Goal: Information Seeking & Learning: Learn about a topic

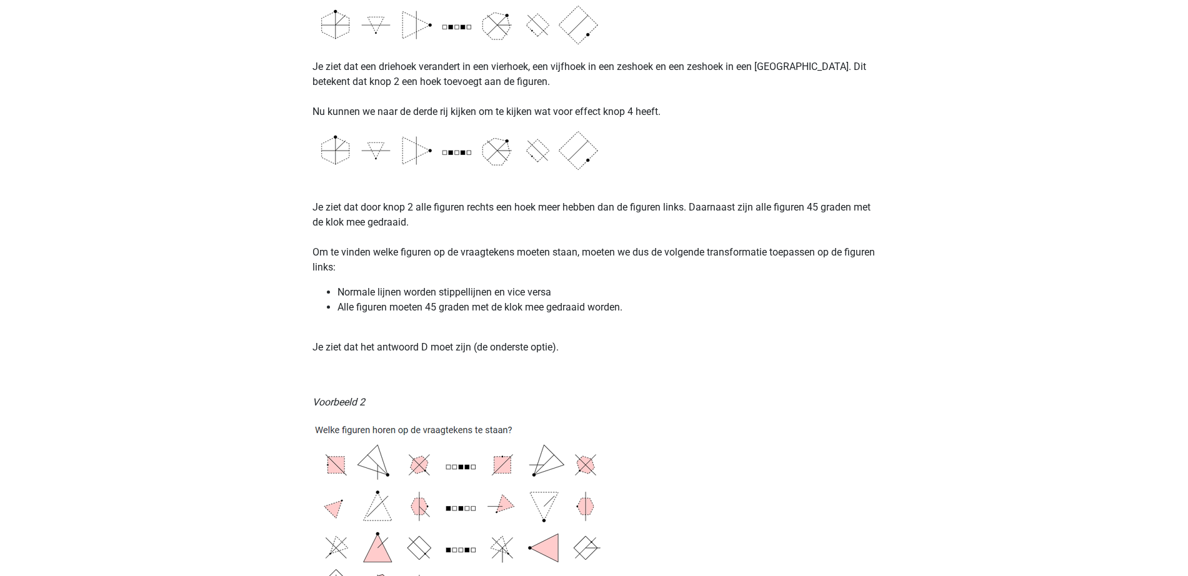
scroll to position [1406, 0]
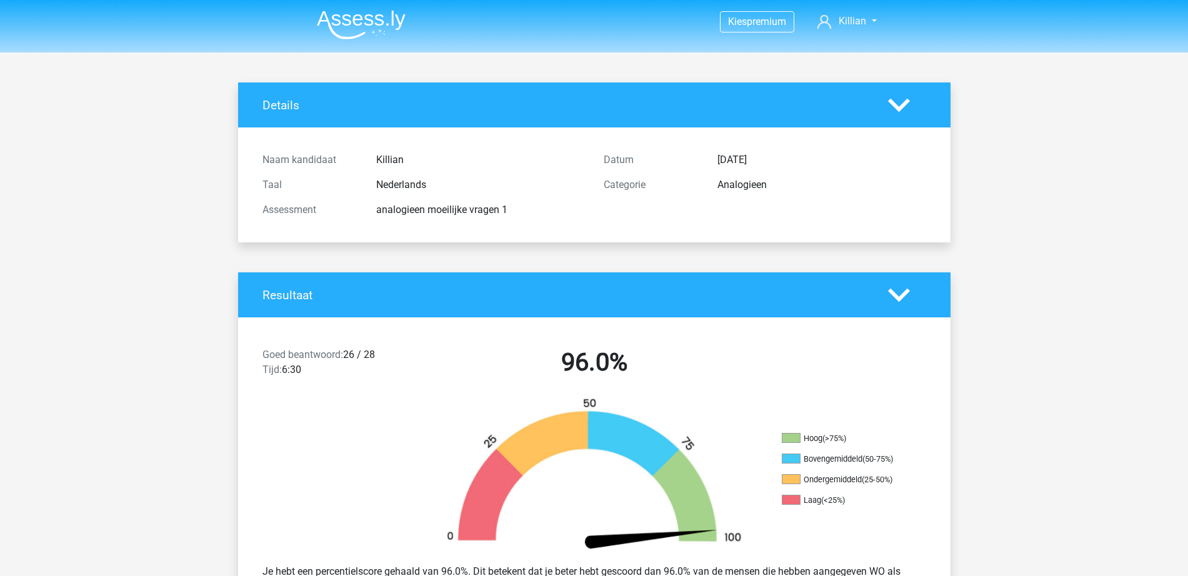
scroll to position [2109, 0]
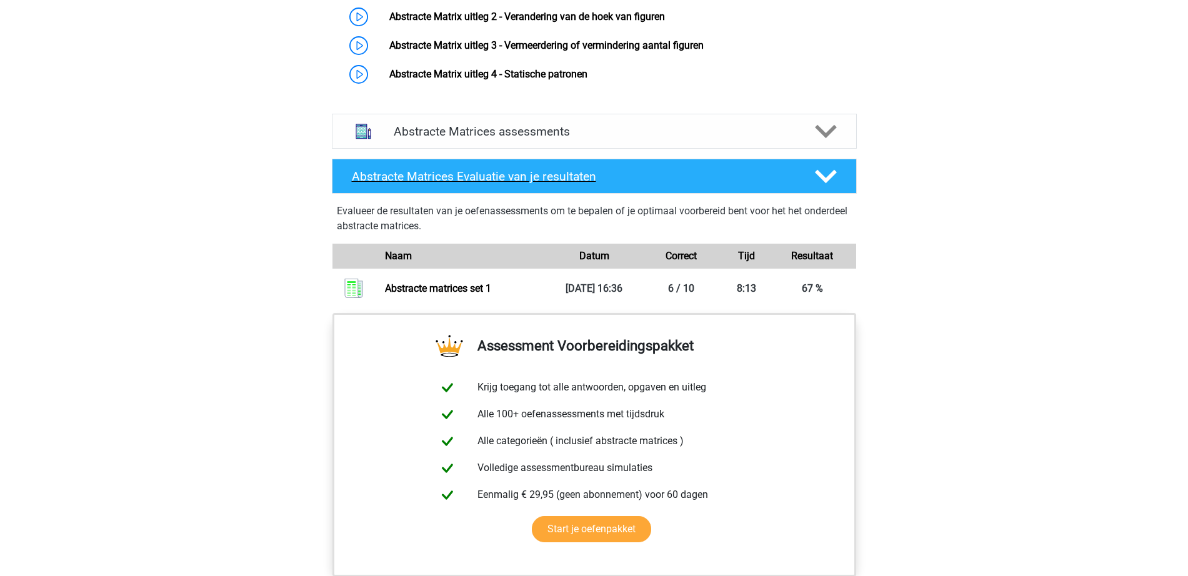
scroll to position [781, 0]
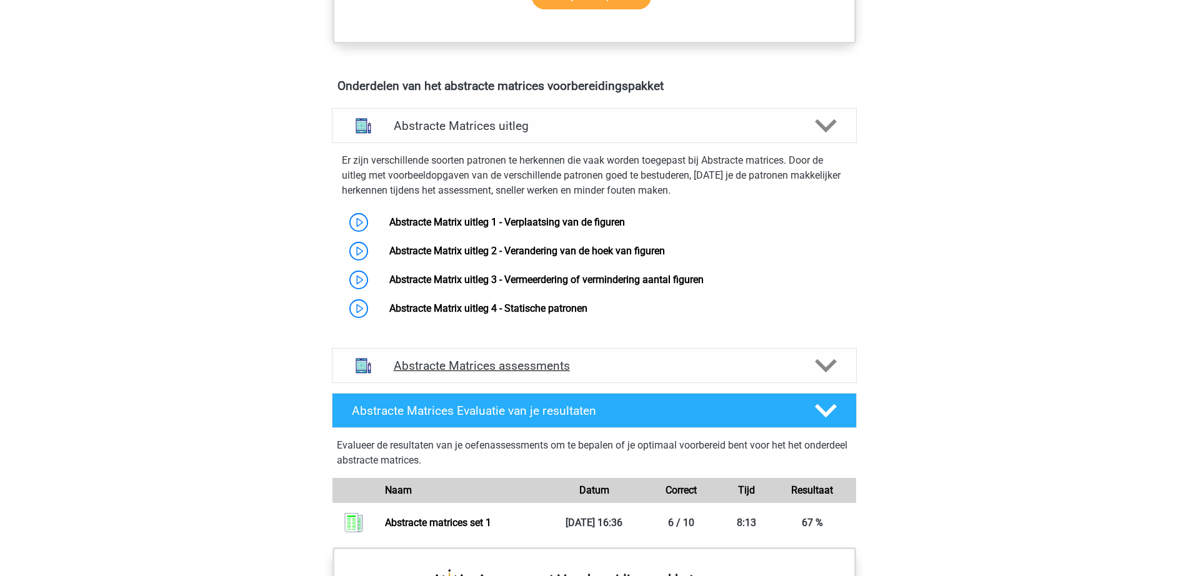
click at [690, 357] on div "Abstracte Matrices assessments" at bounding box center [594, 365] width 525 height 35
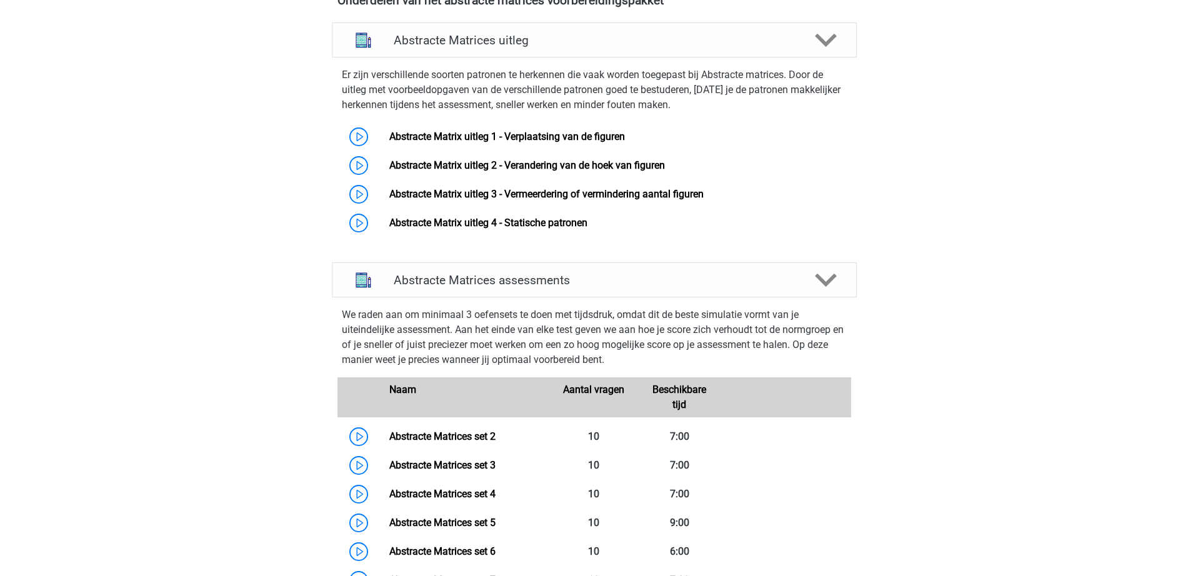
scroll to position [859, 0]
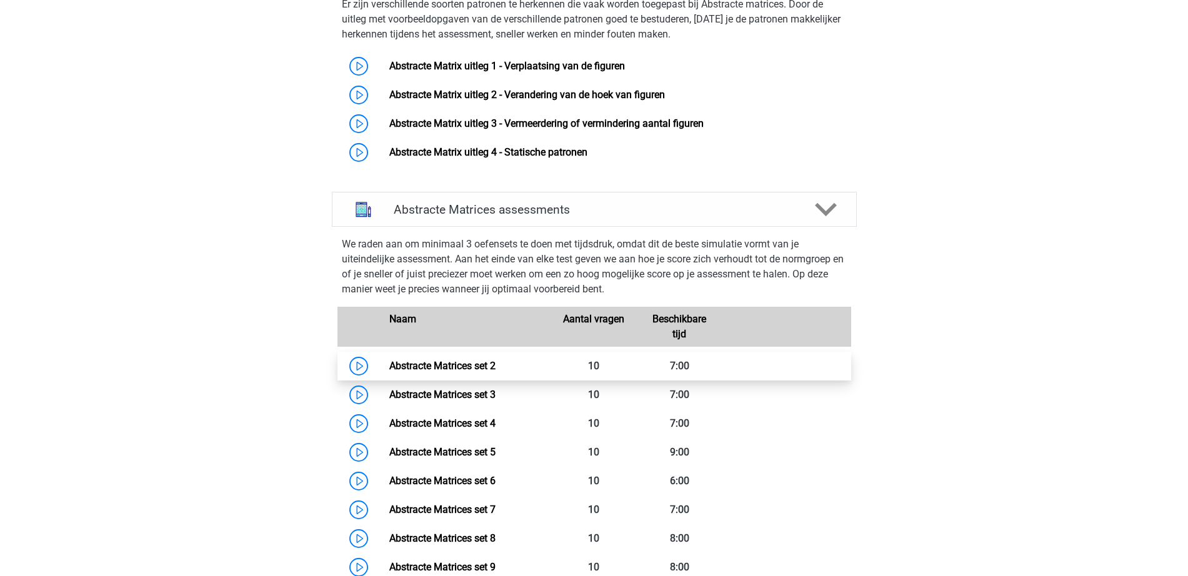
click at [473, 366] on link "Abstracte Matrices set 2" at bounding box center [442, 366] width 106 height 12
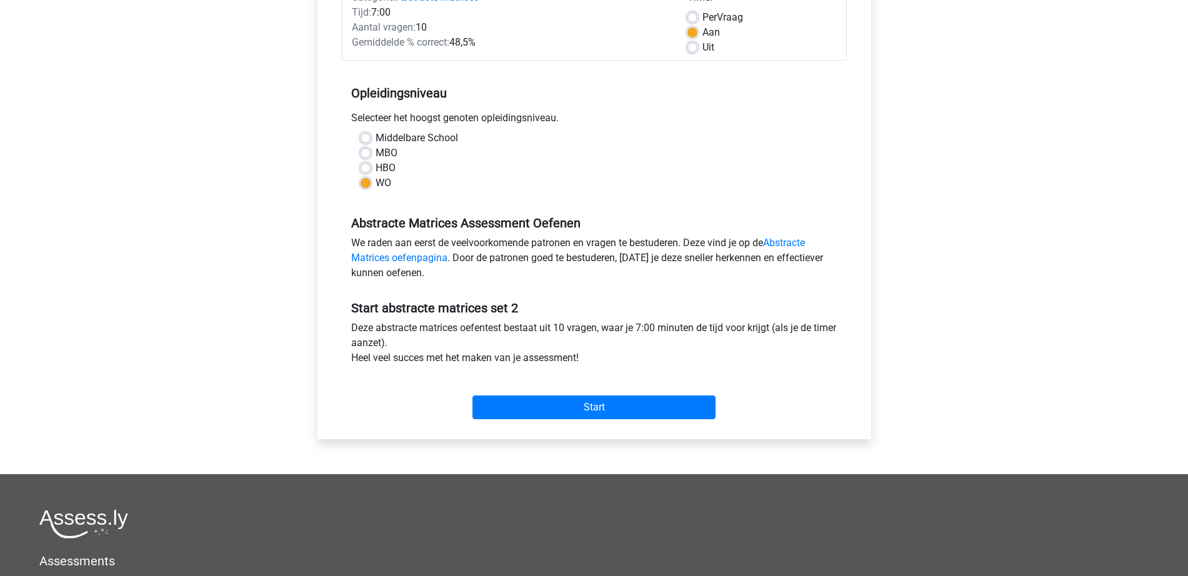
scroll to position [156, 0]
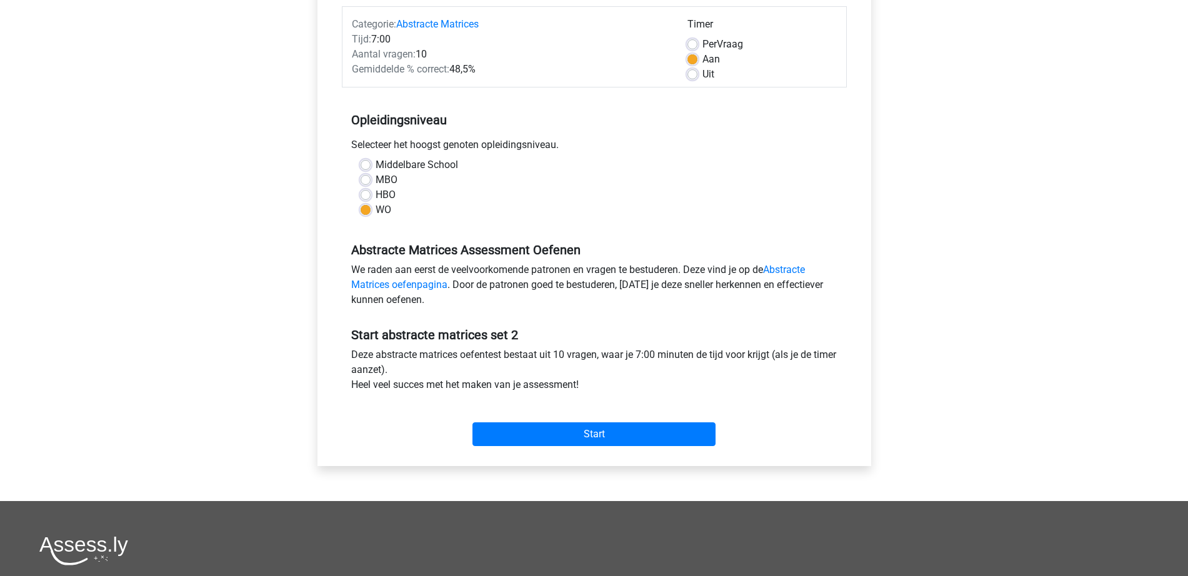
click at [598, 417] on div "Start" at bounding box center [594, 424] width 505 height 44
click at [604, 435] on input "Start" at bounding box center [593, 434] width 243 height 24
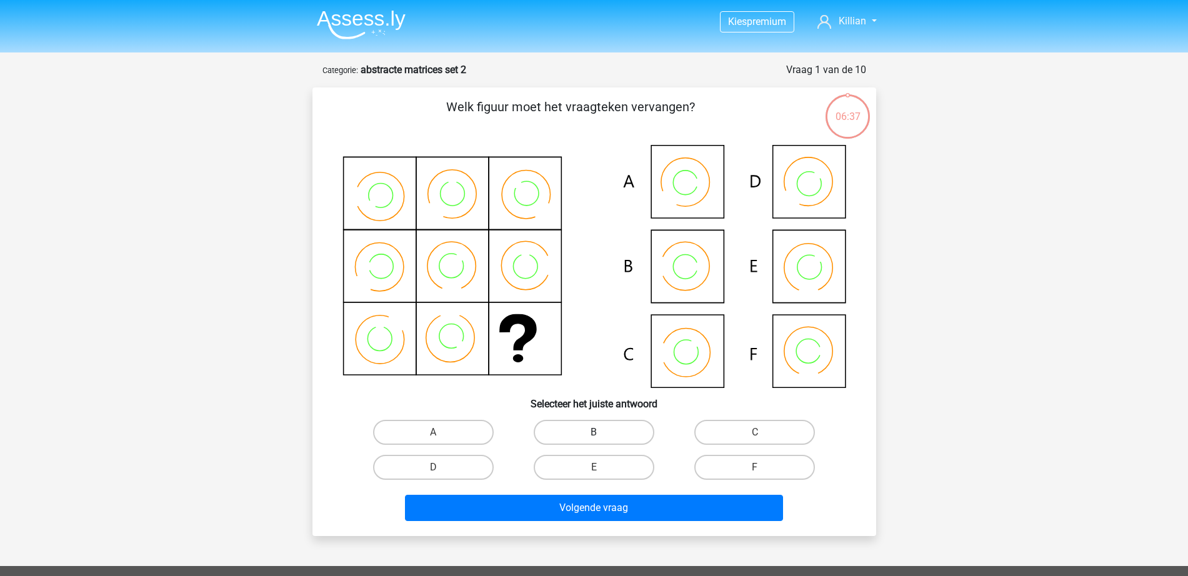
click at [600, 429] on label "B" at bounding box center [594, 432] width 121 height 25
click at [600, 432] on input "B" at bounding box center [598, 436] width 8 height 8
radio input "true"
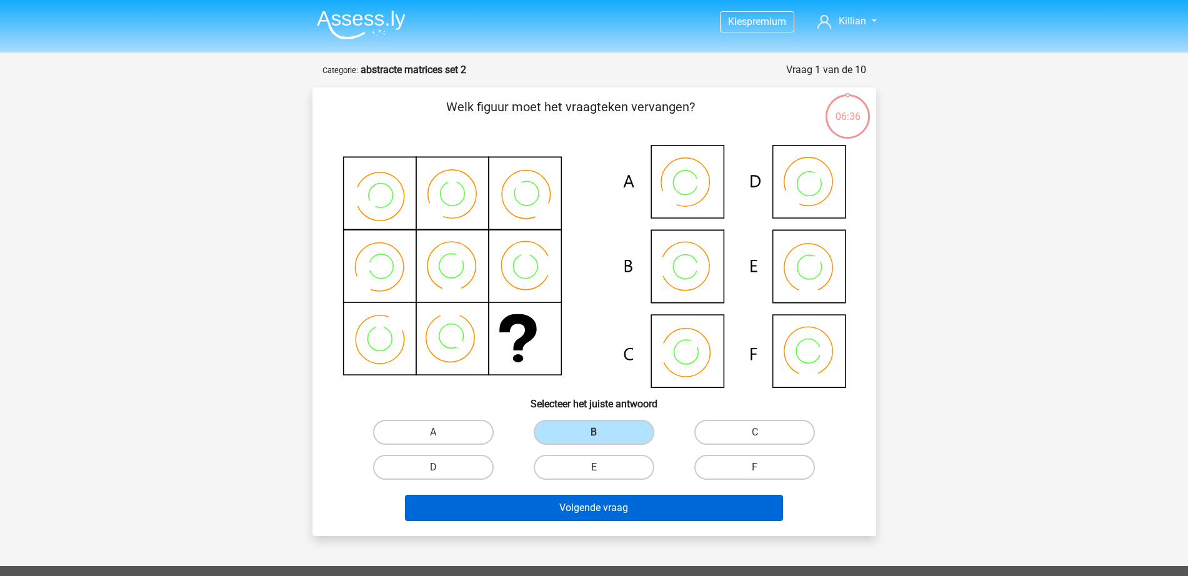
drag, startPoint x: 606, startPoint y: 521, endPoint x: 610, endPoint y: 515, distance: 7.3
click at [607, 518] on div "Volgende vraag" at bounding box center [594, 510] width 482 height 31
click at [615, 499] on button "Volgende vraag" at bounding box center [594, 508] width 378 height 26
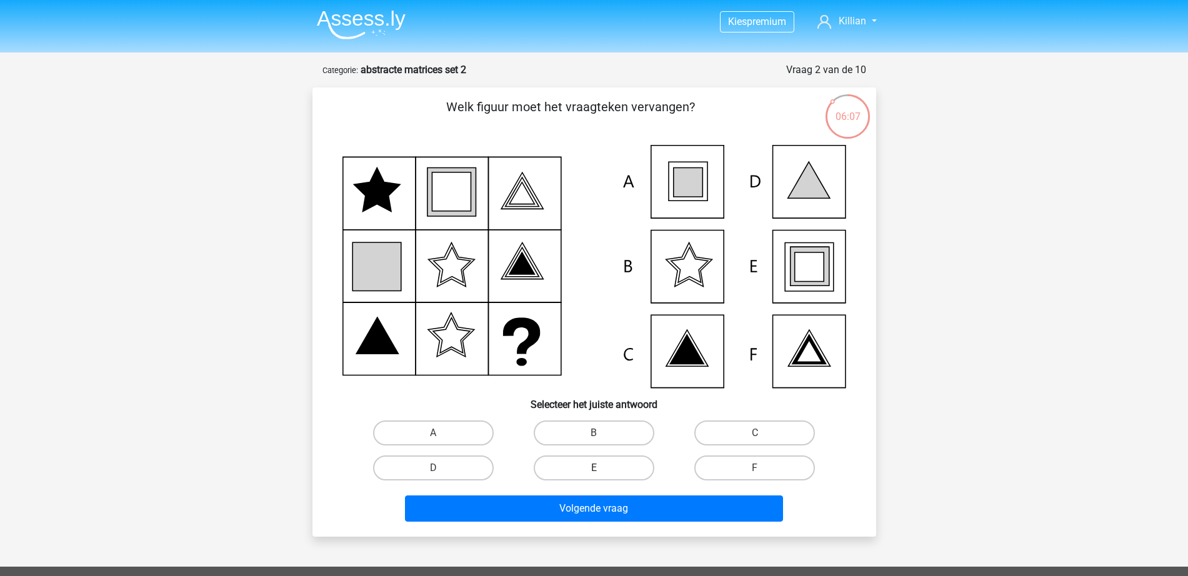
click at [610, 464] on label "E" at bounding box center [594, 468] width 121 height 25
click at [602, 468] on input "E" at bounding box center [598, 472] width 8 height 8
radio input "true"
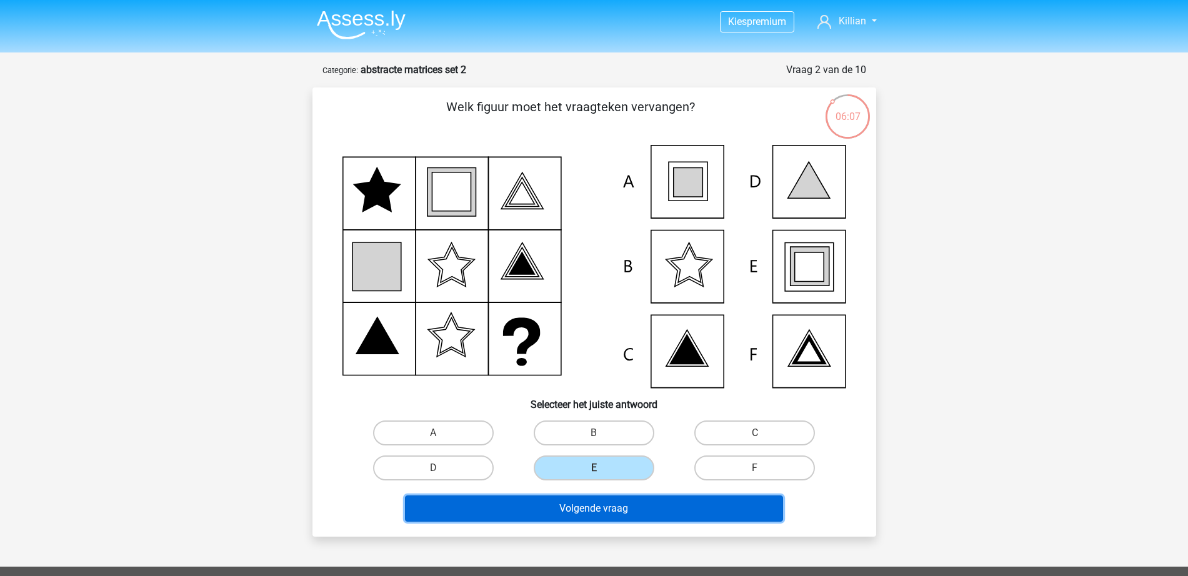
click at [607, 520] on button "Volgende vraag" at bounding box center [594, 509] width 378 height 26
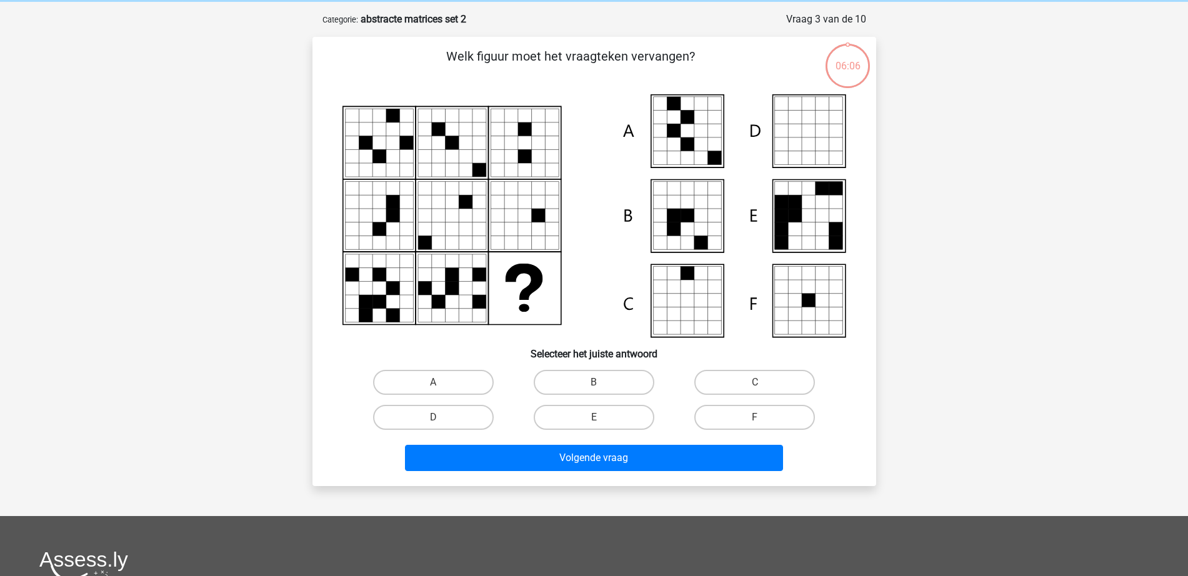
scroll to position [62, 0]
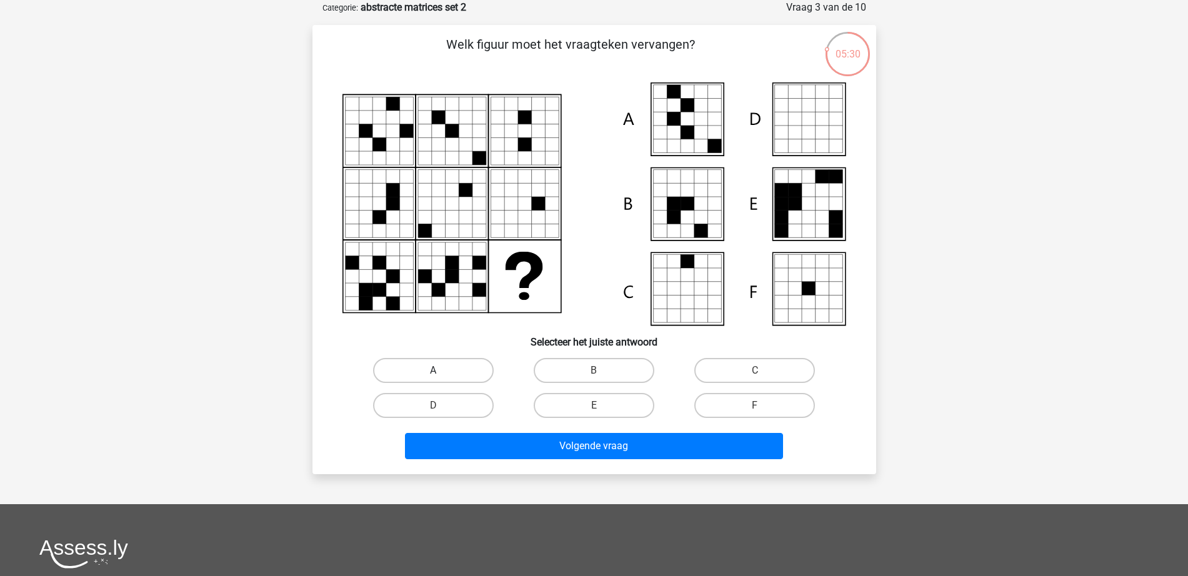
click at [460, 361] on label "A" at bounding box center [433, 370] width 121 height 25
click at [441, 371] on input "A" at bounding box center [437, 375] width 8 height 8
radio input "true"
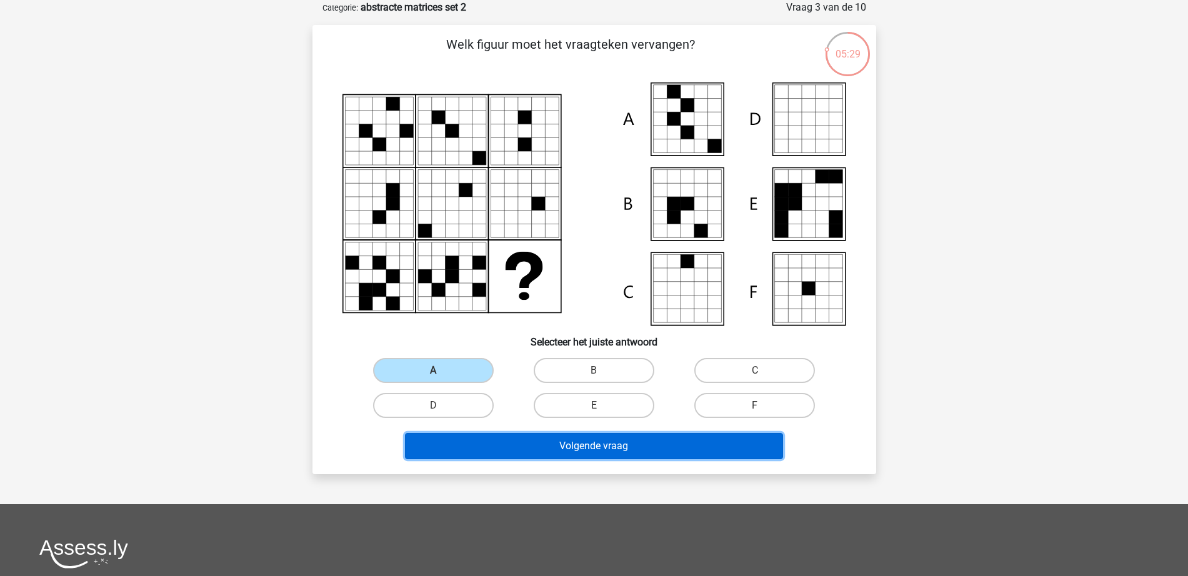
click at [602, 452] on button "Volgende vraag" at bounding box center [594, 446] width 378 height 26
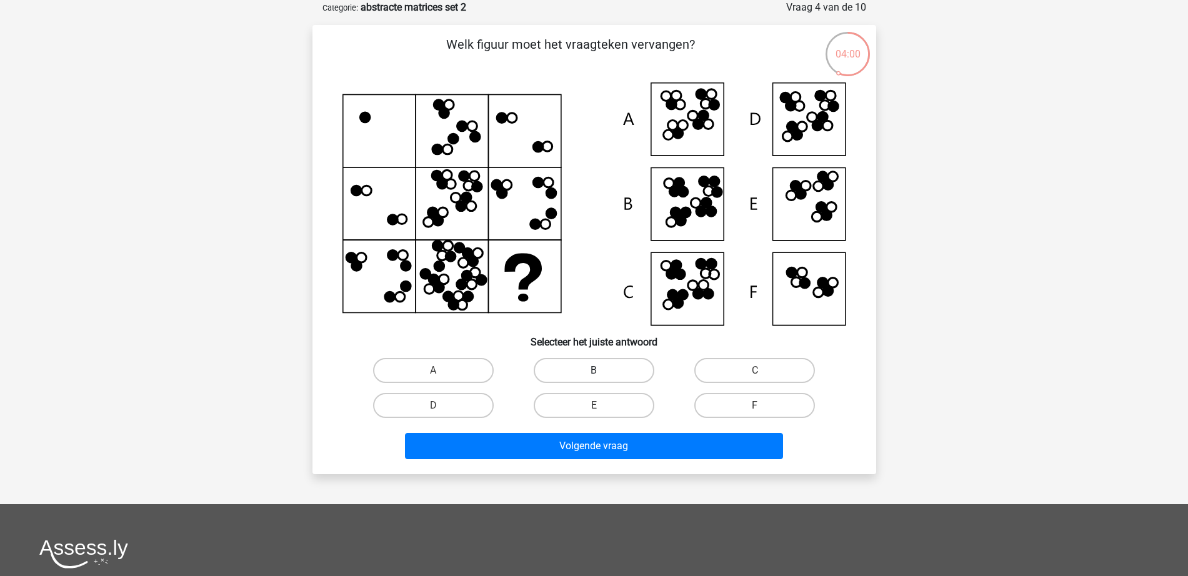
click at [605, 363] on label "B" at bounding box center [594, 370] width 121 height 25
click at [602, 371] on input "B" at bounding box center [598, 375] width 8 height 8
radio input "true"
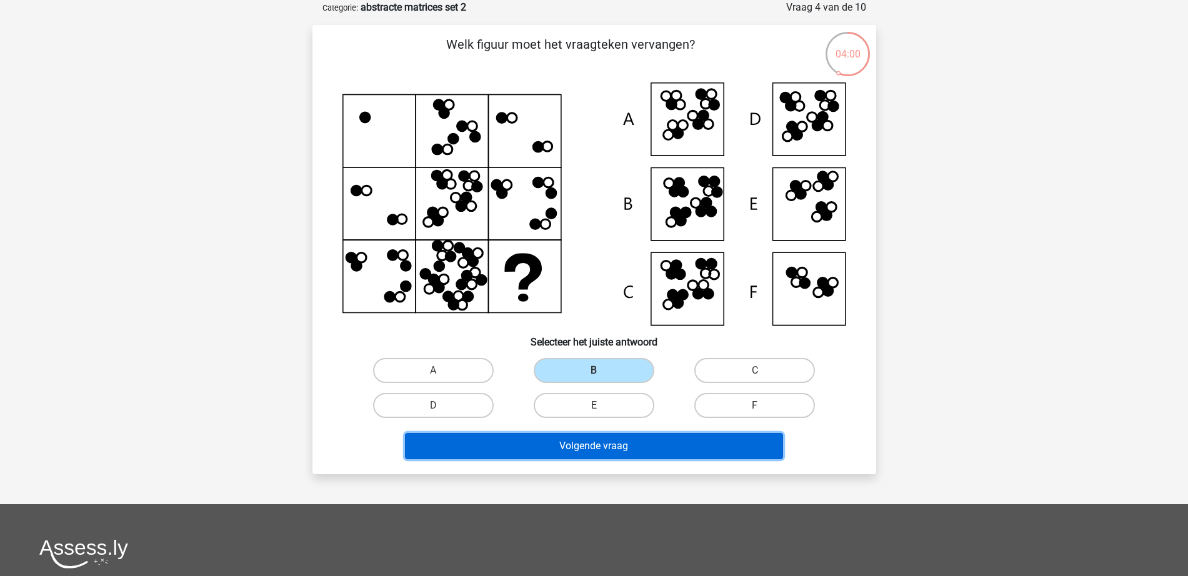
click at [612, 443] on button "Volgende vraag" at bounding box center [594, 446] width 378 height 26
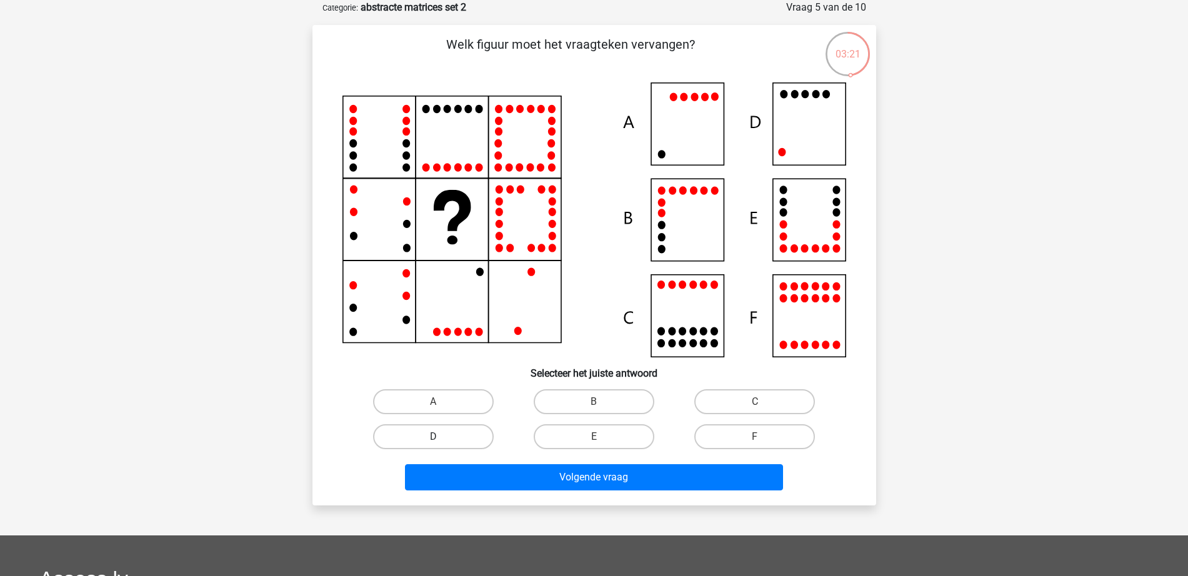
click at [462, 446] on label "D" at bounding box center [433, 436] width 121 height 25
click at [441, 445] on input "D" at bounding box center [437, 441] width 8 height 8
radio input "true"
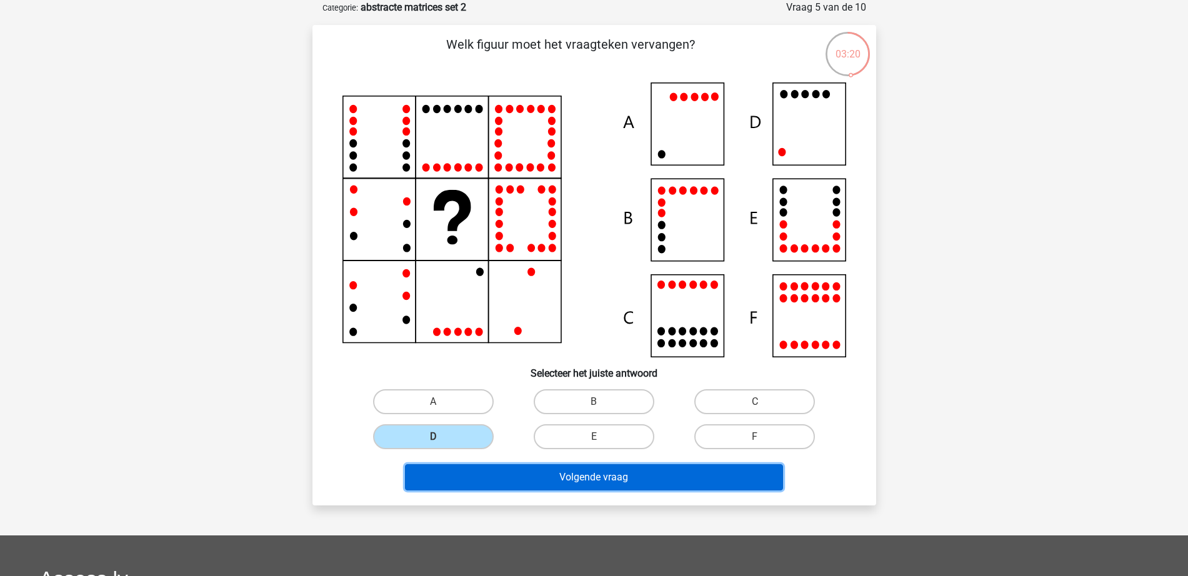
click at [506, 486] on button "Volgende vraag" at bounding box center [594, 477] width 378 height 26
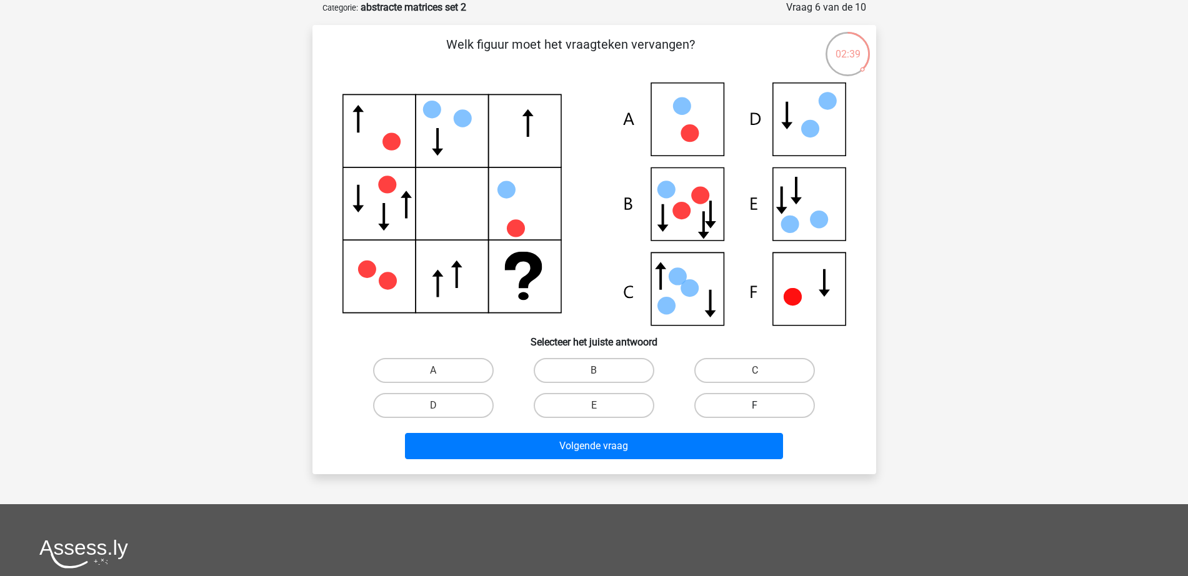
drag, startPoint x: 737, startPoint y: 403, endPoint x: 744, endPoint y: 400, distance: 7.0
click at [740, 402] on label "F" at bounding box center [754, 405] width 121 height 25
click at [755, 406] on input "F" at bounding box center [759, 410] width 8 height 8
radio input "true"
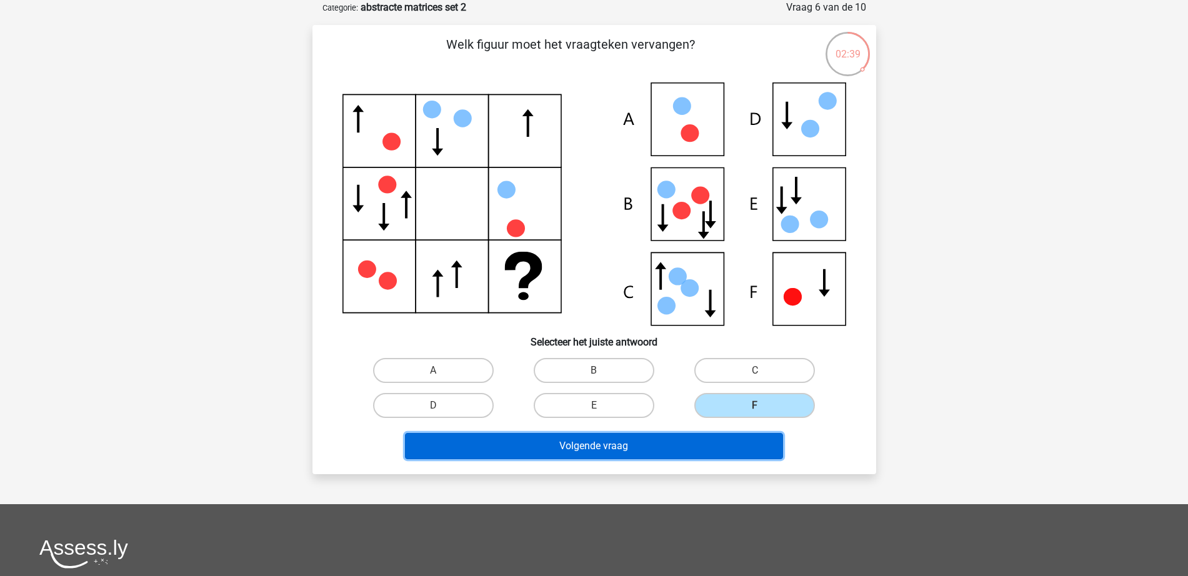
click at [717, 444] on button "Volgende vraag" at bounding box center [594, 446] width 378 height 26
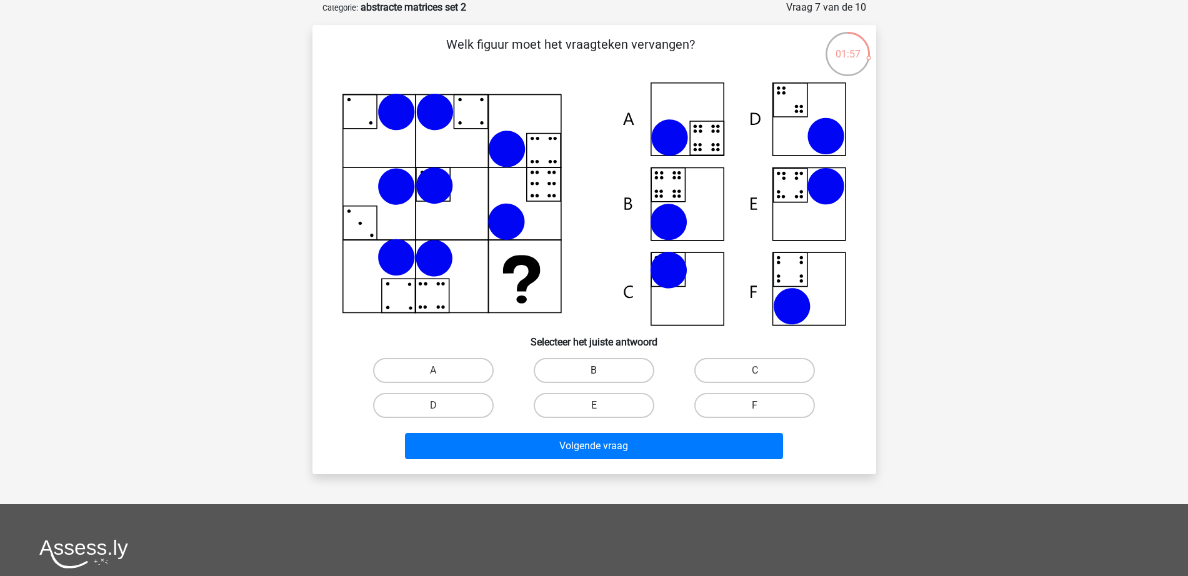
click at [613, 372] on label "B" at bounding box center [594, 370] width 121 height 25
click at [602, 372] on input "B" at bounding box center [598, 375] width 8 height 8
radio input "true"
click at [635, 470] on div "Welk figuur moet het vraagteken vervangen?" at bounding box center [594, 249] width 564 height 449
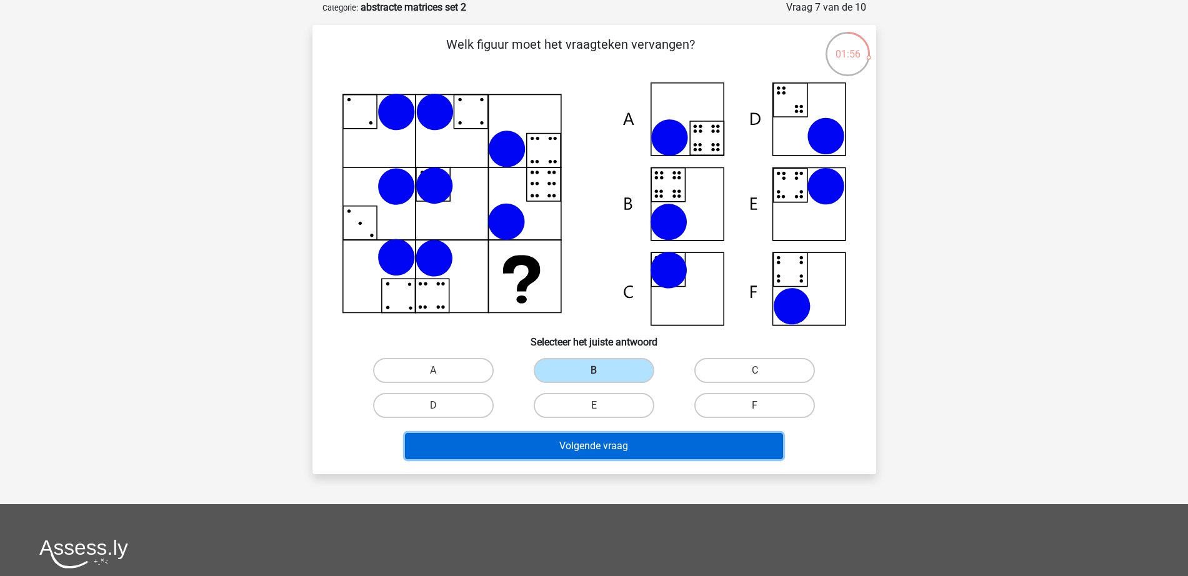
click at [640, 453] on button "Volgende vraag" at bounding box center [594, 446] width 378 height 26
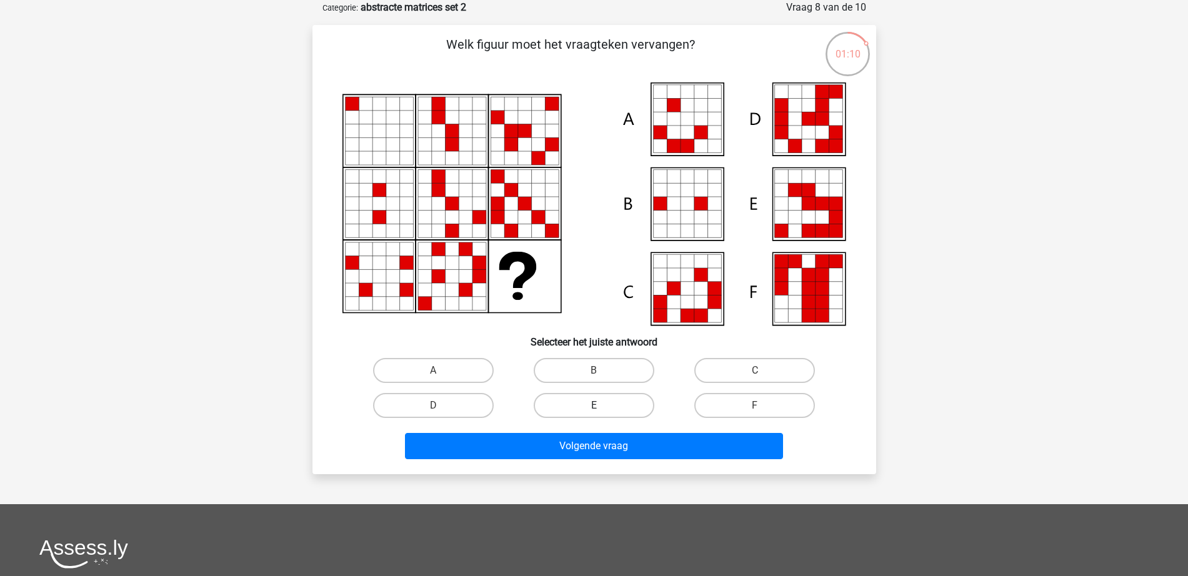
click at [612, 400] on label "E" at bounding box center [594, 405] width 121 height 25
click at [602, 406] on input "E" at bounding box center [598, 410] width 8 height 8
radio input "true"
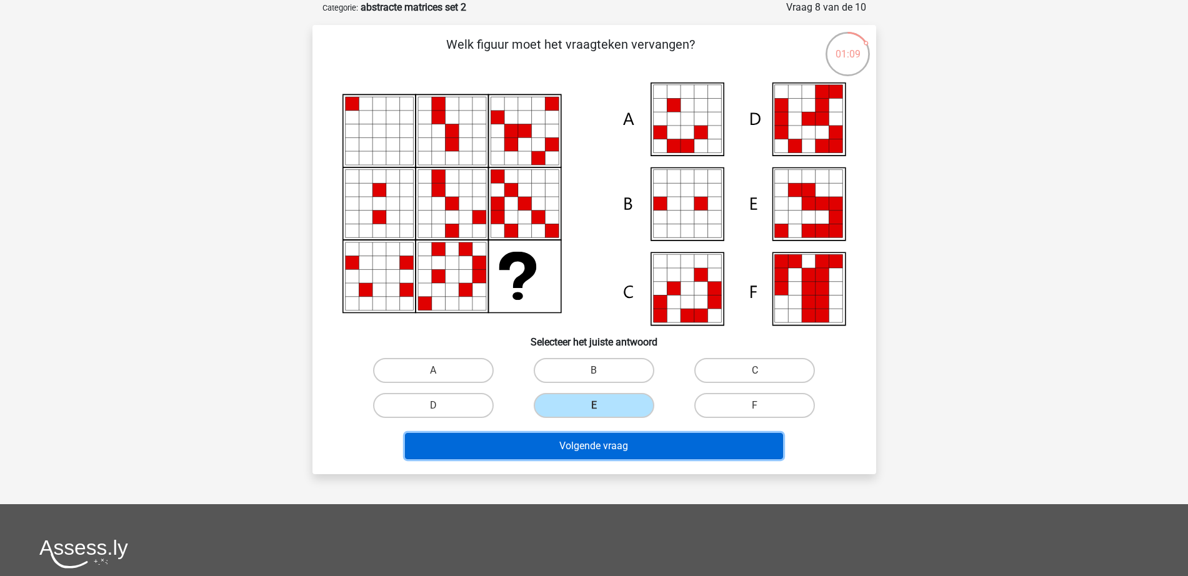
click at [617, 451] on button "Volgende vraag" at bounding box center [594, 446] width 378 height 26
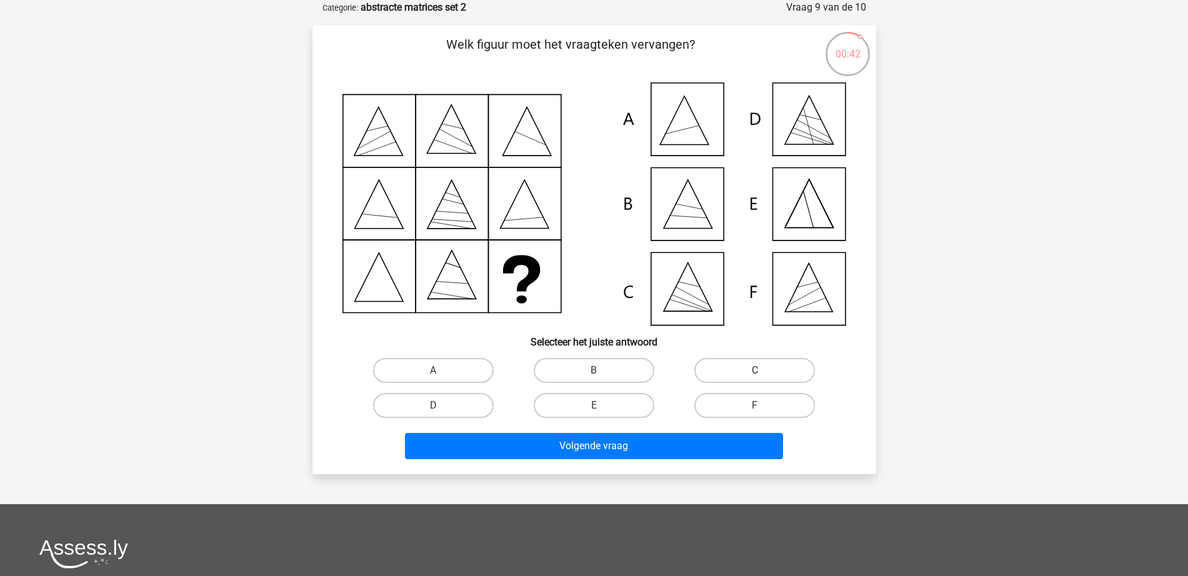
click at [715, 361] on label "C" at bounding box center [754, 370] width 121 height 25
click at [755, 371] on input "C" at bounding box center [759, 375] width 8 height 8
radio input "true"
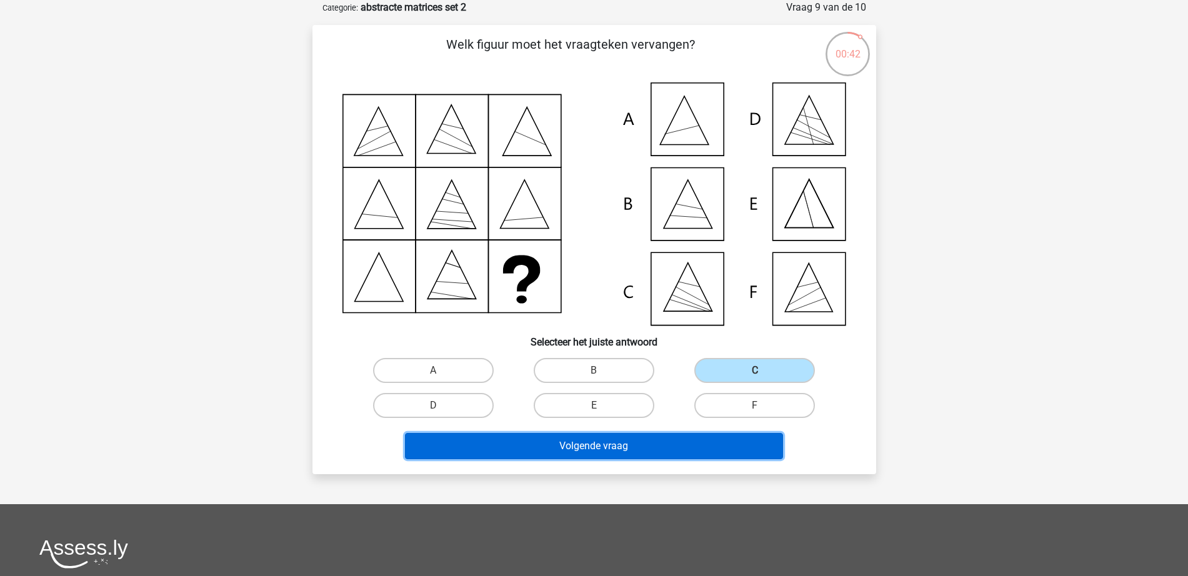
click at [677, 437] on button "Volgende vraag" at bounding box center [594, 446] width 378 height 26
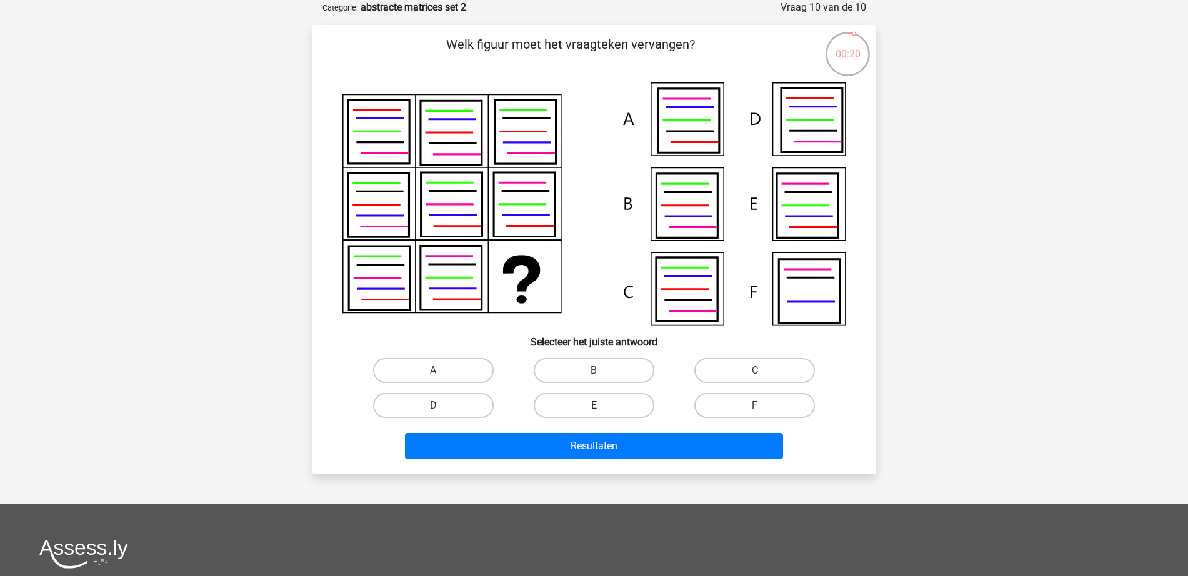
click at [581, 401] on label "E" at bounding box center [594, 405] width 121 height 25
click at [594, 406] on input "E" at bounding box center [598, 410] width 8 height 8
radio input "true"
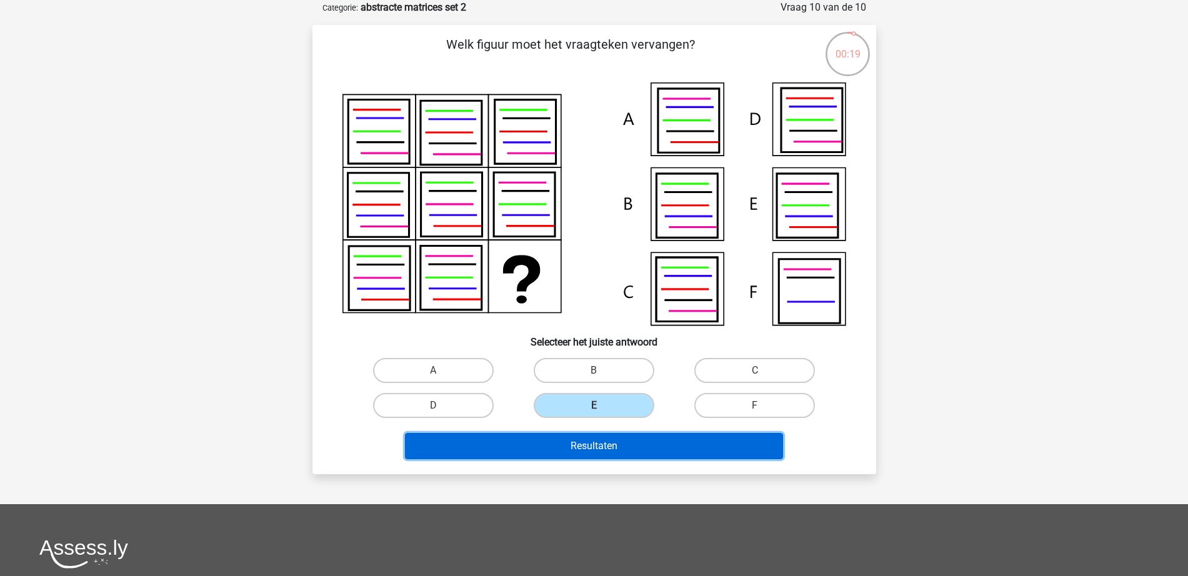
click at [580, 452] on button "Resultaten" at bounding box center [594, 446] width 378 height 26
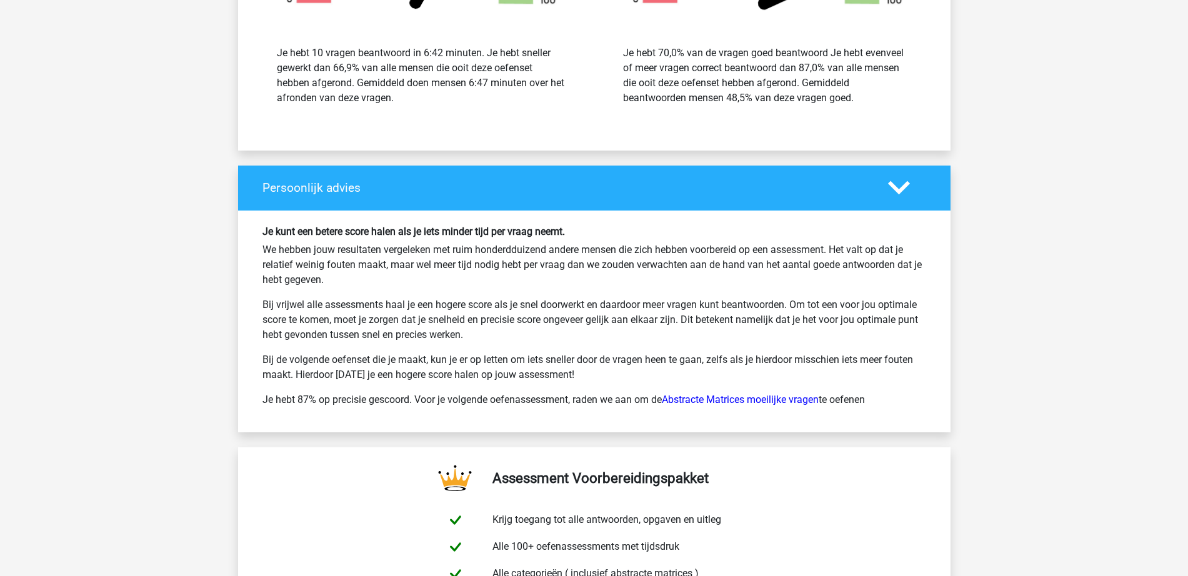
scroll to position [1015, 0]
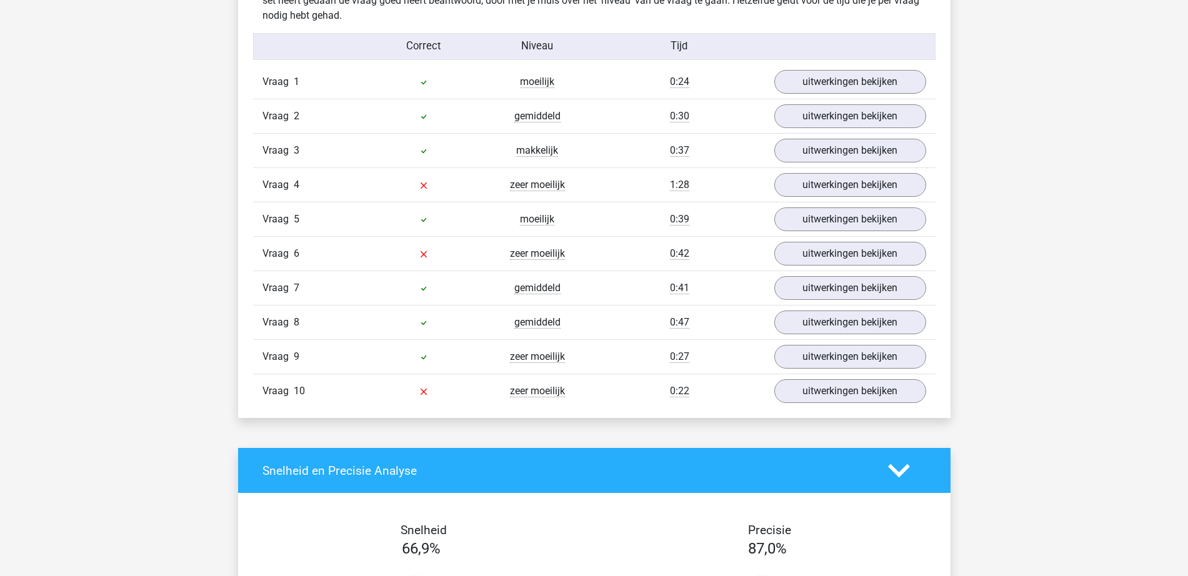
click at [829, 99] on div "Vraag 2 gemiddeld 0:30 uitwerkingen bekijken" at bounding box center [594, 116] width 682 height 34
click at [837, 90] on link "uitwerkingen bekijken" at bounding box center [849, 82] width 174 height 27
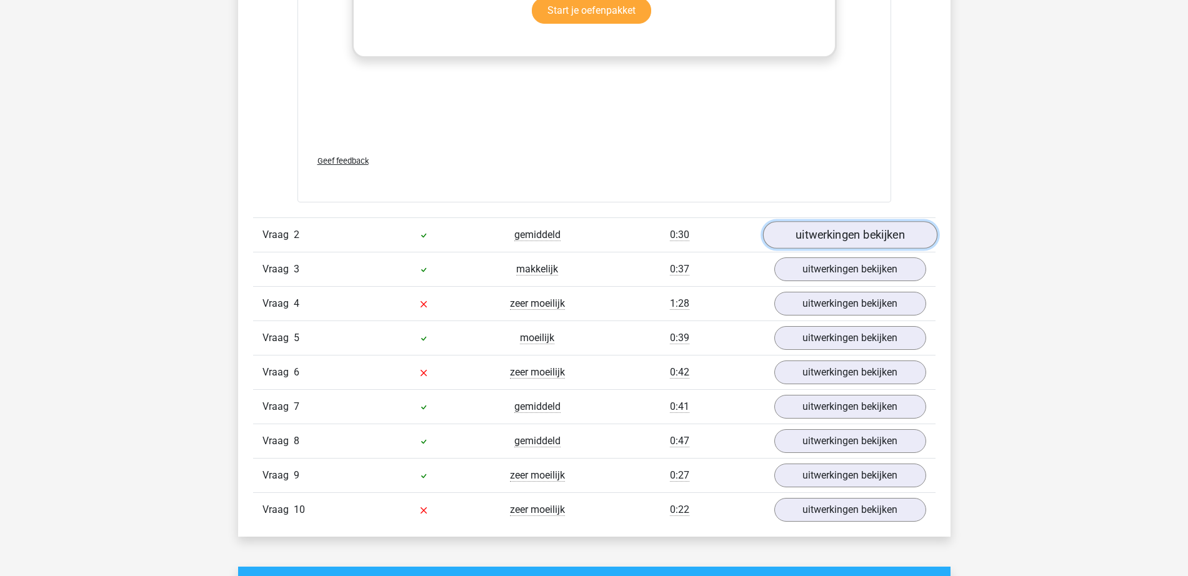
click at [842, 226] on link "uitwerkingen bekijken" at bounding box center [849, 234] width 174 height 27
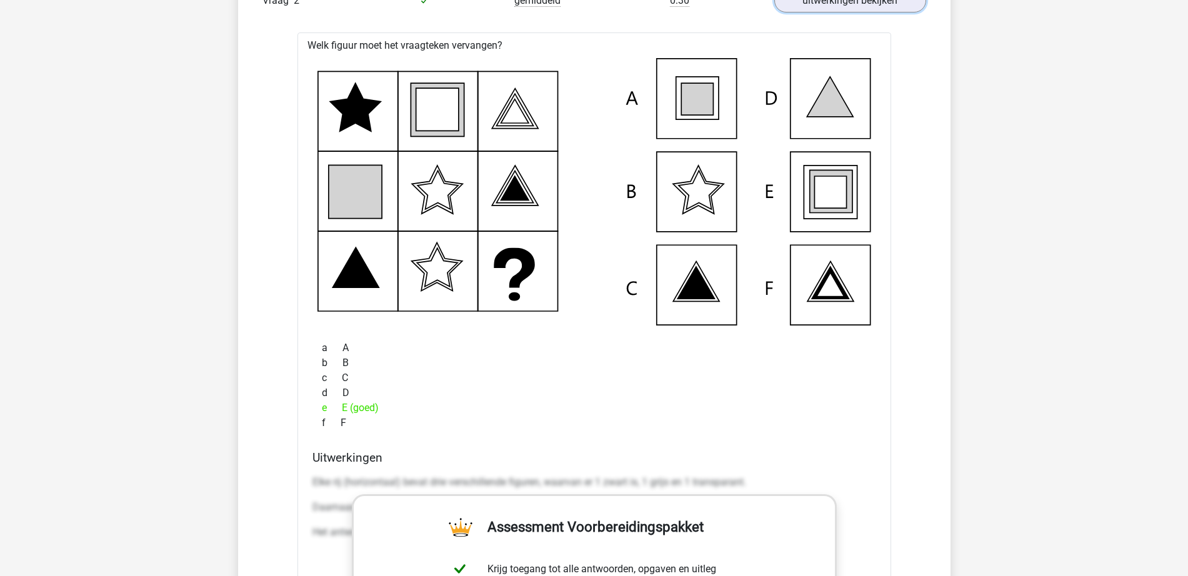
scroll to position [2578, 0]
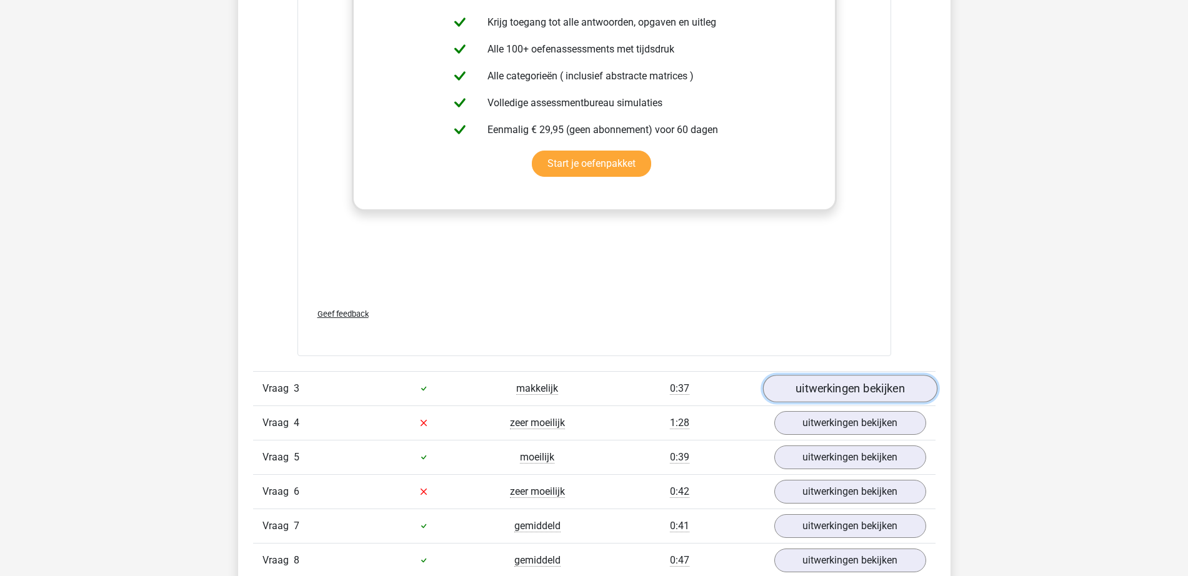
click at [864, 377] on link "uitwerkingen bekijken" at bounding box center [849, 388] width 174 height 27
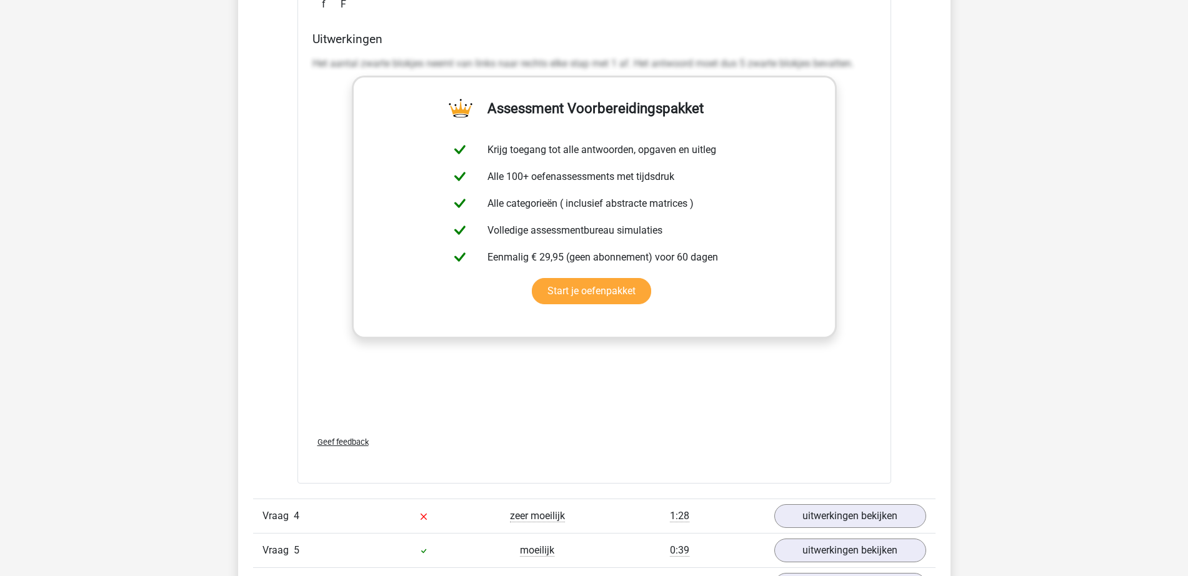
scroll to position [3593, 0]
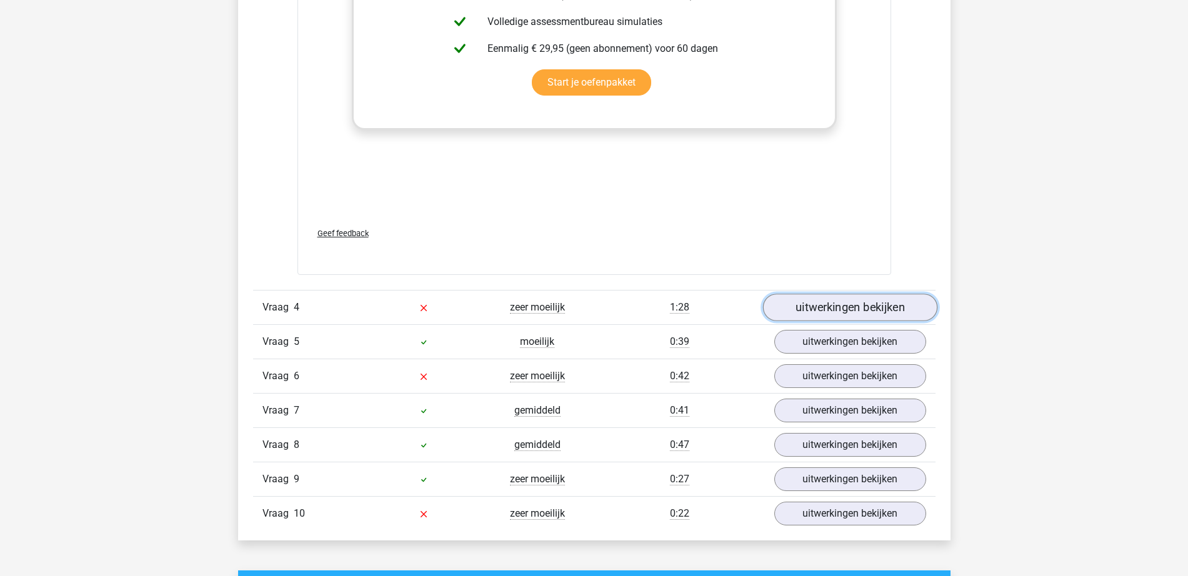
click at [816, 312] on link "uitwerkingen bekijken" at bounding box center [849, 307] width 174 height 27
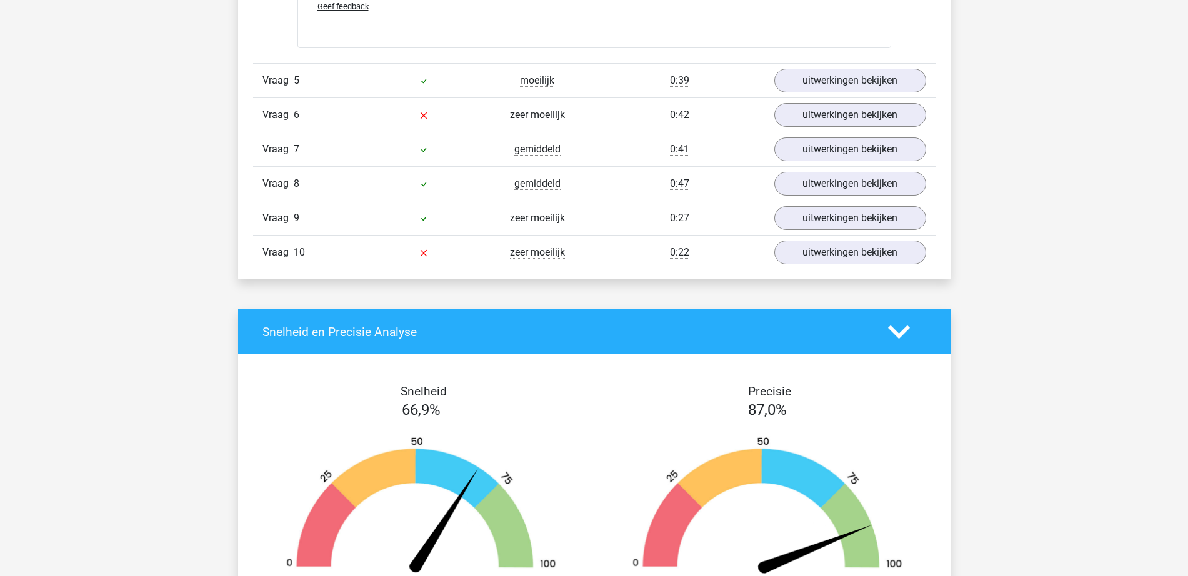
scroll to position [4765, 0]
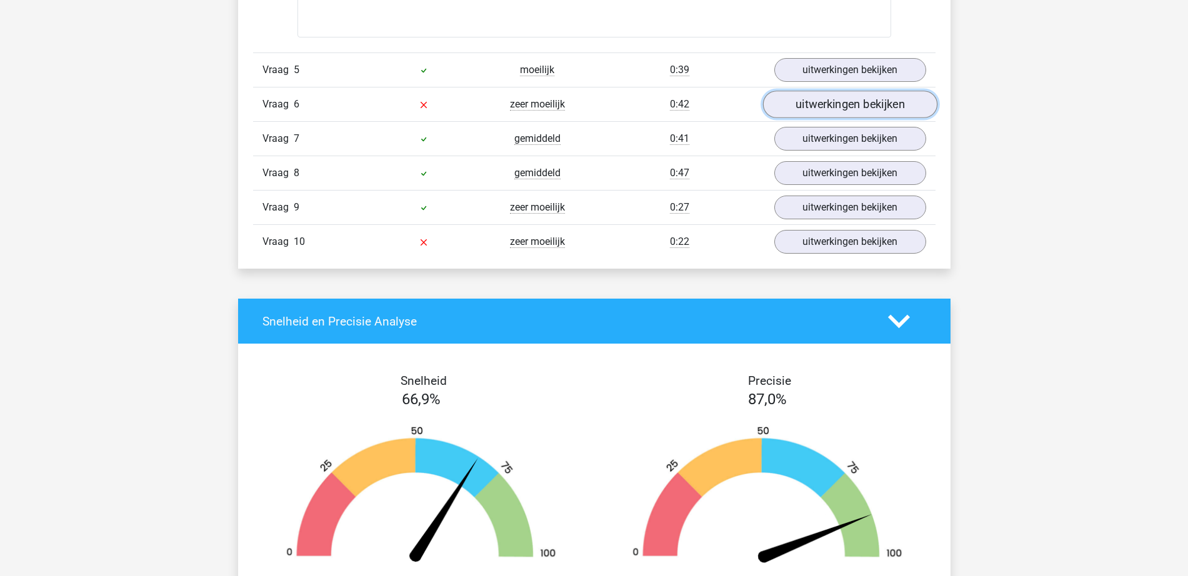
click at [806, 109] on link "uitwerkingen bekijken" at bounding box center [849, 104] width 174 height 27
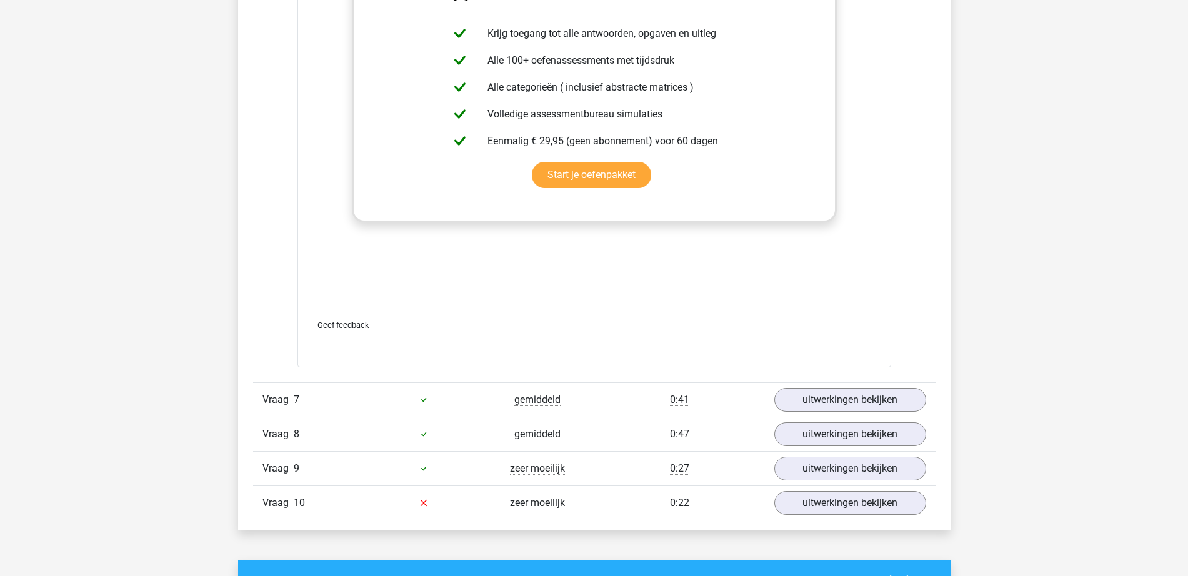
scroll to position [5546, 0]
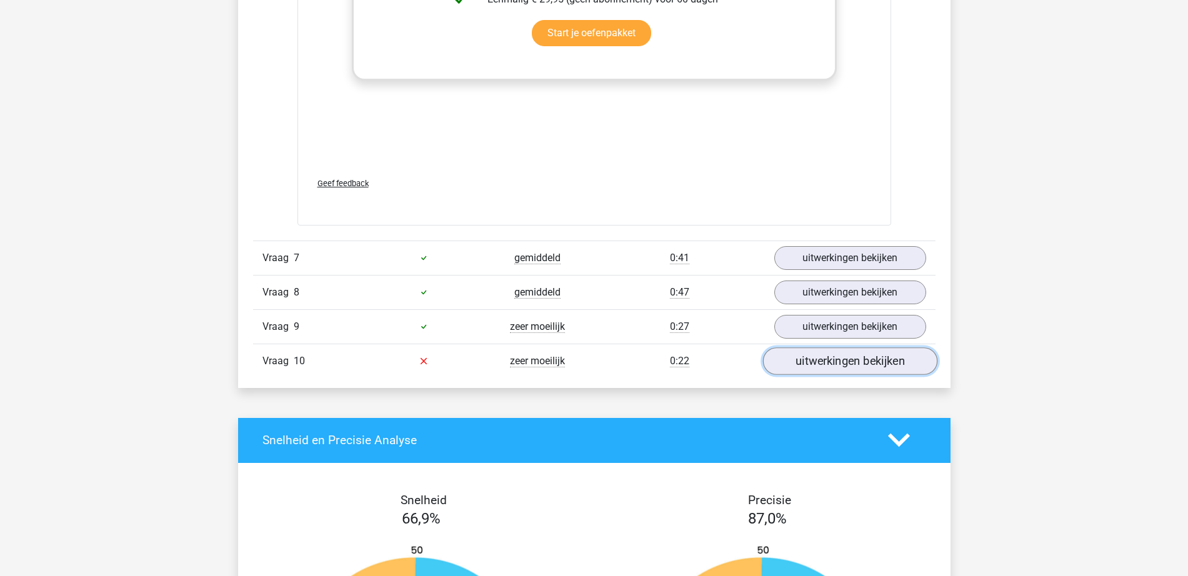
click at [868, 364] on link "uitwerkingen bekijken" at bounding box center [849, 360] width 174 height 27
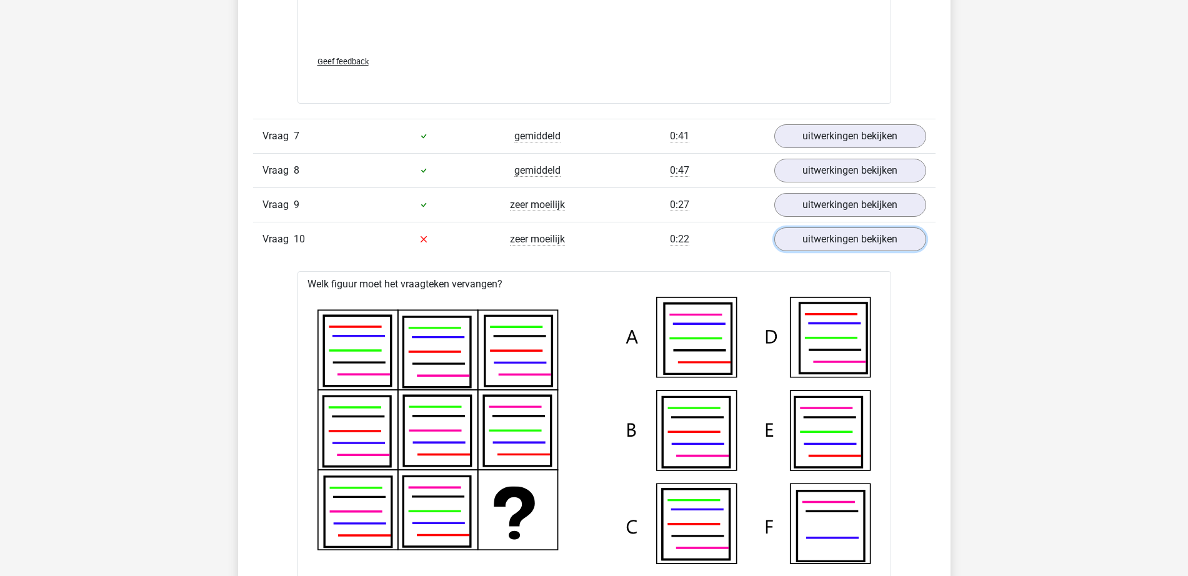
scroll to position [5468, 0]
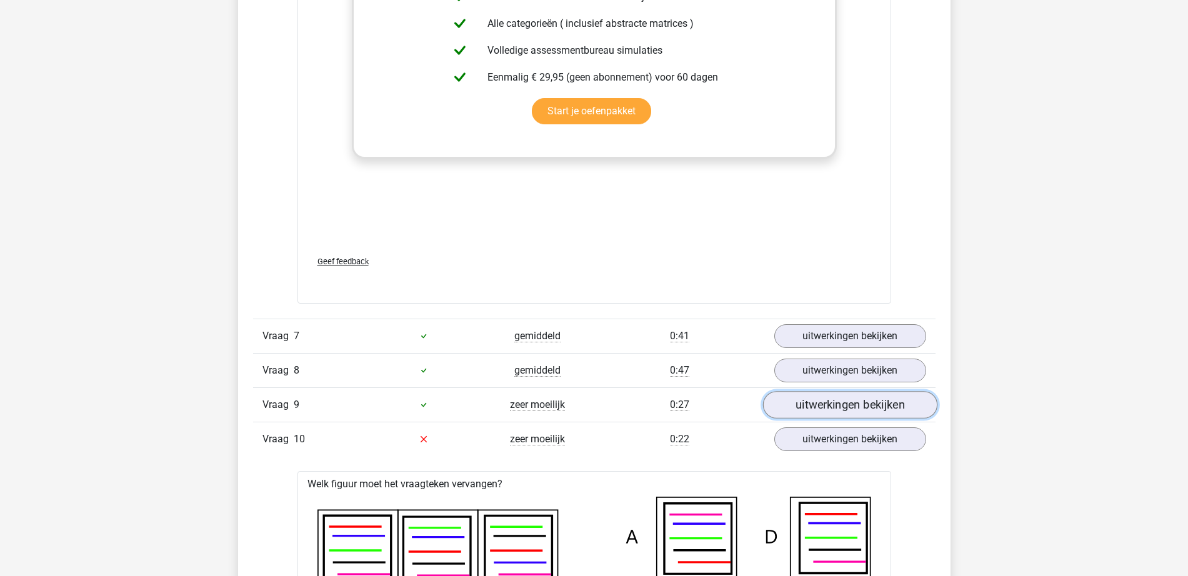
click at [881, 408] on link "uitwerkingen bekijken" at bounding box center [849, 404] width 174 height 27
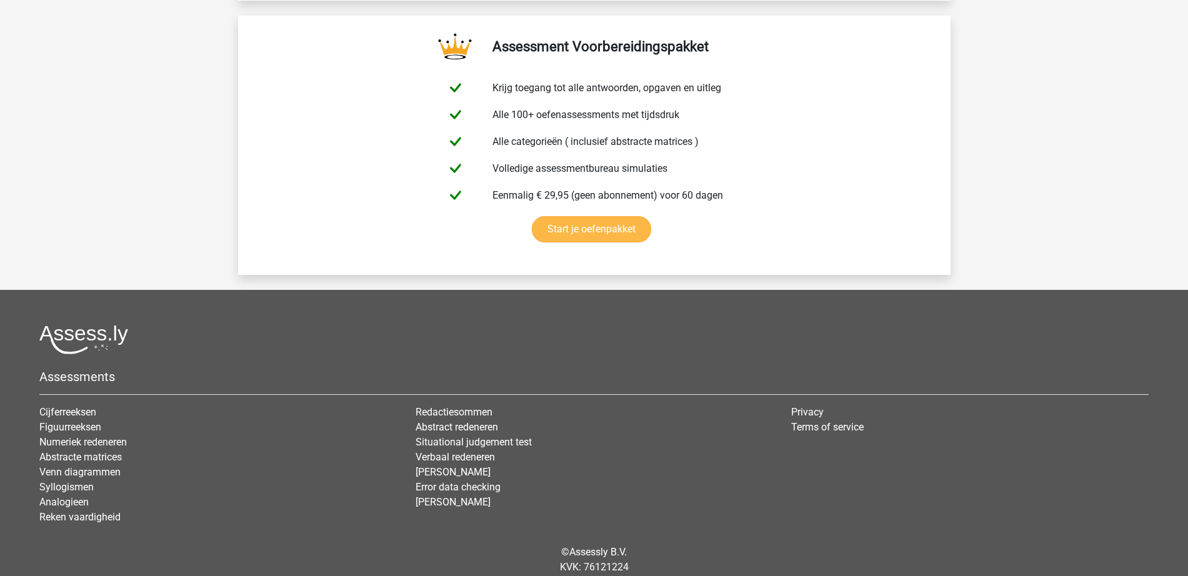
scroll to position [8026, 0]
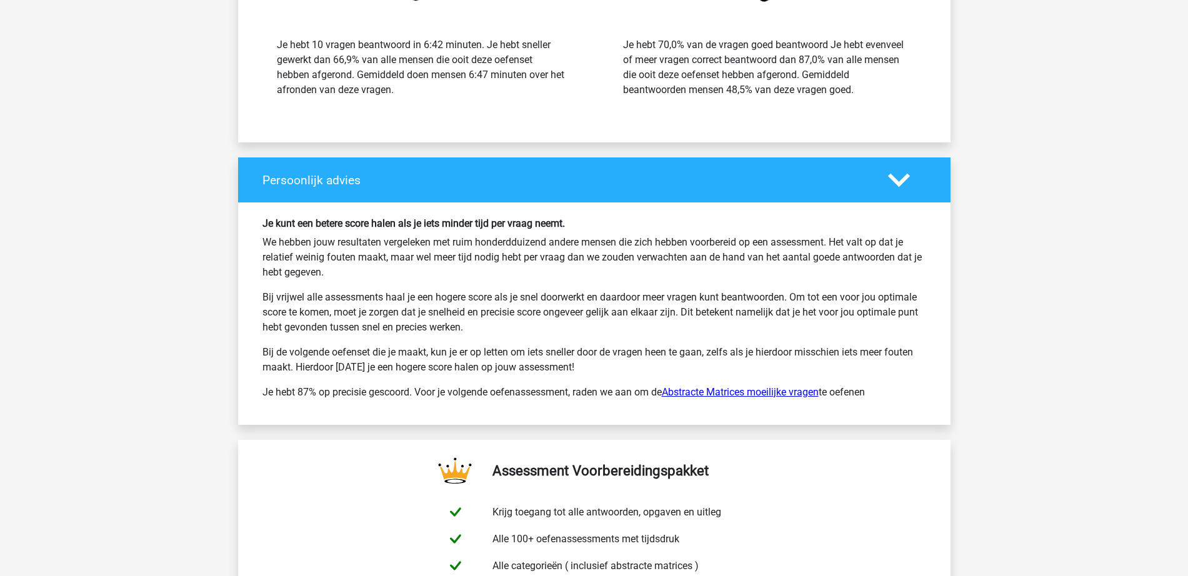
click at [714, 386] on link "Abstracte Matrices moeilijke vragen" at bounding box center [740, 392] width 157 height 12
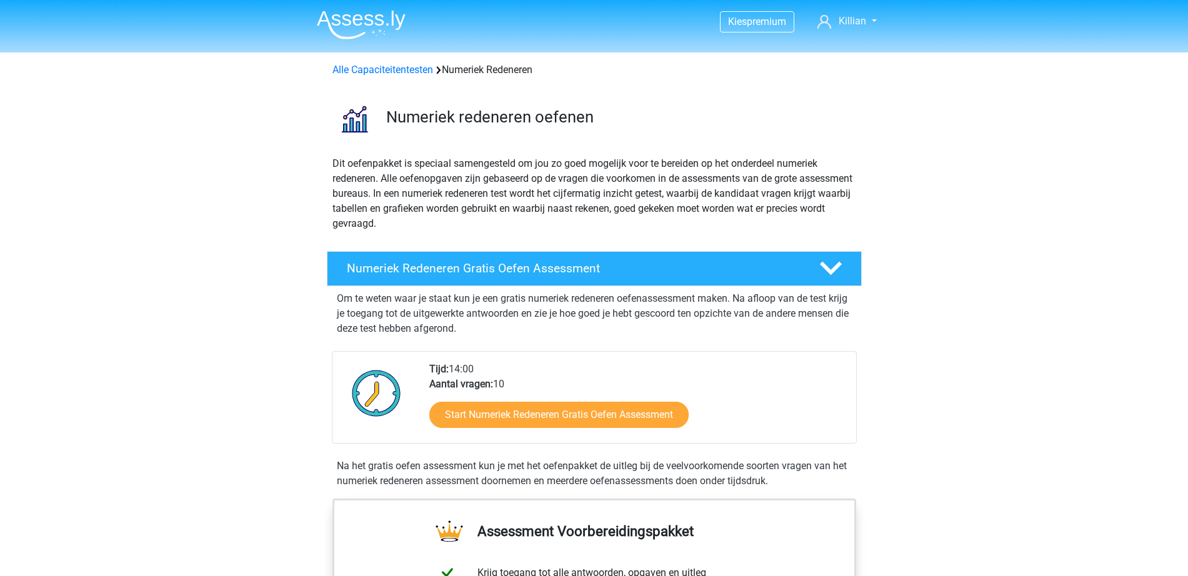
scroll to position [781, 0]
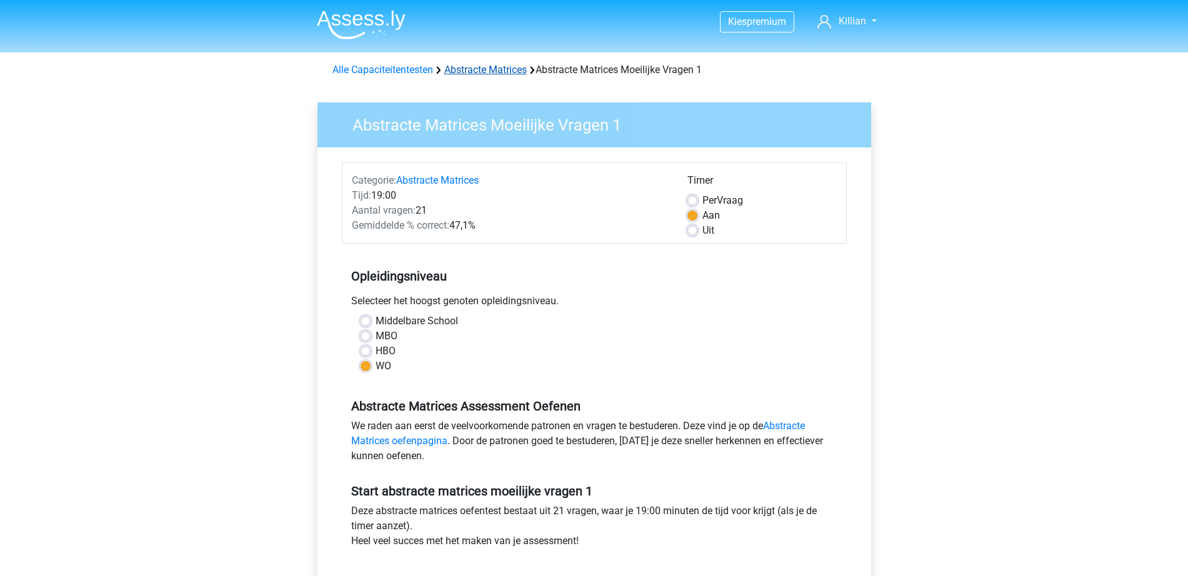
click at [491, 64] on link "Abstracte Matrices" at bounding box center [485, 70] width 82 height 12
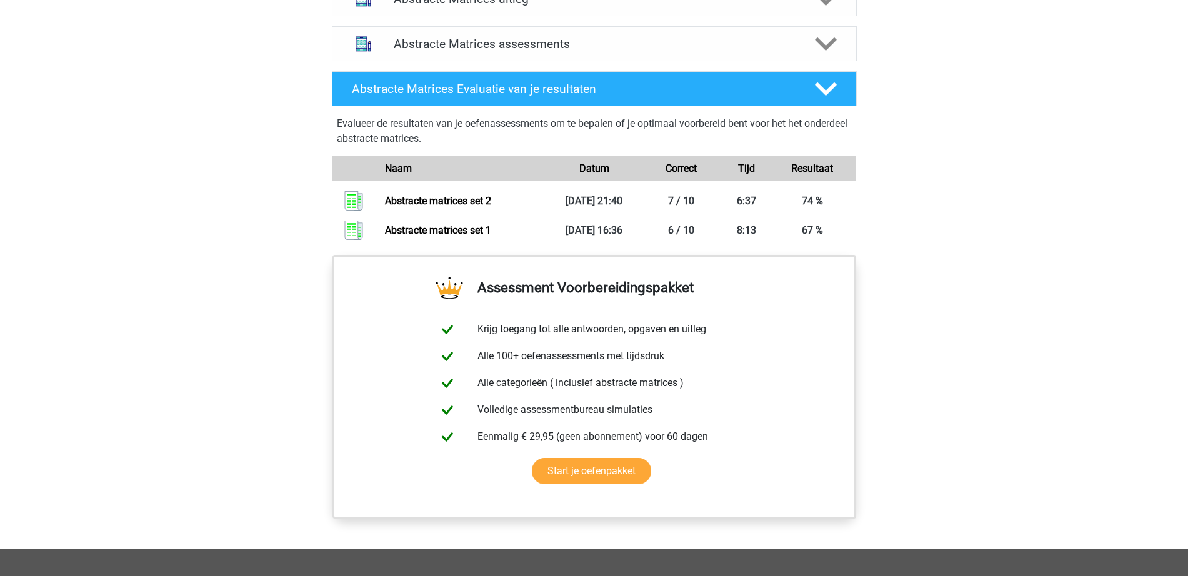
scroll to position [586, 0]
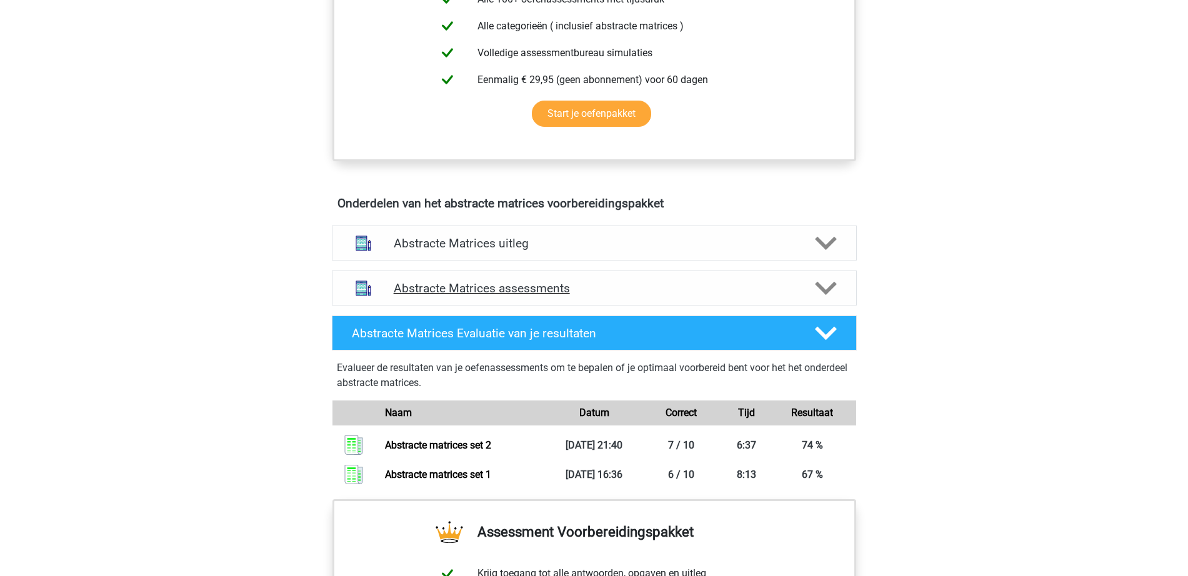
click at [709, 272] on div "Abstracte Matrices assessments" at bounding box center [594, 288] width 525 height 35
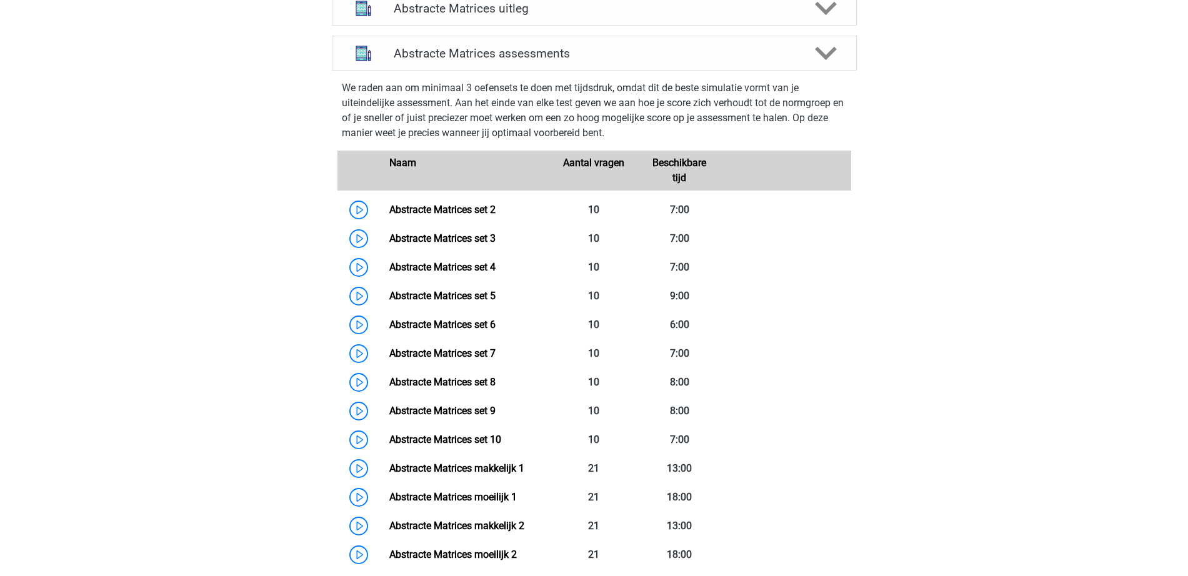
scroll to position [1132, 0]
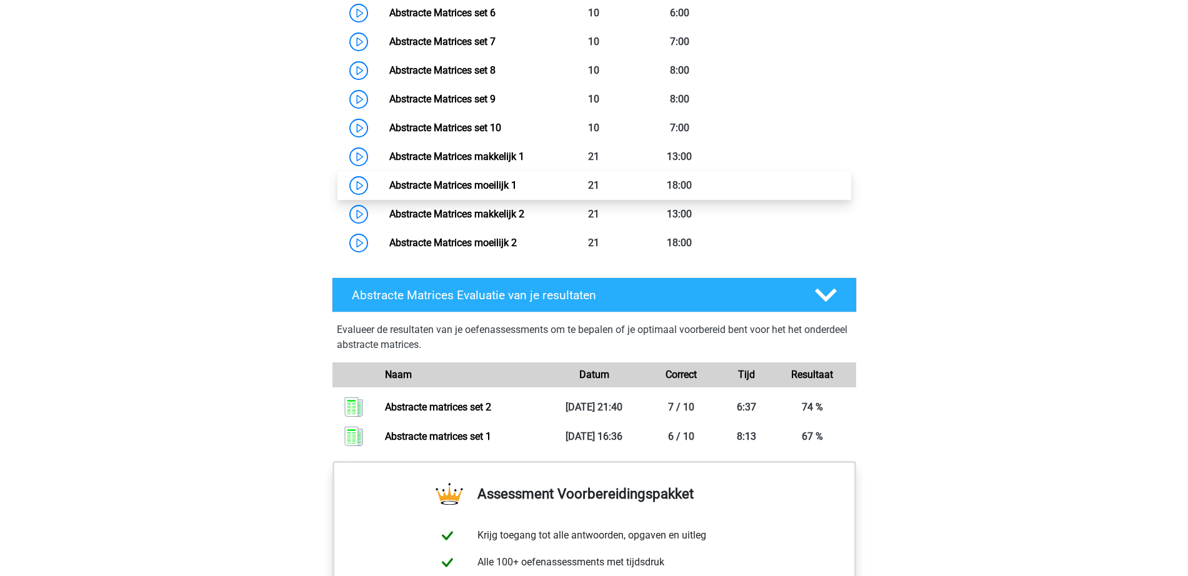
click at [507, 181] on link "Abstracte Matrices moeilijk 1" at bounding box center [452, 185] width 127 height 12
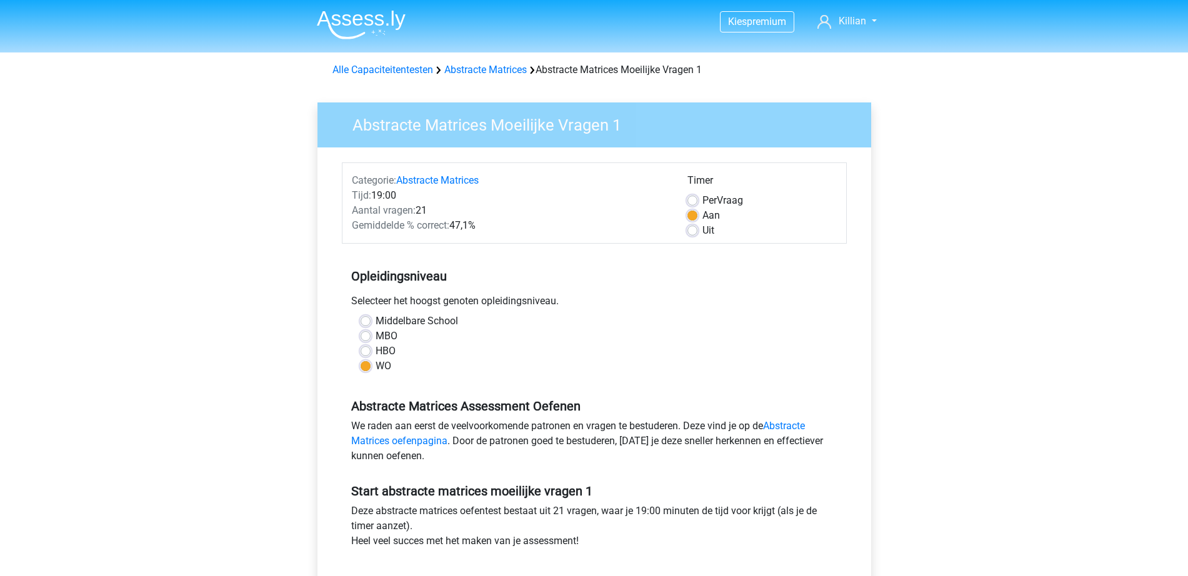
scroll to position [391, 0]
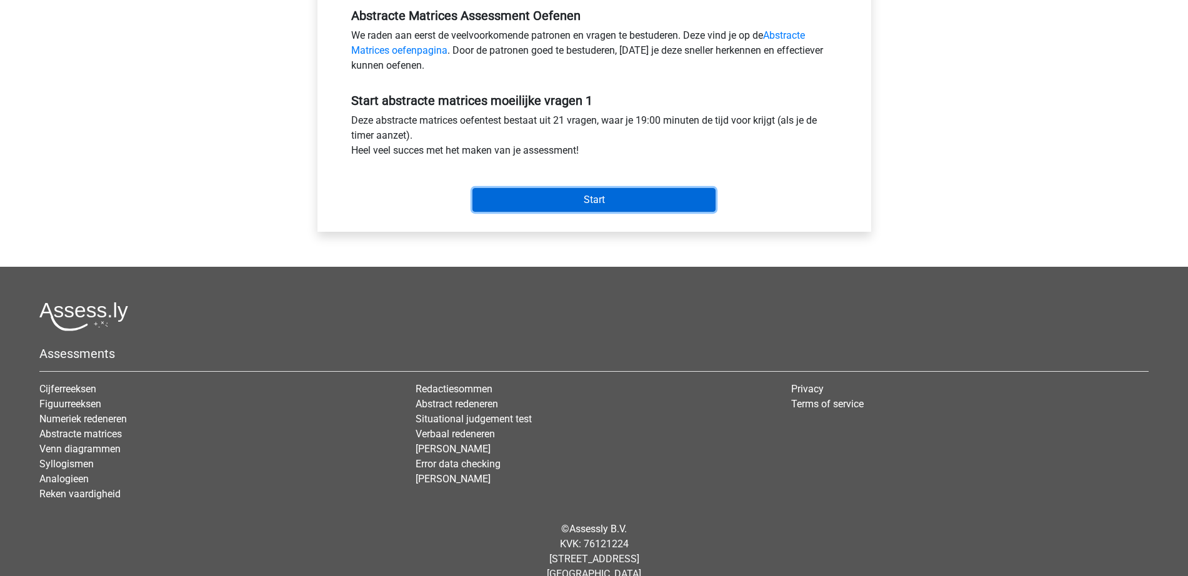
click at [668, 201] on input "Start" at bounding box center [593, 200] width 243 height 24
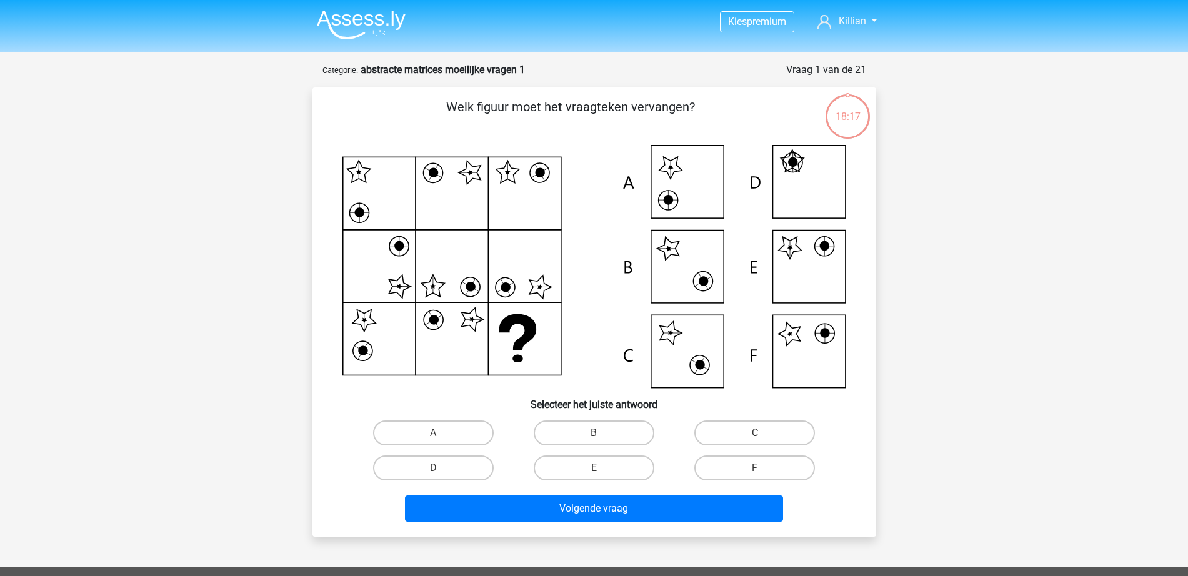
click at [821, 266] on icon at bounding box center [594, 266] width 504 height 243
click at [582, 467] on label "E" at bounding box center [594, 468] width 121 height 25
click at [594, 468] on input "E" at bounding box center [598, 472] width 8 height 8
radio input "true"
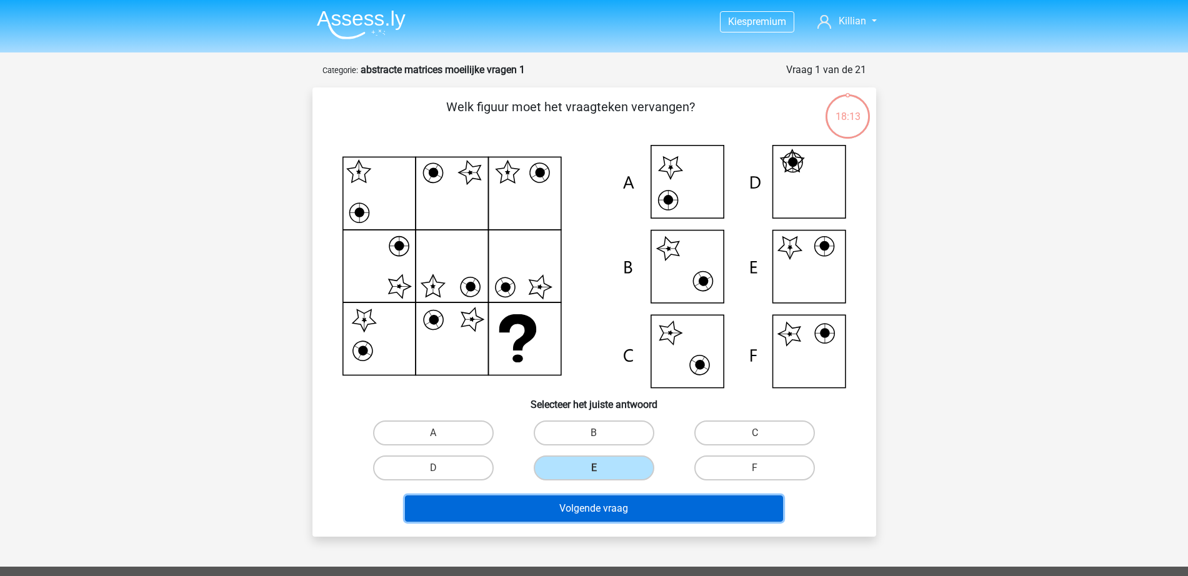
click at [584, 507] on button "Volgende vraag" at bounding box center [594, 509] width 378 height 26
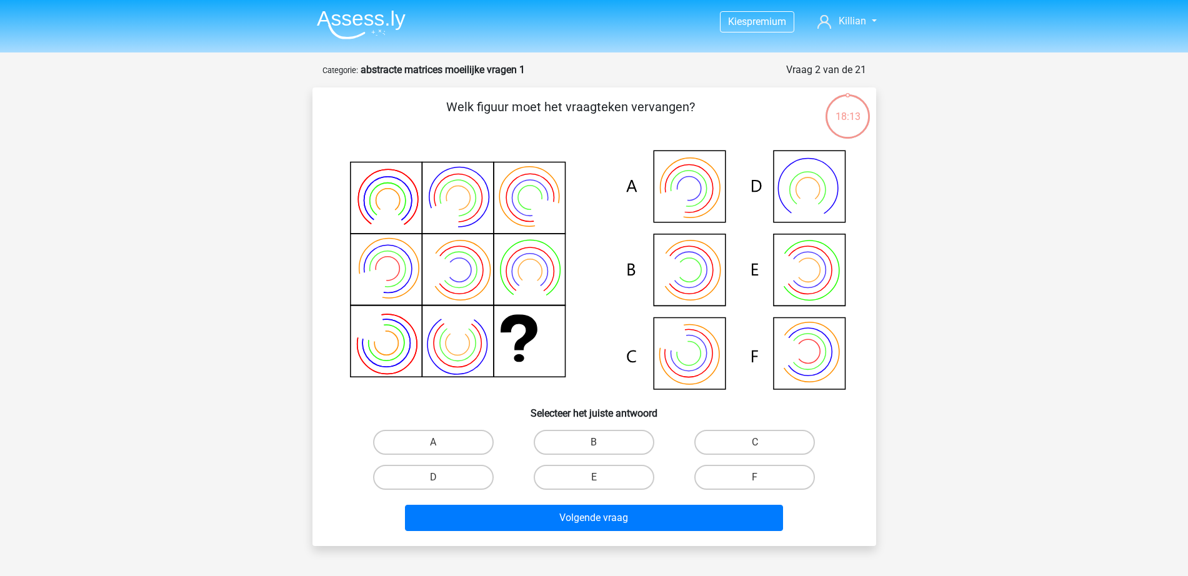
scroll to position [62, 0]
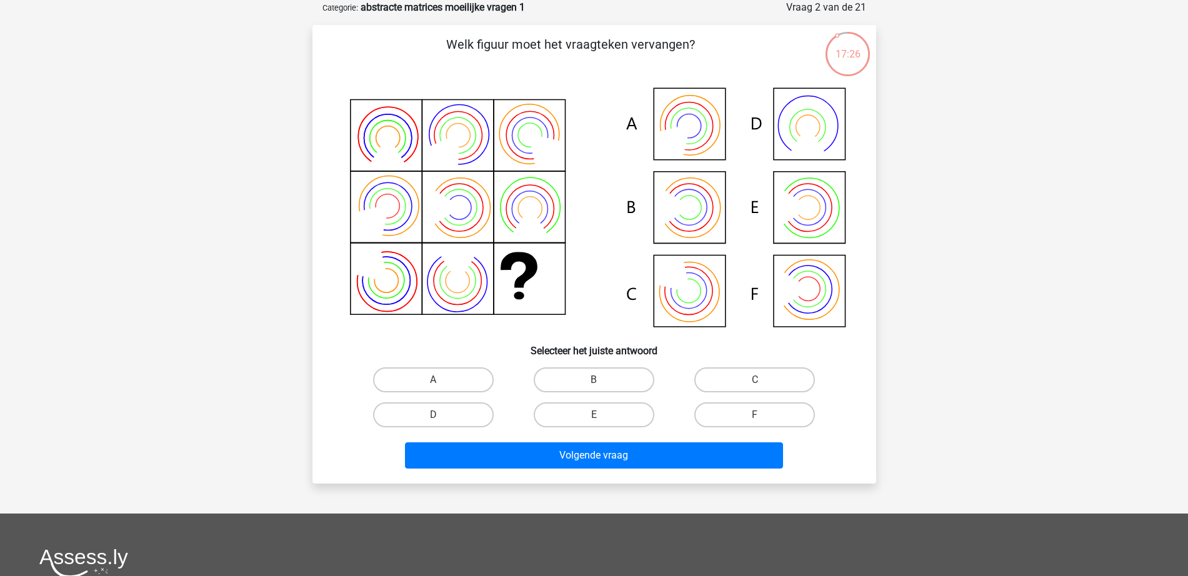
click at [597, 386] on input "B" at bounding box center [598, 384] width 8 height 8
radio input "true"
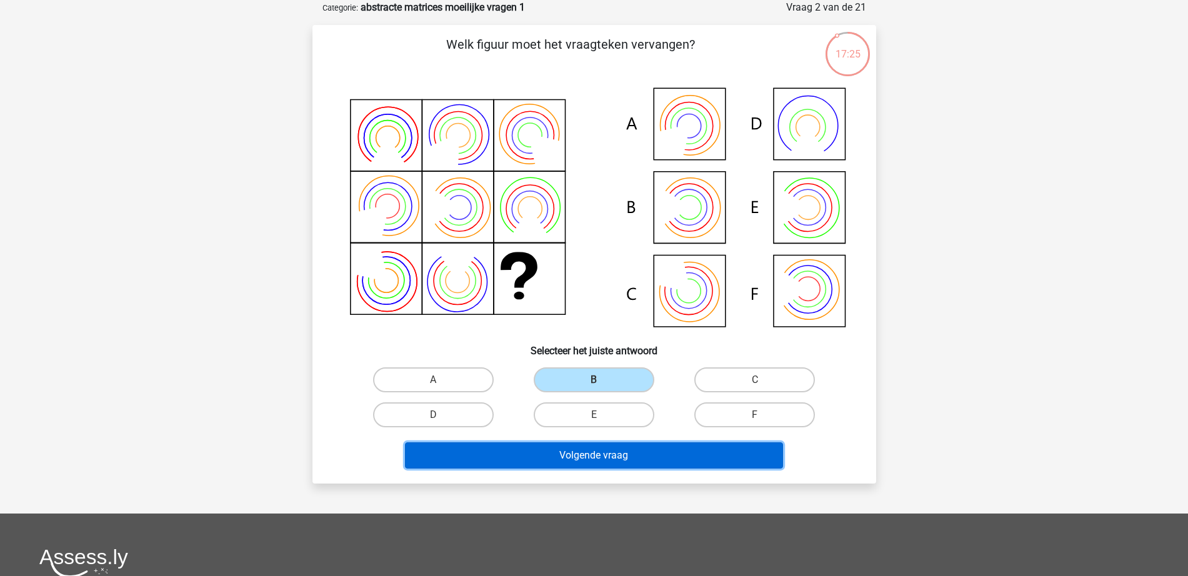
click at [641, 457] on button "Volgende vraag" at bounding box center [594, 455] width 378 height 26
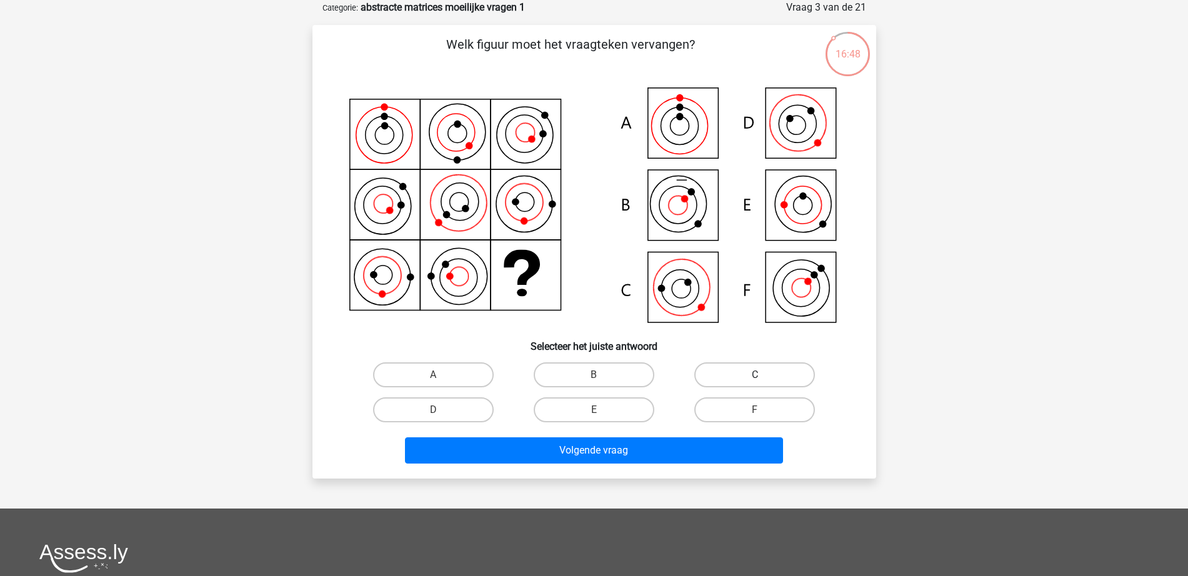
click at [728, 379] on label "C" at bounding box center [754, 374] width 121 height 25
click at [755, 379] on input "C" at bounding box center [759, 379] width 8 height 8
radio input "true"
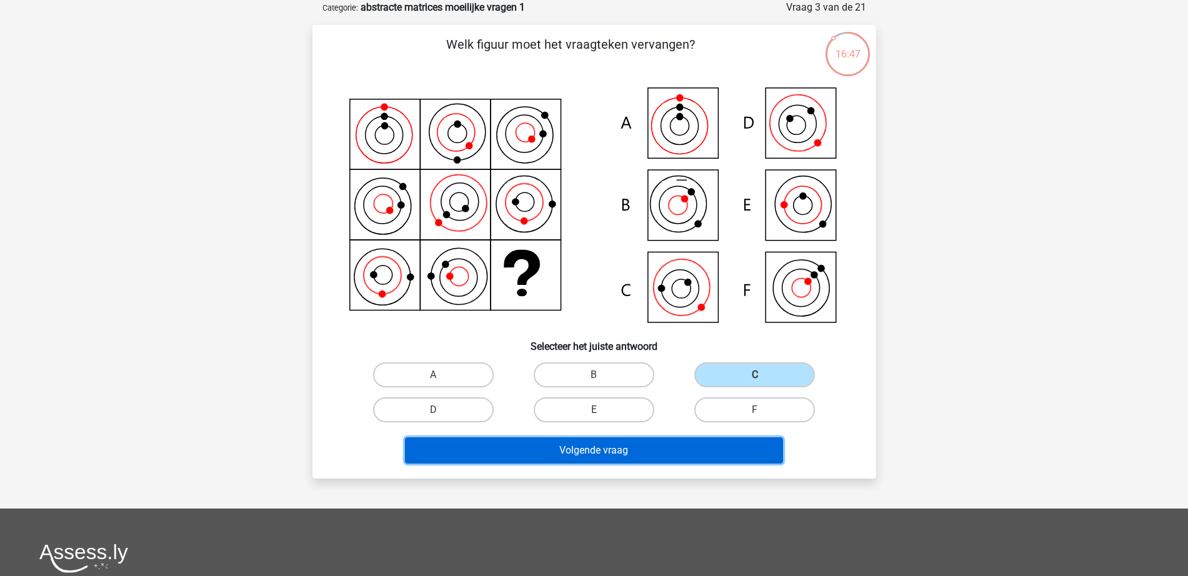
click at [697, 459] on button "Volgende vraag" at bounding box center [594, 450] width 378 height 26
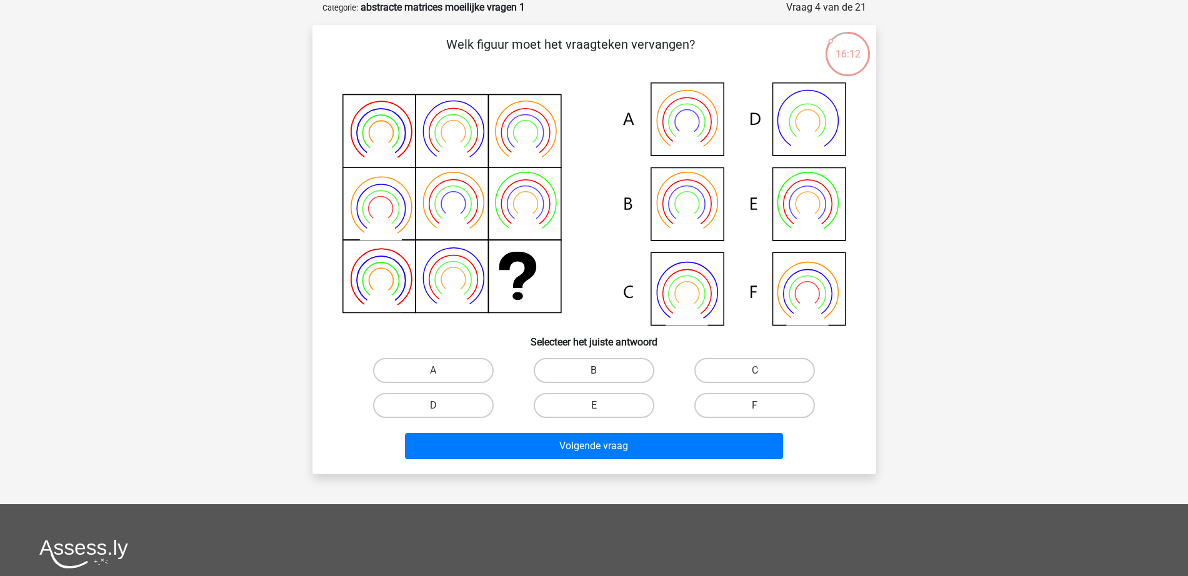
click at [622, 373] on label "B" at bounding box center [594, 370] width 121 height 25
click at [602, 373] on input "B" at bounding box center [598, 375] width 8 height 8
radio input "true"
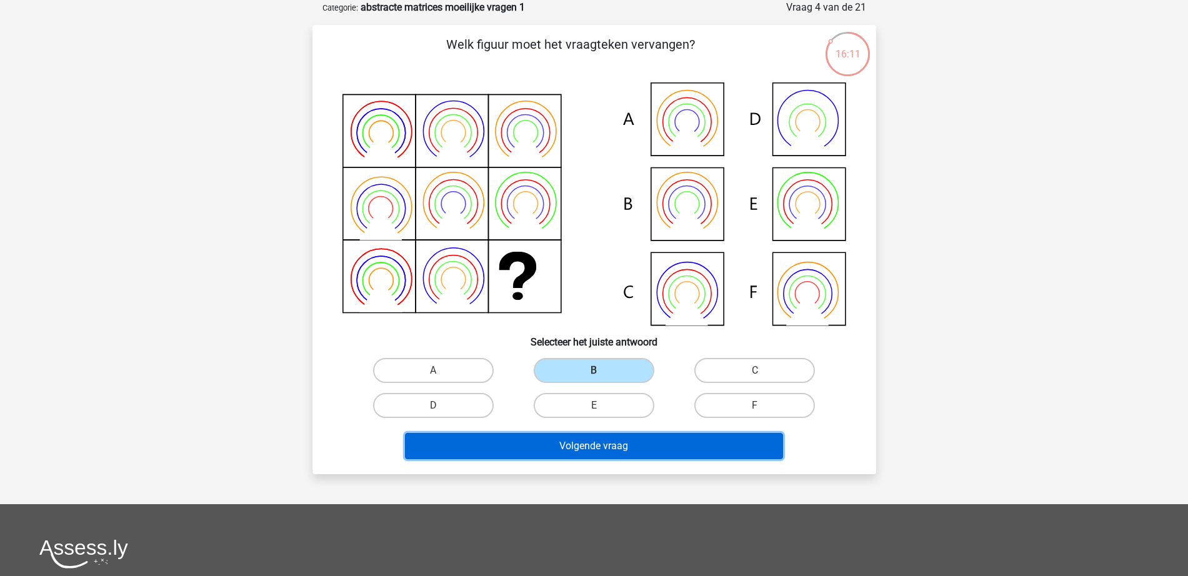
click at [637, 447] on button "Volgende vraag" at bounding box center [594, 446] width 378 height 26
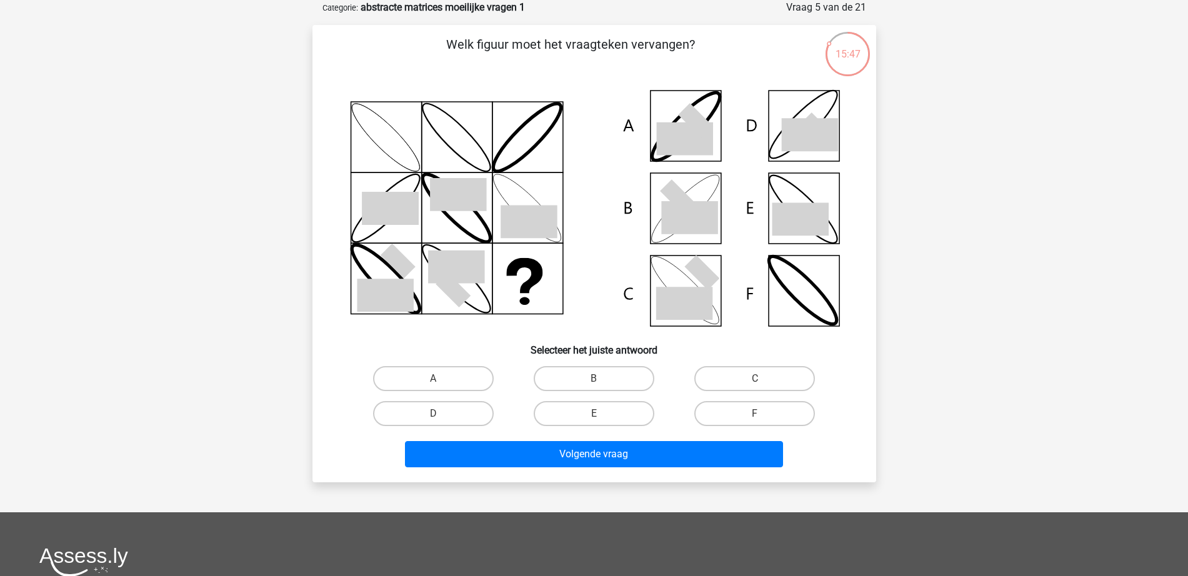
click at [596, 380] on input "B" at bounding box center [598, 383] width 8 height 8
radio input "true"
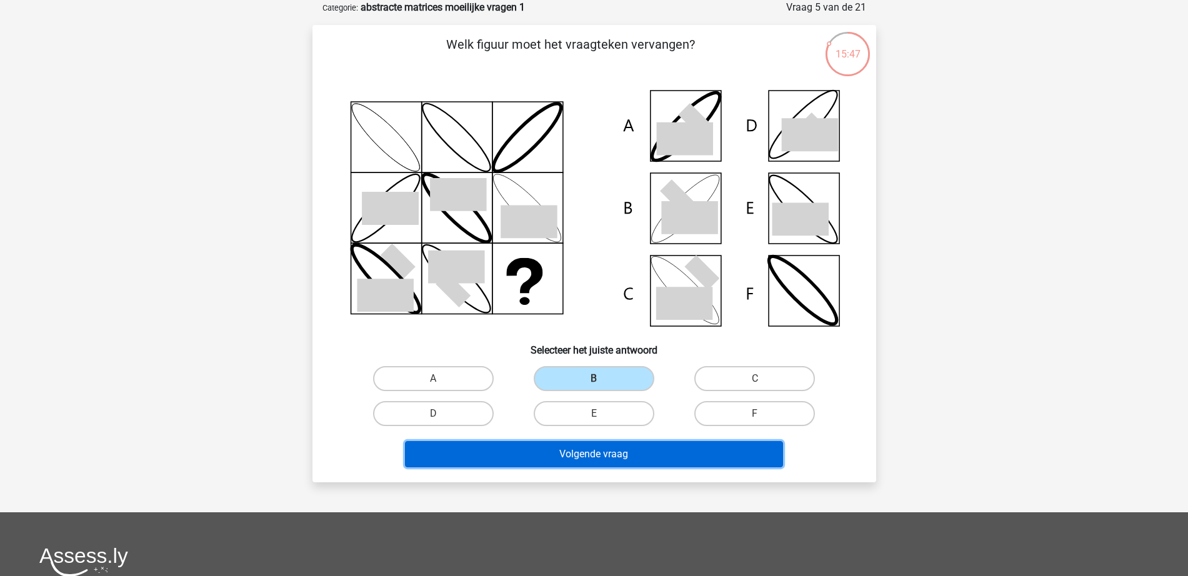
click at [593, 451] on button "Volgende vraag" at bounding box center [594, 454] width 378 height 26
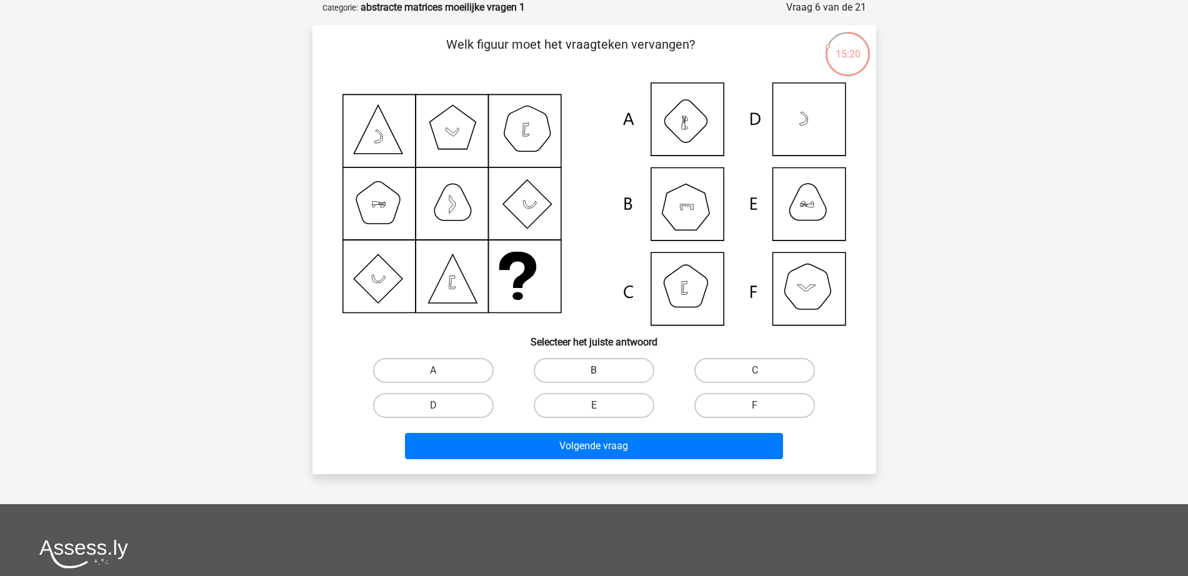
click at [602, 372] on label "B" at bounding box center [594, 370] width 121 height 25
click at [602, 372] on input "B" at bounding box center [598, 375] width 8 height 8
radio input "true"
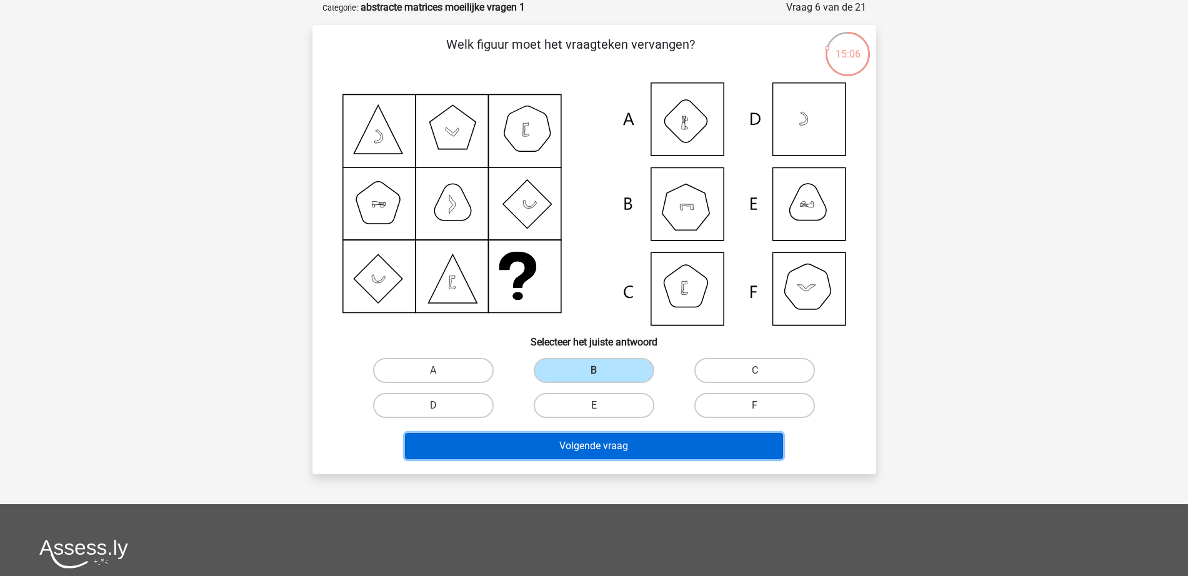
click at [627, 452] on button "Volgende vraag" at bounding box center [594, 446] width 378 height 26
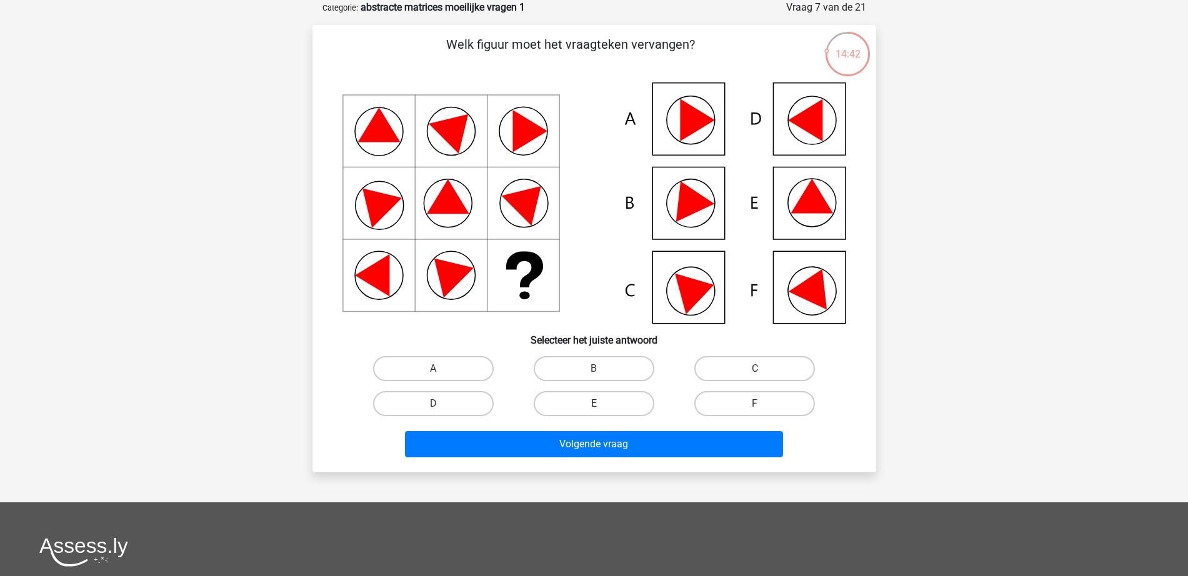
click at [573, 402] on label "E" at bounding box center [594, 403] width 121 height 25
click at [594, 404] on input "E" at bounding box center [598, 408] width 8 height 8
radio input "true"
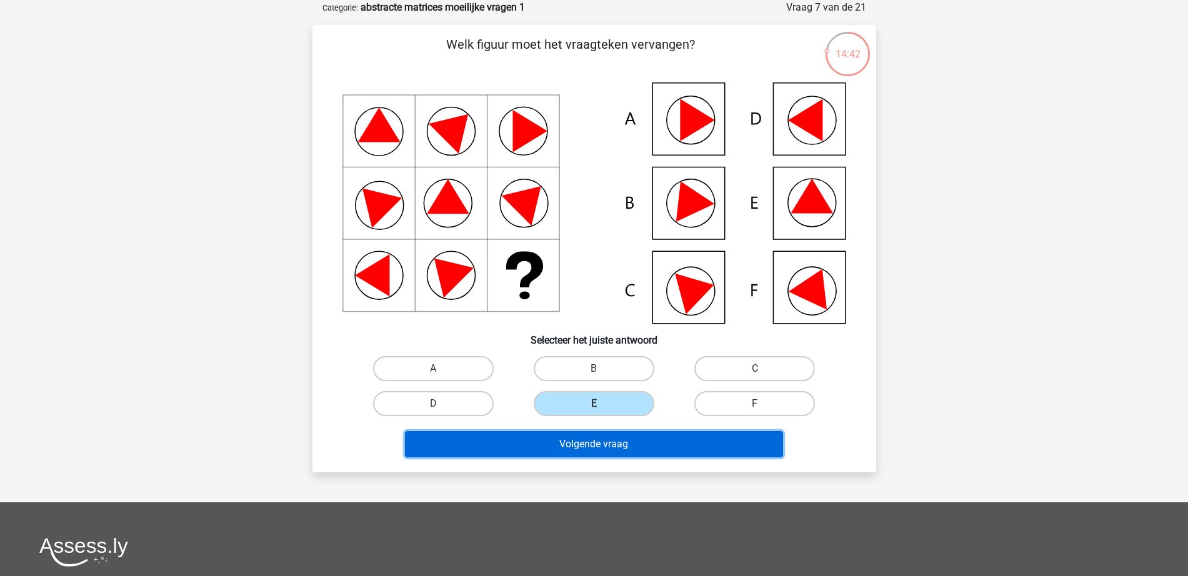
click at [577, 439] on button "Volgende vraag" at bounding box center [594, 444] width 378 height 26
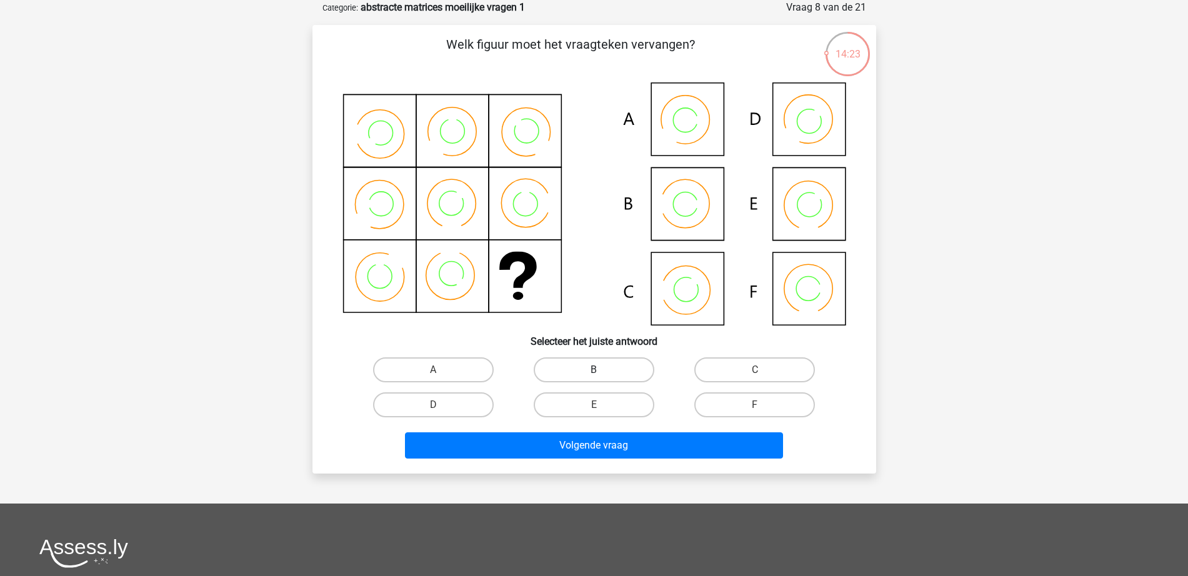
click at [586, 370] on label "B" at bounding box center [594, 369] width 121 height 25
click at [594, 370] on input "B" at bounding box center [598, 374] width 8 height 8
radio input "true"
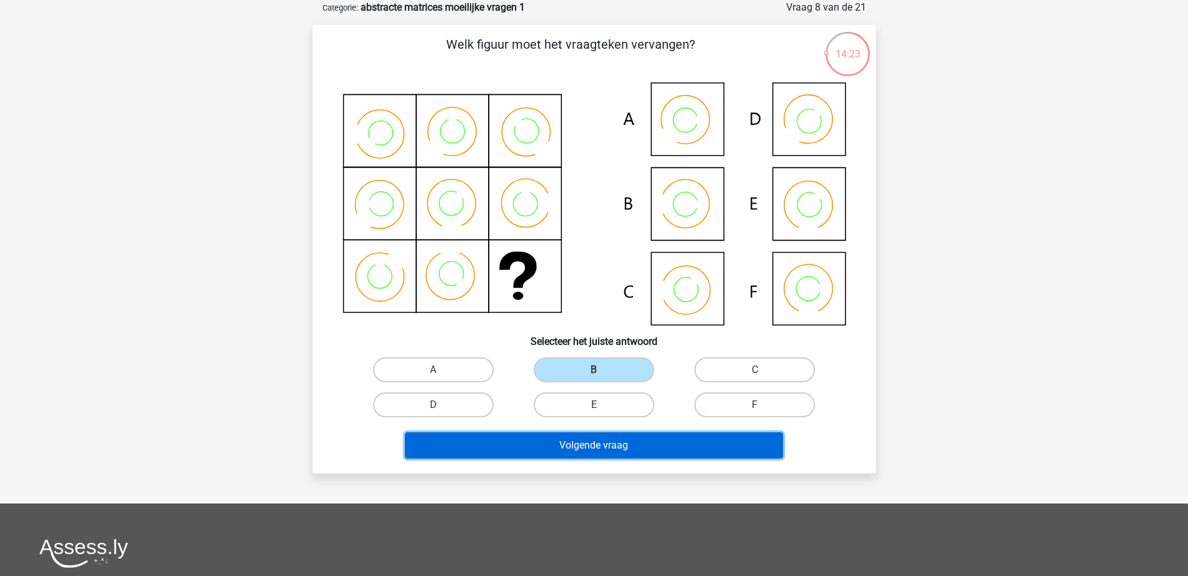
click at [614, 444] on button "Volgende vraag" at bounding box center [594, 445] width 378 height 26
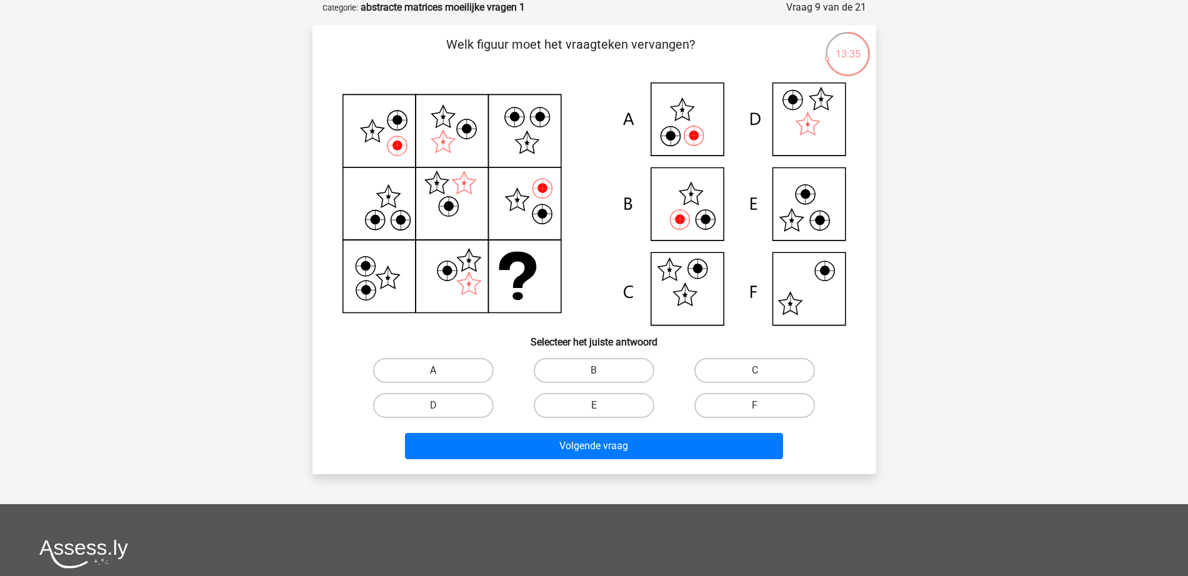
click at [466, 362] on label "A" at bounding box center [433, 370] width 121 height 25
click at [441, 371] on input "A" at bounding box center [437, 375] width 8 height 8
radio input "true"
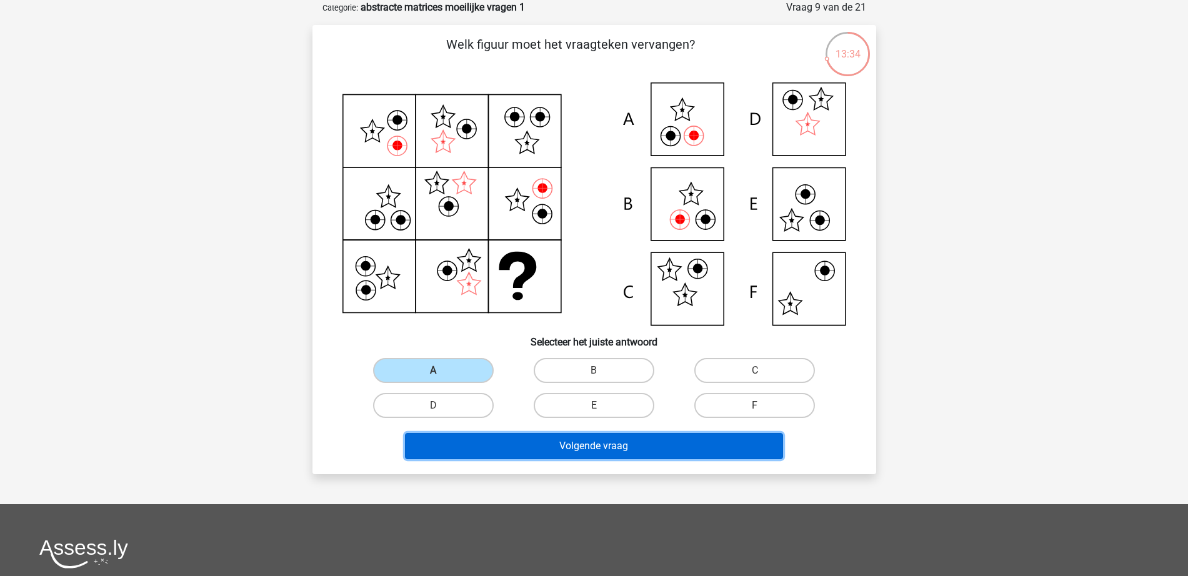
click at [601, 444] on button "Volgende vraag" at bounding box center [594, 446] width 378 height 26
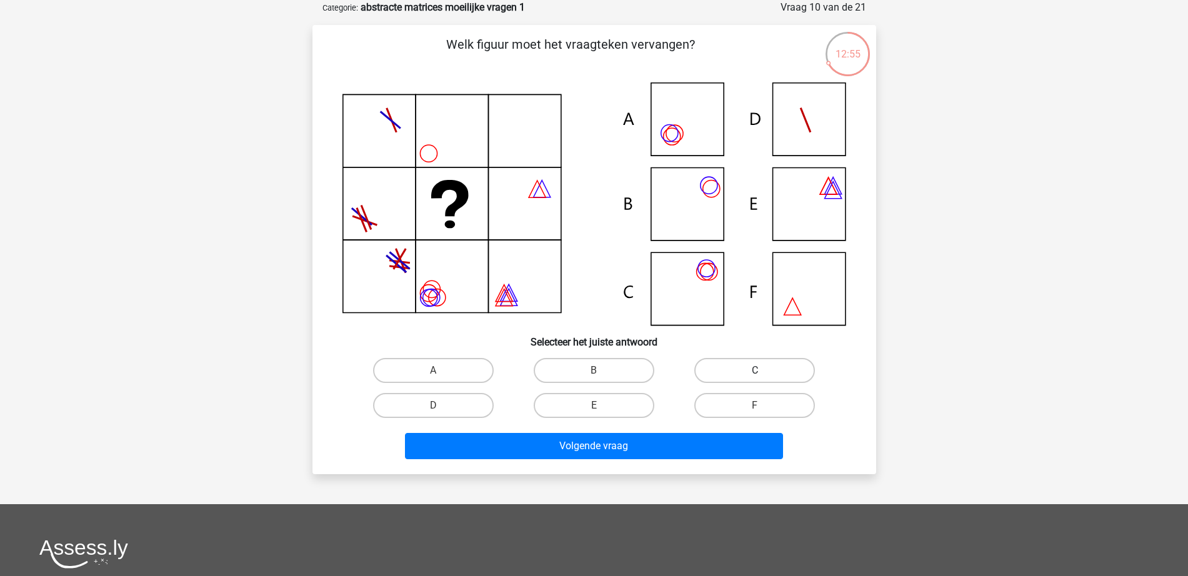
click at [789, 363] on label "C" at bounding box center [754, 370] width 121 height 25
click at [763, 371] on input "C" at bounding box center [759, 375] width 8 height 8
radio input "true"
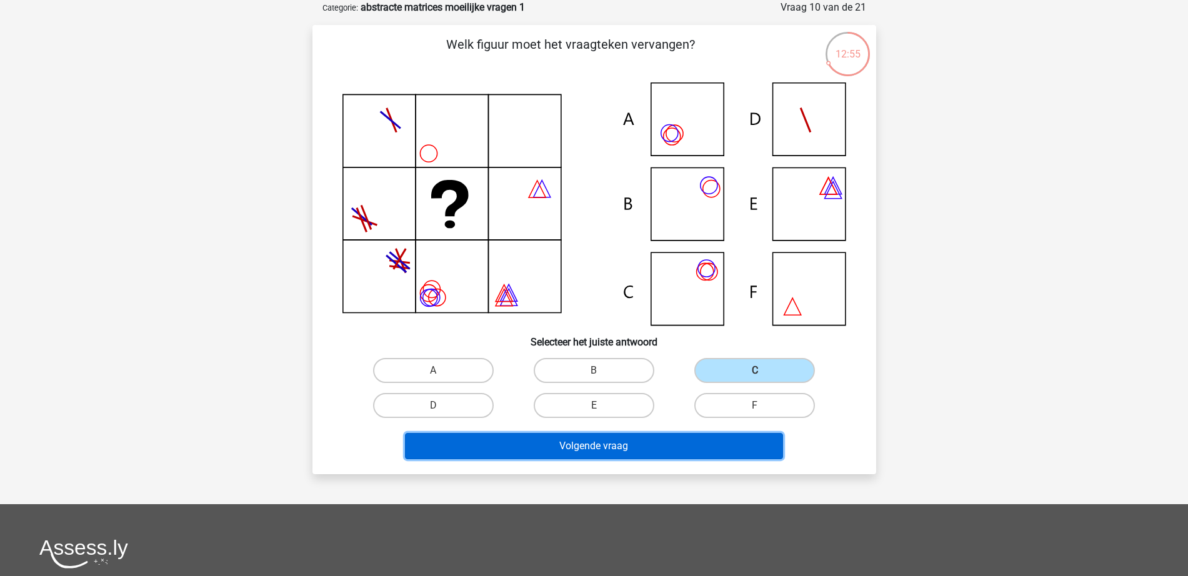
click at [706, 449] on button "Volgende vraag" at bounding box center [594, 446] width 378 height 26
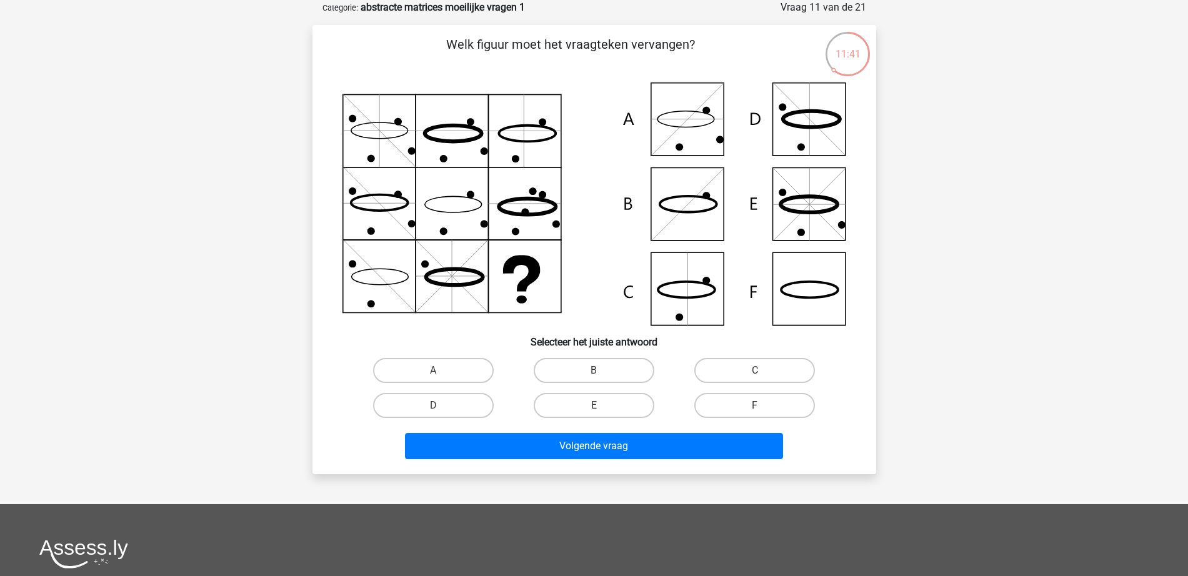
drag, startPoint x: 576, startPoint y: 364, endPoint x: 588, endPoint y: 388, distance: 27.1
click at [575, 364] on label "B" at bounding box center [594, 370] width 121 height 25
click at [594, 371] on input "B" at bounding box center [598, 375] width 8 height 8
radio input "true"
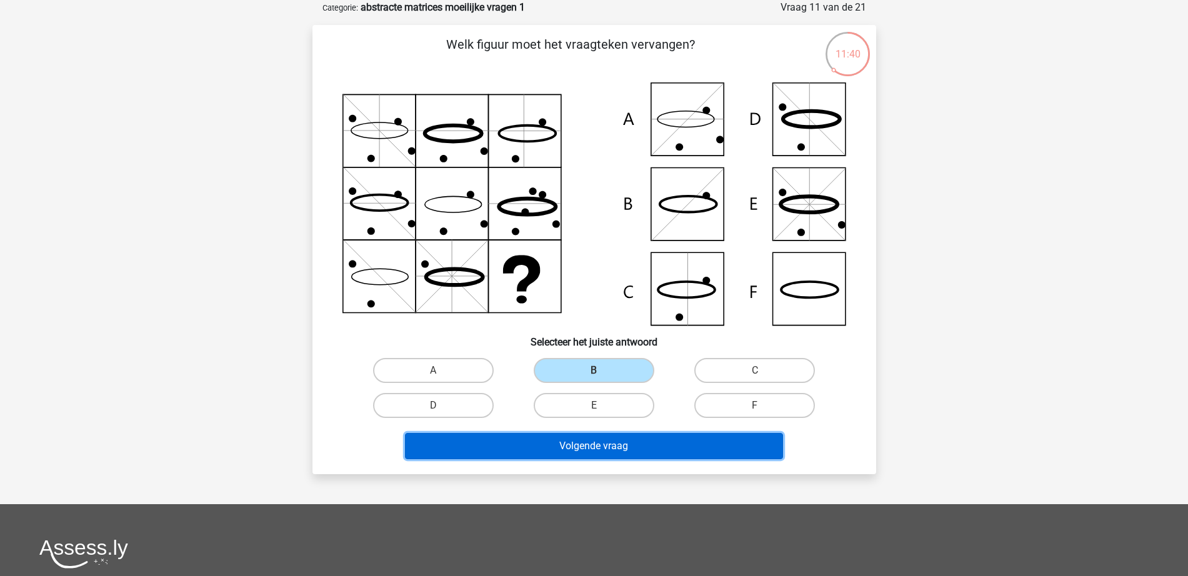
click at [612, 456] on button "Volgende vraag" at bounding box center [594, 446] width 378 height 26
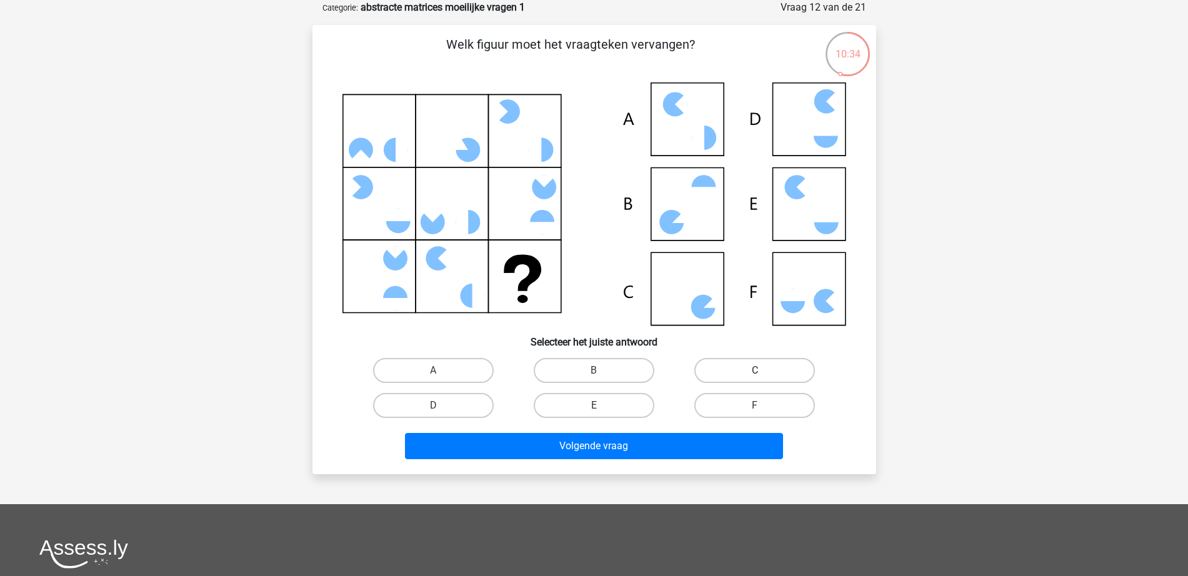
click at [752, 380] on label "C" at bounding box center [754, 370] width 121 height 25
click at [755, 379] on input "C" at bounding box center [759, 375] width 8 height 8
radio input "true"
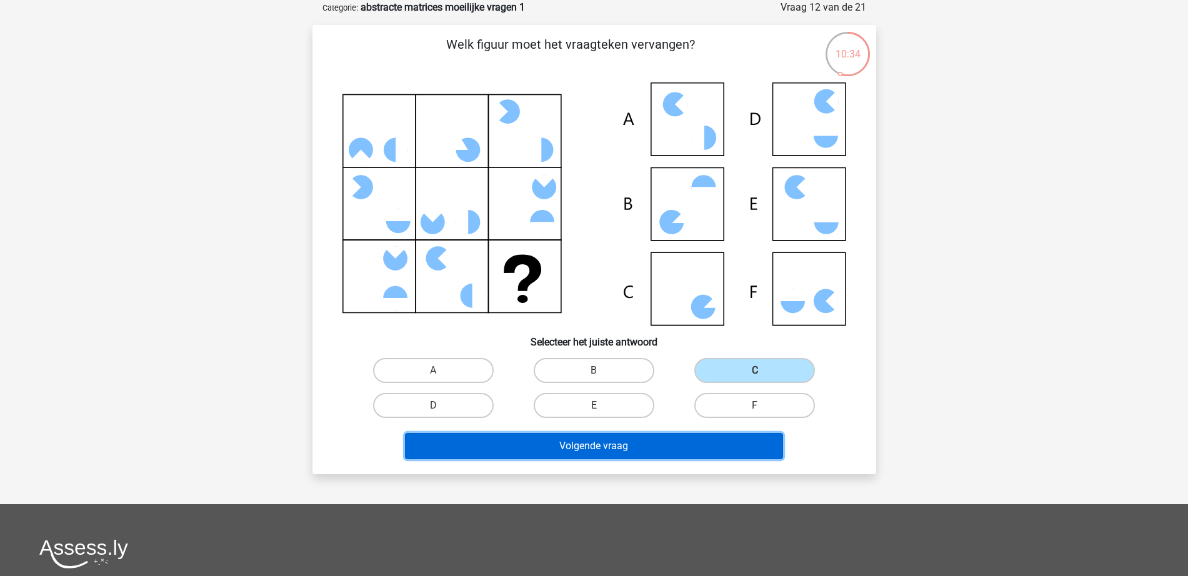
click at [662, 454] on button "Volgende vraag" at bounding box center [594, 446] width 378 height 26
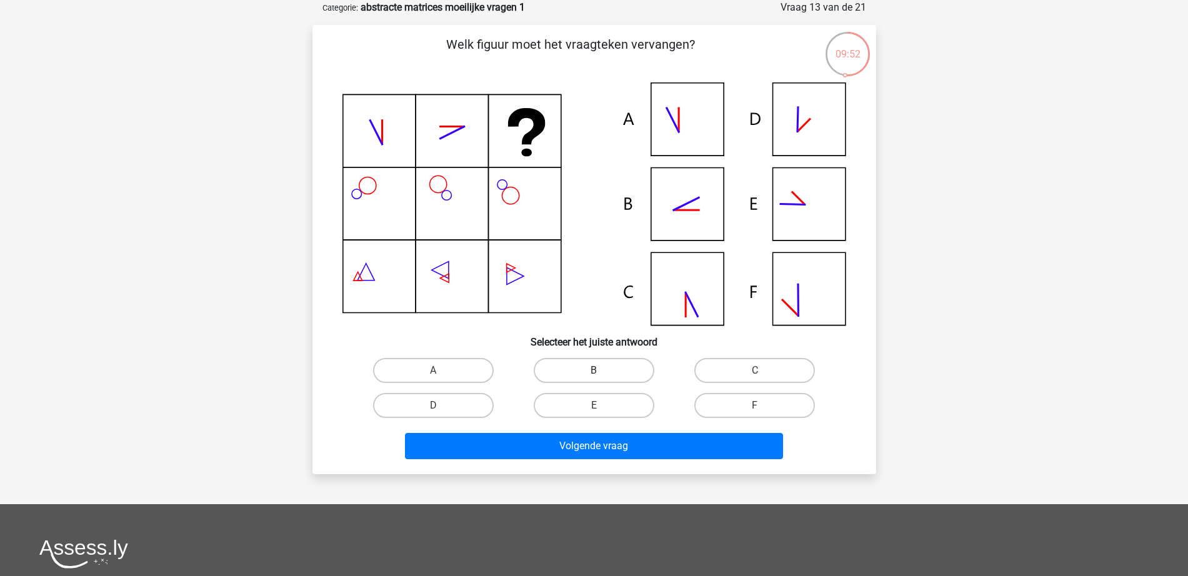
click at [616, 372] on label "B" at bounding box center [594, 370] width 121 height 25
click at [602, 372] on input "B" at bounding box center [598, 375] width 8 height 8
radio input "true"
click at [638, 460] on div "Volgende vraag" at bounding box center [594, 448] width 482 height 31
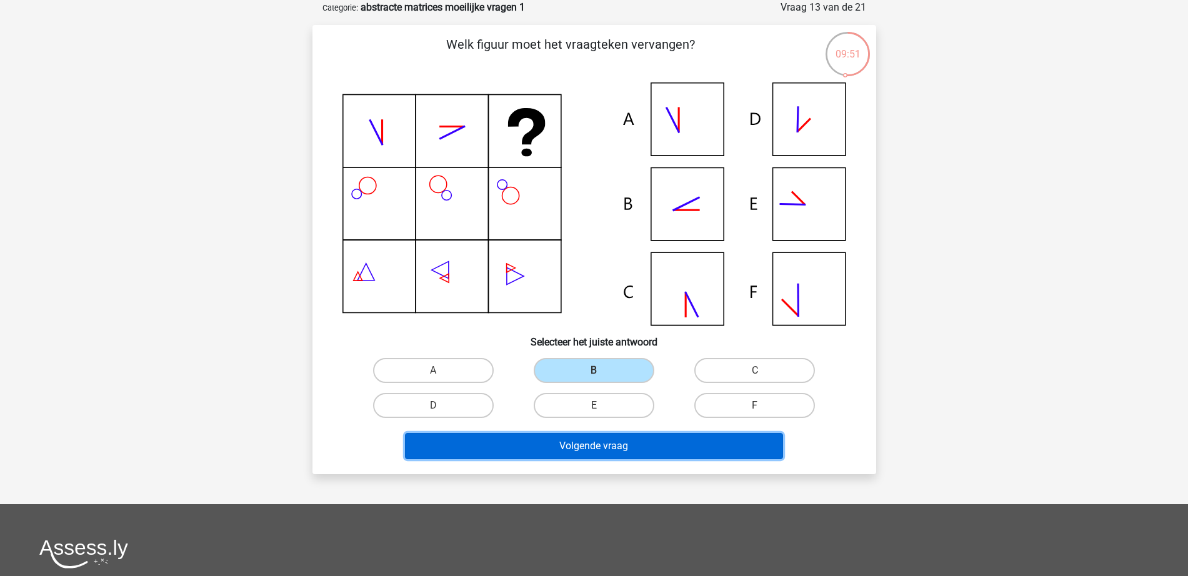
click at [648, 449] on button "Volgende vraag" at bounding box center [594, 446] width 378 height 26
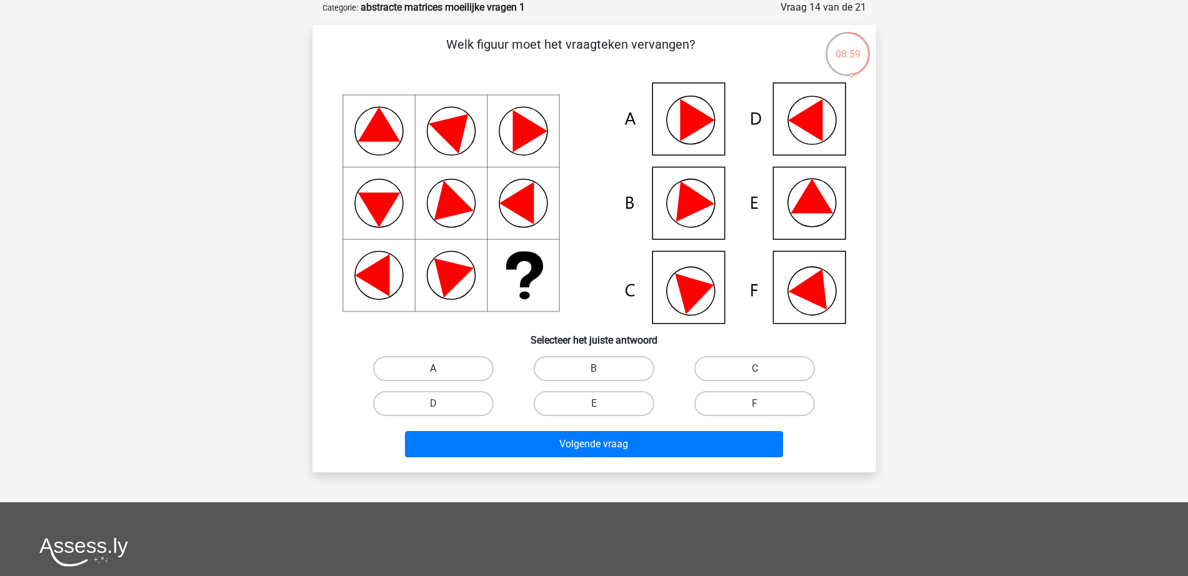
click at [446, 365] on label "A" at bounding box center [433, 368] width 121 height 25
click at [441, 369] on input "A" at bounding box center [437, 373] width 8 height 8
radio input "true"
click at [545, 460] on div "Volgende vraag" at bounding box center [594, 446] width 482 height 31
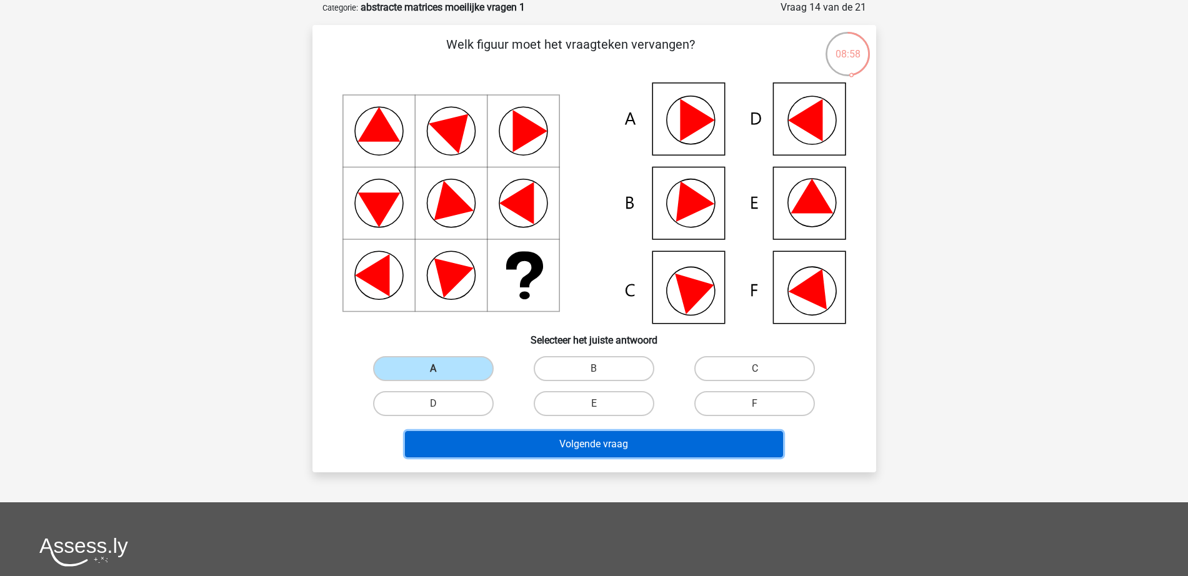
click at [549, 450] on button "Volgende vraag" at bounding box center [594, 444] width 378 height 26
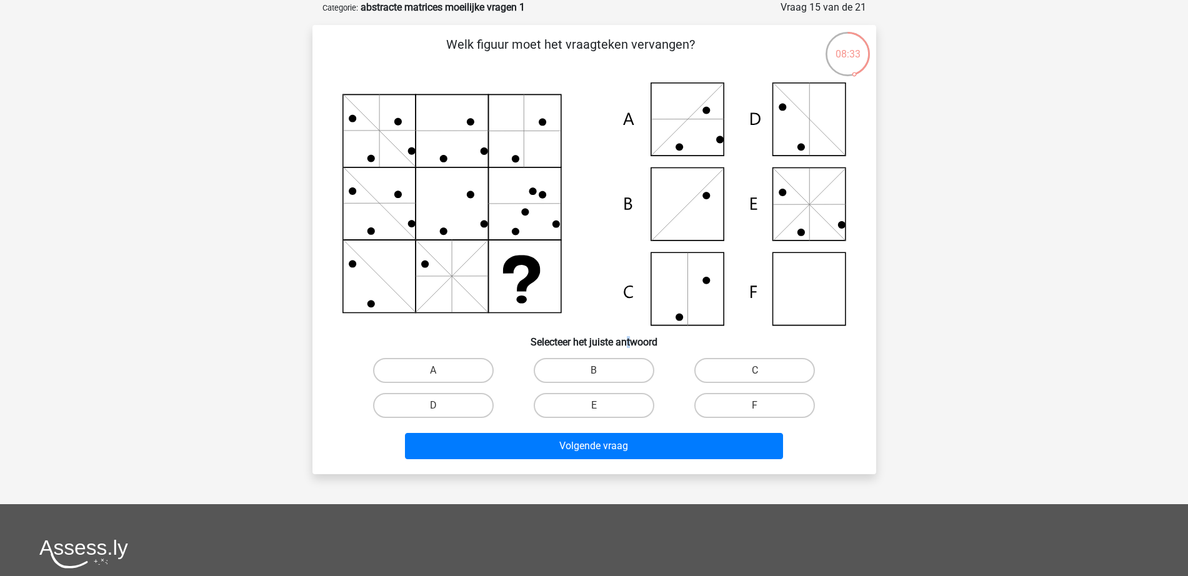
click at [627, 336] on h6 "Selecteer het juiste antwoord" at bounding box center [594, 337] width 524 height 22
click at [610, 359] on label "B" at bounding box center [594, 370] width 121 height 25
click at [602, 371] on input "B" at bounding box center [598, 375] width 8 height 8
radio input "true"
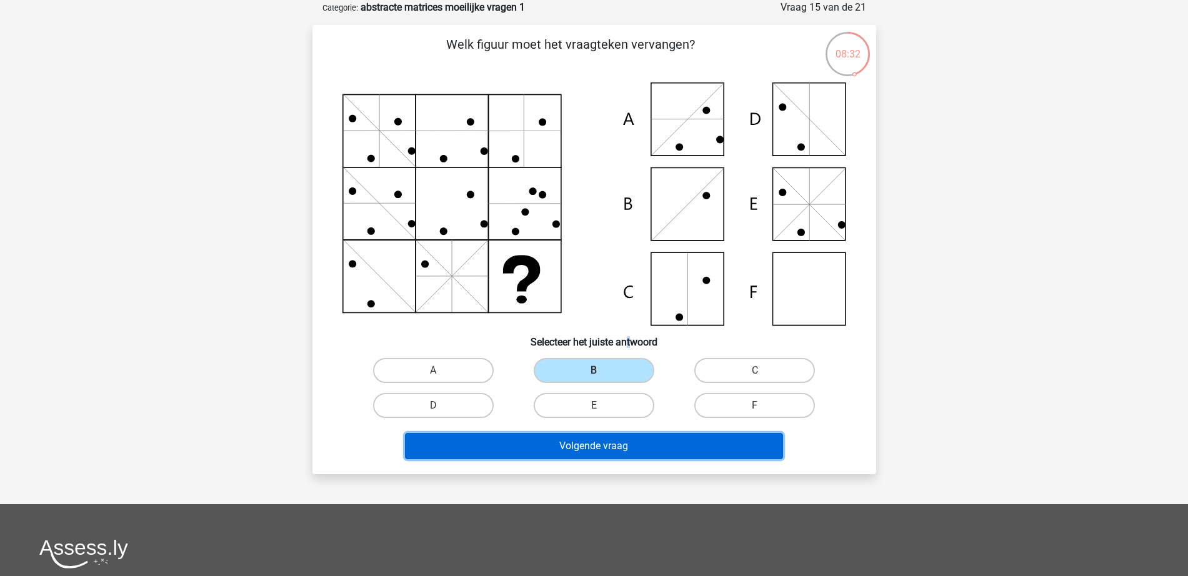
click at [627, 442] on button "Volgende vraag" at bounding box center [594, 446] width 378 height 26
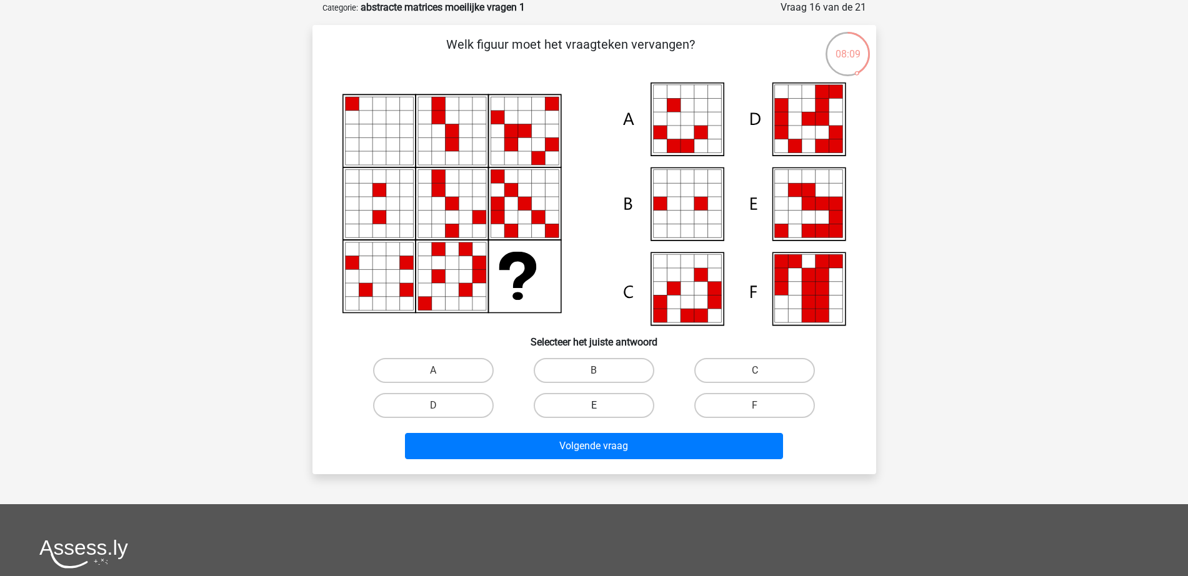
click at [637, 412] on label "E" at bounding box center [594, 405] width 121 height 25
click at [602, 412] on input "E" at bounding box center [598, 410] width 8 height 8
radio input "true"
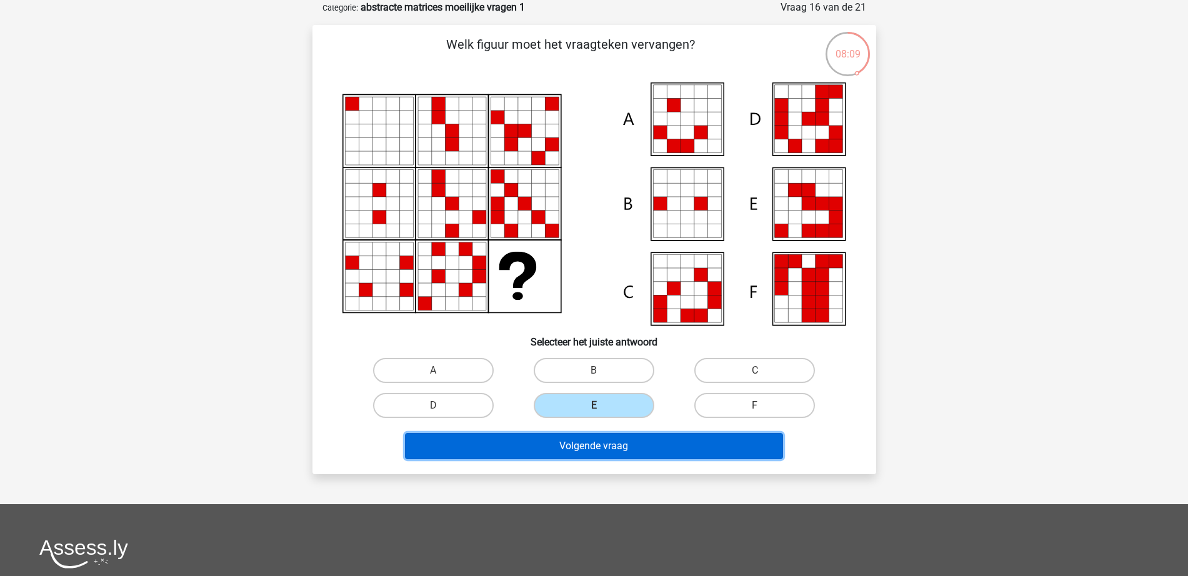
click at [619, 446] on button "Volgende vraag" at bounding box center [594, 446] width 378 height 26
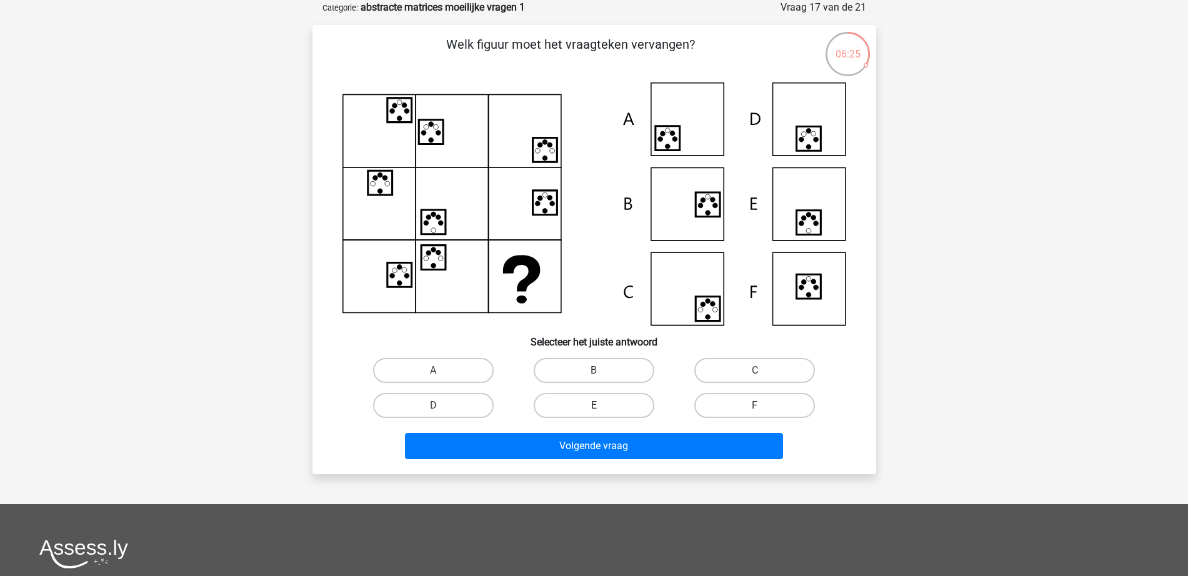
click at [574, 405] on label "E" at bounding box center [594, 405] width 121 height 25
click at [594, 406] on input "E" at bounding box center [598, 410] width 8 height 8
radio input "true"
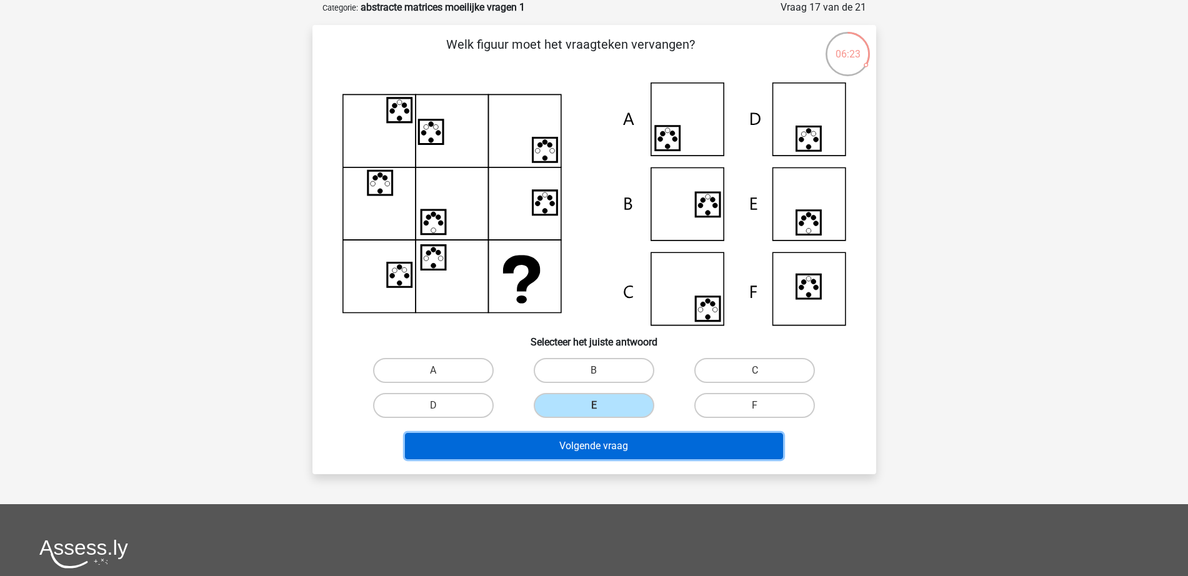
click at [592, 452] on button "Volgende vraag" at bounding box center [594, 446] width 378 height 26
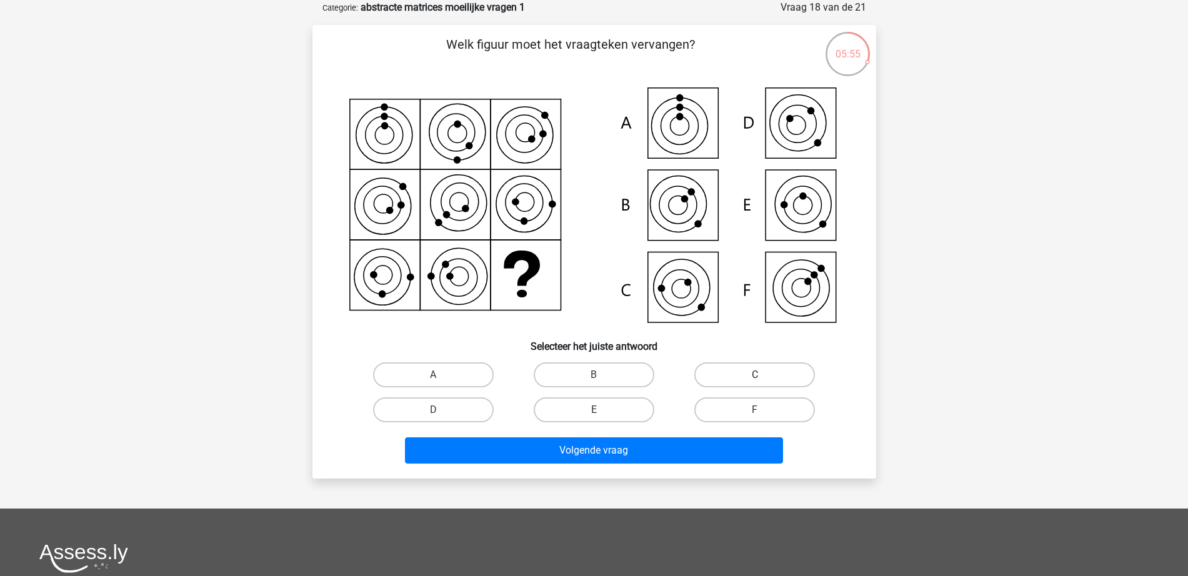
click at [783, 370] on label "C" at bounding box center [754, 374] width 121 height 25
click at [763, 375] on input "C" at bounding box center [759, 379] width 8 height 8
radio input "true"
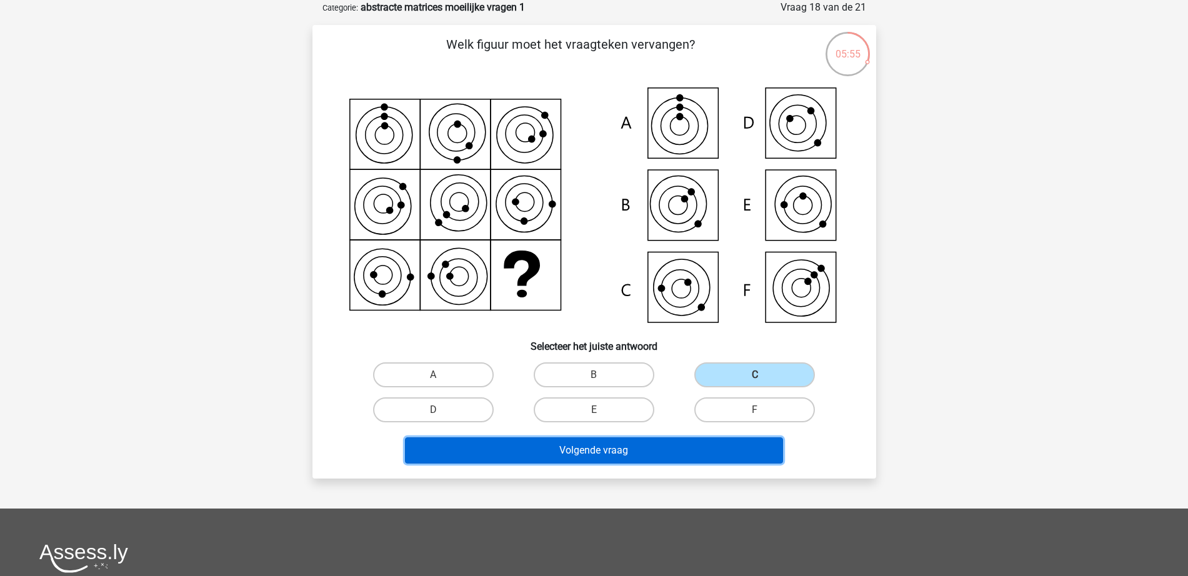
click at [727, 442] on button "Volgende vraag" at bounding box center [594, 450] width 378 height 26
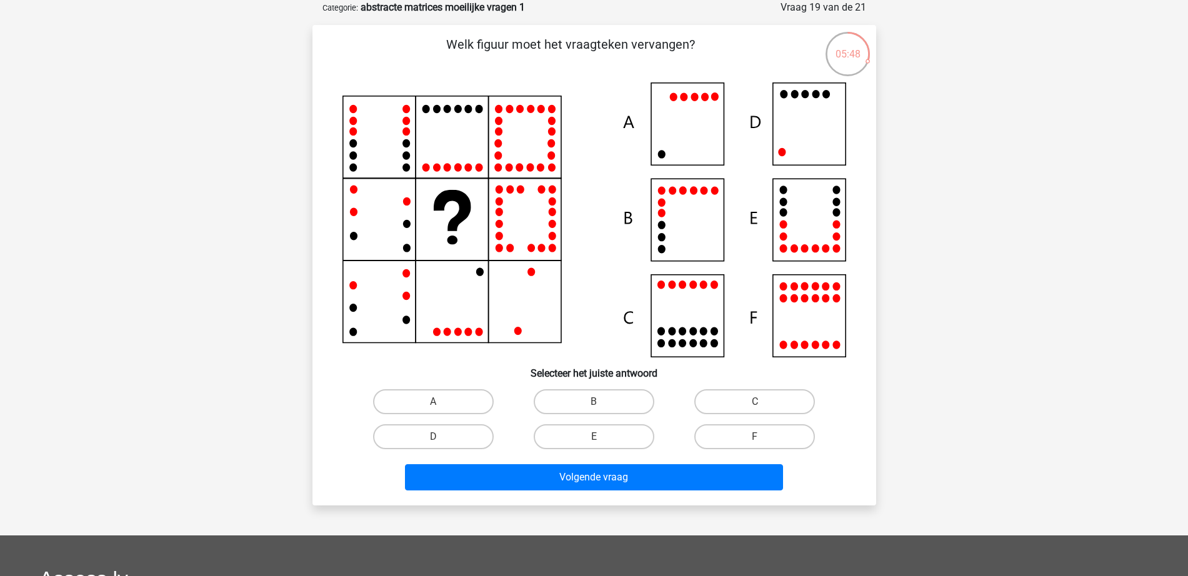
click at [806, 121] on icon at bounding box center [594, 219] width 504 height 275
click at [449, 435] on label "D" at bounding box center [433, 436] width 121 height 25
click at [441, 437] on input "D" at bounding box center [437, 441] width 8 height 8
radio input "true"
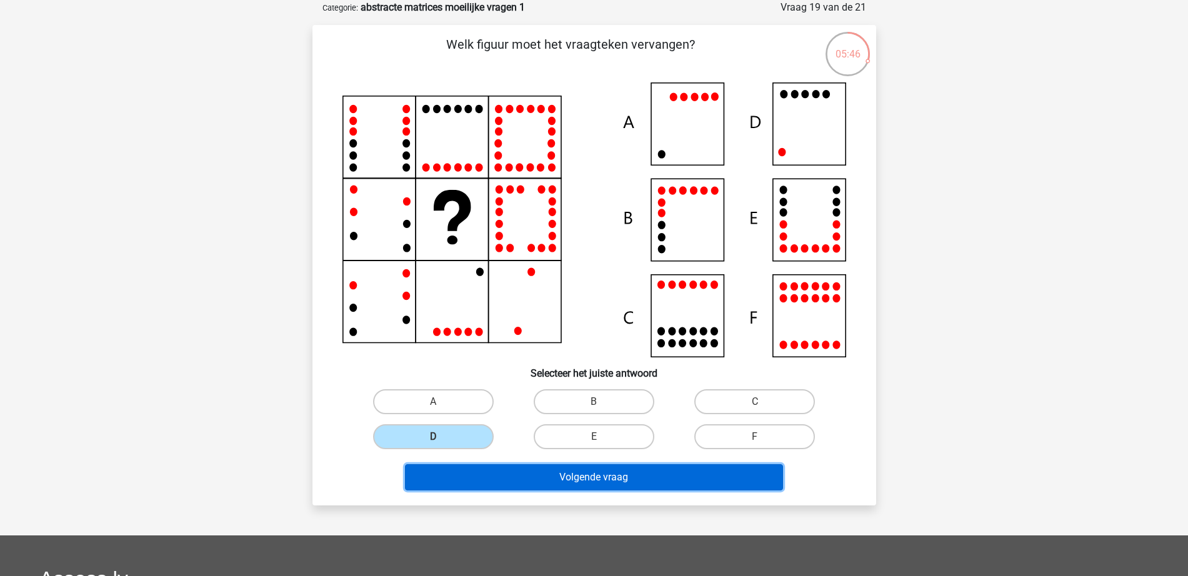
click at [534, 476] on button "Volgende vraag" at bounding box center [594, 477] width 378 height 26
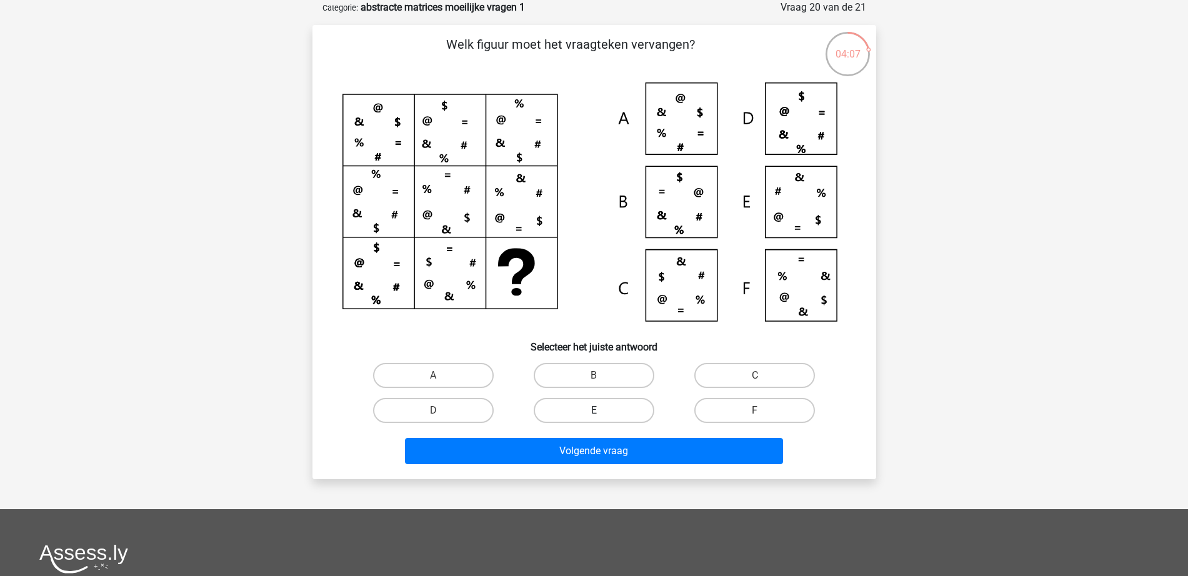
click at [617, 404] on label "E" at bounding box center [594, 410] width 121 height 25
click at [602, 411] on input "E" at bounding box center [598, 415] width 8 height 8
radio input "true"
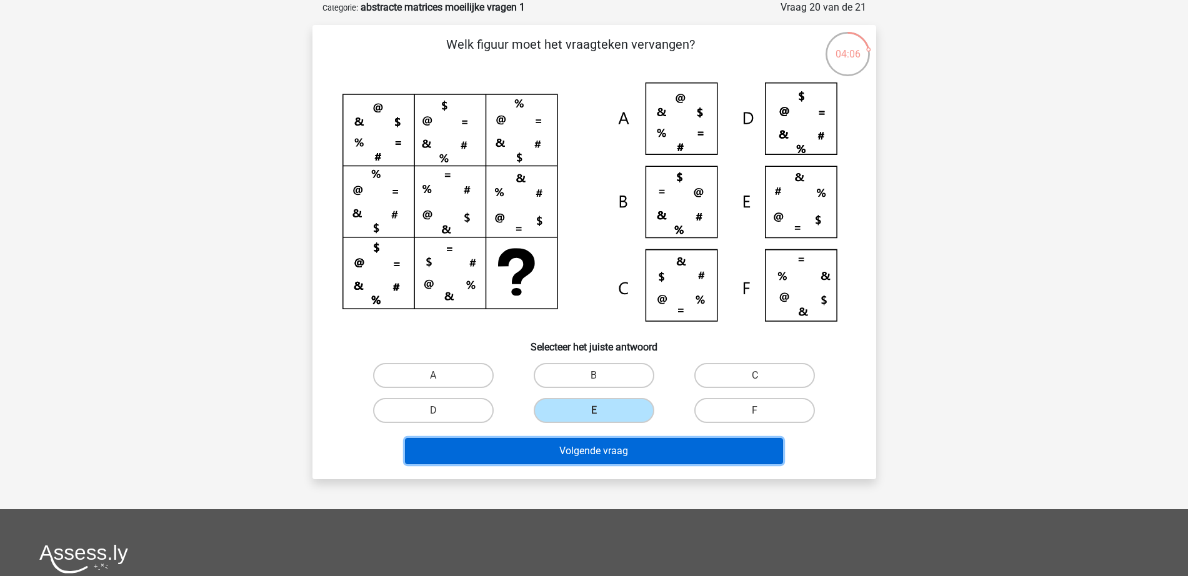
click at [607, 461] on button "Volgende vraag" at bounding box center [594, 451] width 378 height 26
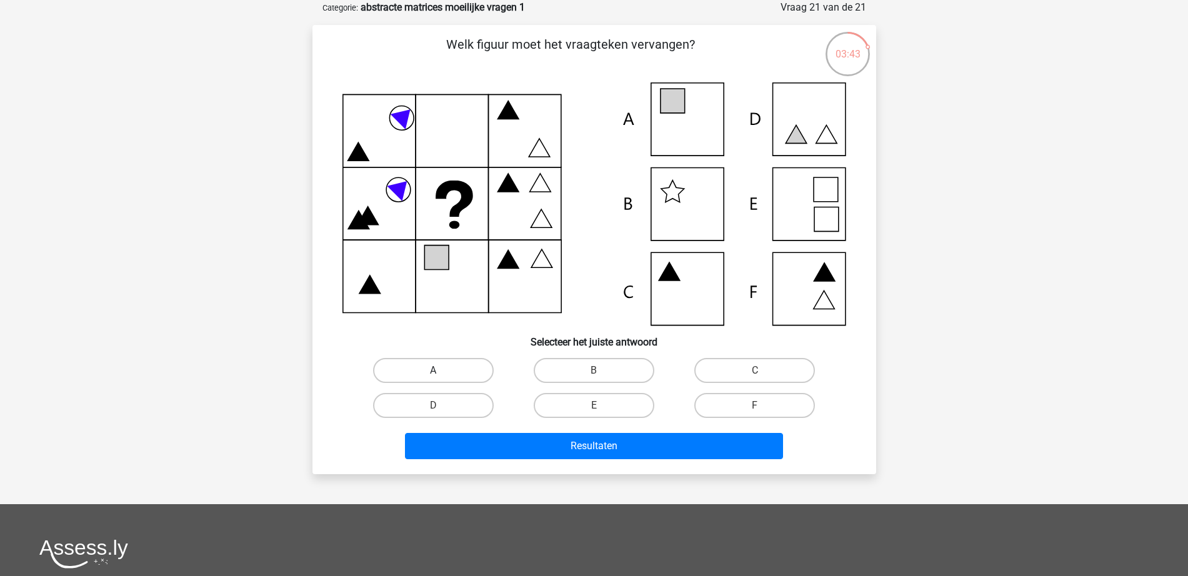
click at [425, 366] on label "A" at bounding box center [433, 370] width 121 height 25
click at [433, 371] on input "A" at bounding box center [437, 375] width 8 height 8
radio input "true"
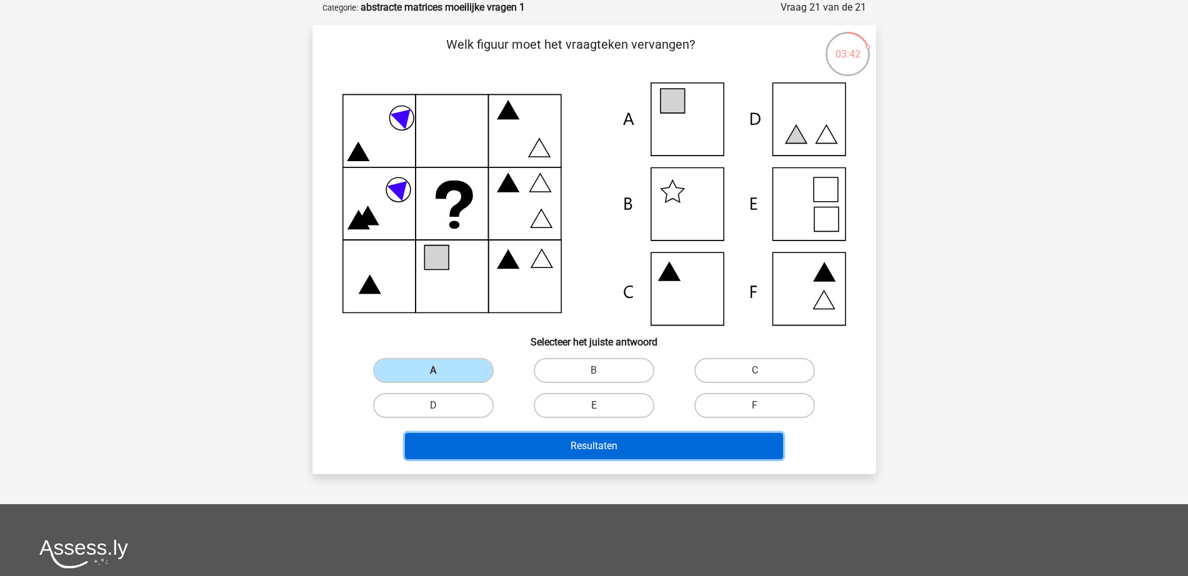
click at [579, 451] on button "Resultaten" at bounding box center [594, 446] width 378 height 26
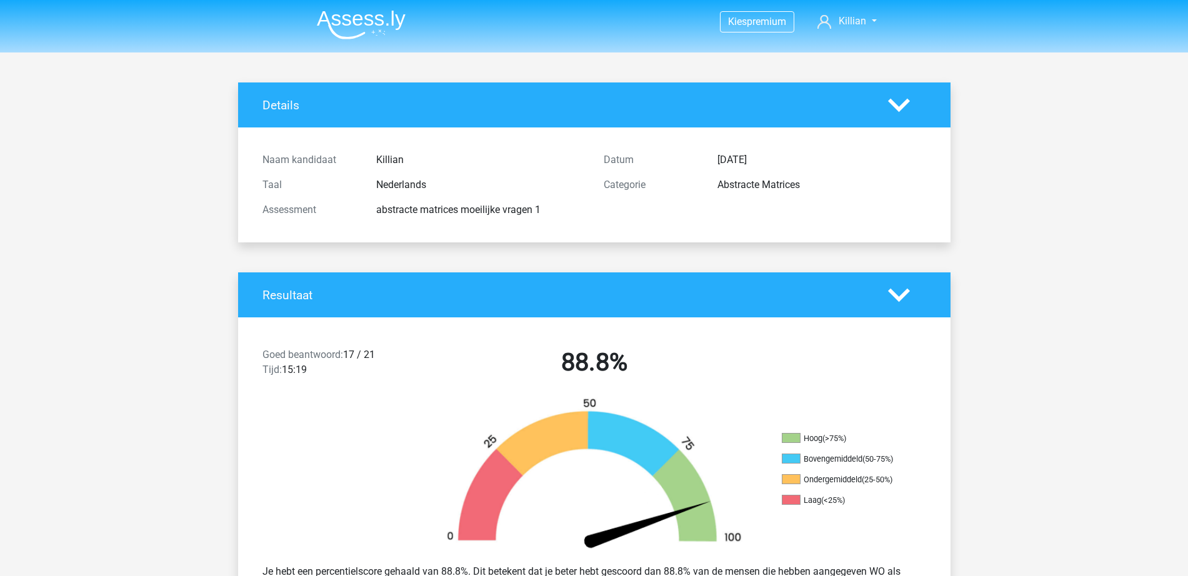
click at [359, 26] on img at bounding box center [361, 24] width 89 height 29
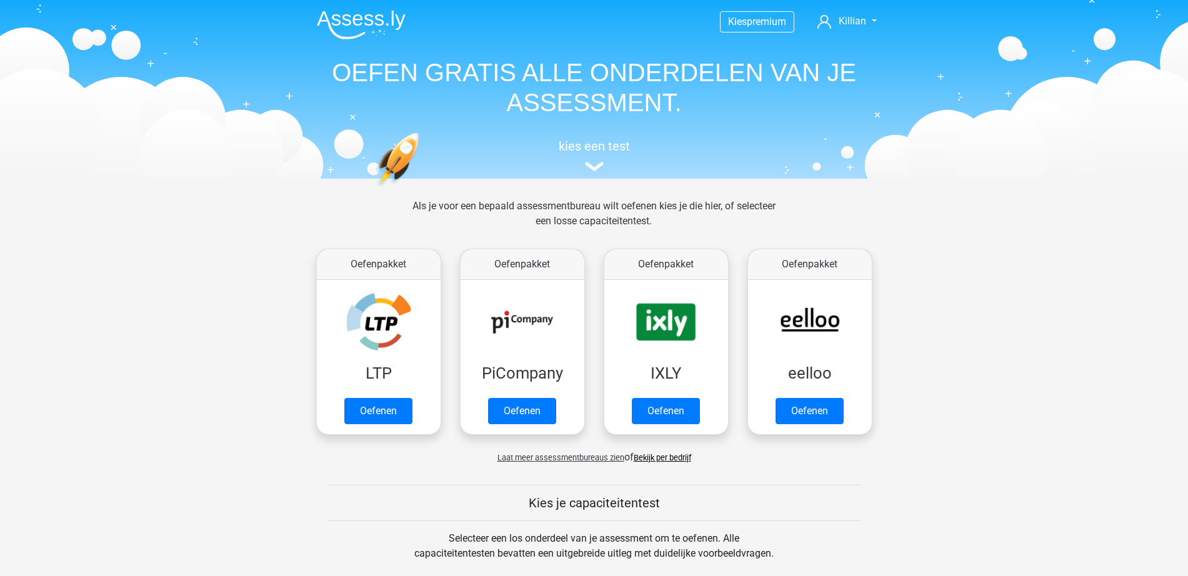
scroll to position [391, 0]
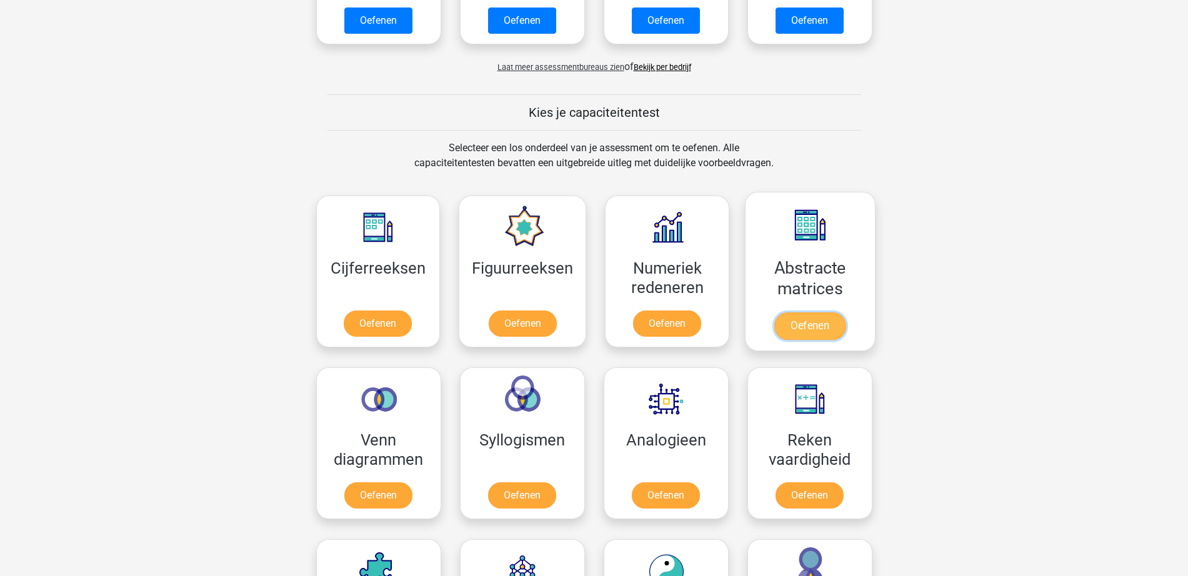
click at [780, 324] on link "Oefenen" at bounding box center [809, 325] width 71 height 27
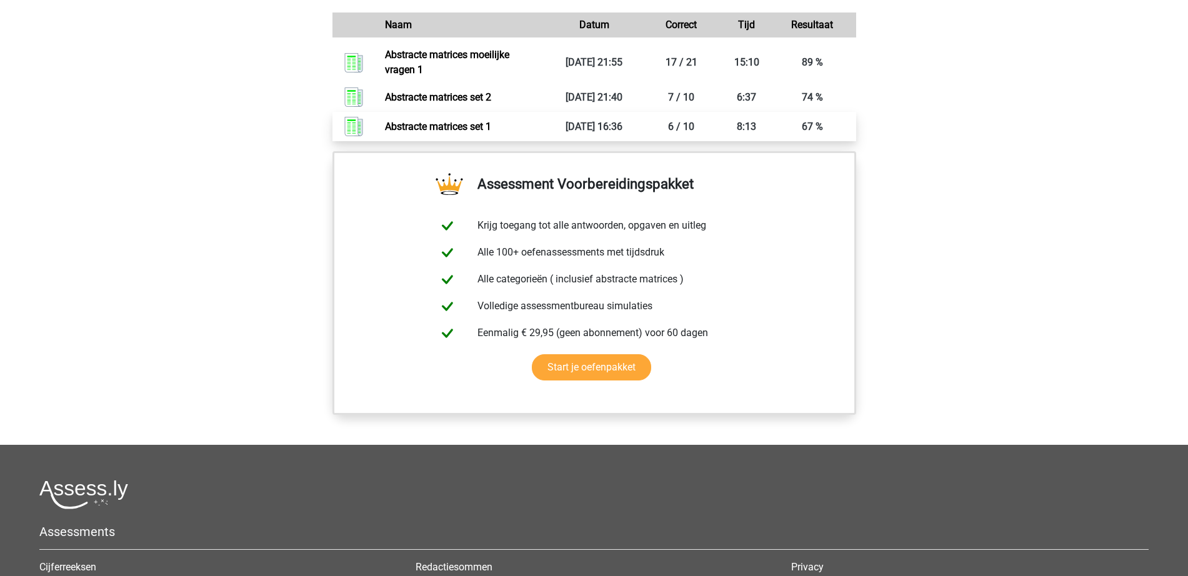
scroll to position [781, 0]
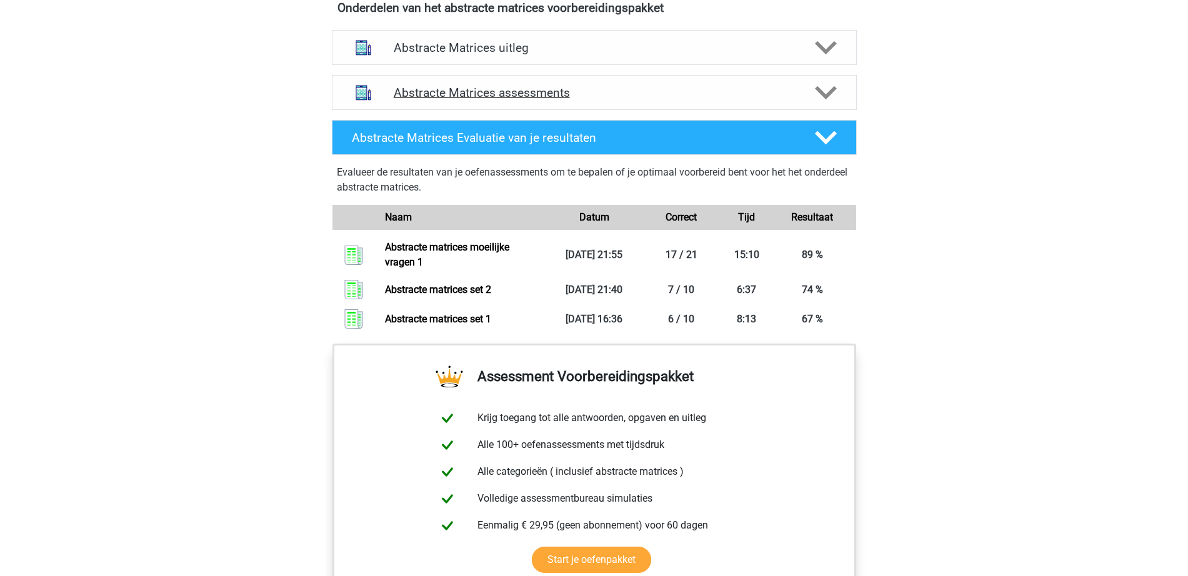
click at [792, 97] on h4 "Abstracte Matrices assessments" at bounding box center [594, 93] width 401 height 14
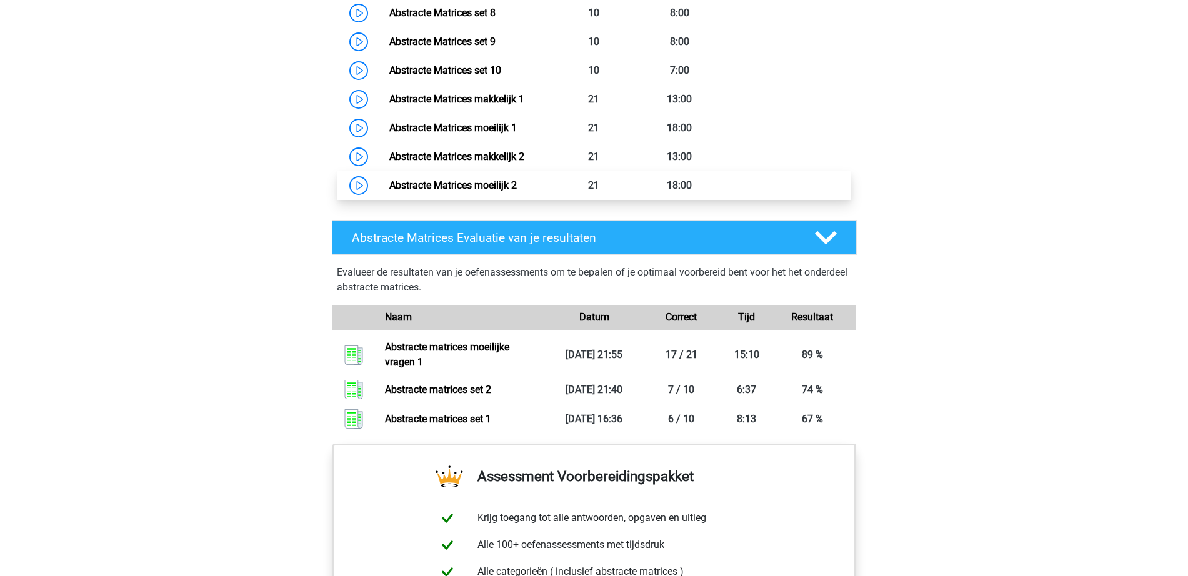
scroll to position [1094, 0]
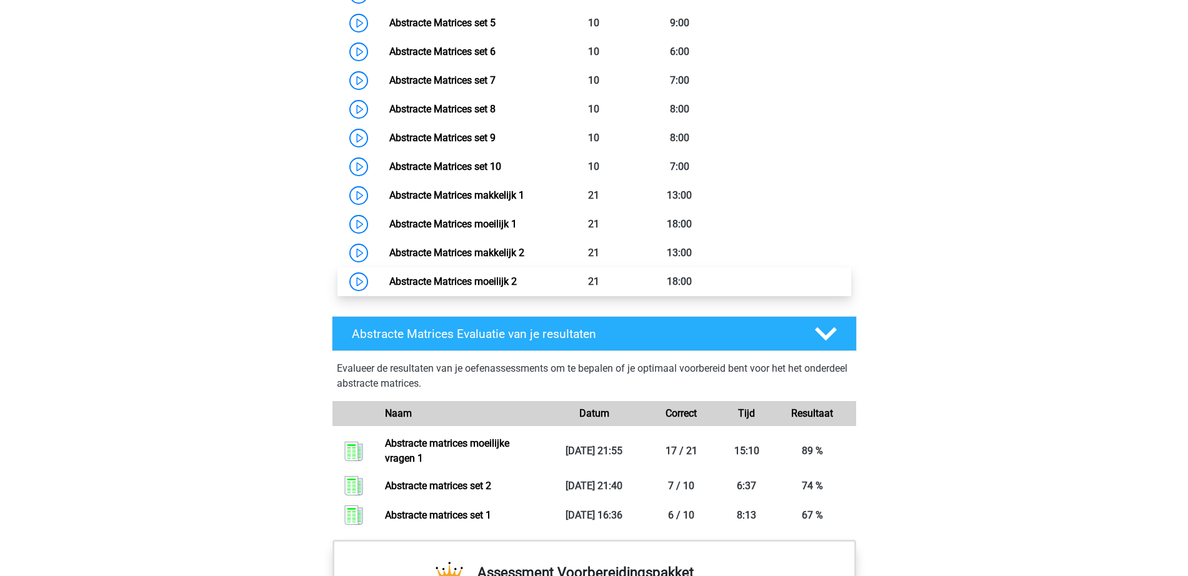
click at [517, 285] on link "Abstracte Matrices moeilijk 2" at bounding box center [452, 282] width 127 height 12
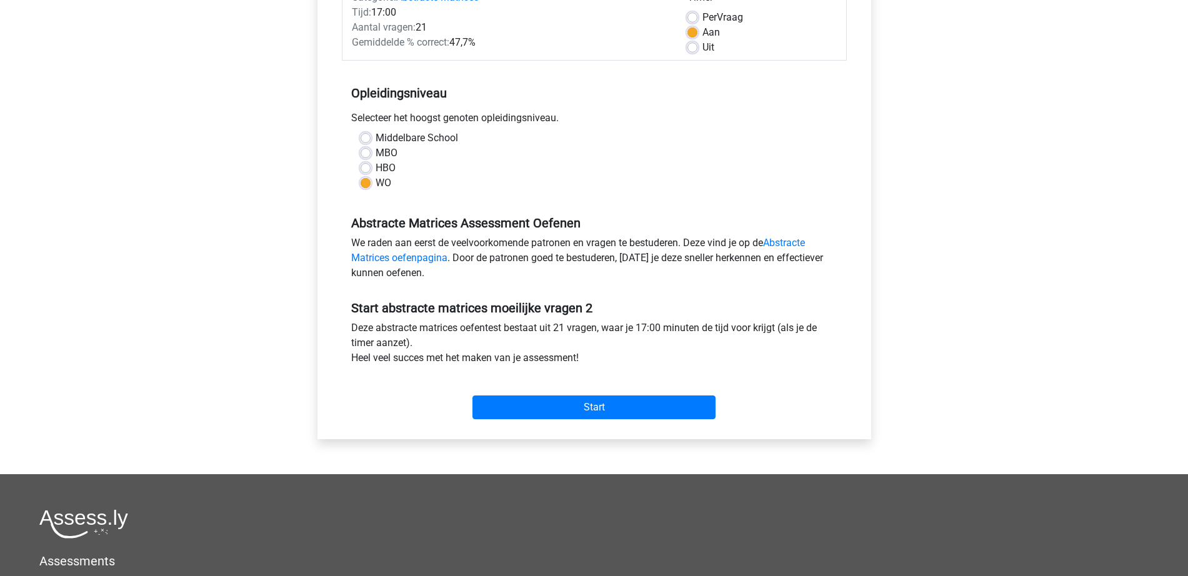
scroll to position [234, 0]
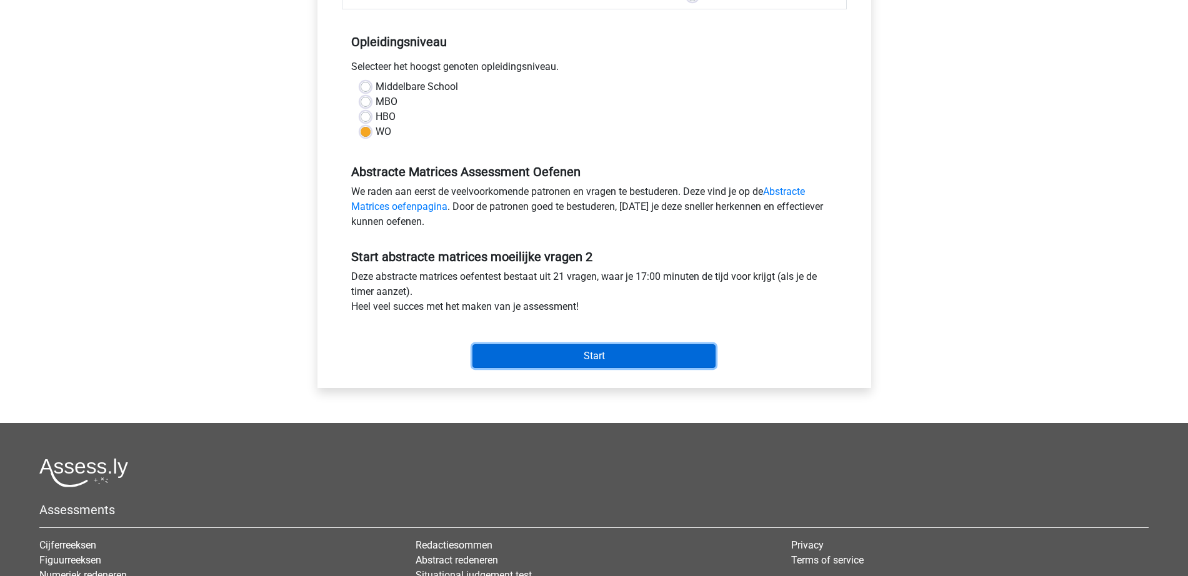
click at [537, 345] on input "Start" at bounding box center [593, 356] width 243 height 24
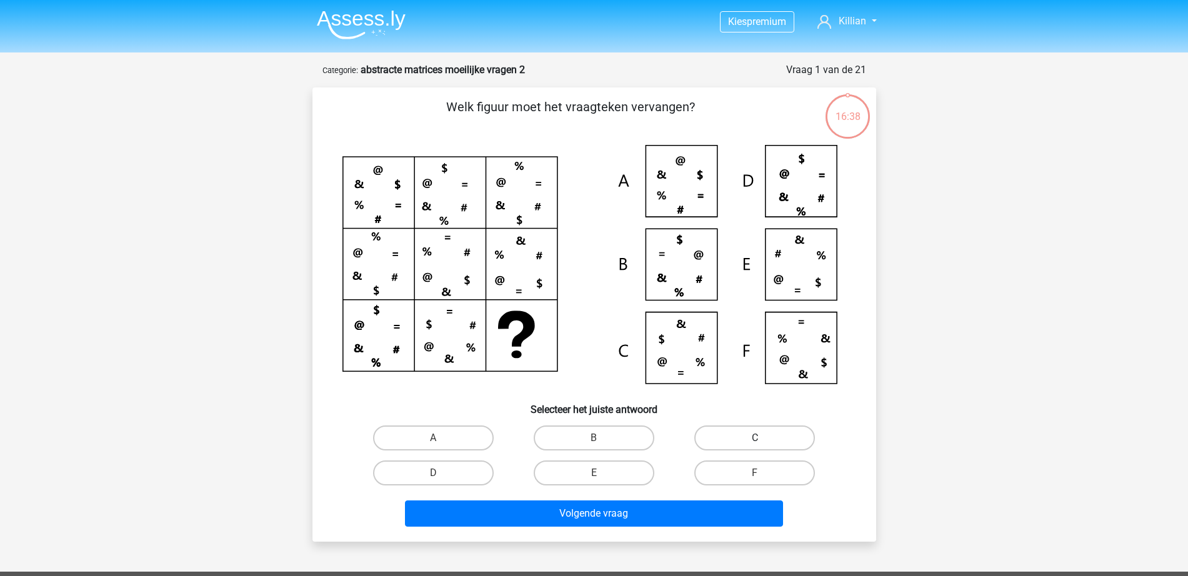
click at [734, 438] on label "C" at bounding box center [754, 438] width 121 height 25
click at [755, 438] on input "C" at bounding box center [759, 442] width 8 height 8
radio input "true"
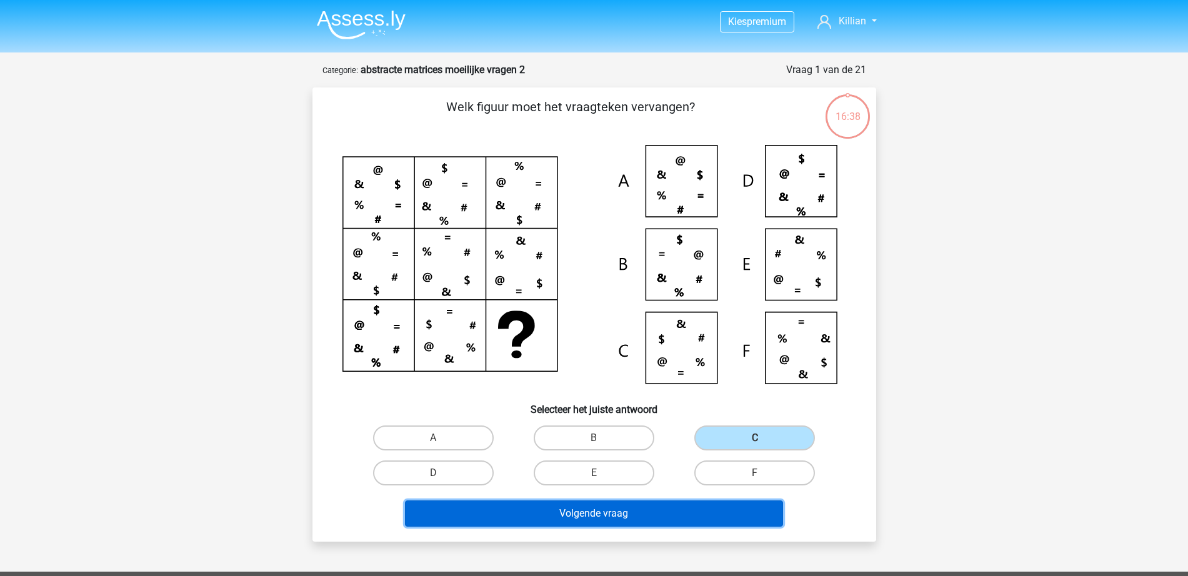
click at [670, 525] on button "Volgende vraag" at bounding box center [594, 514] width 378 height 26
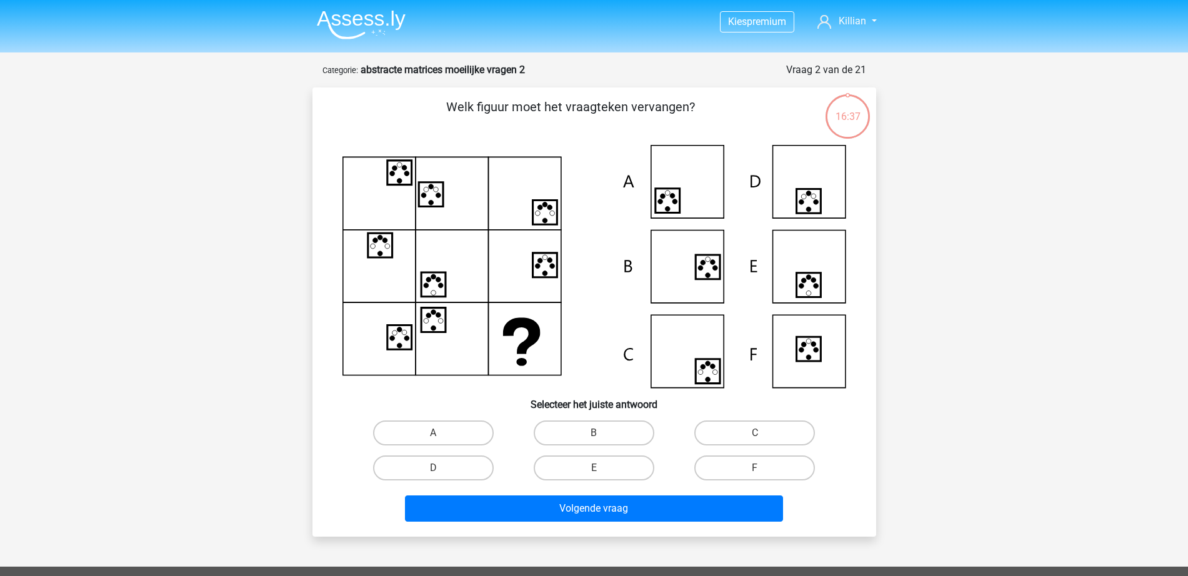
scroll to position [62, 0]
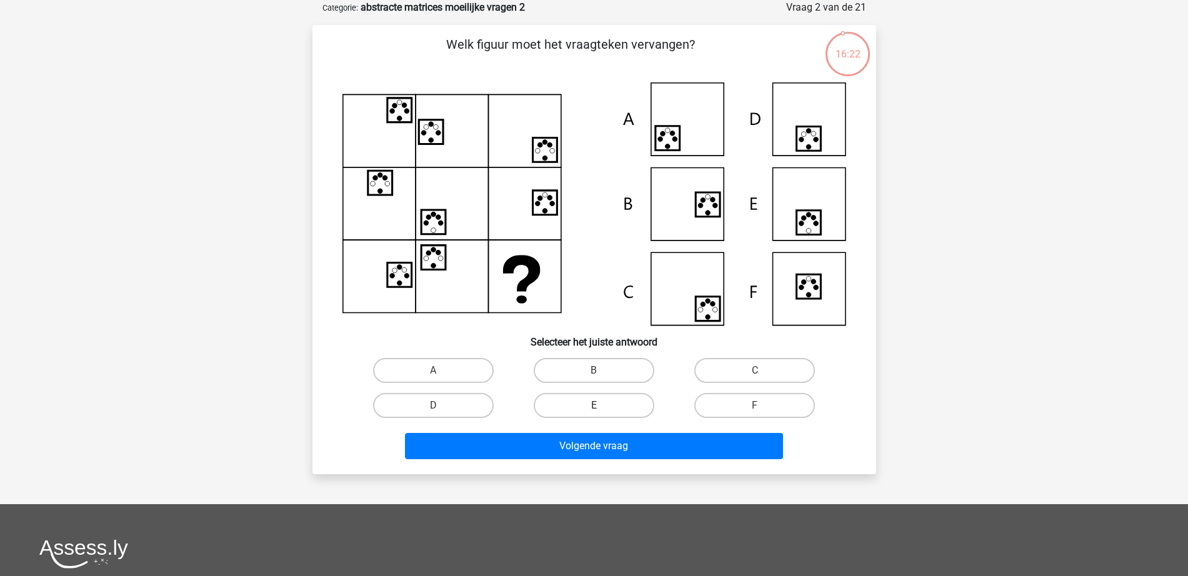
click at [609, 402] on label "E" at bounding box center [594, 405] width 121 height 25
click at [602, 406] on input "E" at bounding box center [598, 410] width 8 height 8
radio input "true"
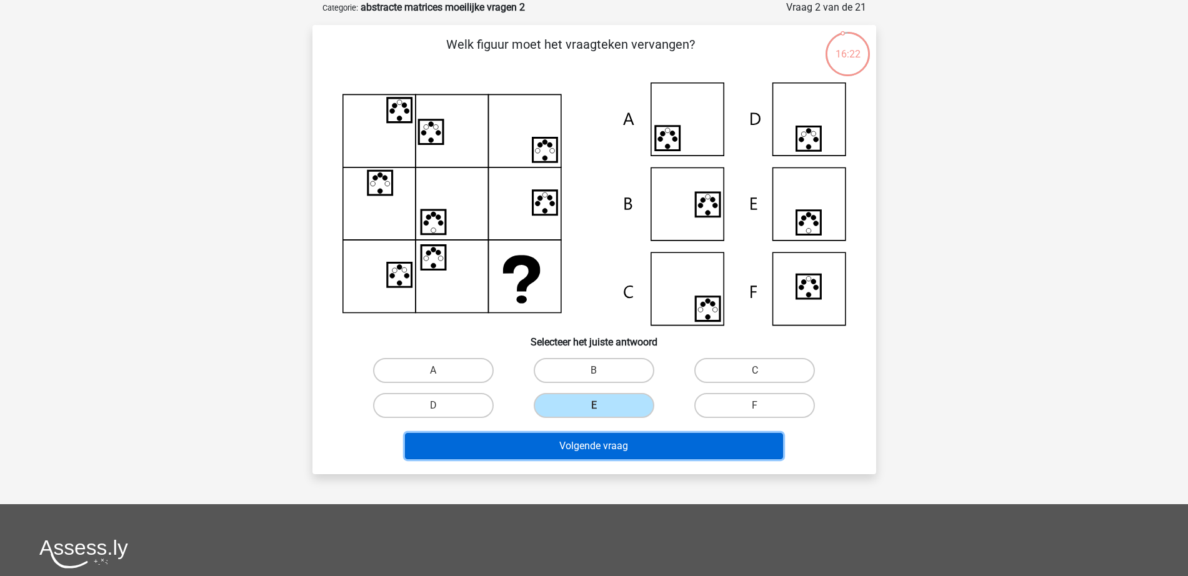
click at [599, 434] on button "Volgende vraag" at bounding box center [594, 446] width 378 height 26
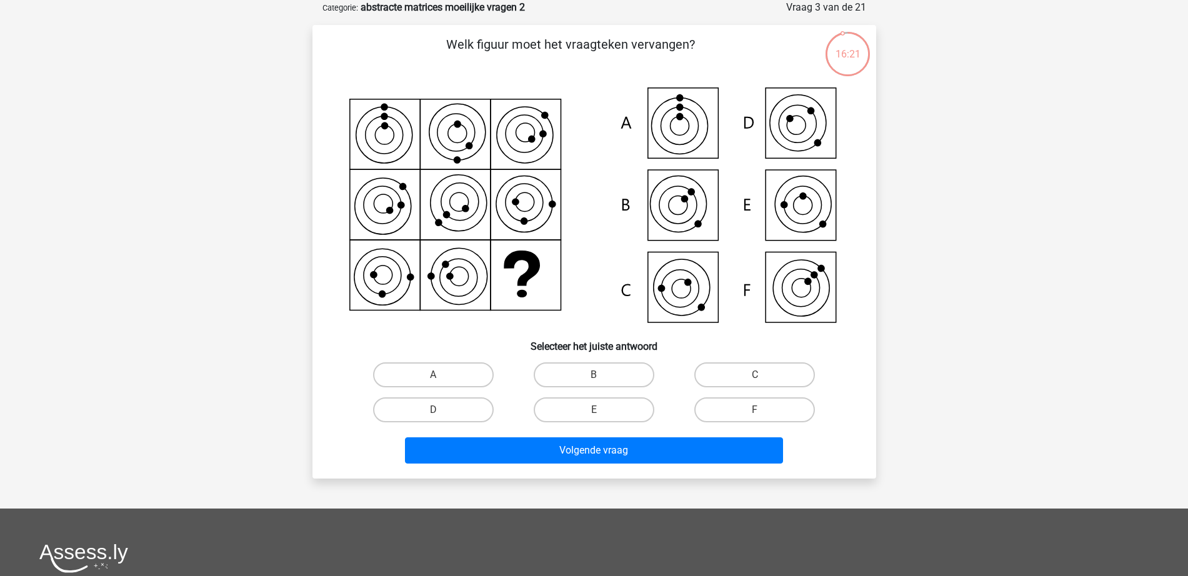
scroll to position [0, 0]
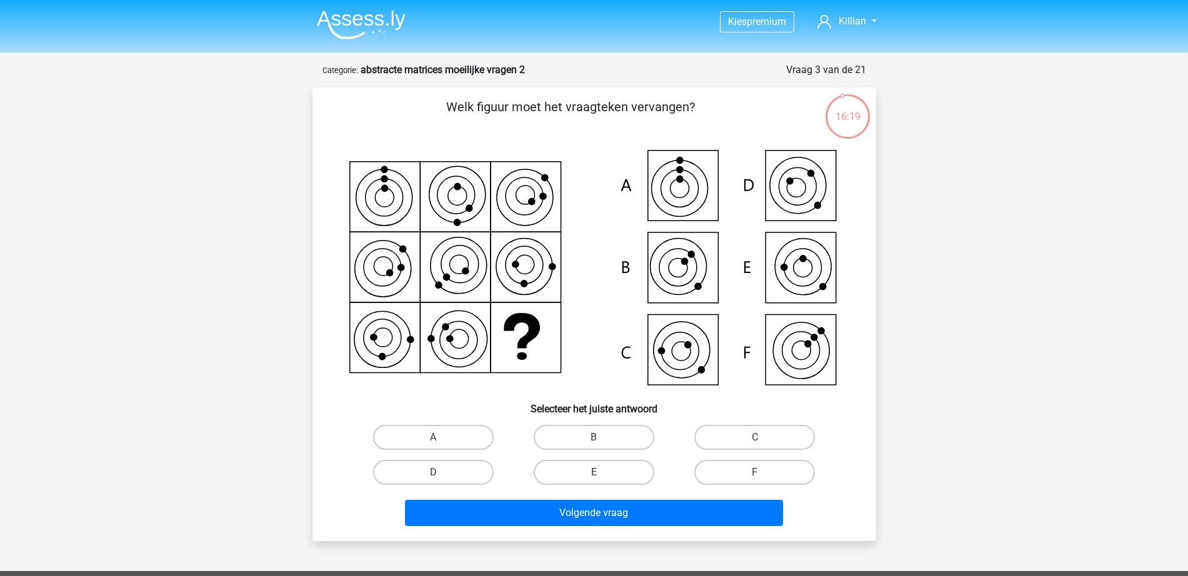
click at [341, 61] on div "Kies premium Killian killiano997@gmail.com" at bounding box center [594, 450] width 1188 height 901
click at [754, 436] on label "C" at bounding box center [754, 437] width 121 height 25
click at [755, 437] on input "C" at bounding box center [759, 441] width 8 height 8
radio input "true"
click at [693, 499] on div "Volgende vraag" at bounding box center [594, 510] width 524 height 41
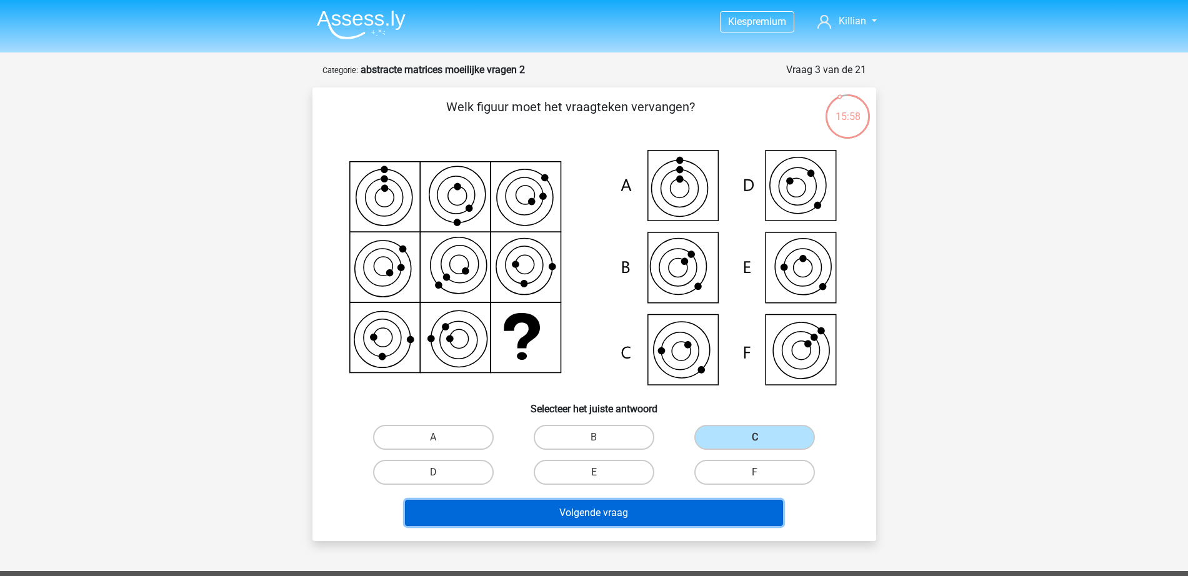
click at [683, 511] on button "Volgende vraag" at bounding box center [594, 513] width 378 height 26
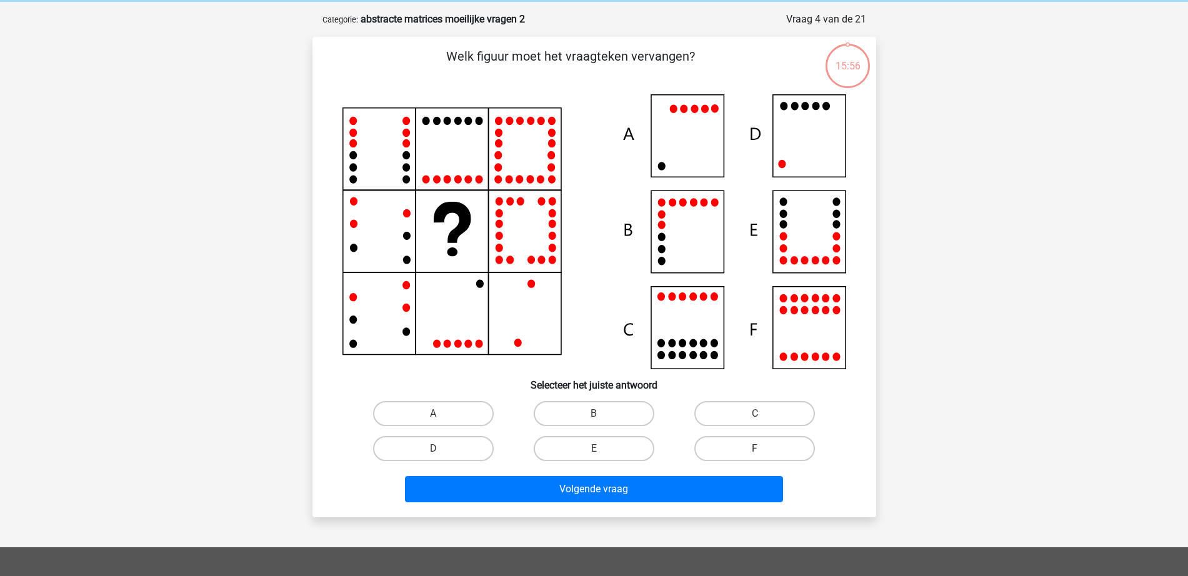
scroll to position [62, 0]
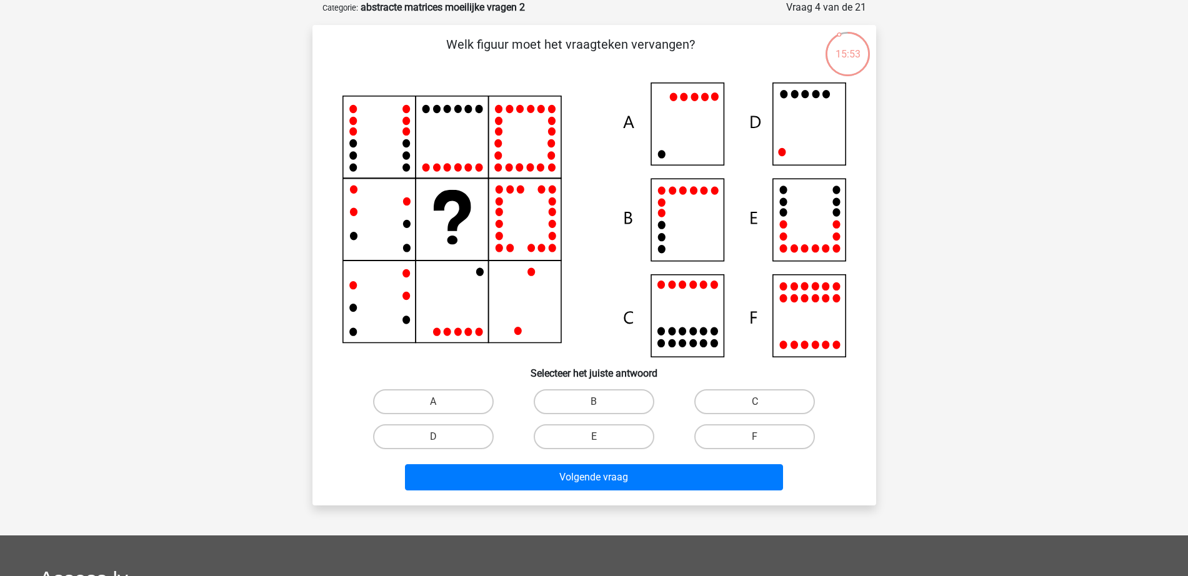
click at [798, 126] on icon at bounding box center [594, 219] width 504 height 275
click at [441, 431] on label "D" at bounding box center [433, 436] width 121 height 25
click at [441, 437] on input "D" at bounding box center [437, 441] width 8 height 8
radio input "true"
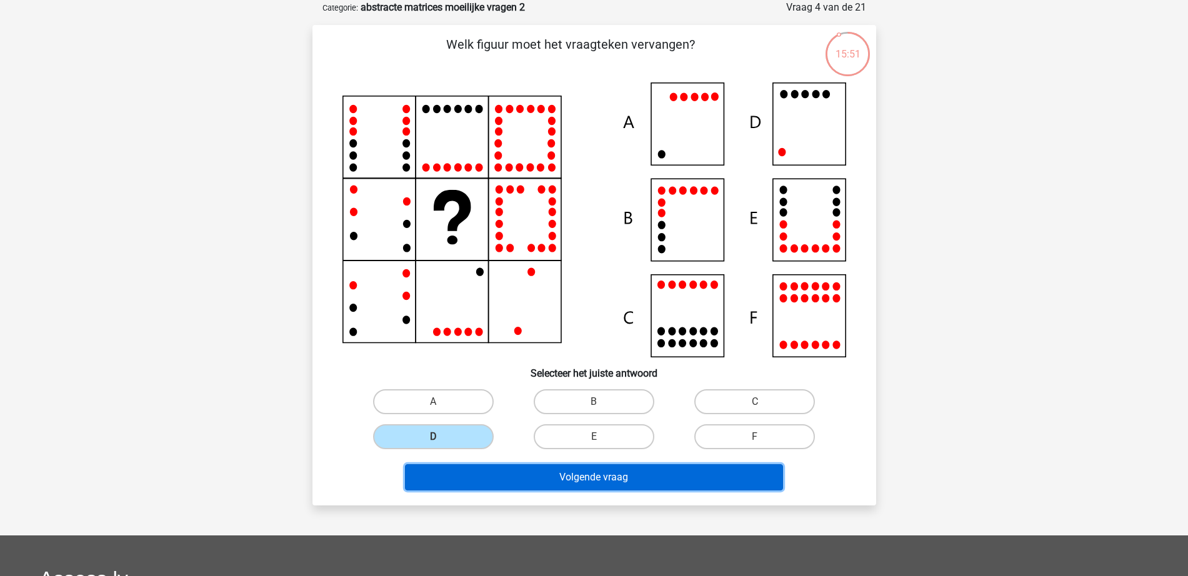
click at [499, 470] on button "Volgende vraag" at bounding box center [594, 477] width 378 height 26
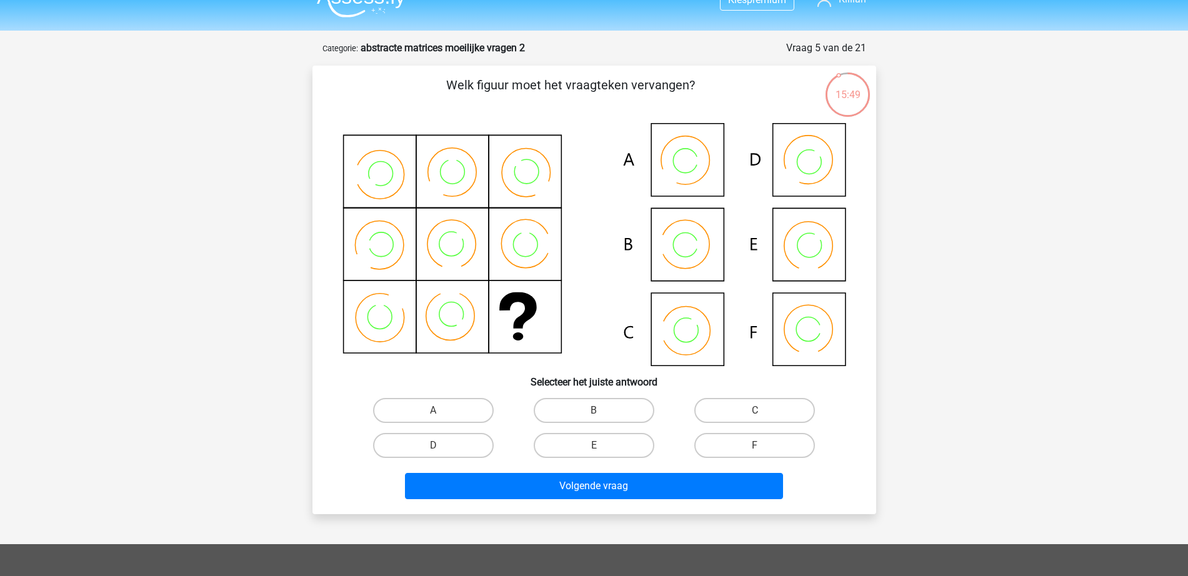
scroll to position [0, 0]
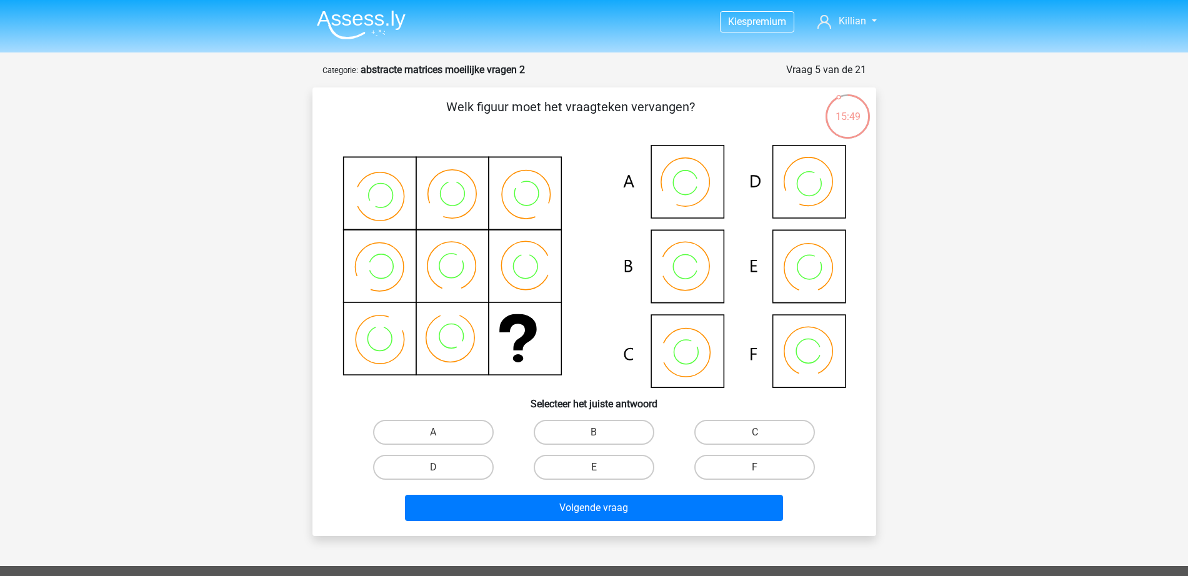
click at [381, 31] on img at bounding box center [361, 24] width 89 height 29
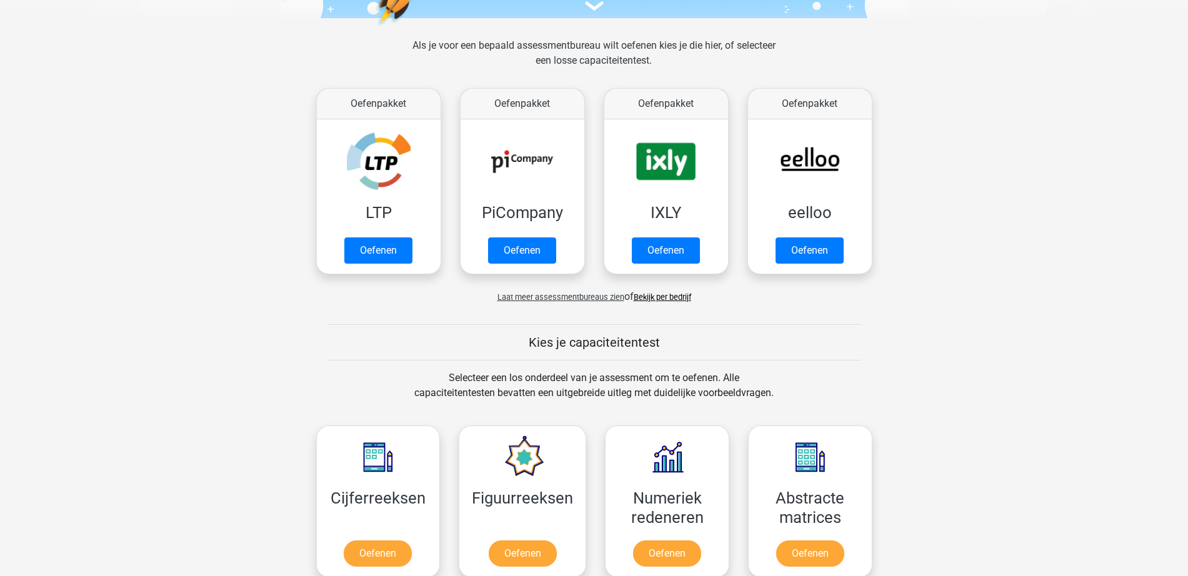
scroll to position [469, 0]
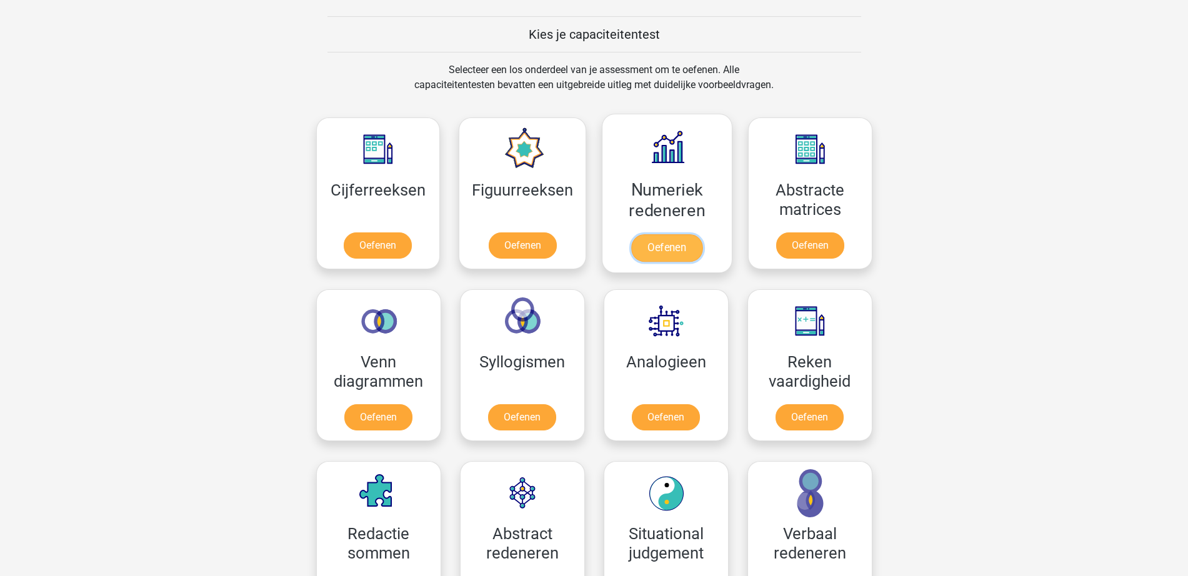
click at [684, 248] on link "Oefenen" at bounding box center [666, 247] width 71 height 27
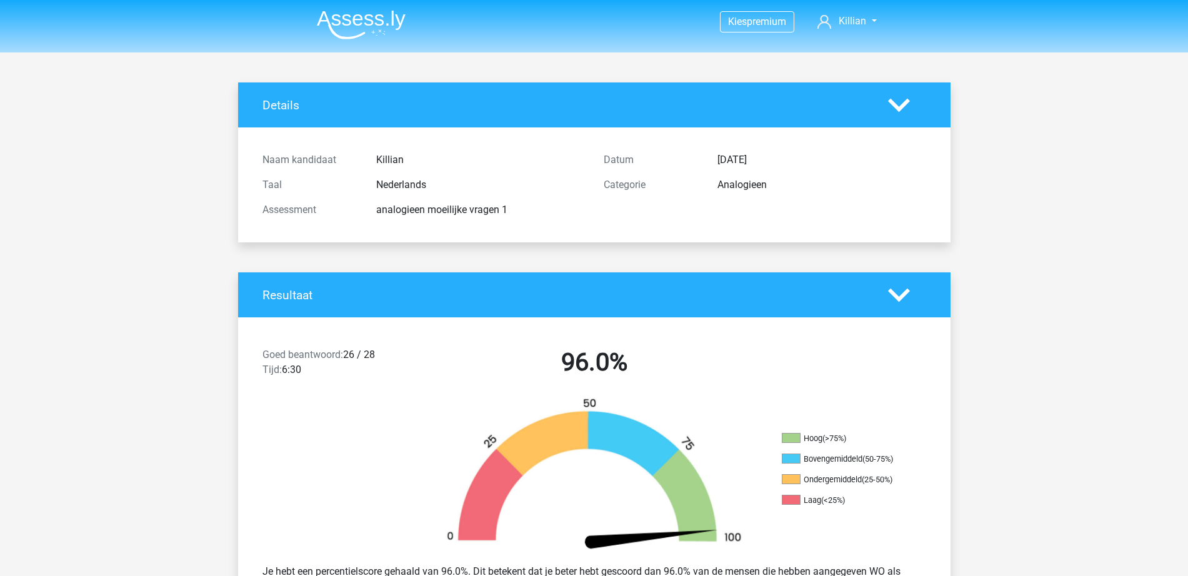
scroll to position [2109, 0]
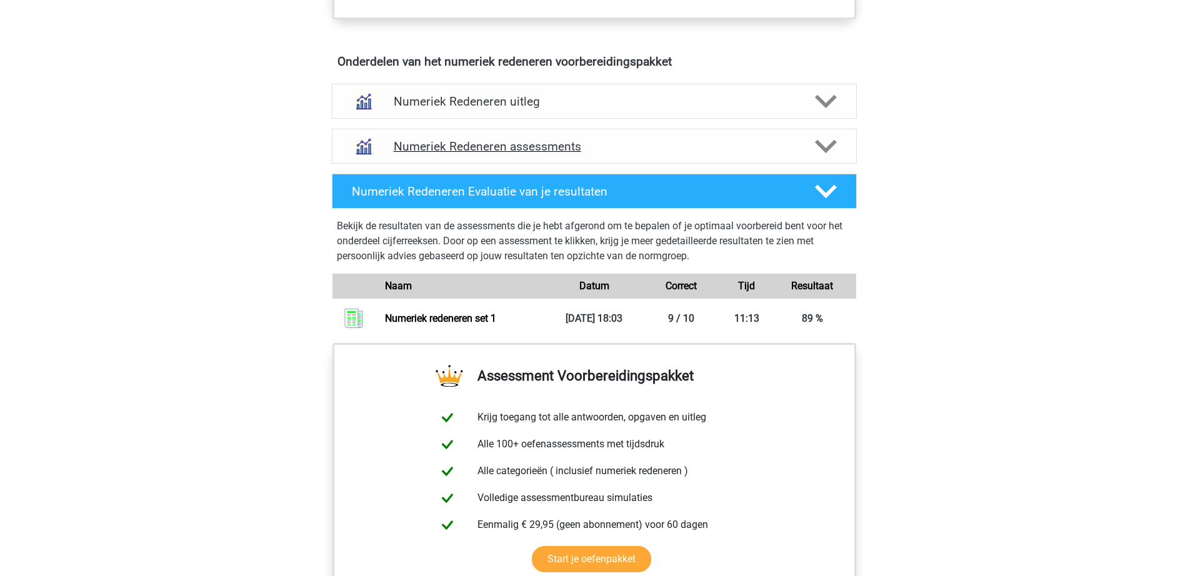
click at [625, 136] on div "Numeriek Redeneren assessments" at bounding box center [594, 146] width 525 height 35
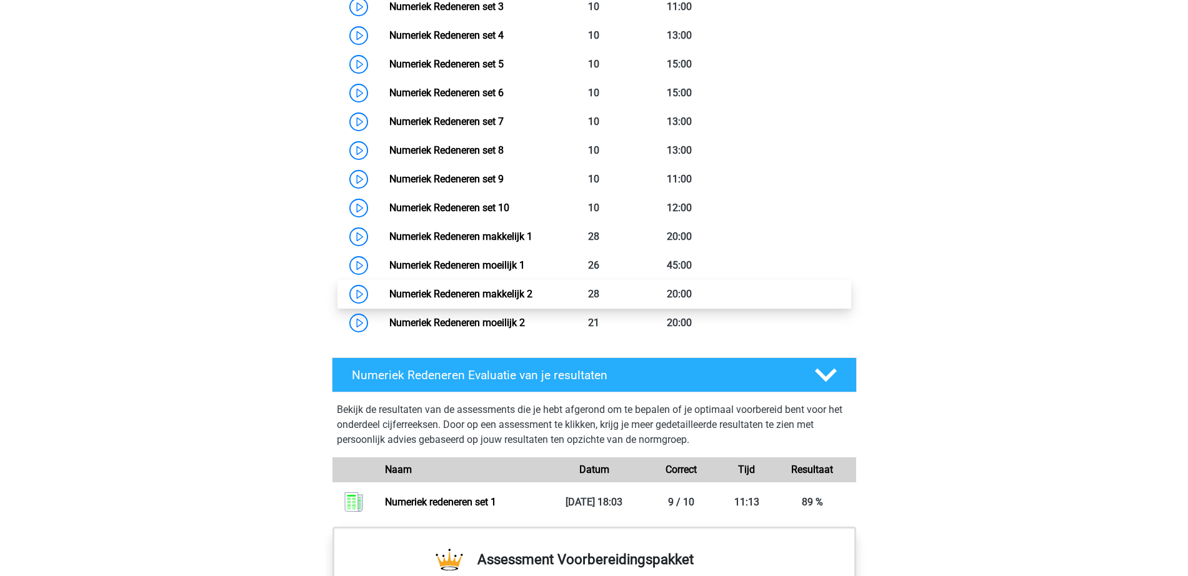
scroll to position [1055, 0]
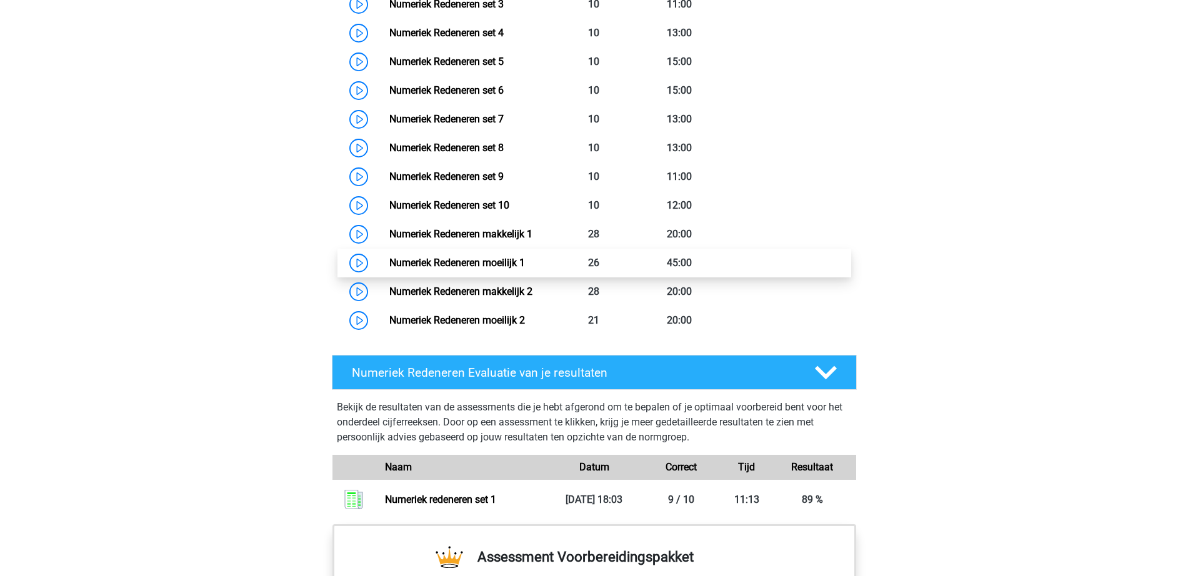
click at [492, 269] on link "Numeriek Redeneren moeilijk 1" at bounding box center [457, 263] width 136 height 12
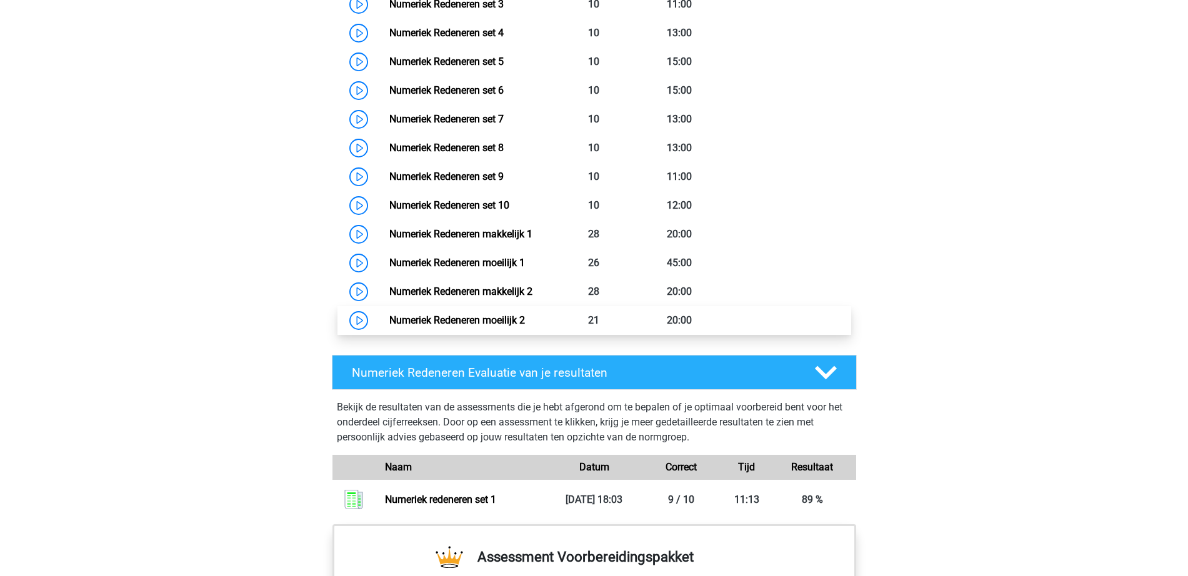
click at [512, 326] on link "Numeriek Redeneren moeilijk 2" at bounding box center [457, 320] width 136 height 12
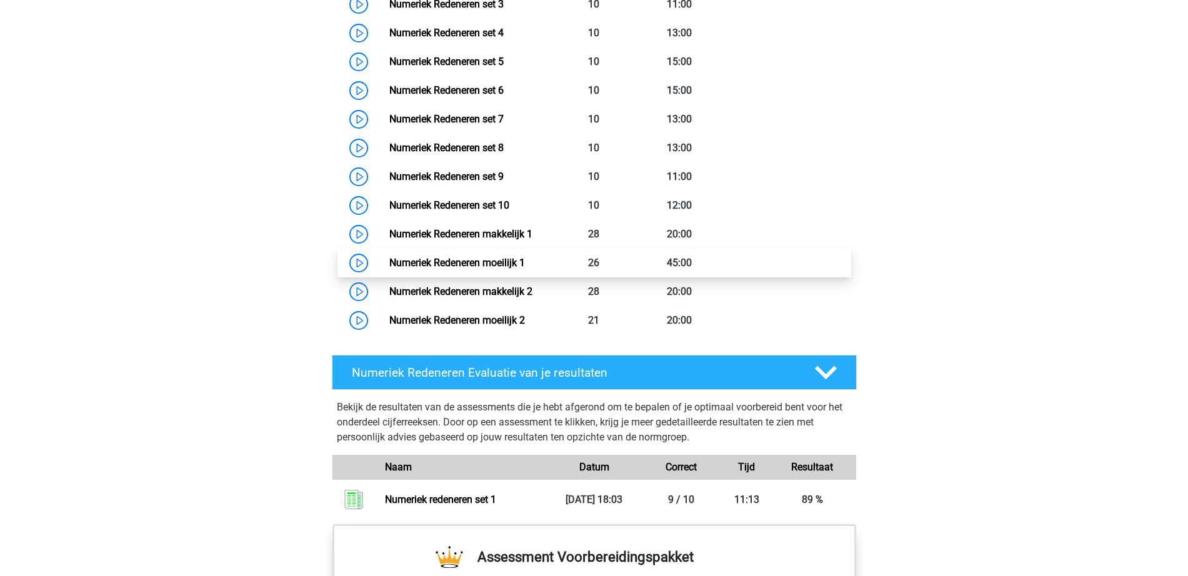
click at [525, 269] on link "Numeriek Redeneren moeilijk 1" at bounding box center [457, 263] width 136 height 12
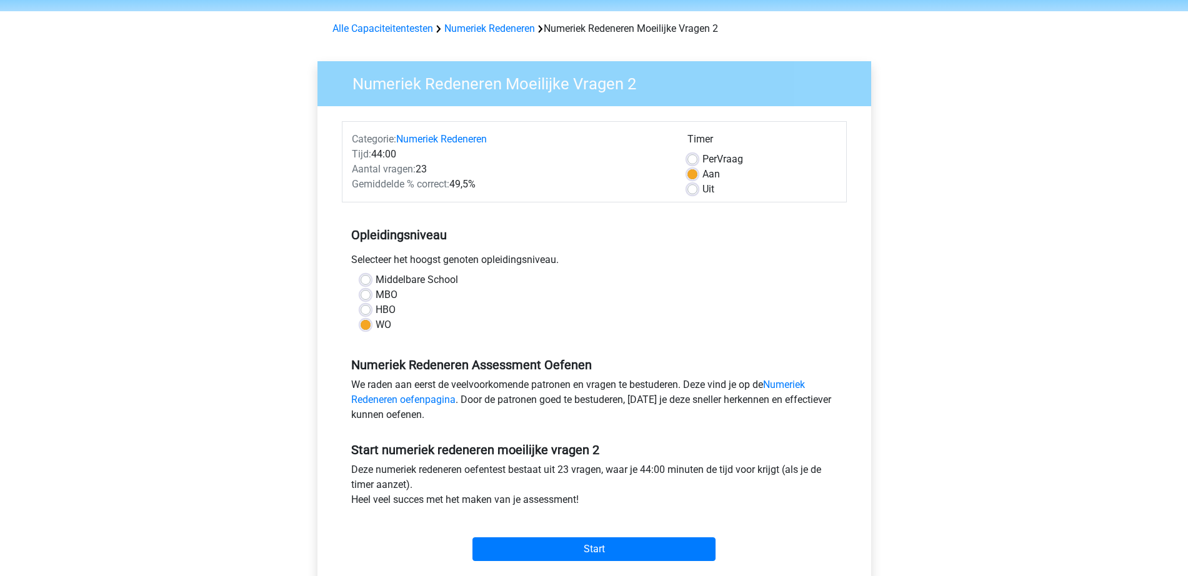
scroll to position [78, 0]
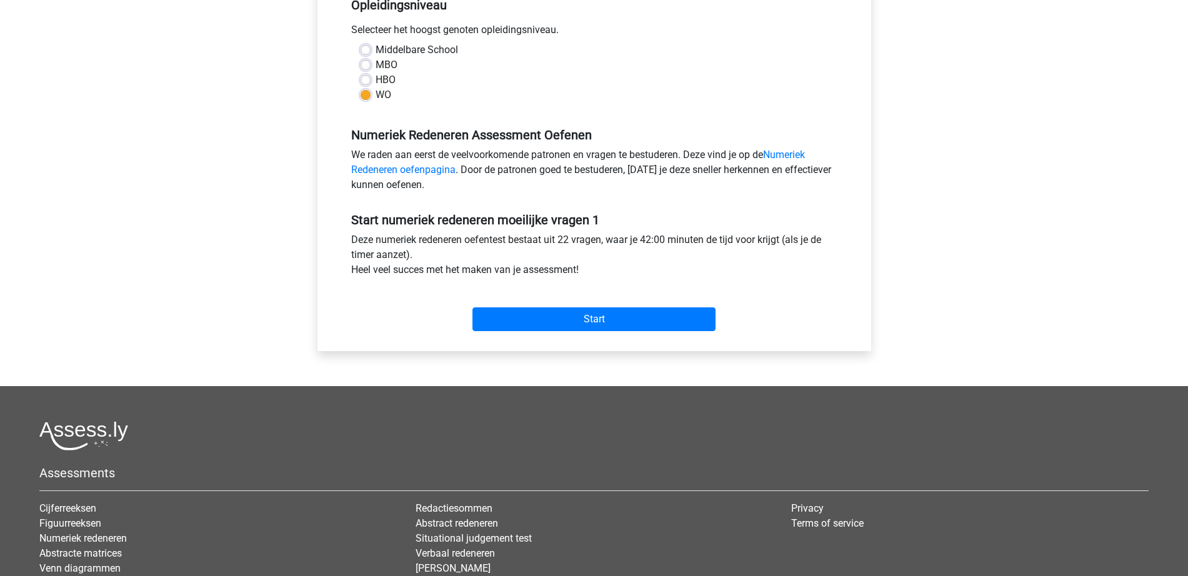
scroll to position [234, 0]
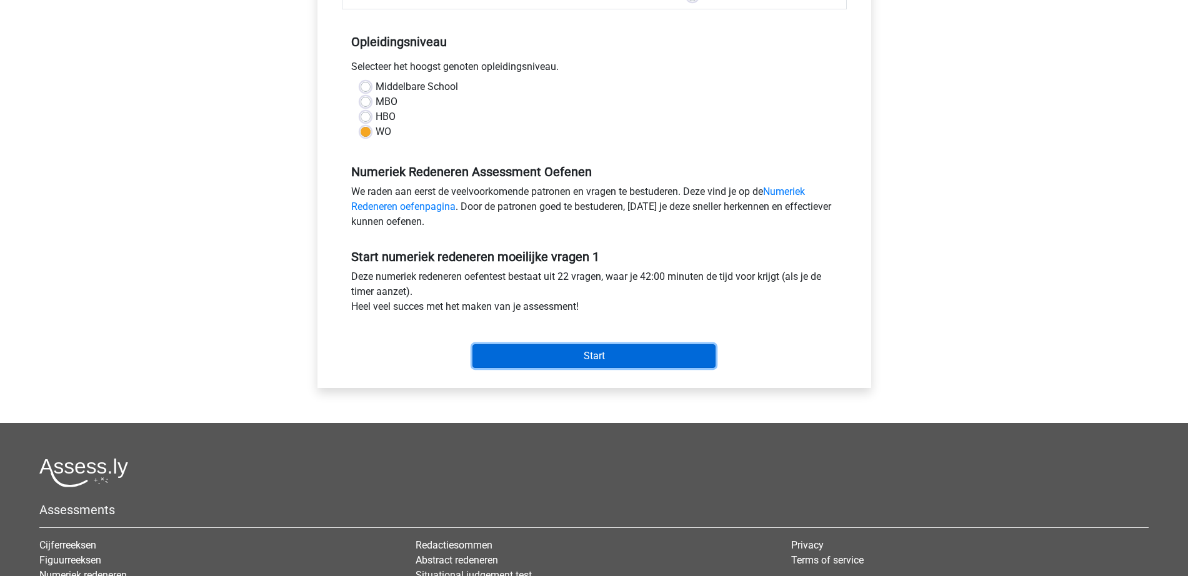
click at [609, 361] on input "Start" at bounding box center [593, 356] width 243 height 24
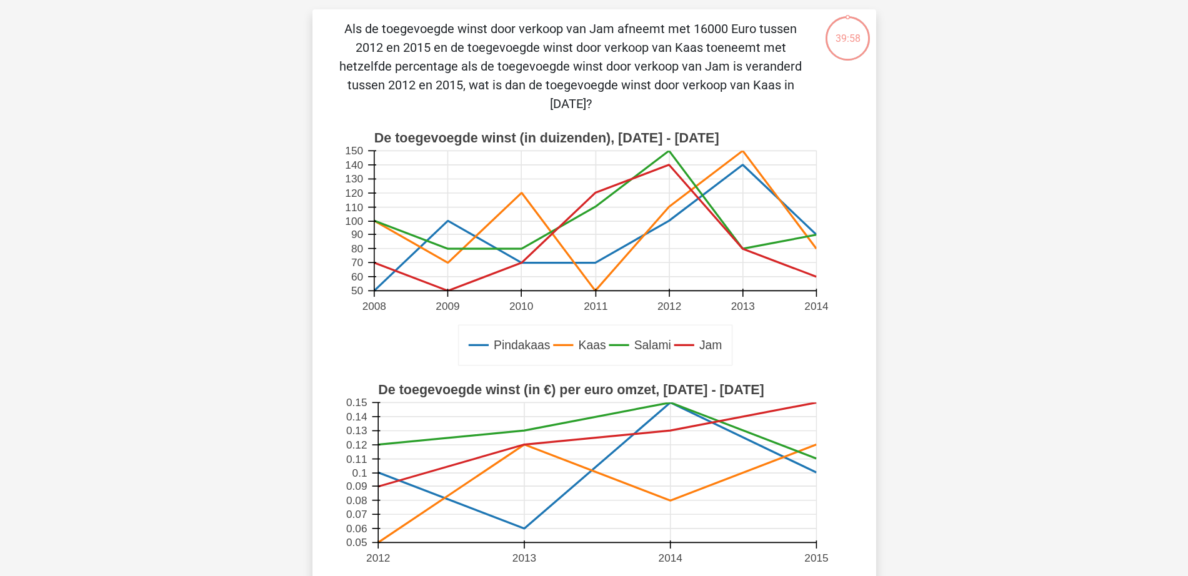
scroll to position [391, 0]
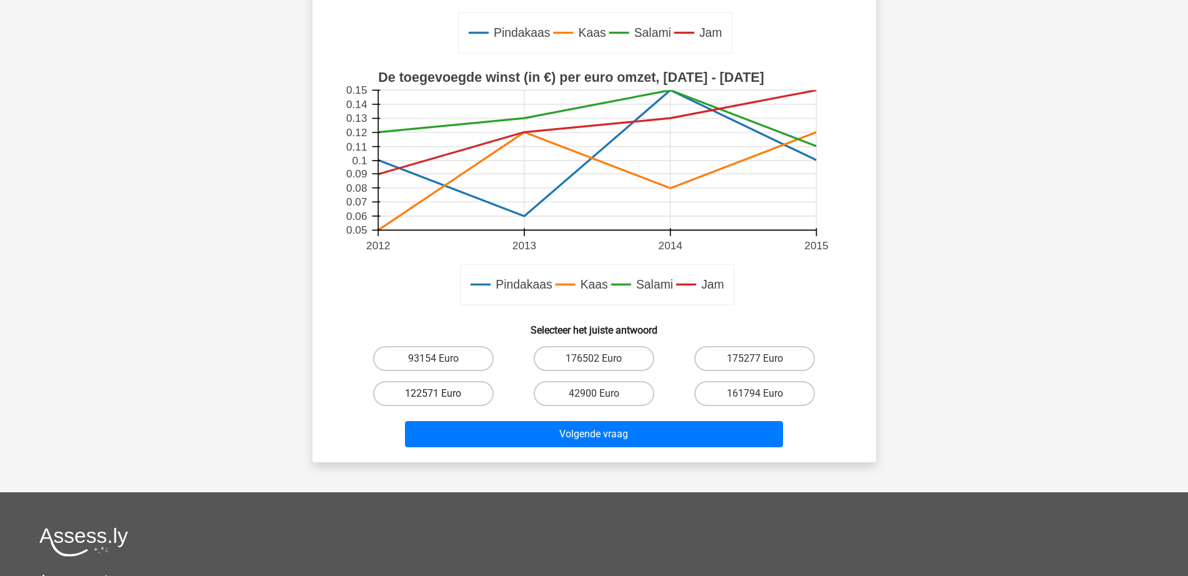
click at [459, 401] on label "122571 Euro" at bounding box center [433, 393] width 121 height 25
click at [441, 401] on input "122571 Euro" at bounding box center [437, 398] width 8 height 8
radio input "true"
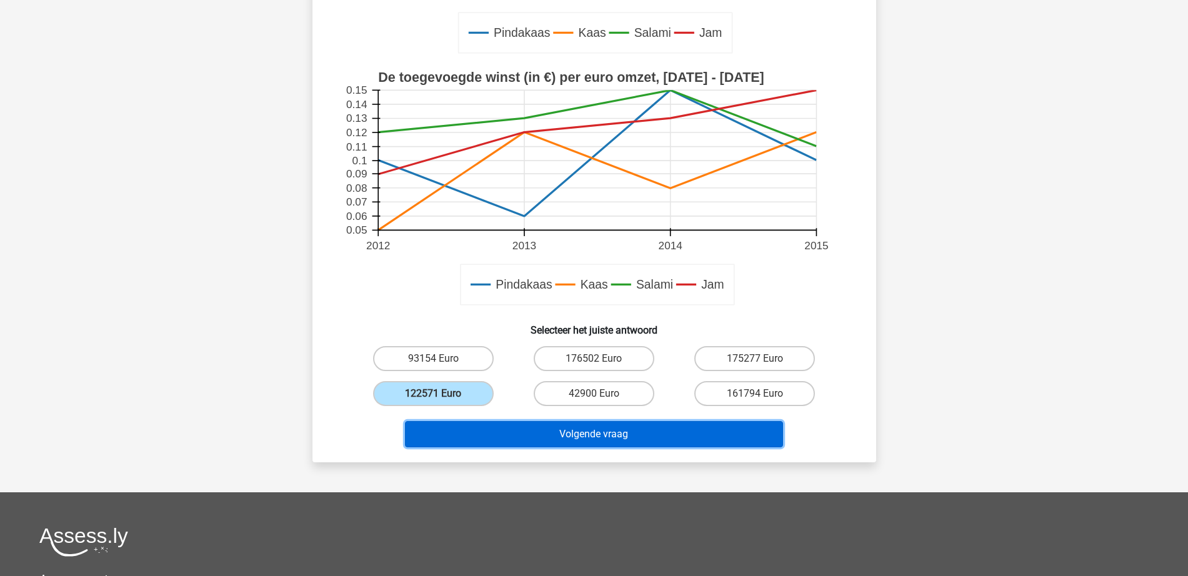
click at [487, 437] on button "Volgende vraag" at bounding box center [594, 434] width 378 height 26
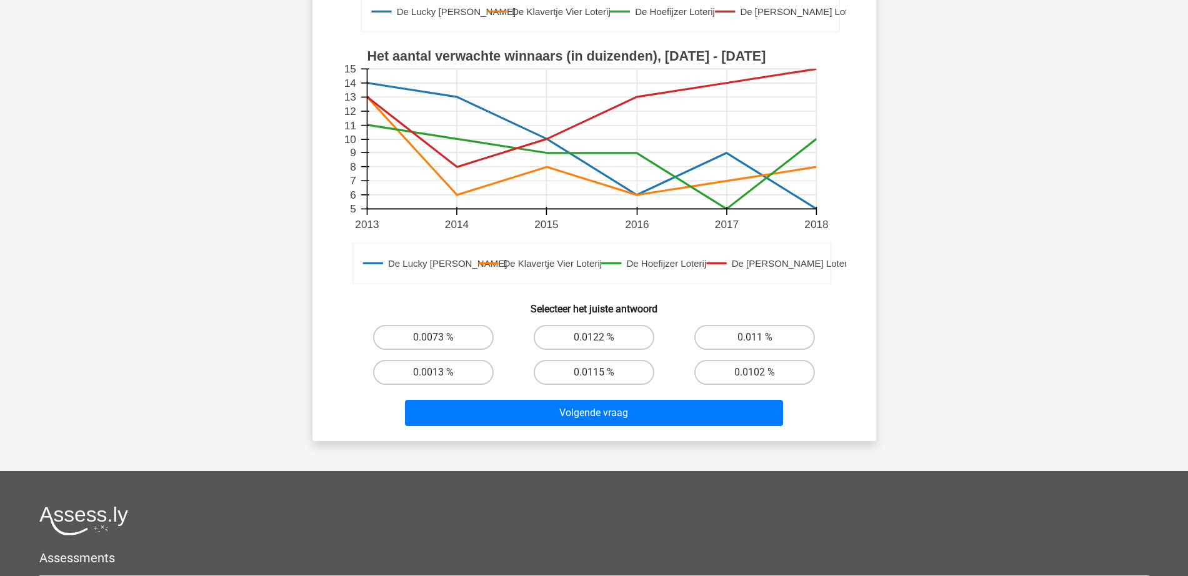
scroll to position [453, 0]
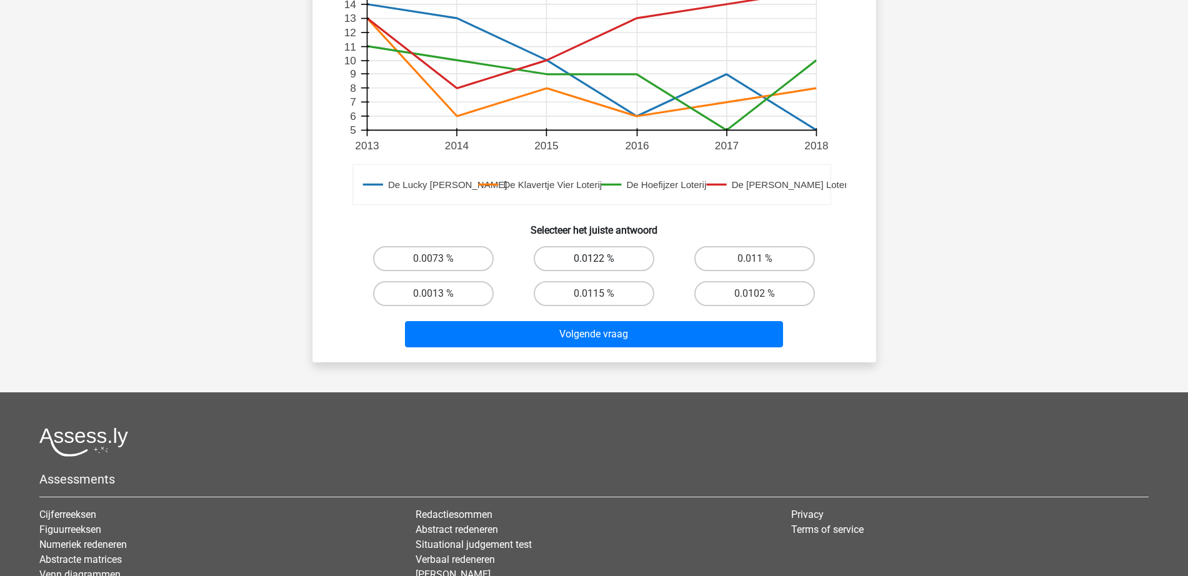
click at [565, 264] on label "0.0122 %" at bounding box center [594, 258] width 121 height 25
click at [594, 264] on input "0.0122 %" at bounding box center [598, 263] width 8 height 8
radio input "true"
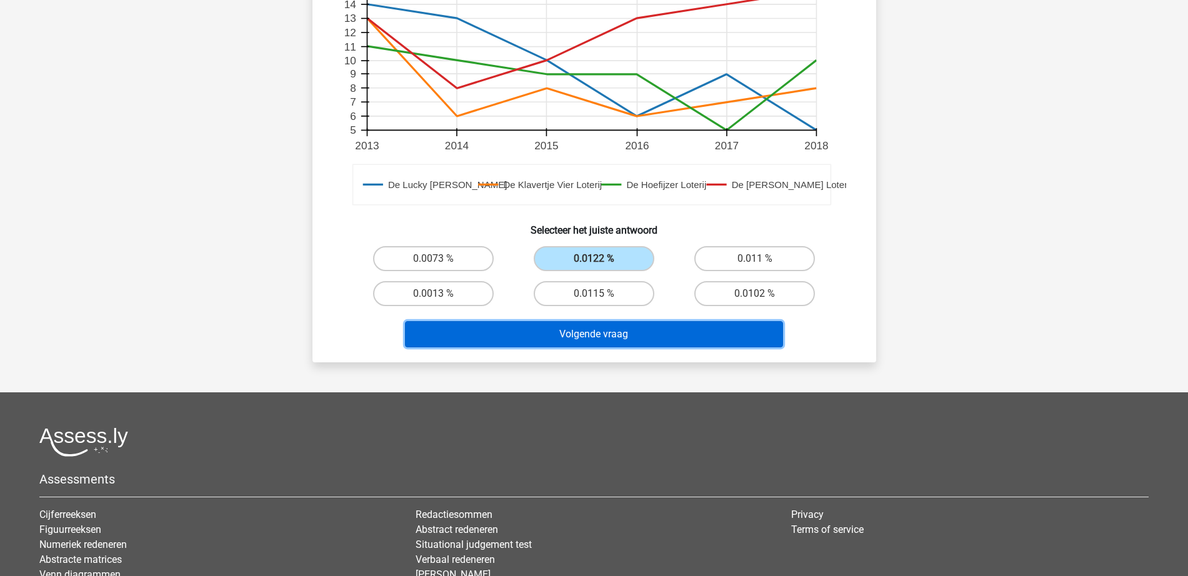
click at [662, 341] on button "Volgende vraag" at bounding box center [594, 334] width 378 height 26
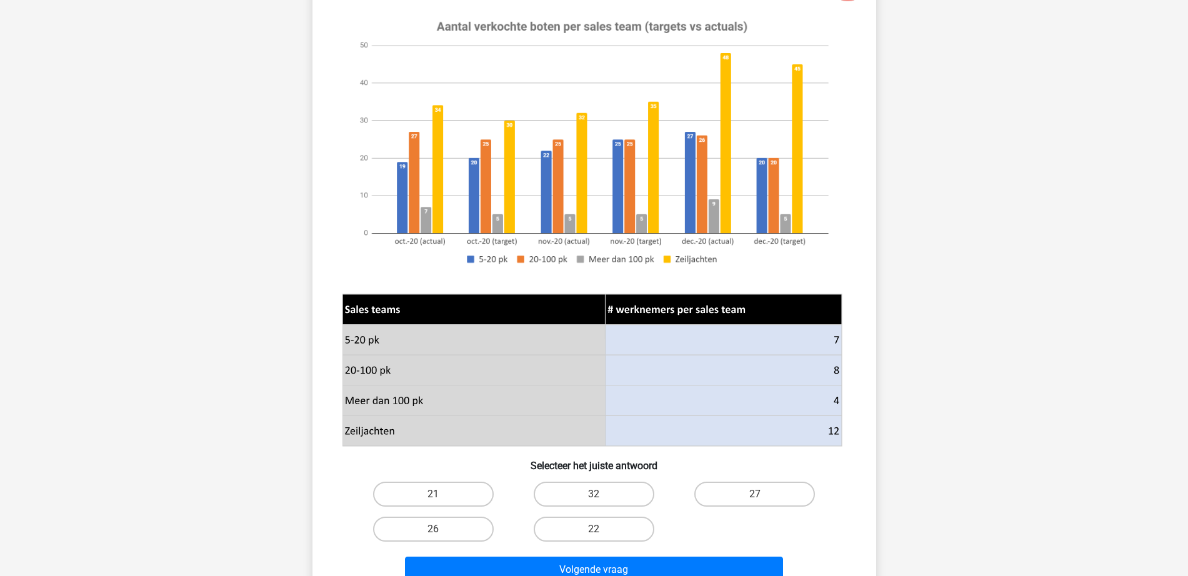
scroll to position [219, 0]
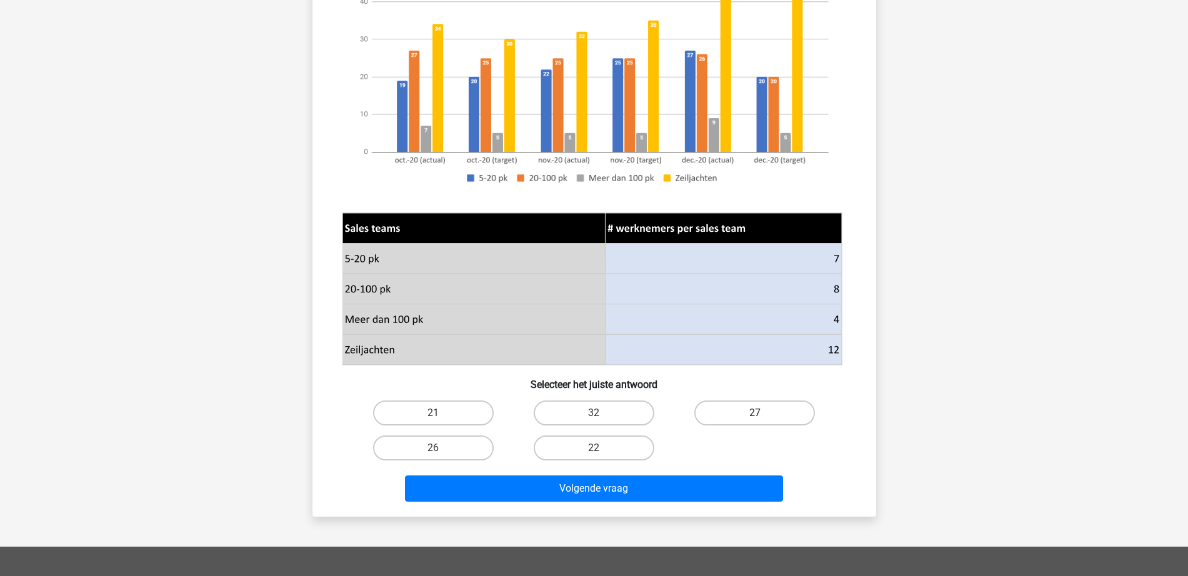
click at [784, 417] on label "27" at bounding box center [754, 413] width 121 height 25
click at [763, 417] on input "27" at bounding box center [759, 417] width 8 height 8
radio input "true"
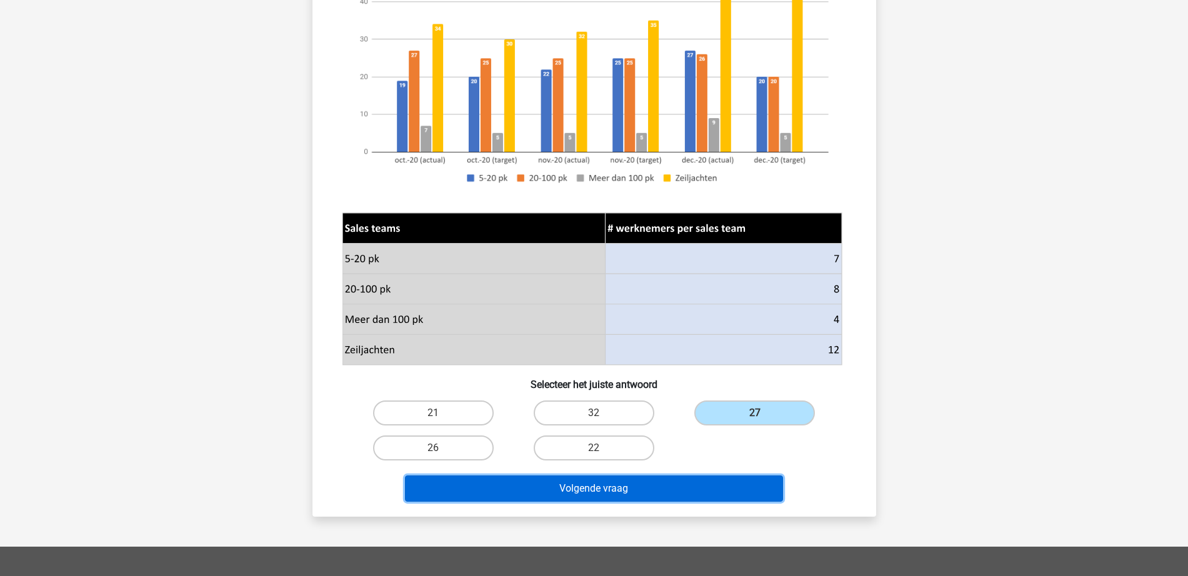
click at [747, 494] on button "Volgende vraag" at bounding box center [594, 489] width 378 height 26
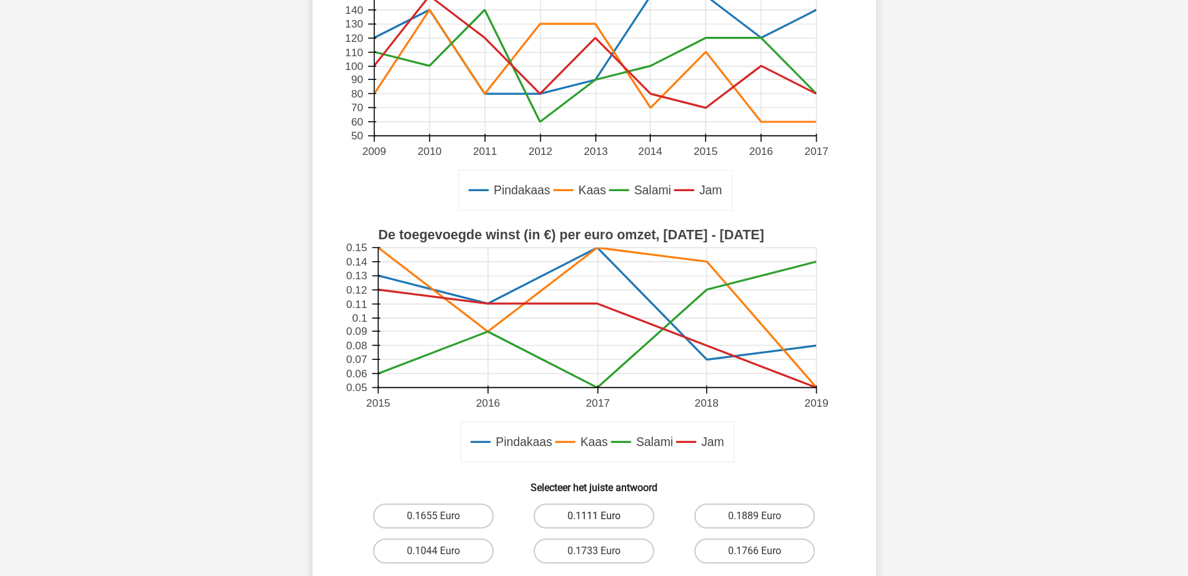
scroll to position [234, 0]
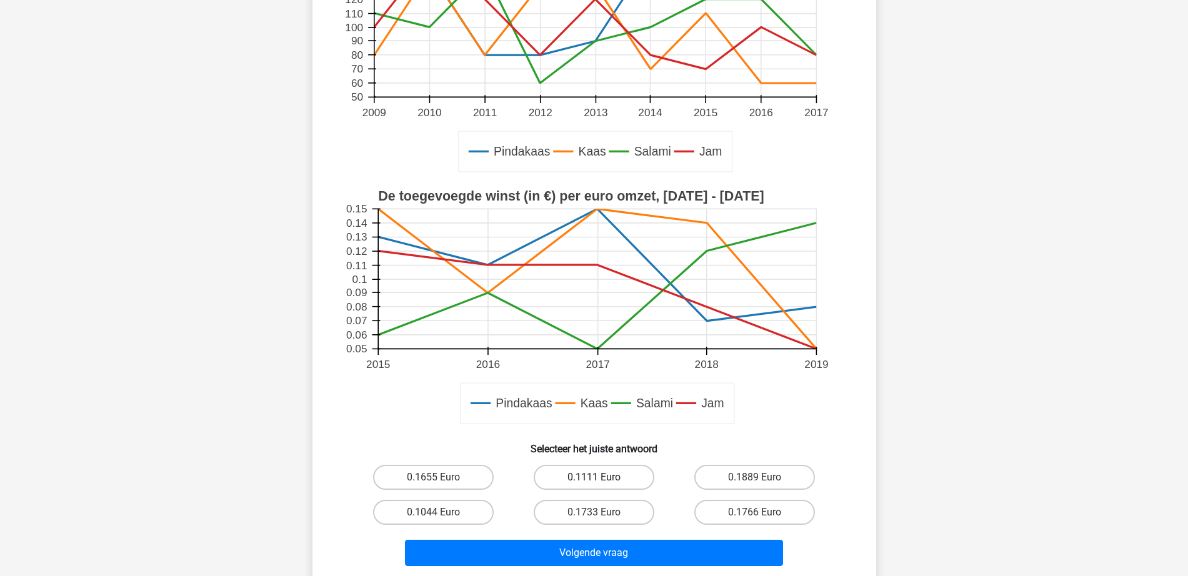
click at [582, 486] on label "0.1111 Euro" at bounding box center [594, 477] width 121 height 25
click at [594, 486] on input "0.1111 Euro" at bounding box center [598, 481] width 8 height 8
radio input "true"
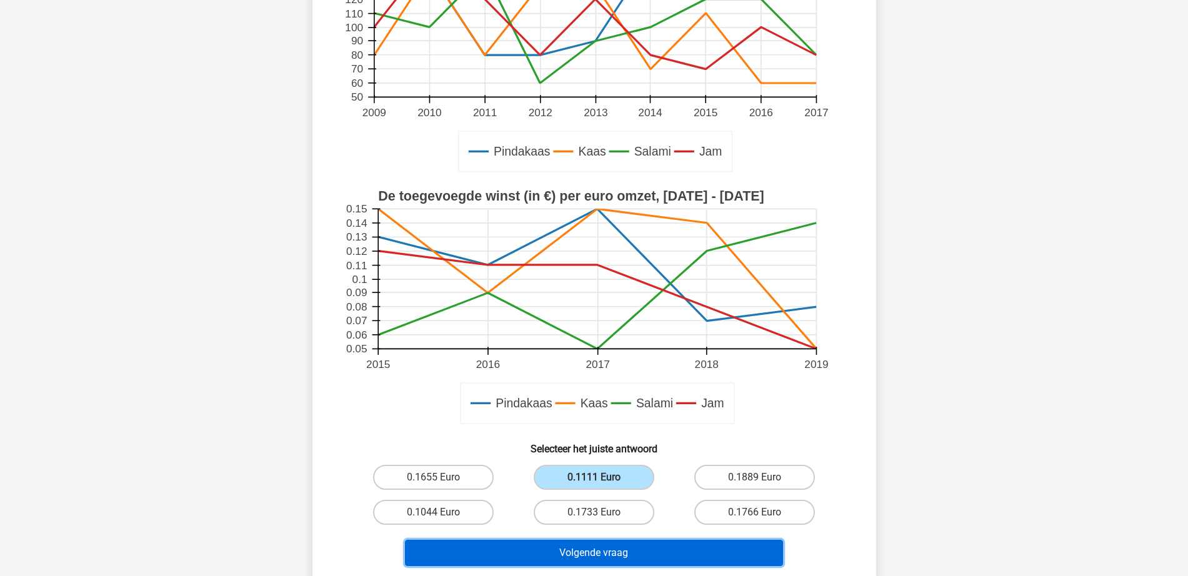
click at [597, 562] on button "Volgende vraag" at bounding box center [594, 553] width 378 height 26
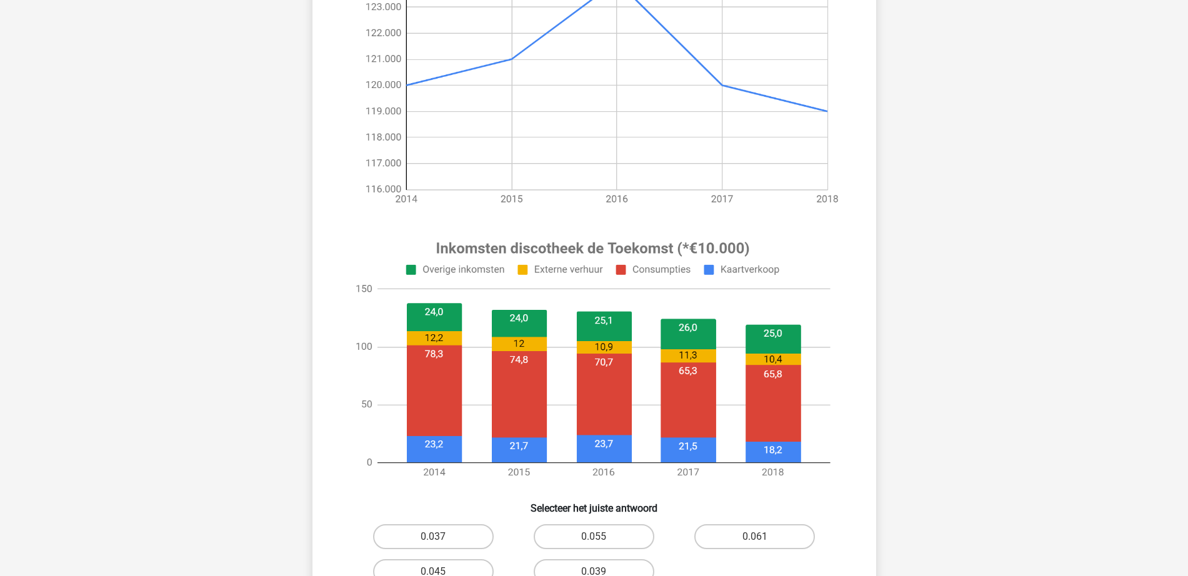
scroll to position [391, 0]
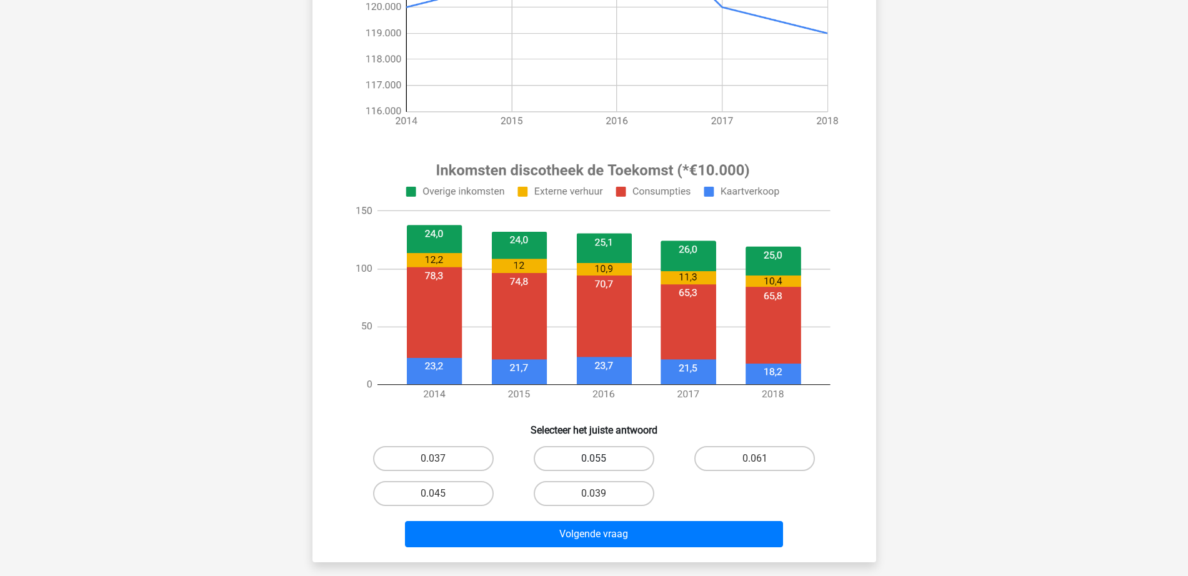
click at [608, 451] on label "0.055" at bounding box center [594, 458] width 121 height 25
click at [602, 459] on input "0.055" at bounding box center [598, 463] width 8 height 8
radio input "true"
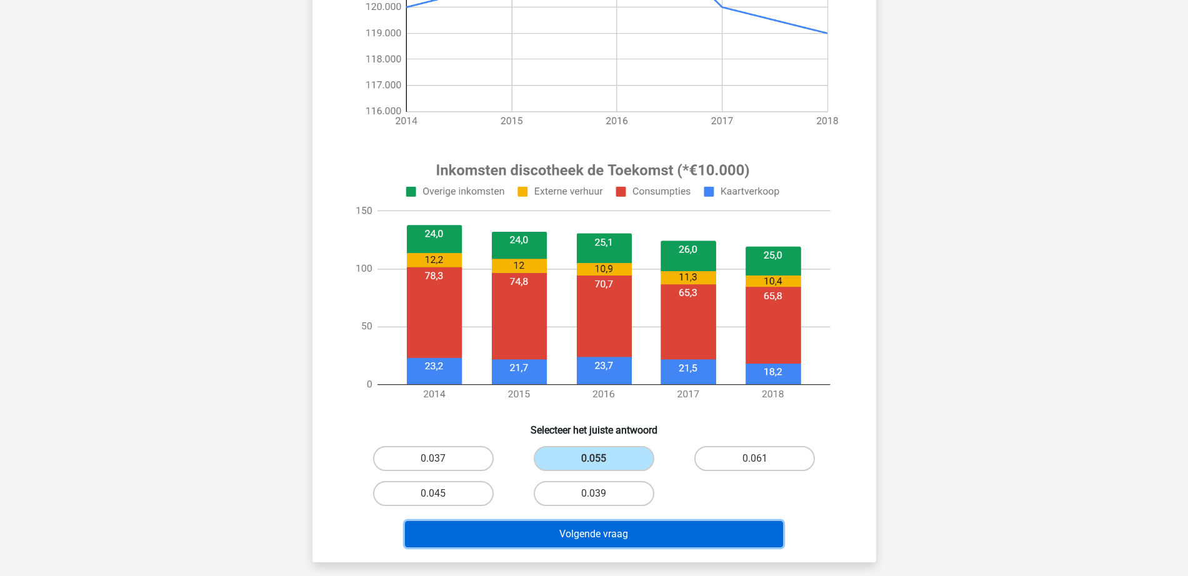
click at [614, 531] on button "Volgende vraag" at bounding box center [594, 534] width 378 height 26
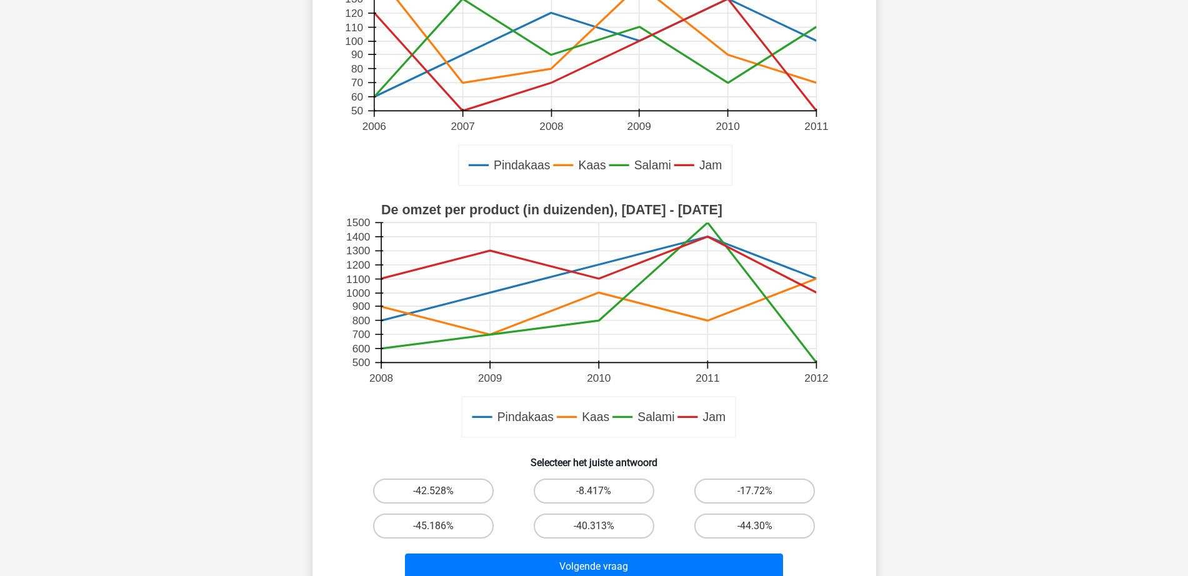
scroll to position [547, 0]
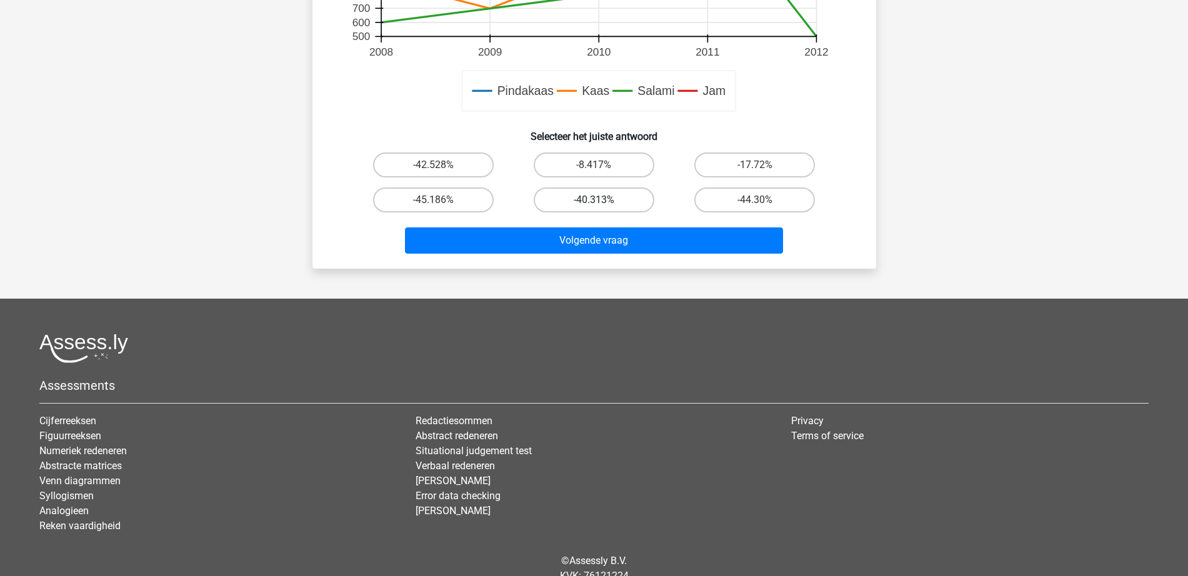
click at [626, 196] on label "-40.313%" at bounding box center [594, 199] width 121 height 25
click at [602, 200] on input "-40.313%" at bounding box center [598, 204] width 8 height 8
radio input "true"
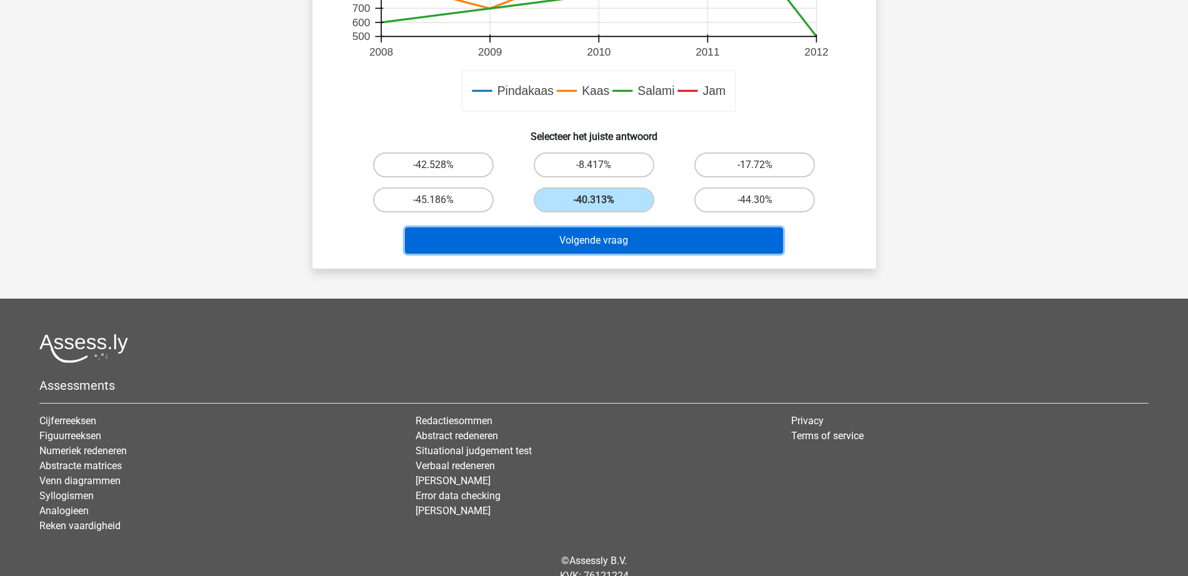
click at [632, 239] on button "Volgende vraag" at bounding box center [594, 240] width 378 height 26
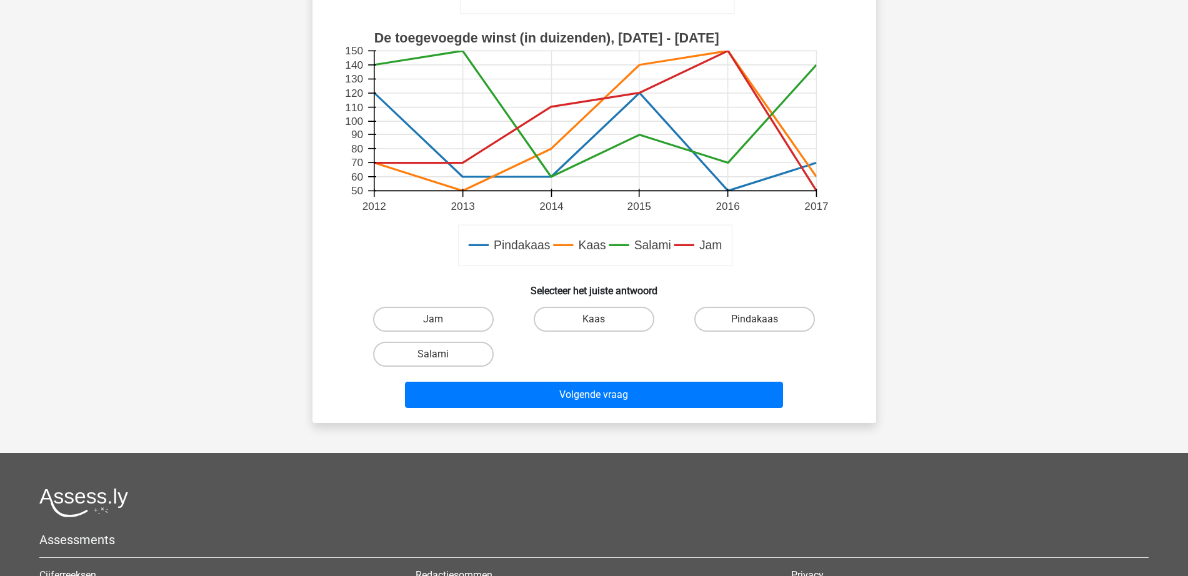
scroll to position [521, 0]
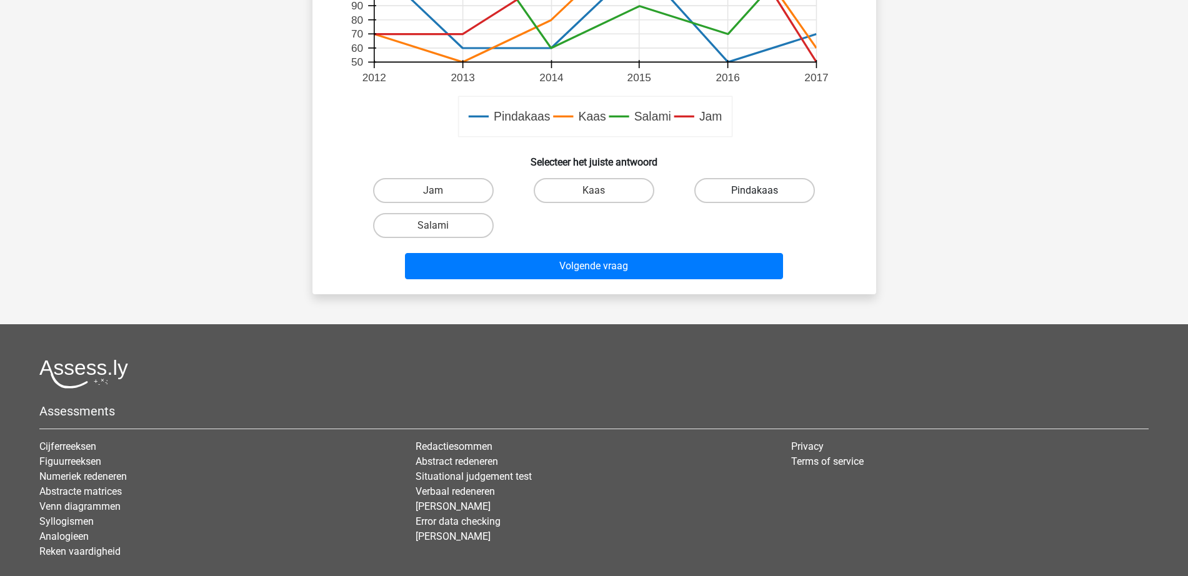
click at [747, 196] on label "Pindakaas" at bounding box center [754, 190] width 121 height 25
click at [755, 196] on input "Pindakaas" at bounding box center [759, 195] width 8 height 8
radio input "true"
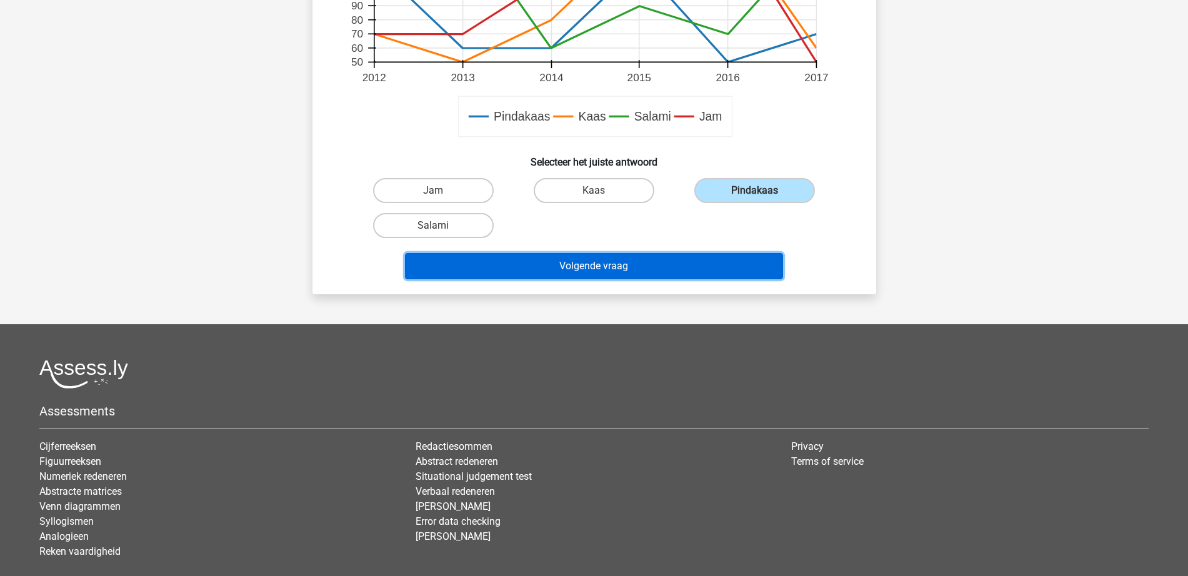
click at [709, 257] on button "Volgende vraag" at bounding box center [594, 266] width 378 height 26
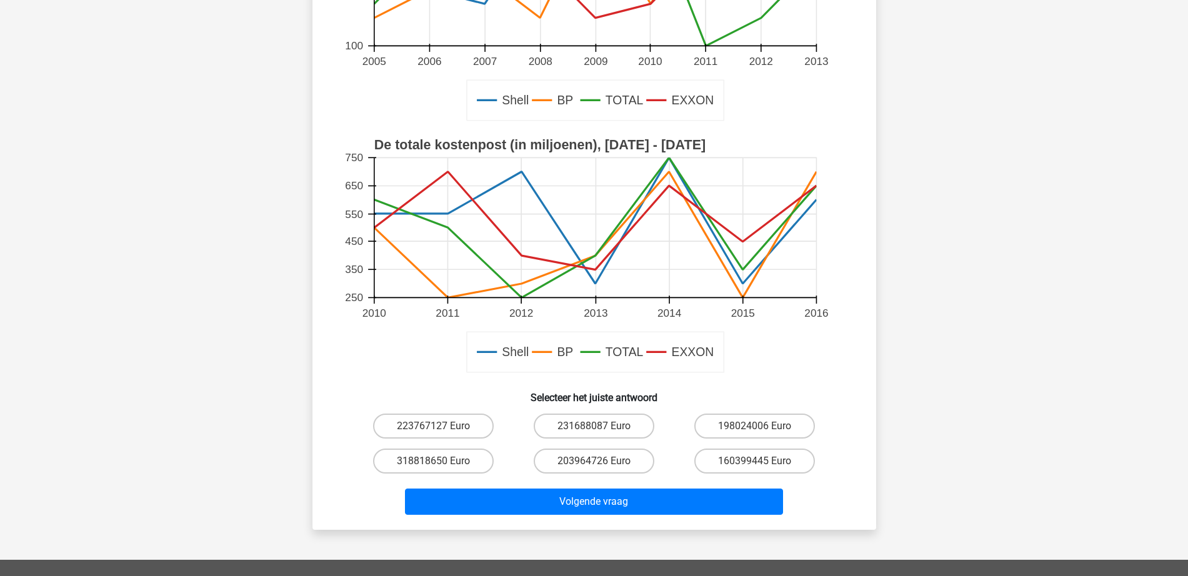
scroll to position [531, 0]
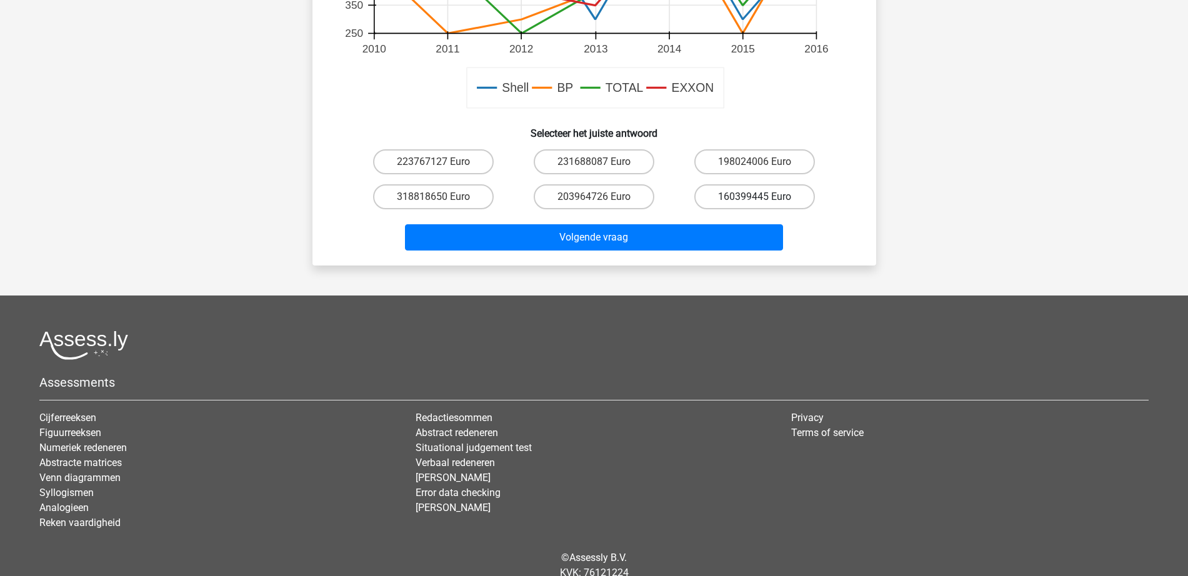
click at [730, 199] on label "160399445 Euro" at bounding box center [754, 196] width 121 height 25
click at [755, 199] on input "160399445 Euro" at bounding box center [759, 201] width 8 height 8
radio input "true"
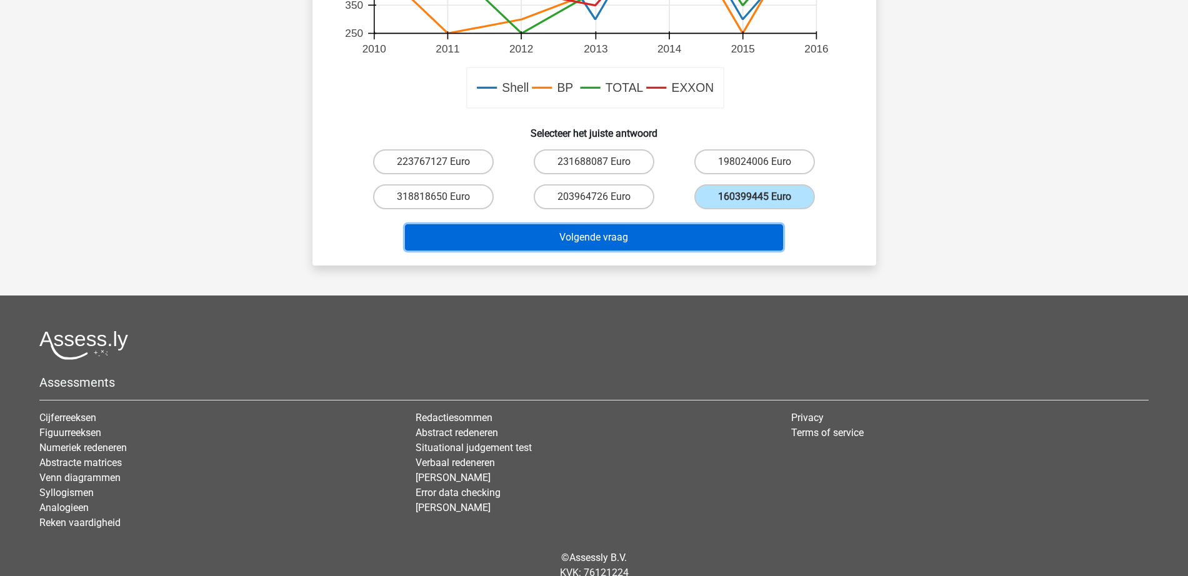
click at [654, 232] on button "Volgende vraag" at bounding box center [594, 237] width 378 height 26
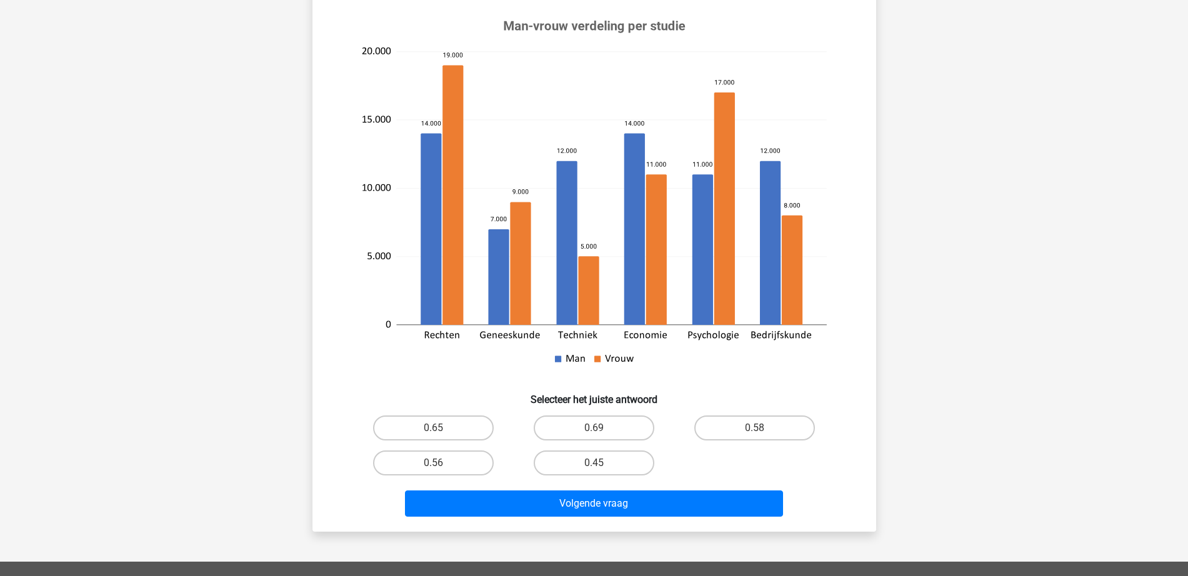
scroll to position [297, 0]
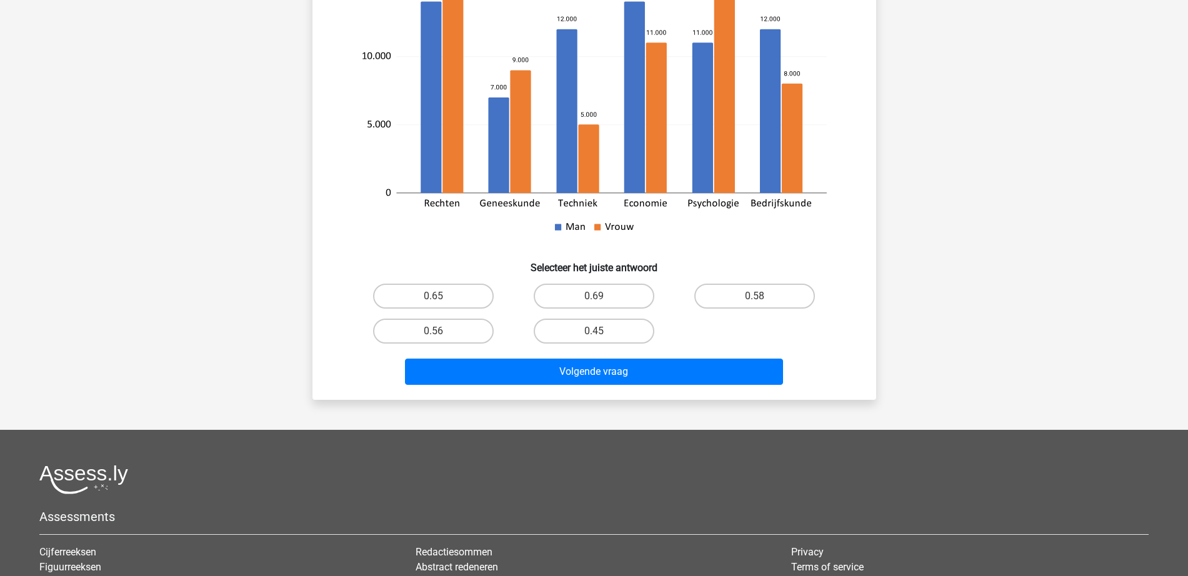
click at [932, 273] on div "Kies premium Killian killiano997@gmail.com" at bounding box center [594, 231] width 1188 height 1057
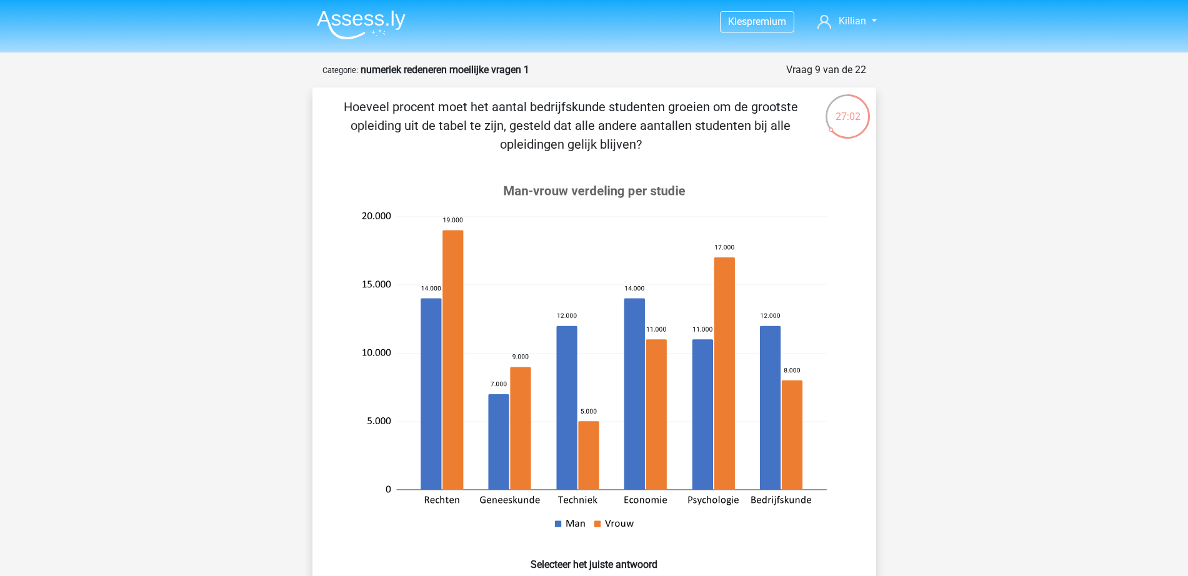
scroll to position [156, 0]
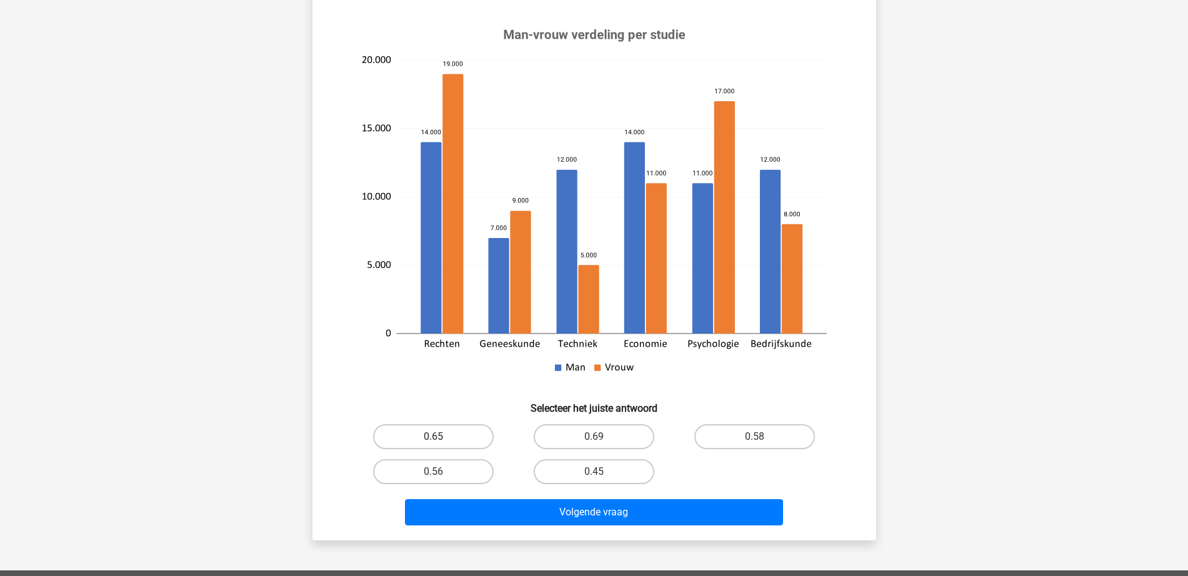
click at [429, 430] on label "0.65" at bounding box center [433, 436] width 121 height 25
click at [433, 437] on input "0.65" at bounding box center [437, 441] width 8 height 8
radio input "true"
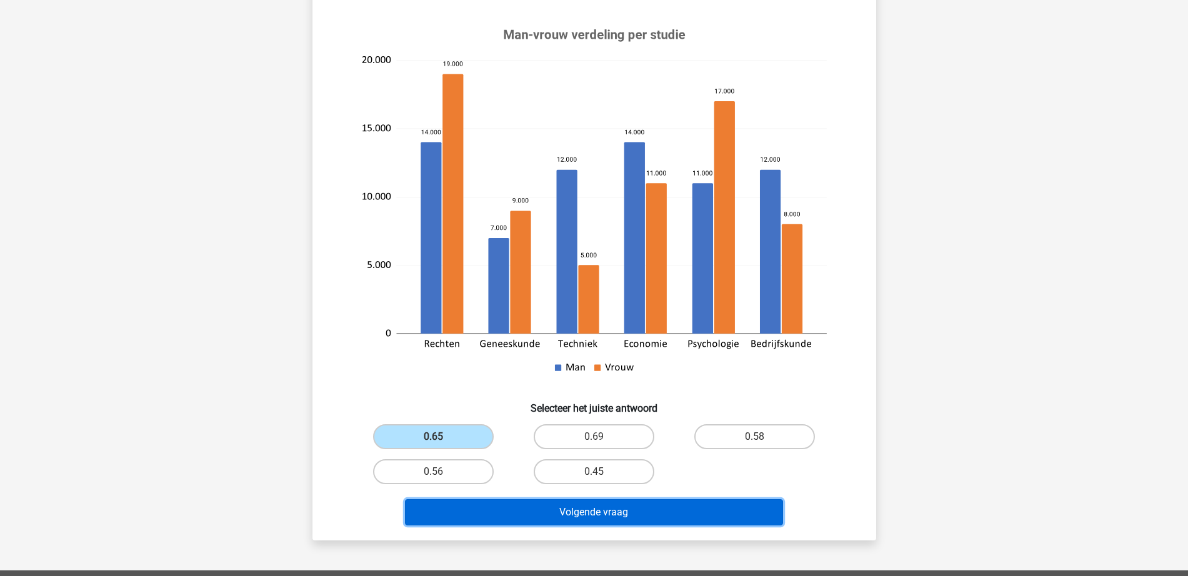
click at [626, 515] on button "Volgende vraag" at bounding box center [594, 512] width 378 height 26
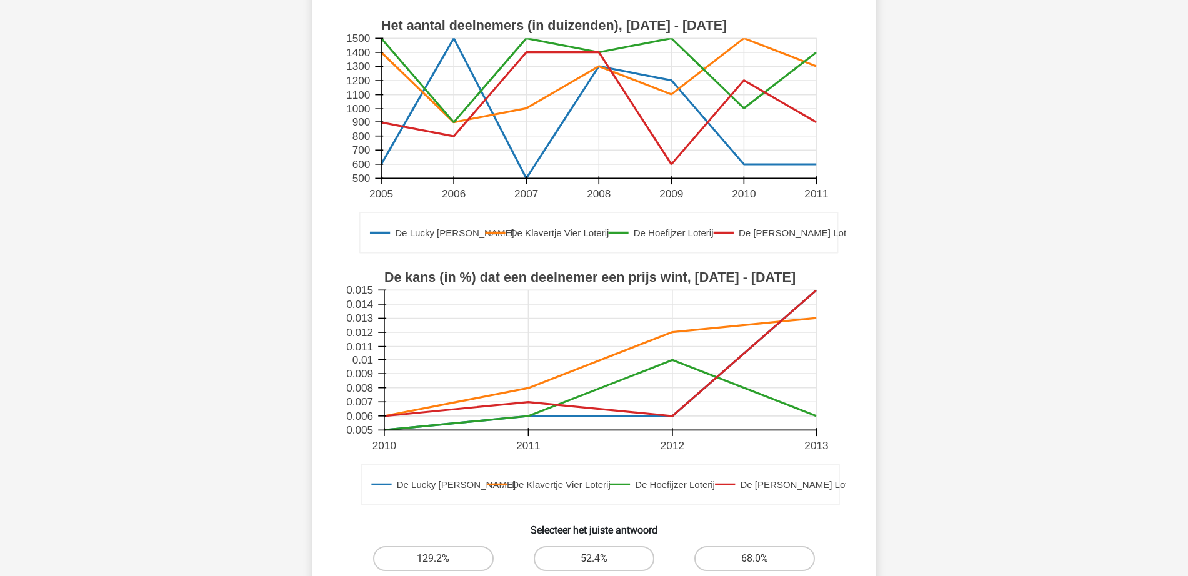
scroll to position [312, 0]
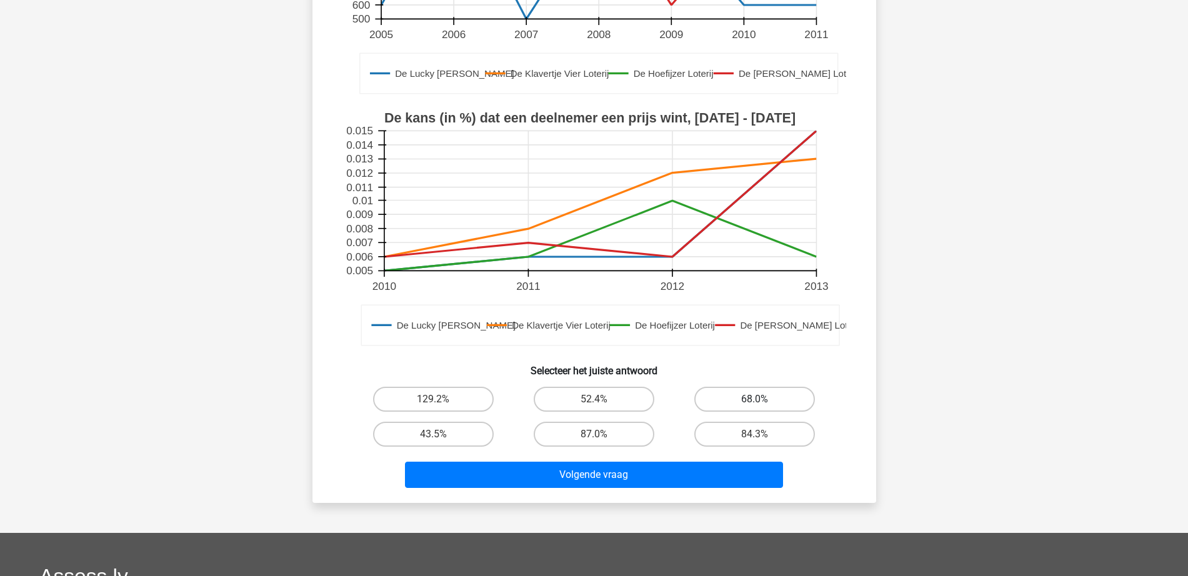
click at [766, 392] on label "68.0%" at bounding box center [754, 399] width 121 height 25
click at [763, 399] on input "68.0%" at bounding box center [759, 403] width 8 height 8
radio input "true"
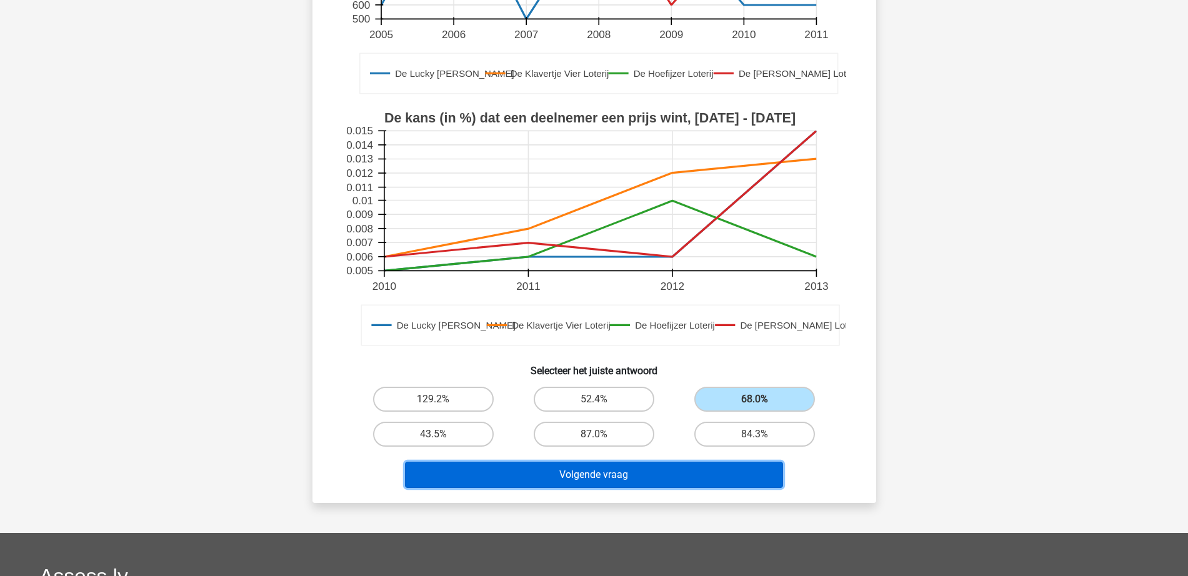
click at [687, 476] on button "Volgende vraag" at bounding box center [594, 475] width 378 height 26
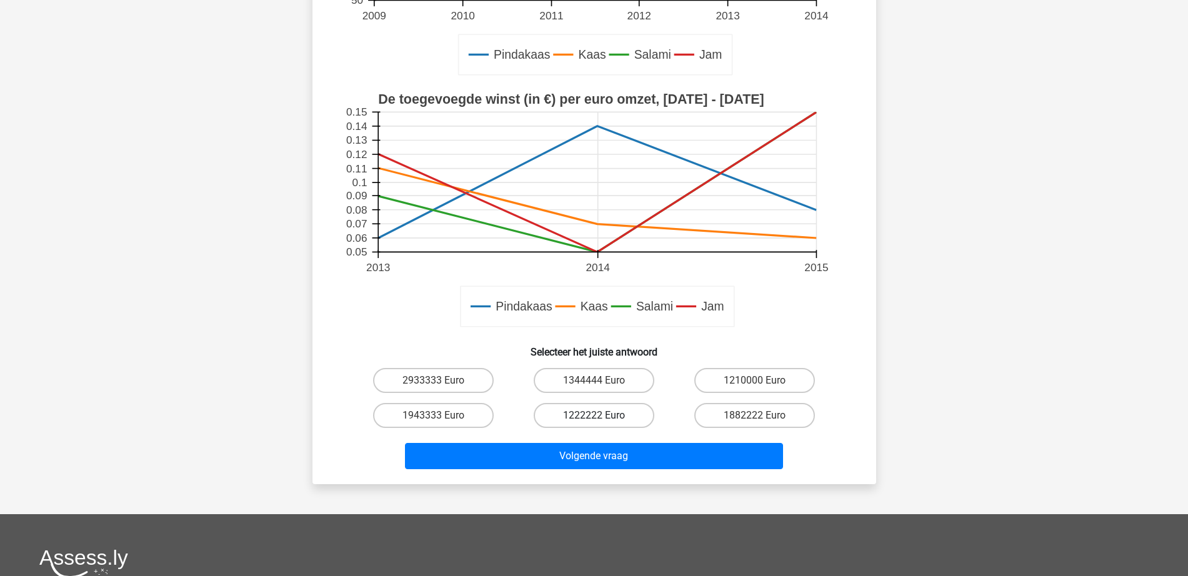
click at [601, 414] on label "1222222 Euro" at bounding box center [594, 415] width 121 height 25
click at [601, 416] on input "1222222 Euro" at bounding box center [598, 420] width 8 height 8
radio input "true"
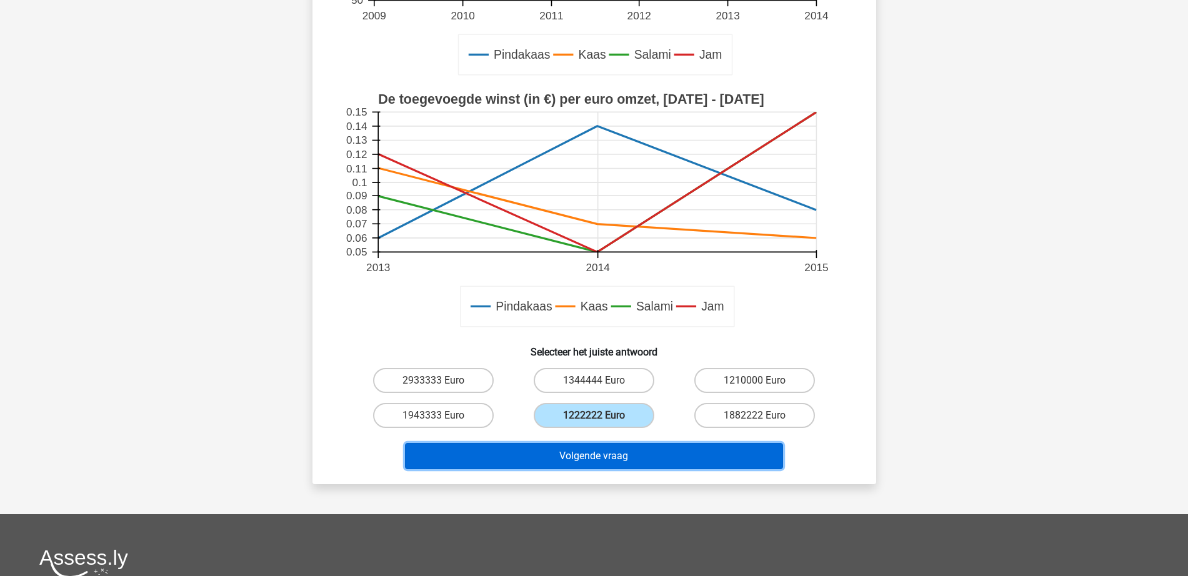
click at [599, 448] on button "Volgende vraag" at bounding box center [594, 456] width 378 height 26
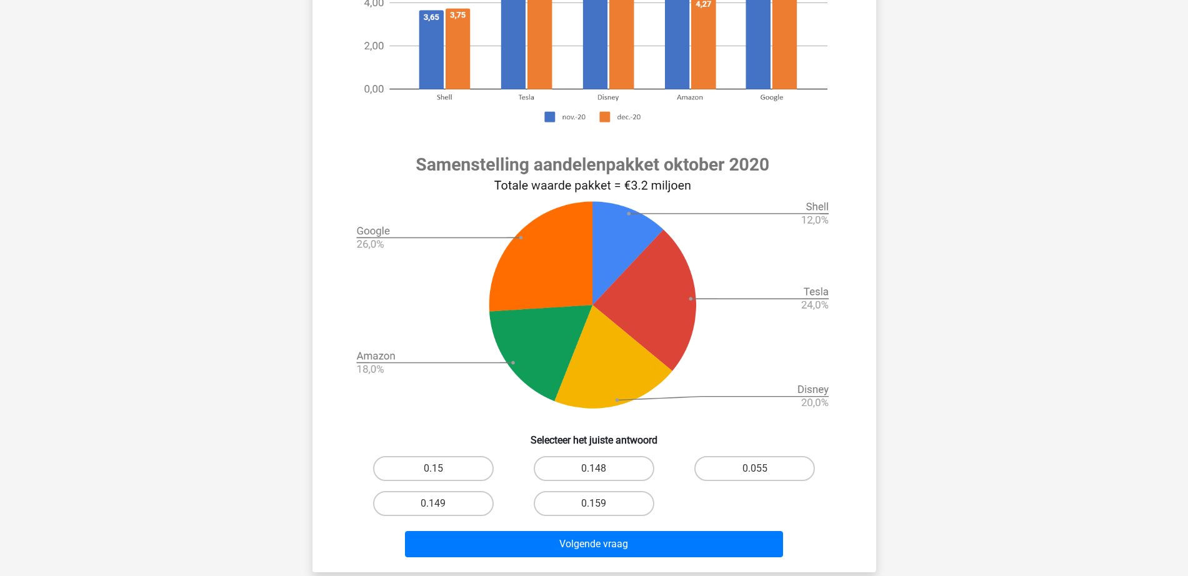
scroll to position [547, 0]
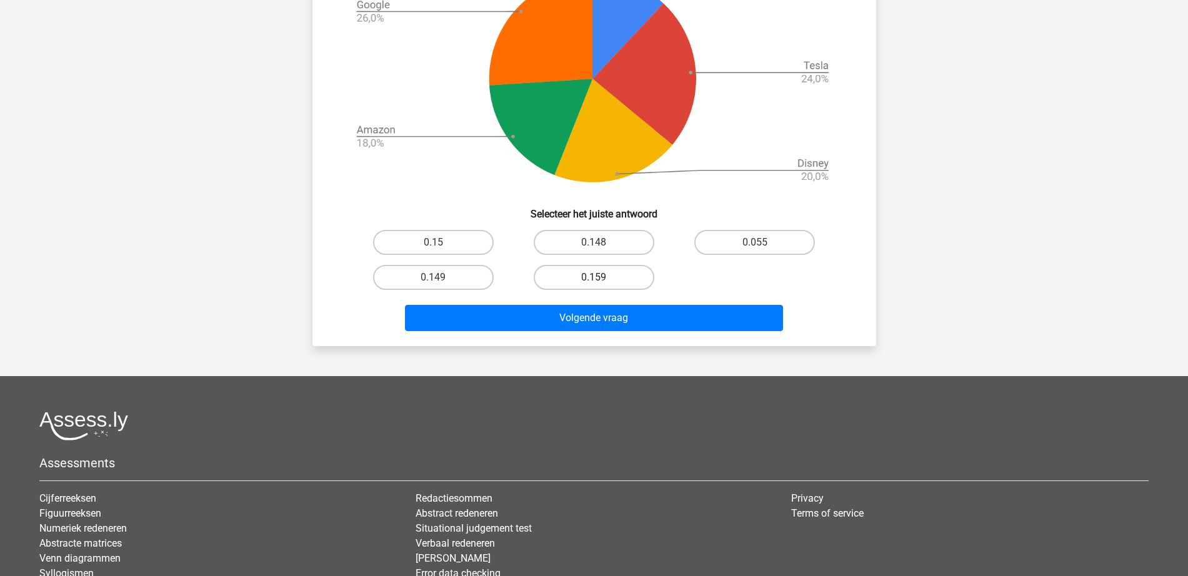
click at [593, 274] on label "0.159" at bounding box center [594, 277] width 121 height 25
click at [594, 277] on input "0.159" at bounding box center [598, 281] width 8 height 8
radio input "true"
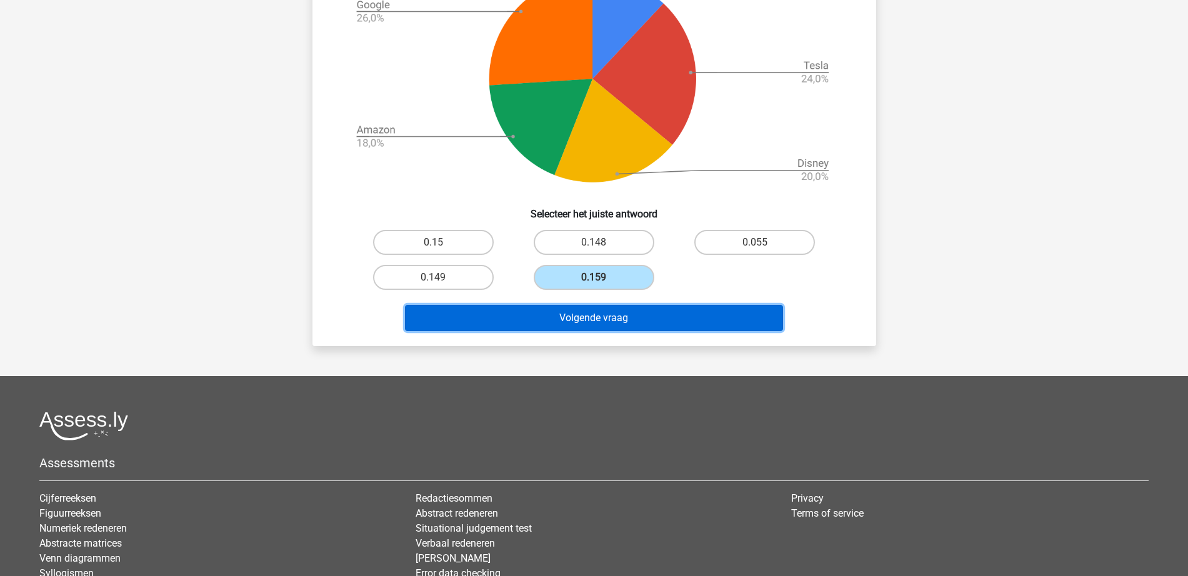
click at [601, 316] on button "Volgende vraag" at bounding box center [594, 318] width 378 height 26
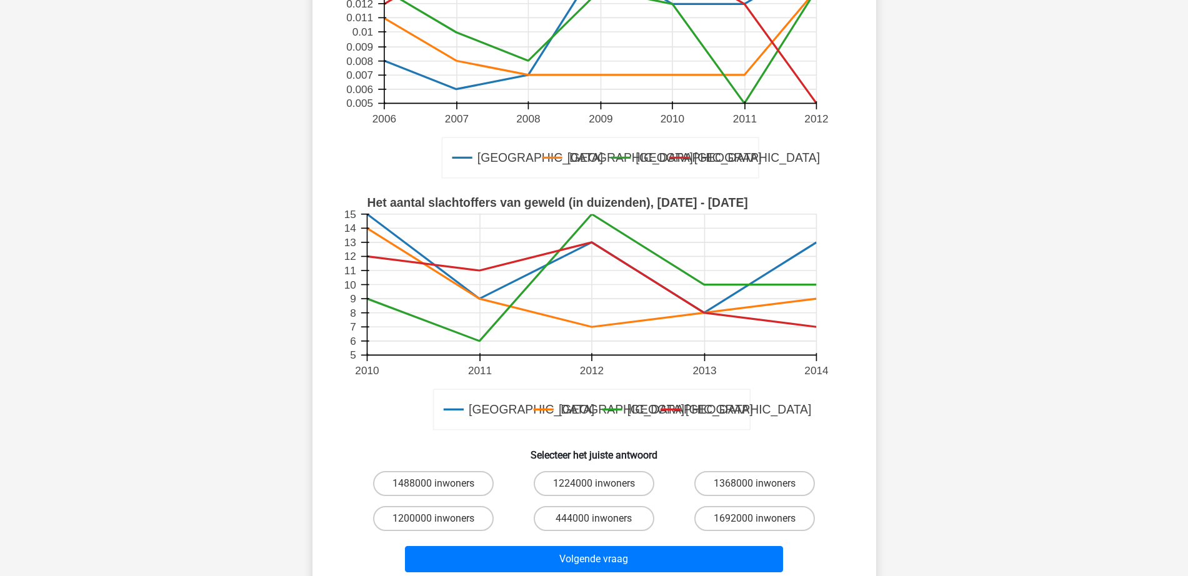
scroll to position [312, 0]
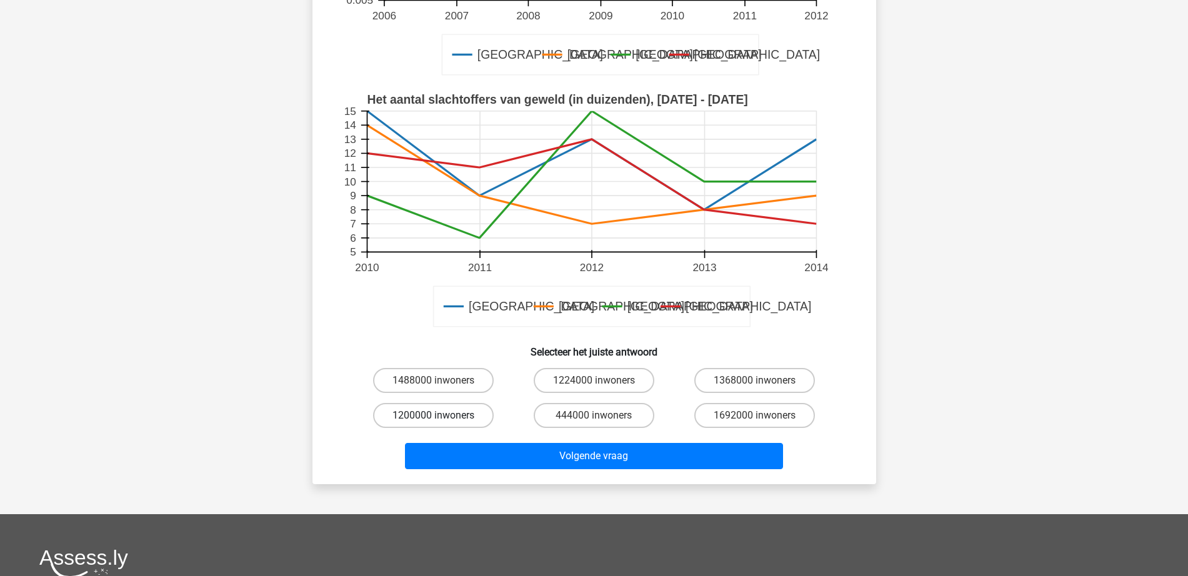
click at [470, 416] on label "1200000 inwoners" at bounding box center [433, 415] width 121 height 25
click at [441, 416] on input "1200000 inwoners" at bounding box center [437, 420] width 8 height 8
radio input "true"
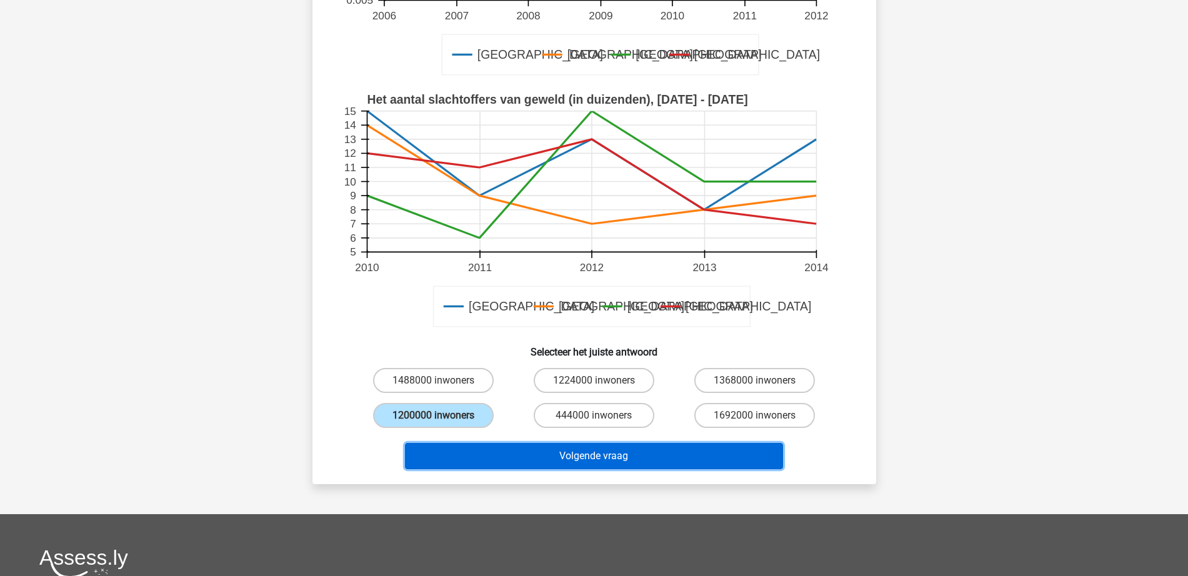
click at [517, 459] on button "Volgende vraag" at bounding box center [594, 456] width 378 height 26
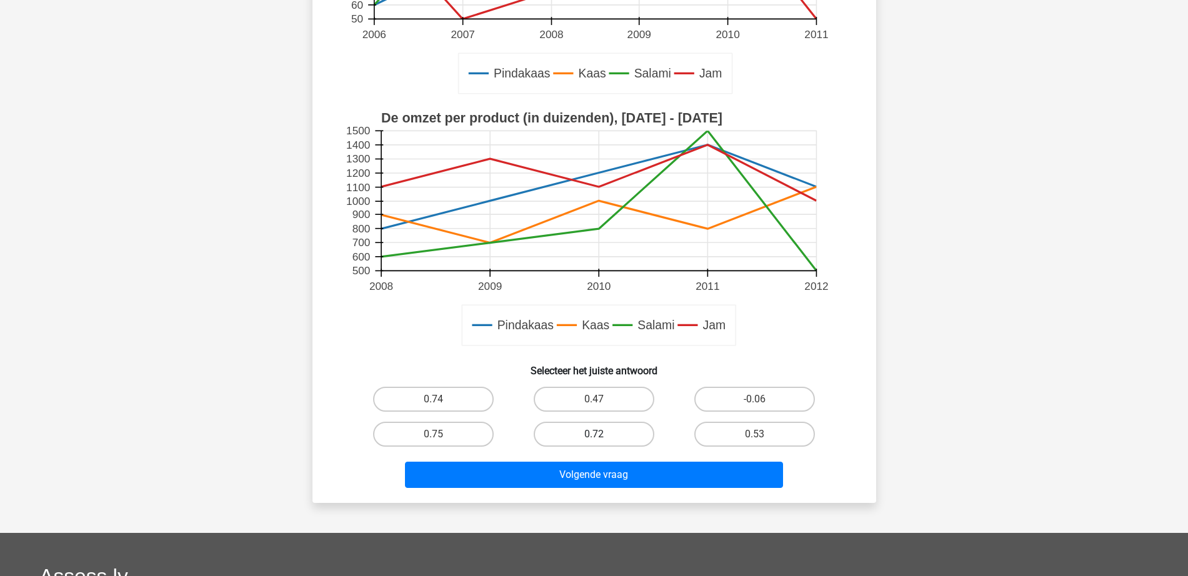
click at [605, 435] on label "0.72" at bounding box center [594, 434] width 121 height 25
click at [602, 435] on input "0.72" at bounding box center [598, 438] width 8 height 8
radio input "true"
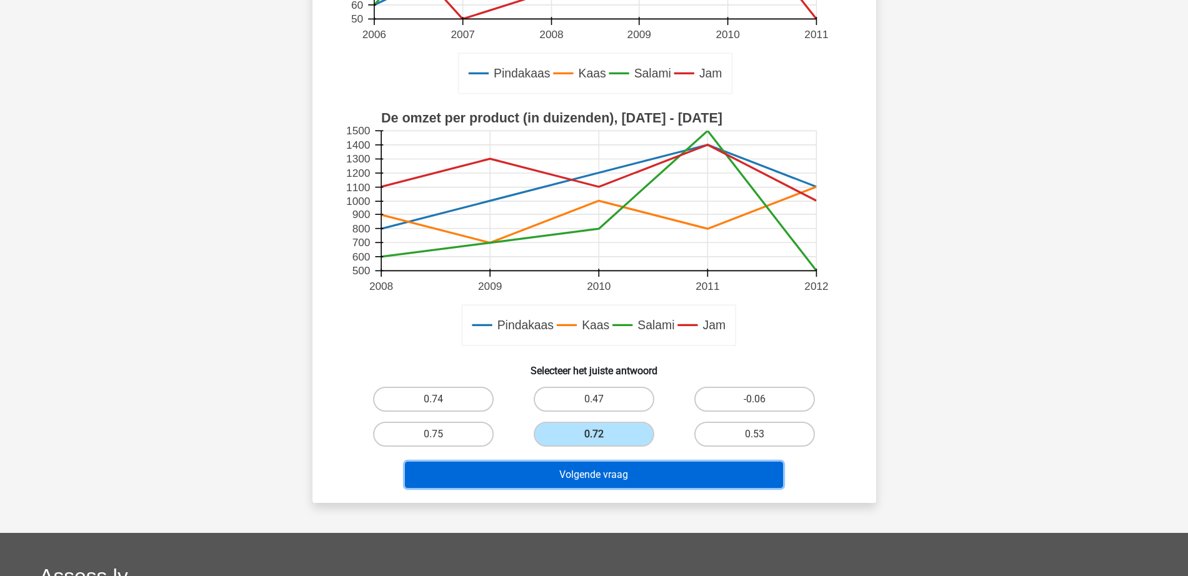
click at [624, 477] on button "Volgende vraag" at bounding box center [594, 475] width 378 height 26
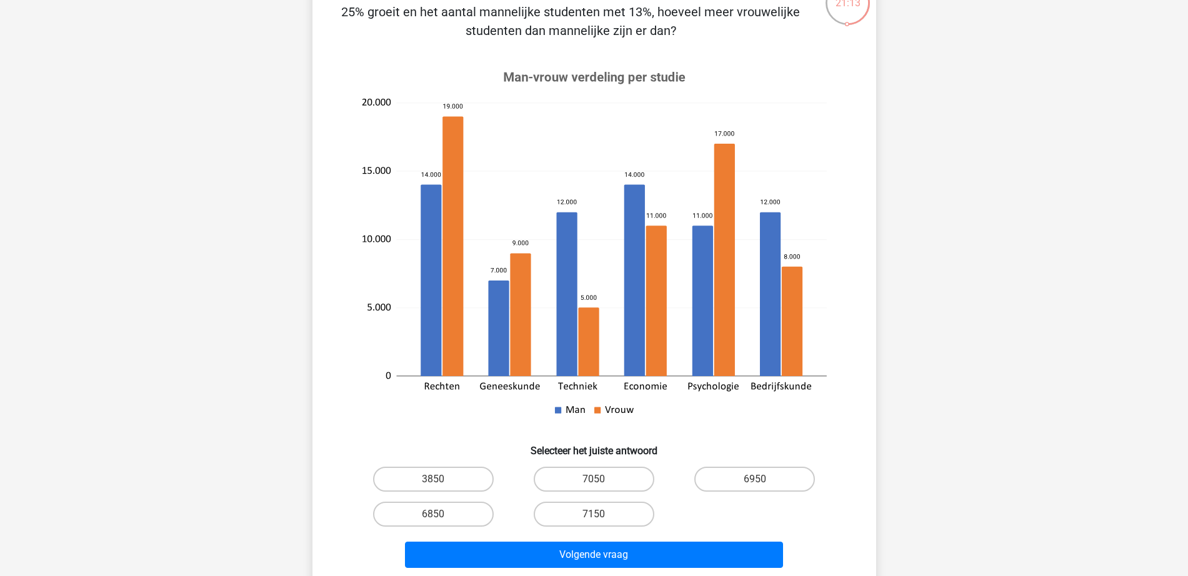
scroll to position [141, 0]
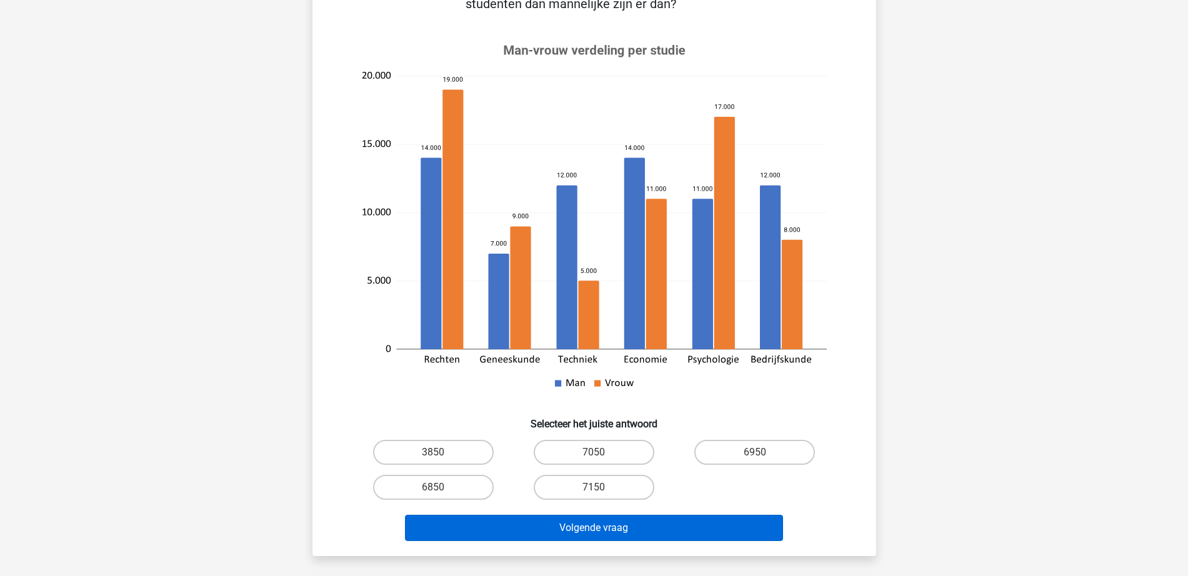
drag, startPoint x: 614, startPoint y: 490, endPoint x: 619, endPoint y: 515, distance: 25.5
click at [616, 490] on label "7150" at bounding box center [594, 487] width 121 height 25
click at [602, 490] on input "7150" at bounding box center [598, 491] width 8 height 8
radio input "true"
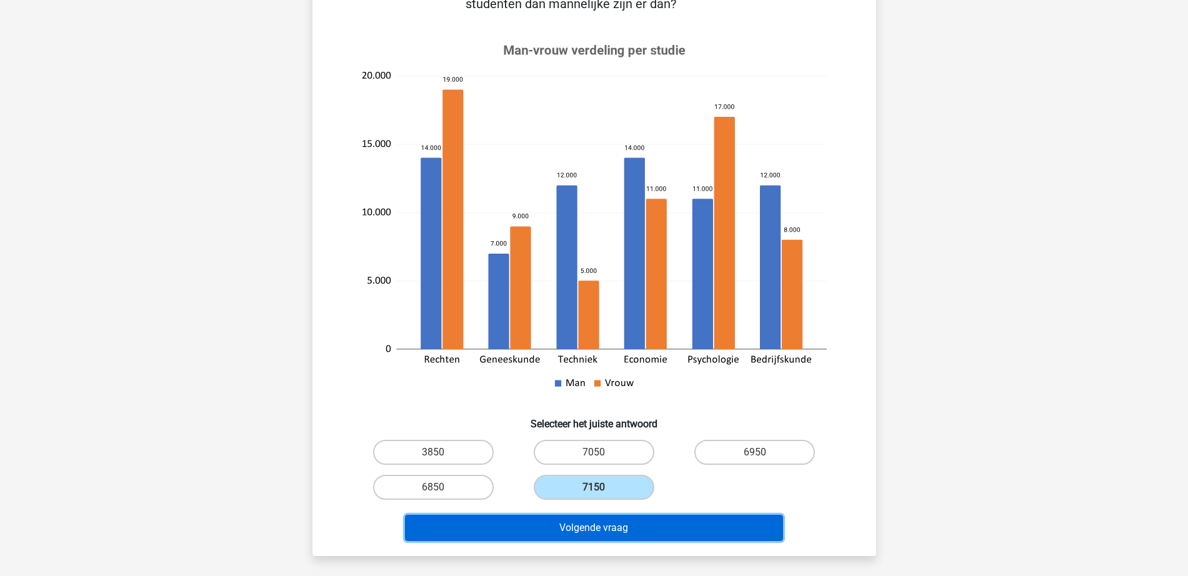
click at [619, 521] on button "Volgende vraag" at bounding box center [594, 528] width 378 height 26
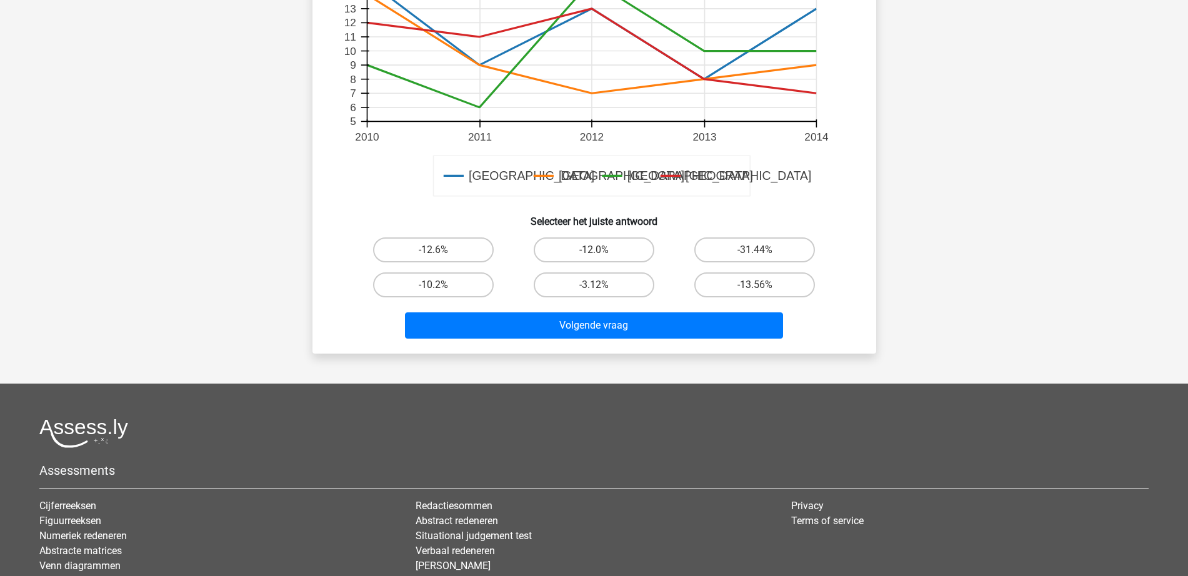
scroll to position [469, 0]
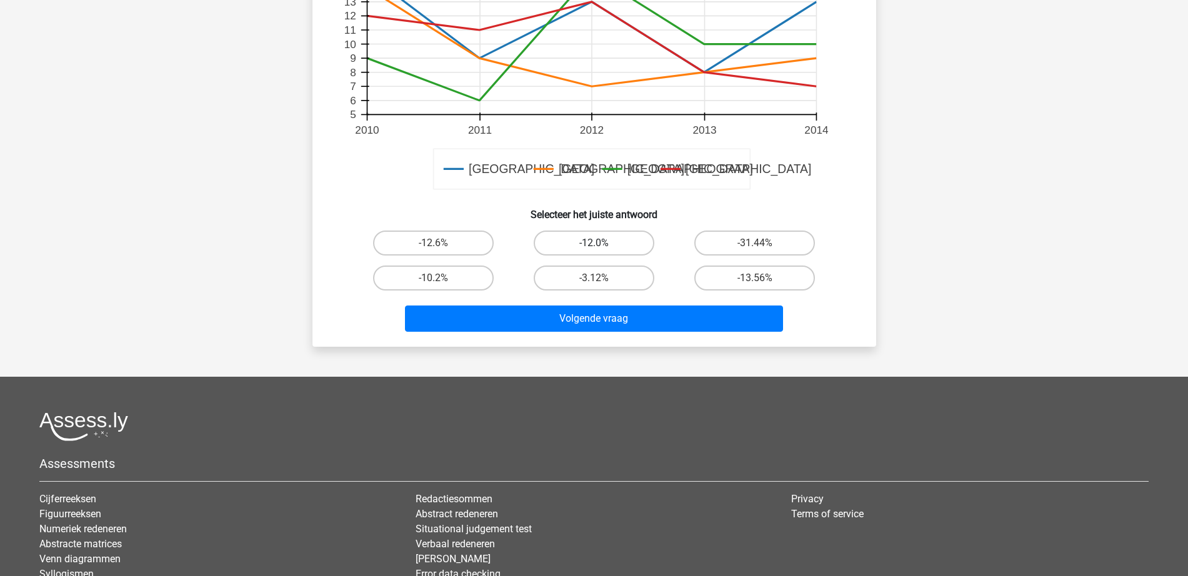
click at [609, 244] on label "-12.0%" at bounding box center [594, 243] width 121 height 25
click at [602, 244] on input "-12.0%" at bounding box center [598, 247] width 8 height 8
radio input "true"
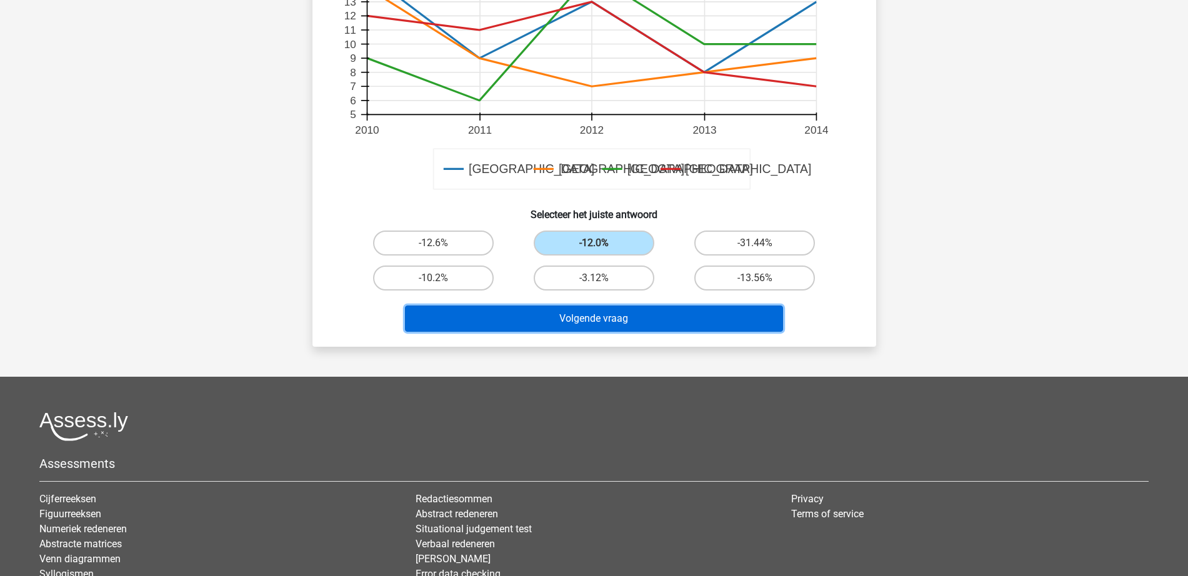
click at [612, 321] on button "Volgende vraag" at bounding box center [594, 319] width 378 height 26
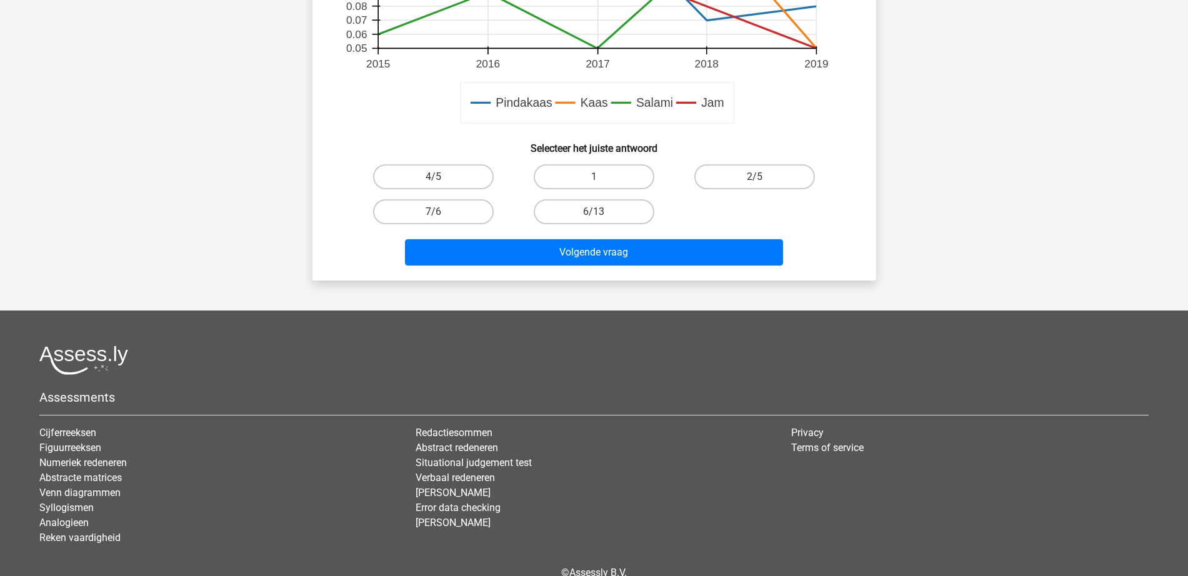
scroll to position [443, 0]
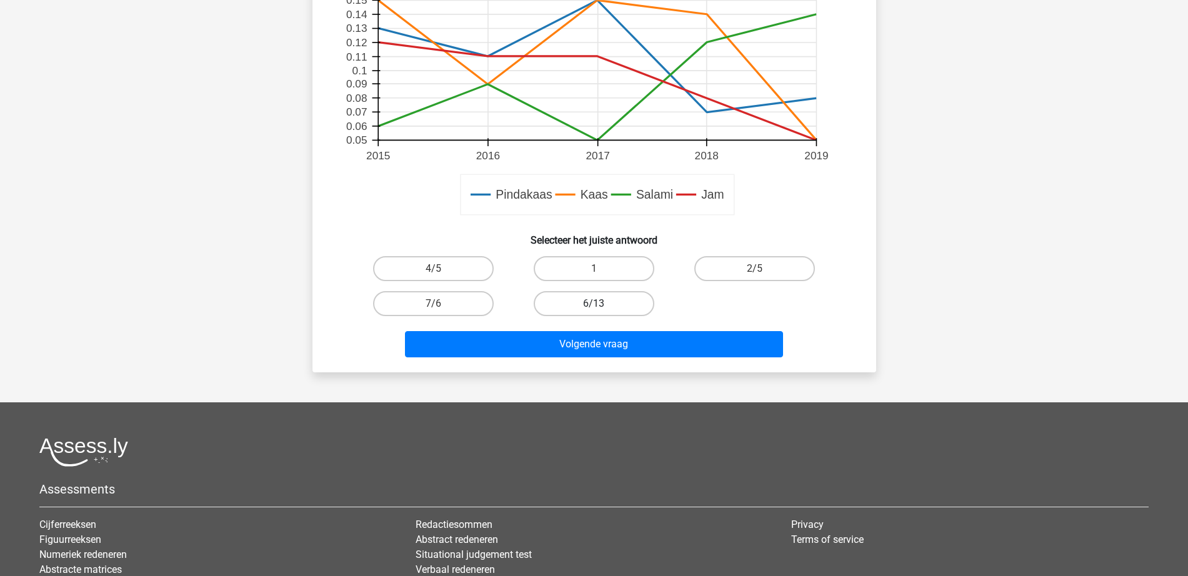
click at [580, 315] on label "6/13" at bounding box center [594, 303] width 121 height 25
click at [594, 312] on input "6/13" at bounding box center [598, 308] width 8 height 8
radio input "true"
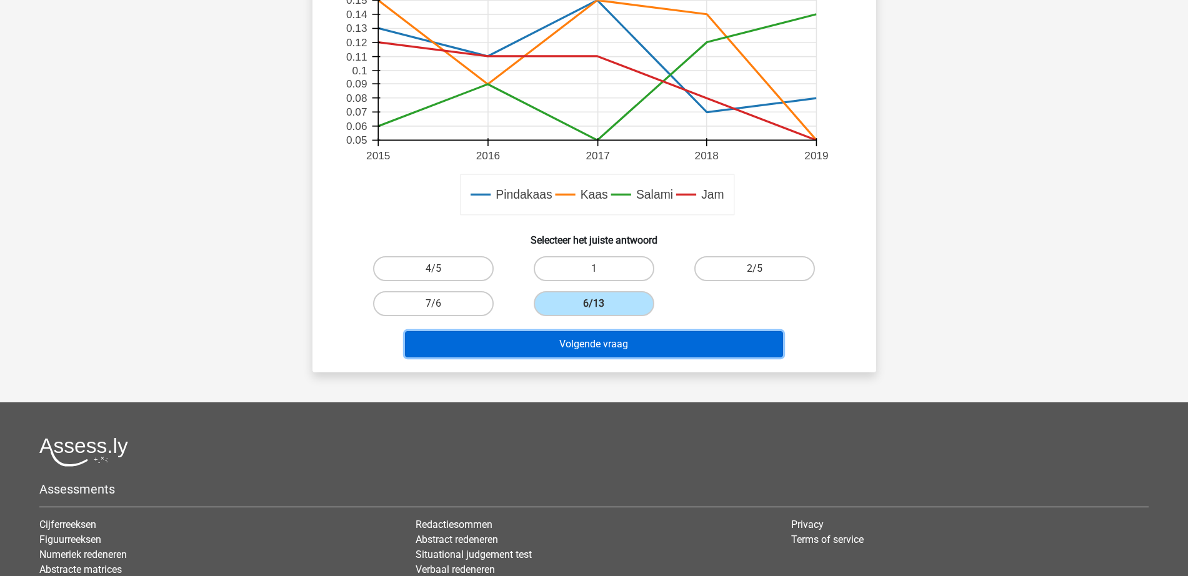
click at [597, 351] on button "Volgende vraag" at bounding box center [594, 344] width 378 height 26
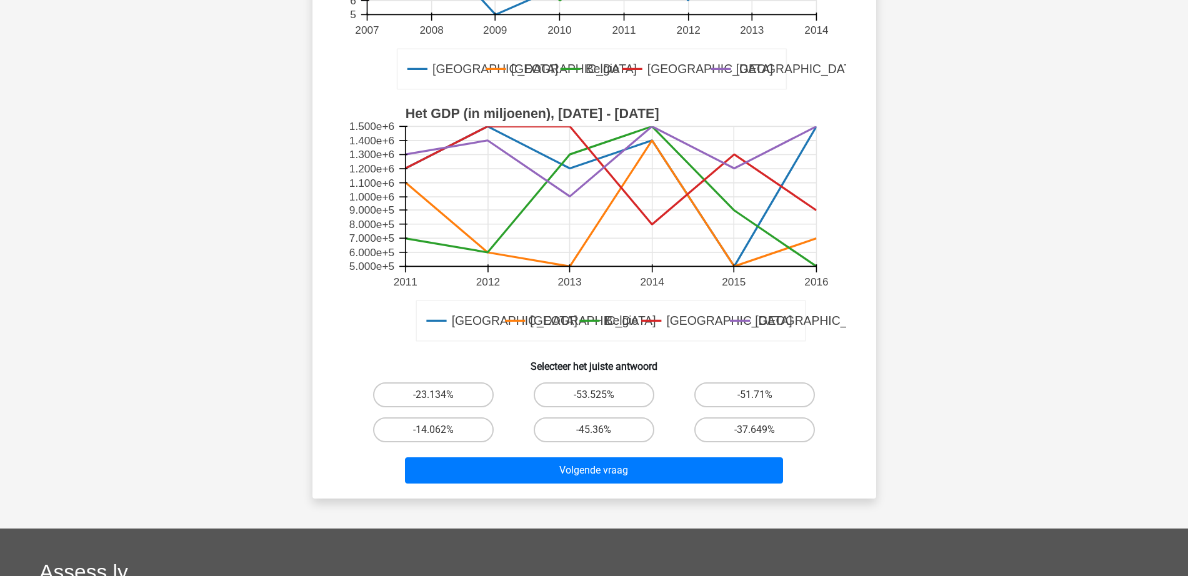
scroll to position [375, 0]
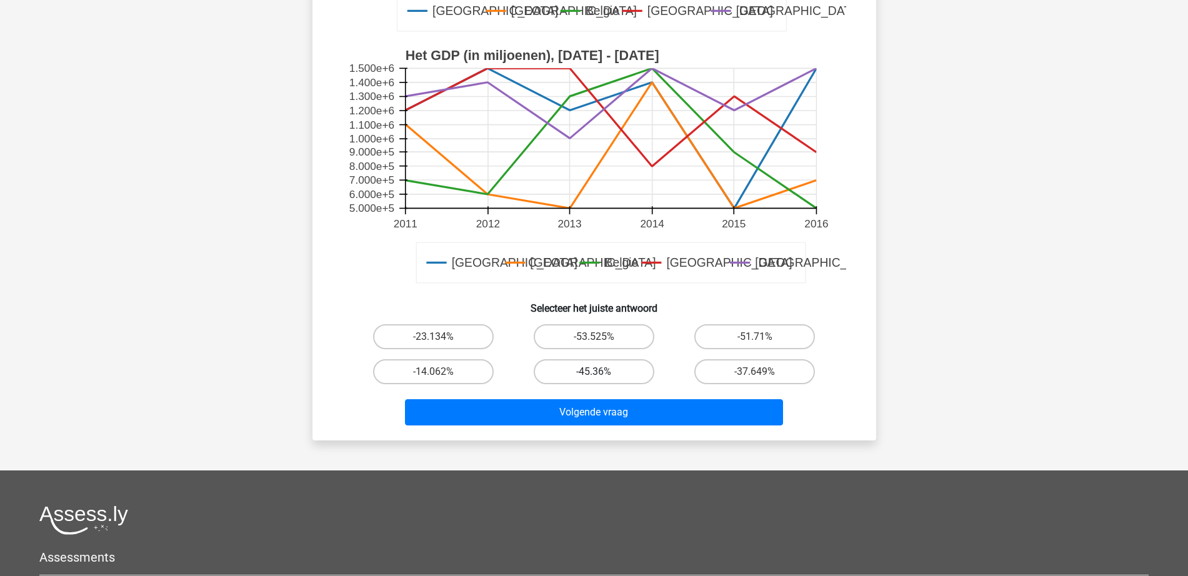
click at [602, 371] on label "-45.36%" at bounding box center [594, 371] width 121 height 25
click at [602, 372] on input "-45.36%" at bounding box center [598, 376] width 8 height 8
radio input "true"
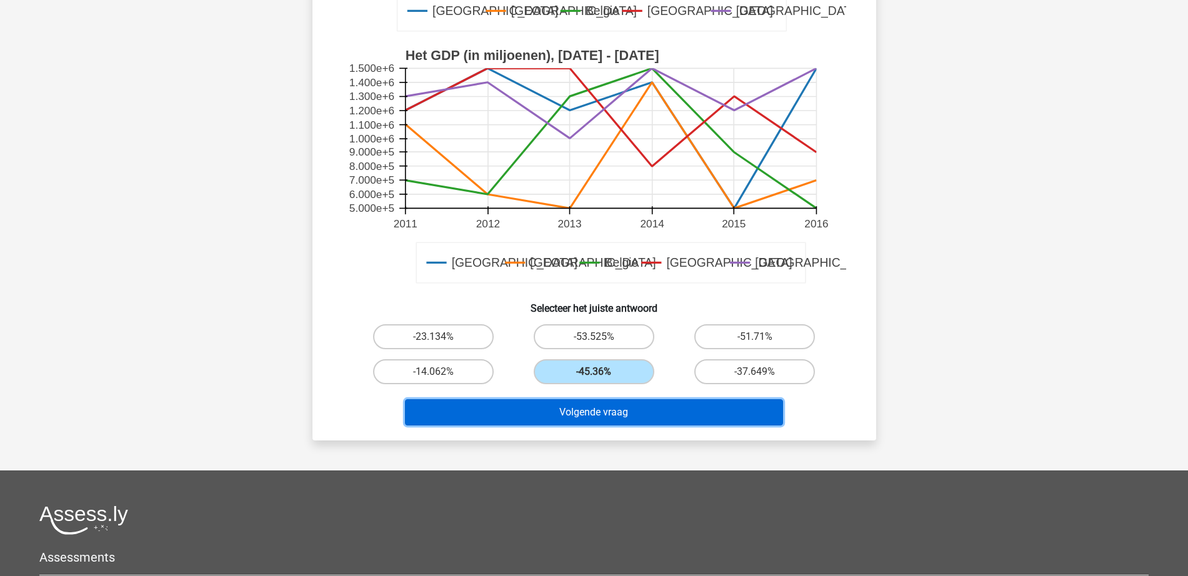
click at [604, 414] on button "Volgende vraag" at bounding box center [594, 412] width 378 height 26
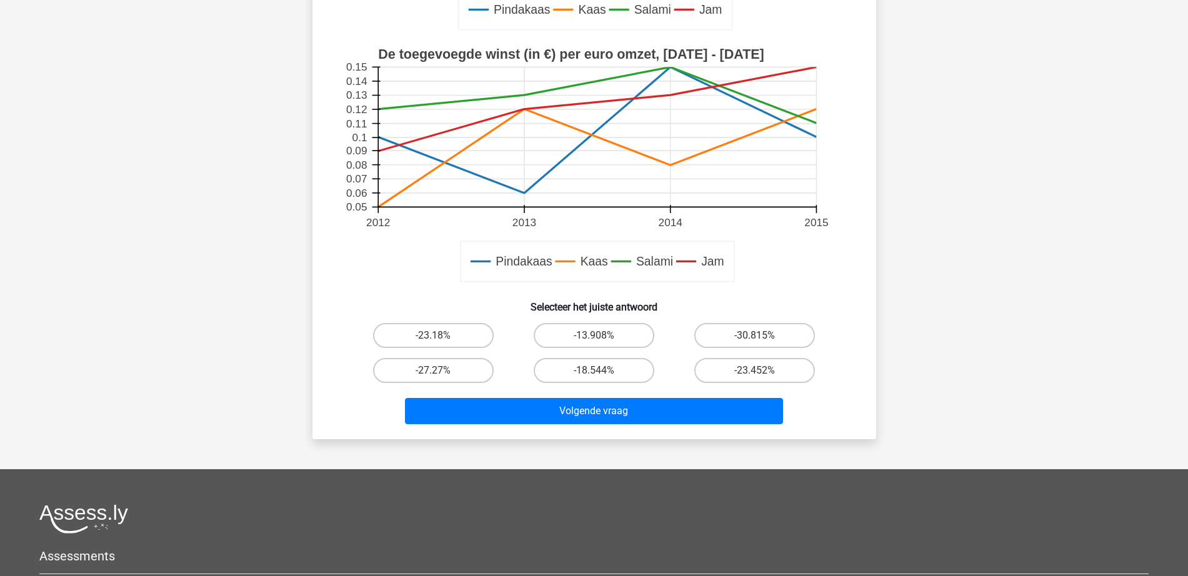
scroll to position [531, 0]
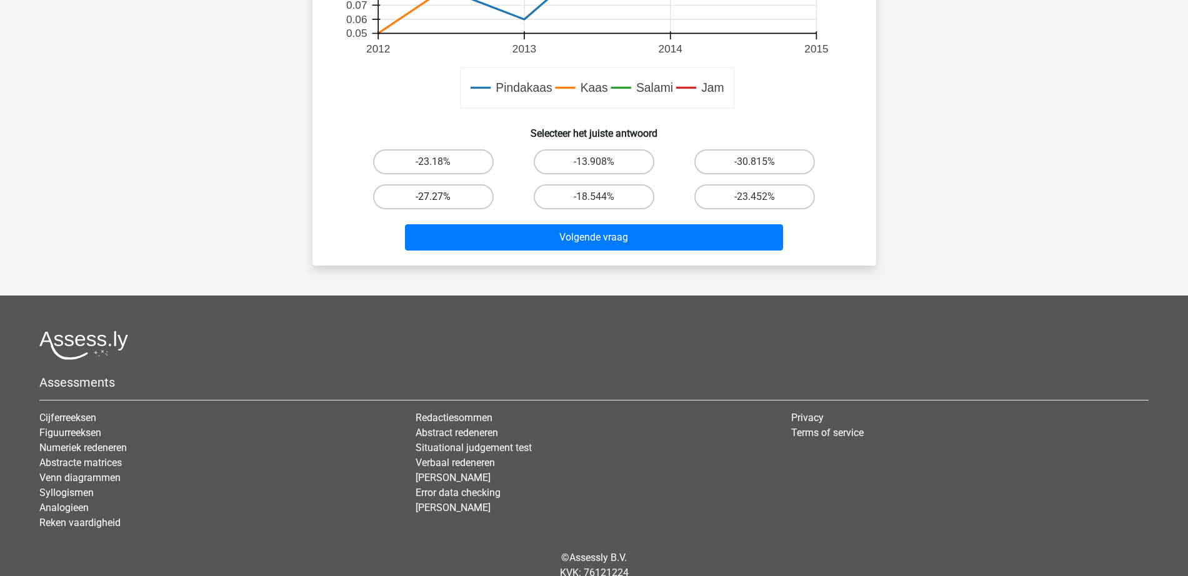
click at [450, 197] on label "-27.27%" at bounding box center [433, 196] width 121 height 25
click at [441, 197] on input "-27.27%" at bounding box center [437, 201] width 8 height 8
radio input "true"
click at [474, 252] on div "Volgende vraag" at bounding box center [594, 239] width 482 height 31
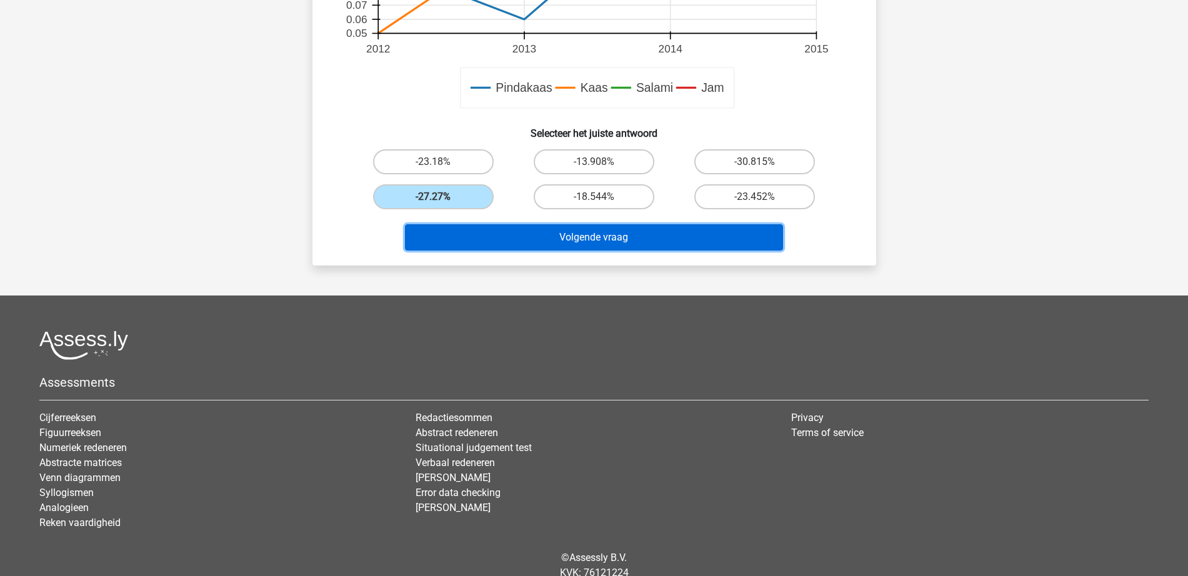
click at [559, 244] on button "Volgende vraag" at bounding box center [594, 237] width 378 height 26
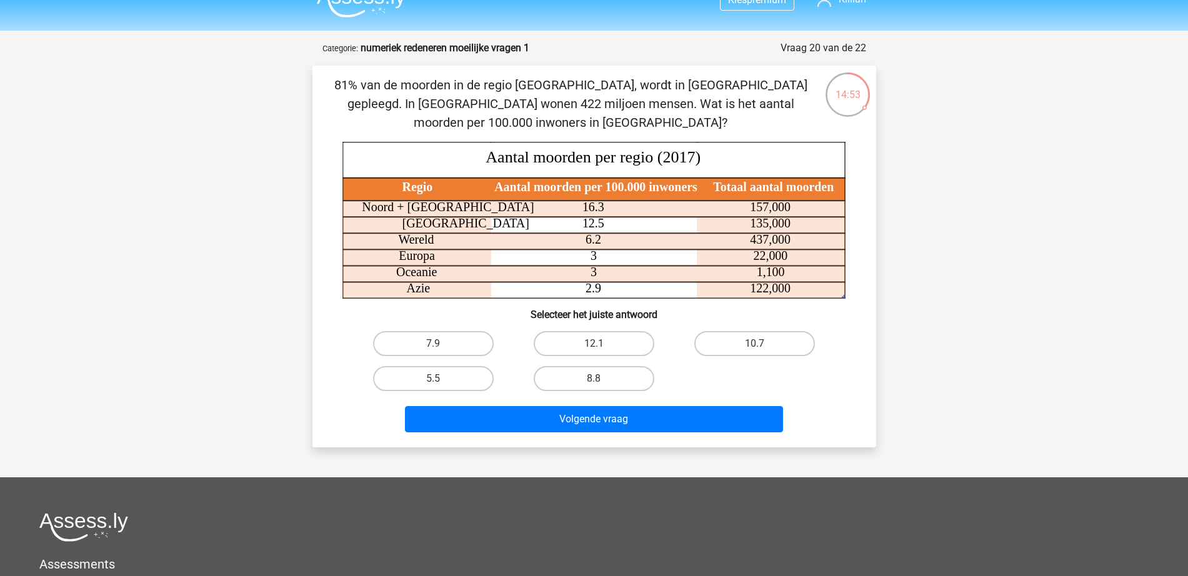
scroll to position [0, 0]
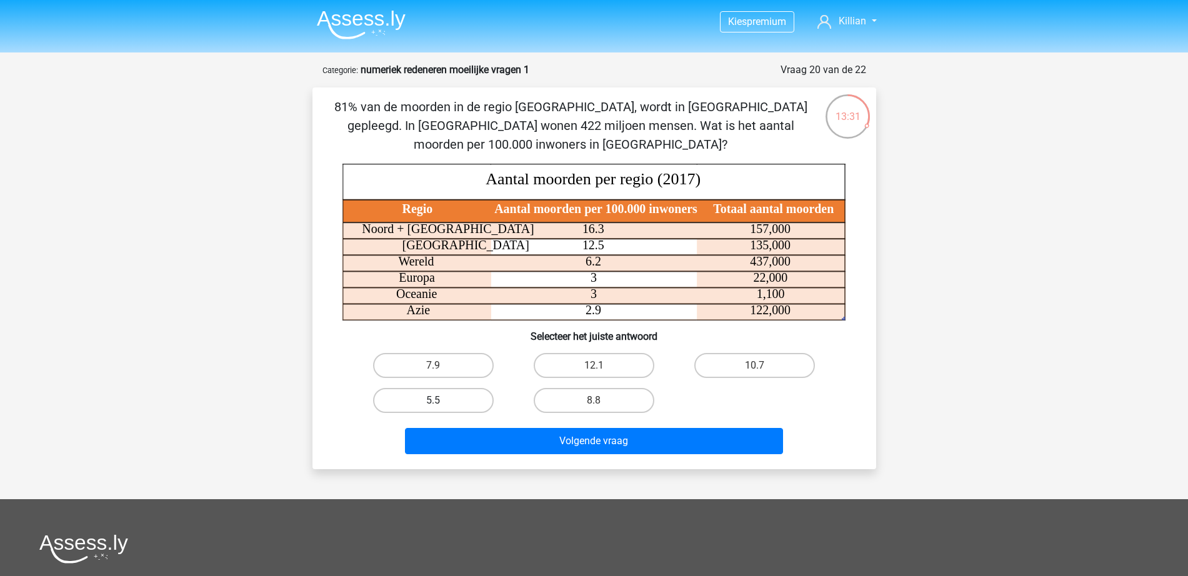
click at [464, 397] on label "5.5" at bounding box center [433, 400] width 121 height 25
click at [441, 401] on input "5.5" at bounding box center [437, 405] width 8 height 8
radio input "true"
click at [544, 454] on div "Volgende vraag" at bounding box center [594, 443] width 482 height 31
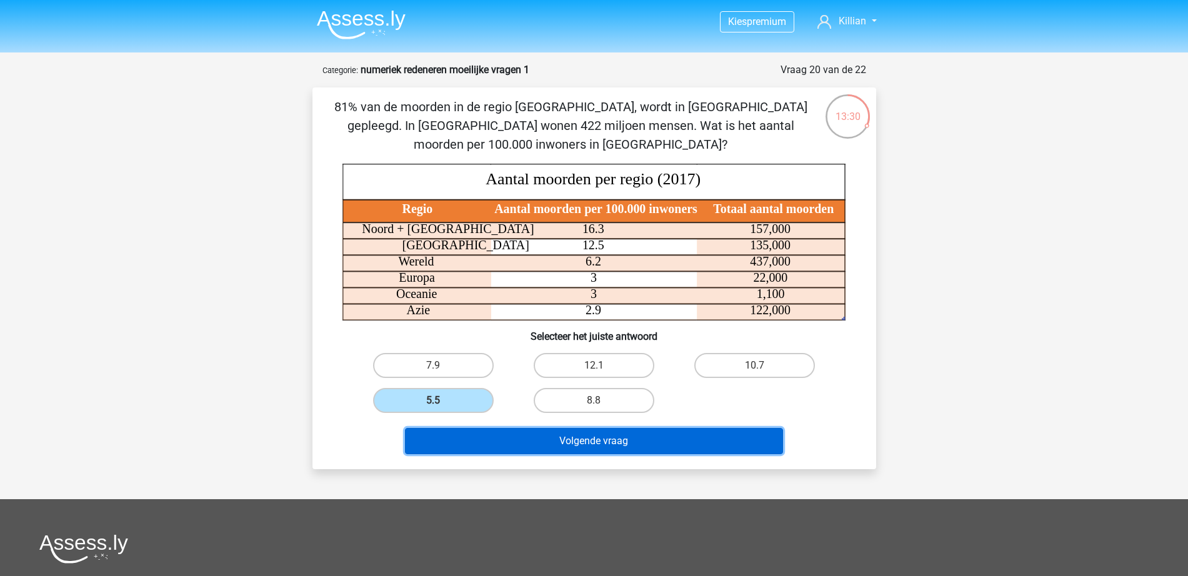
click at [555, 447] on button "Volgende vraag" at bounding box center [594, 441] width 378 height 26
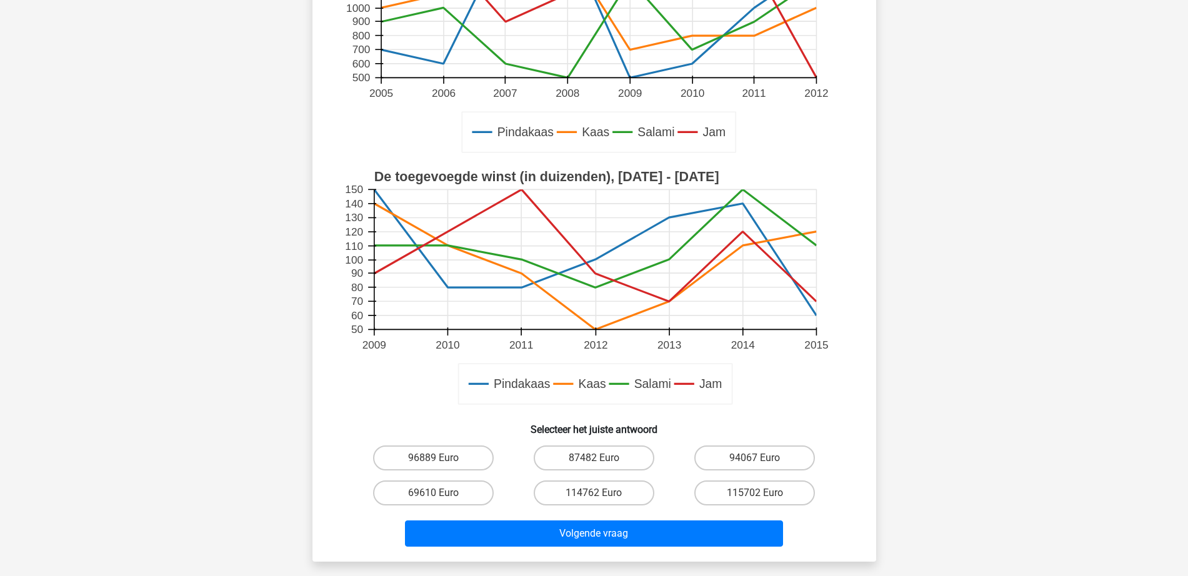
scroll to position [453, 0]
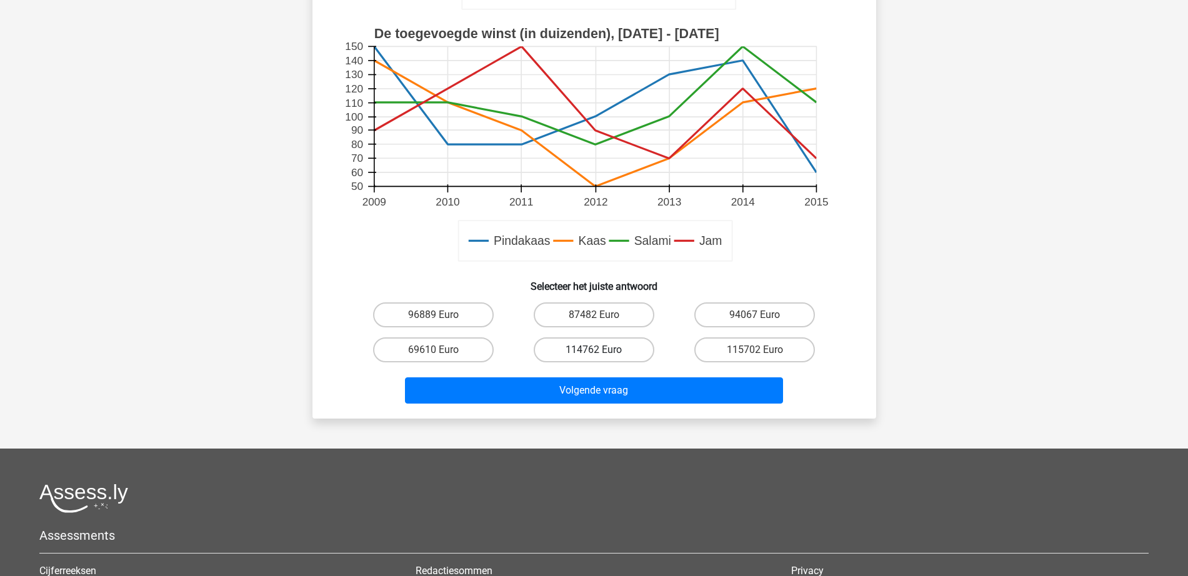
click at [592, 341] on div "114762 Euro" at bounding box center [594, 349] width 161 height 35
click at [593, 347] on label "114762 Euro" at bounding box center [594, 349] width 121 height 25
click at [594, 350] on input "114762 Euro" at bounding box center [598, 354] width 8 height 8
radio input "true"
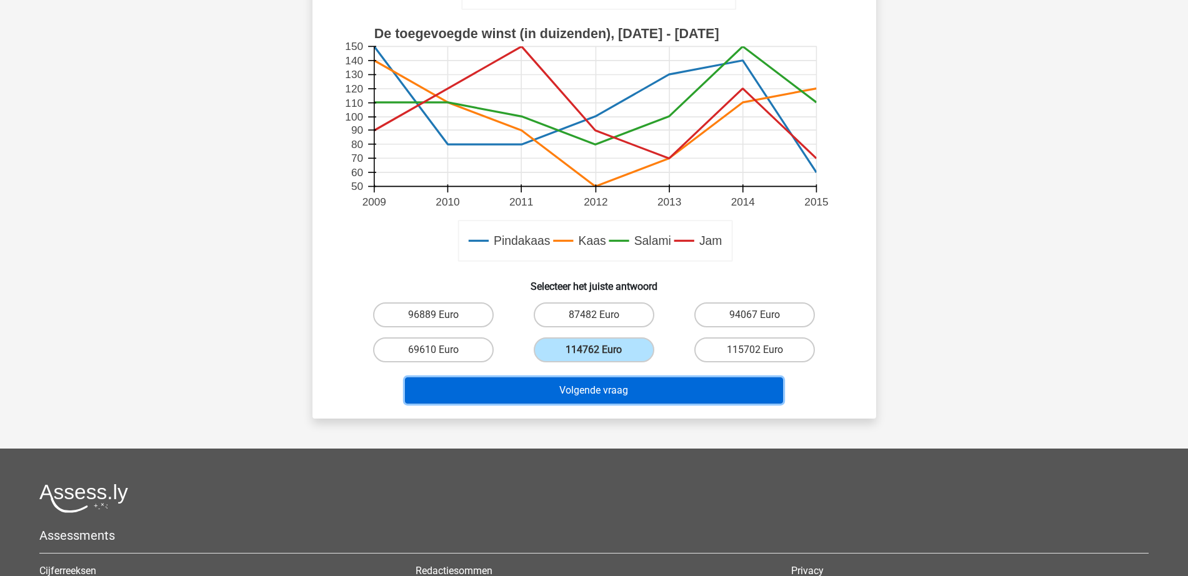
click at [601, 387] on button "Volgende vraag" at bounding box center [594, 390] width 378 height 26
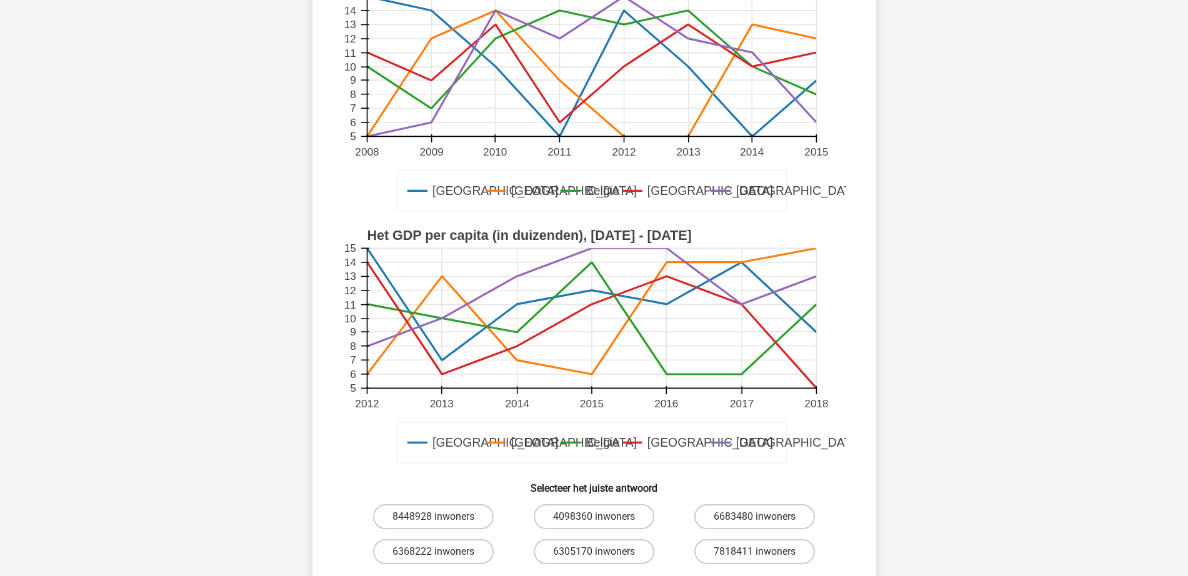
scroll to position [312, 0]
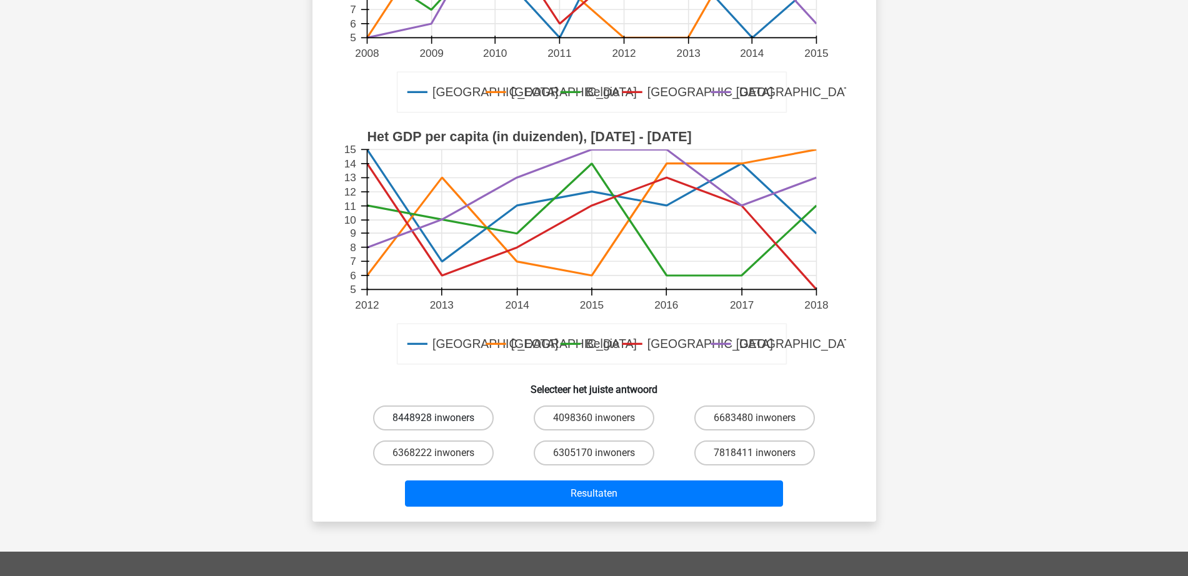
click at [419, 407] on label "8448928 inwoners" at bounding box center [433, 418] width 121 height 25
click at [433, 418] on input "8448928 inwoners" at bounding box center [437, 422] width 8 height 8
radio input "true"
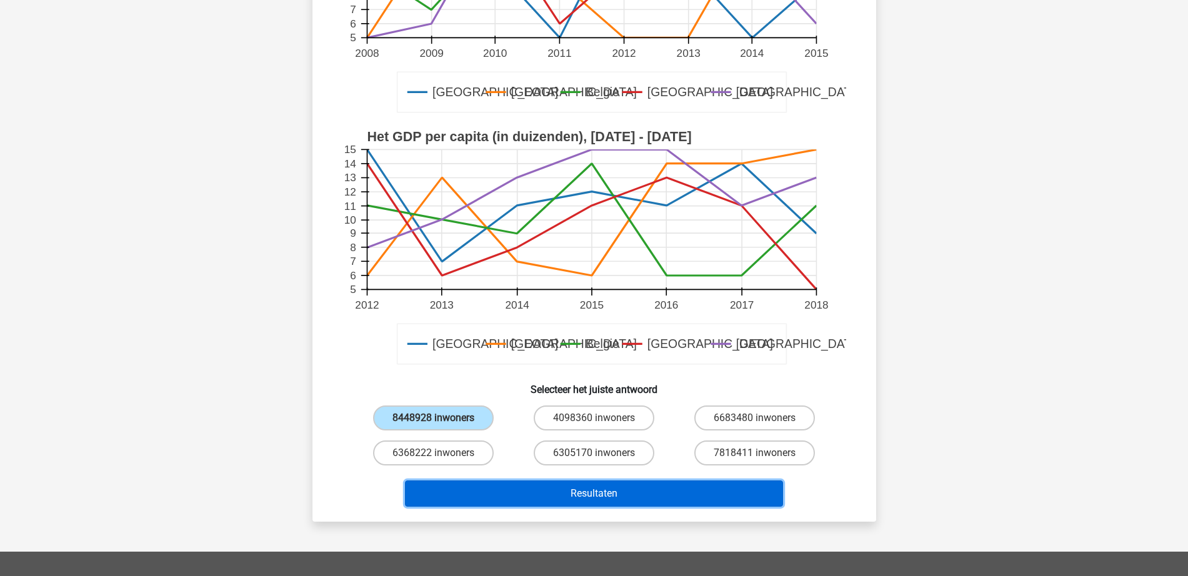
click at [569, 497] on button "Resultaten" at bounding box center [594, 494] width 378 height 26
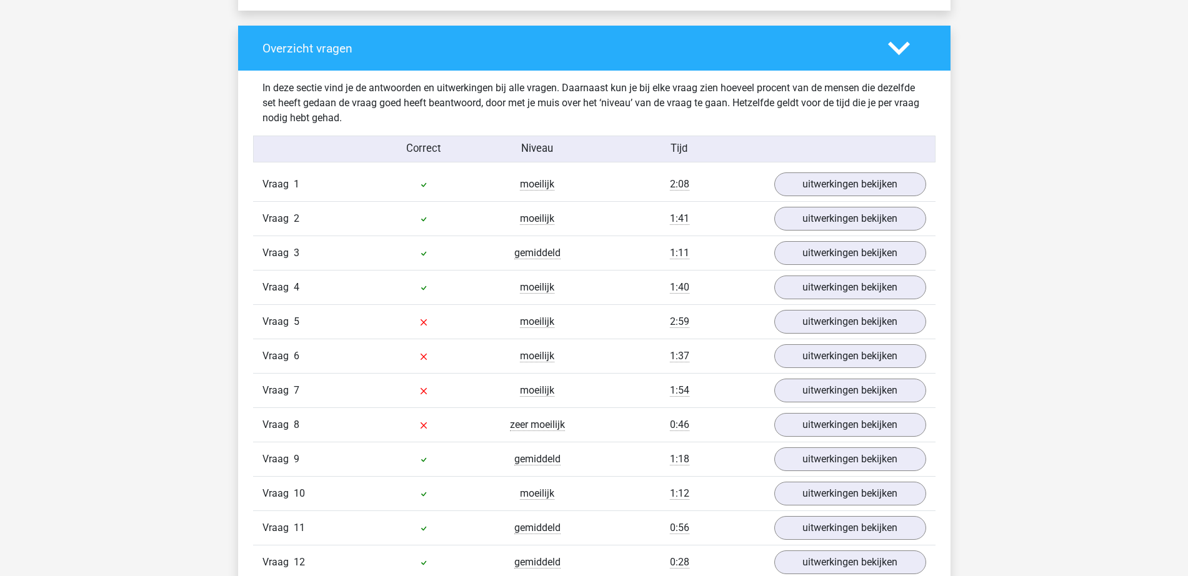
scroll to position [937, 0]
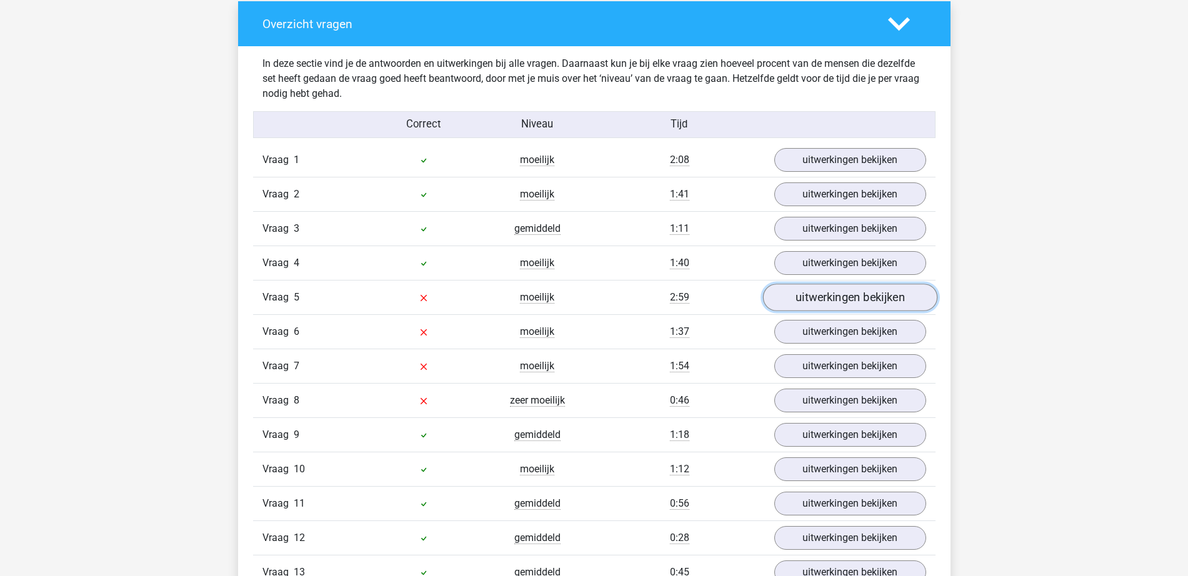
click at [826, 300] on link "uitwerkingen bekijken" at bounding box center [849, 297] width 174 height 27
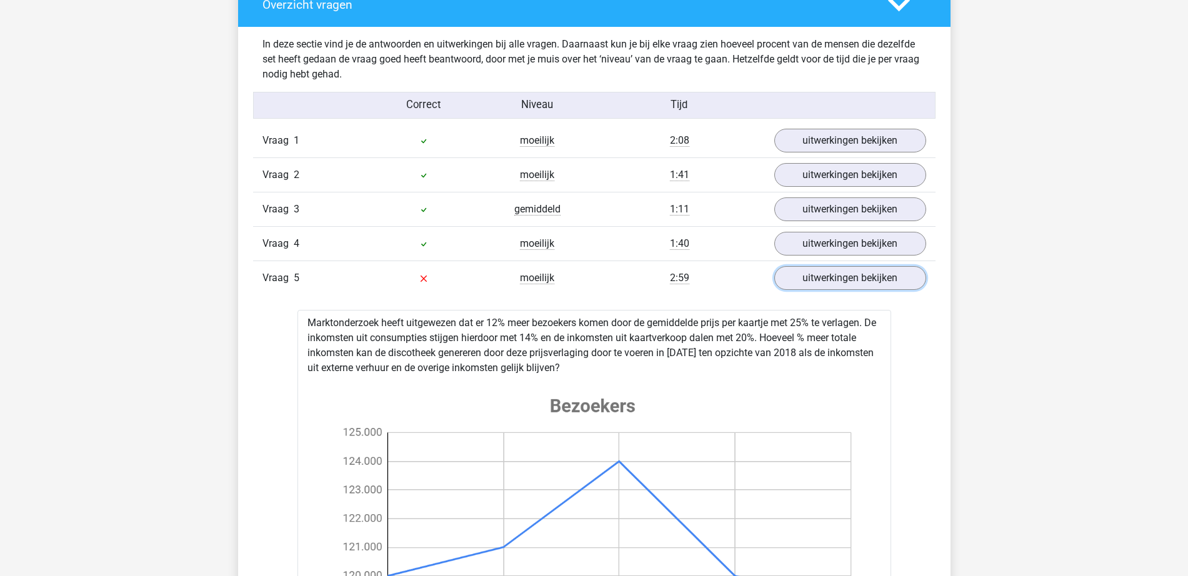
scroll to position [781, 0]
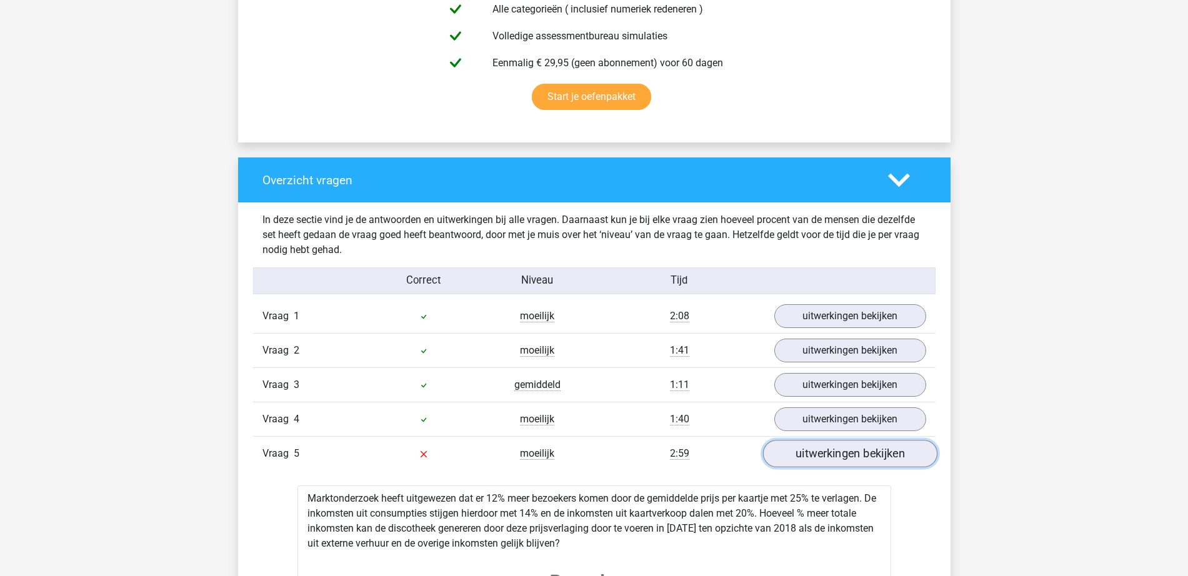
click at [855, 449] on link "uitwerkingen bekijken" at bounding box center [849, 454] width 174 height 27
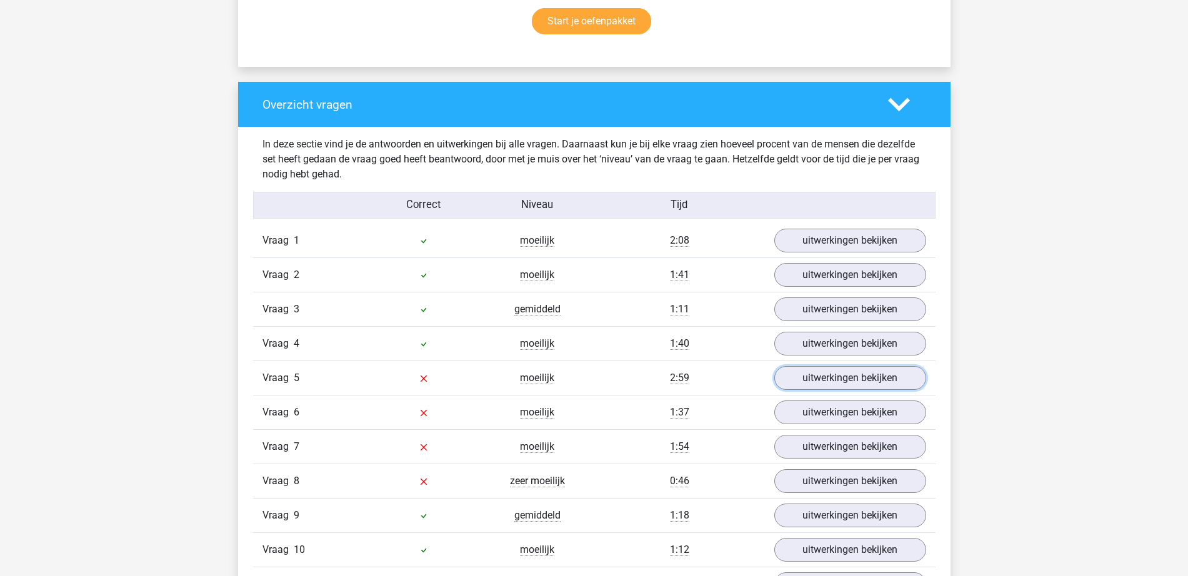
scroll to position [937, 0]
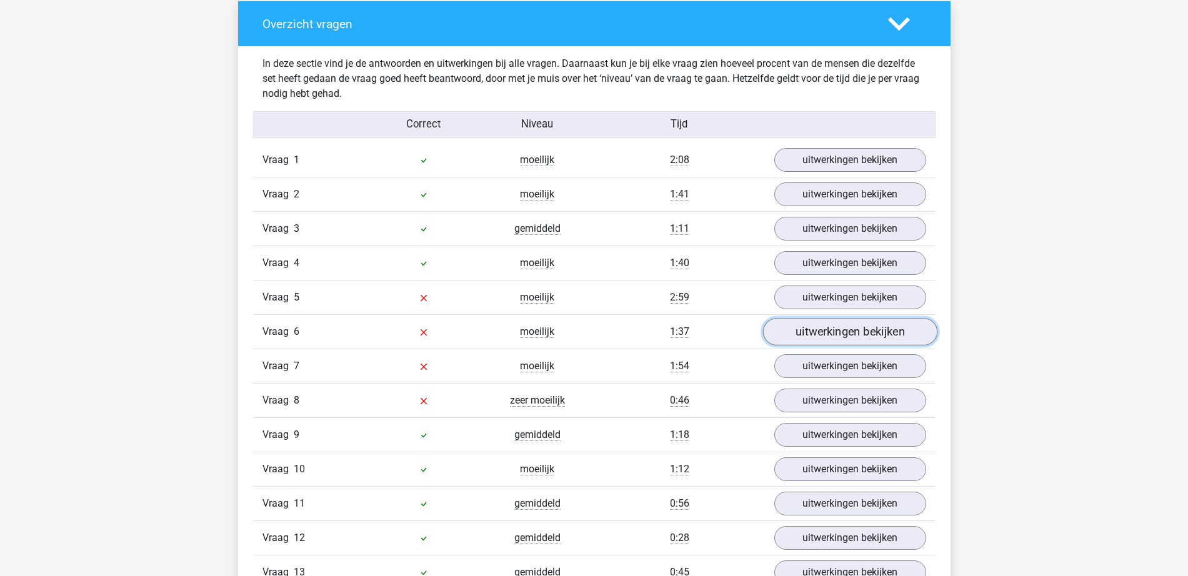
click at [806, 335] on link "uitwerkingen bekijken" at bounding box center [849, 332] width 174 height 27
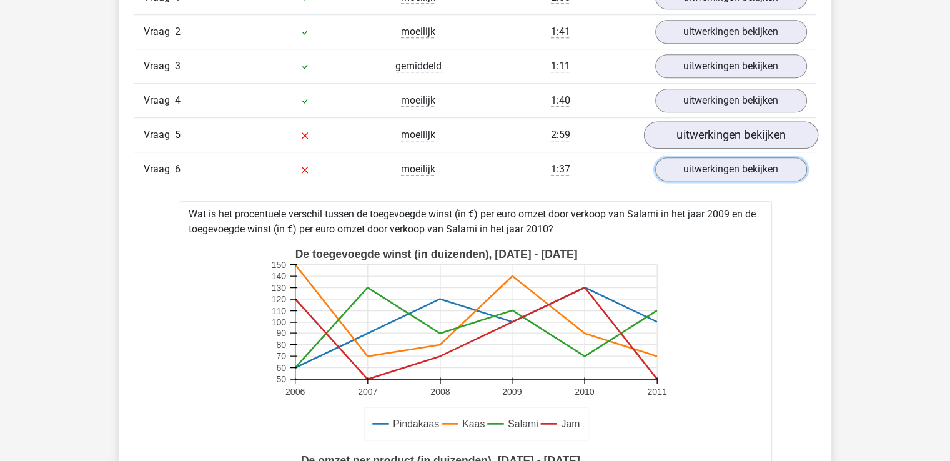
scroll to position [1076, 0]
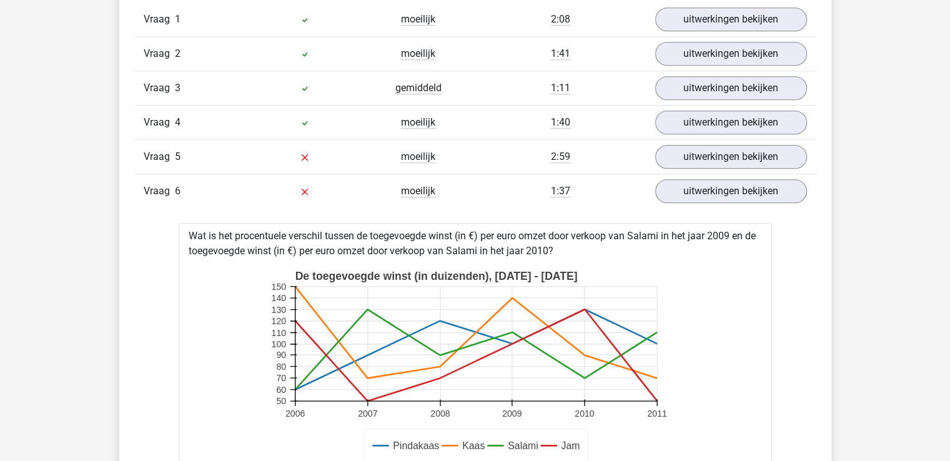
click at [700, 176] on div "Vraag 6 moeilijk 1:37 uitwerkingen bekijken" at bounding box center [475, 191] width 682 height 34
click at [695, 186] on link "uitwerkingen bekijken" at bounding box center [731, 190] width 174 height 27
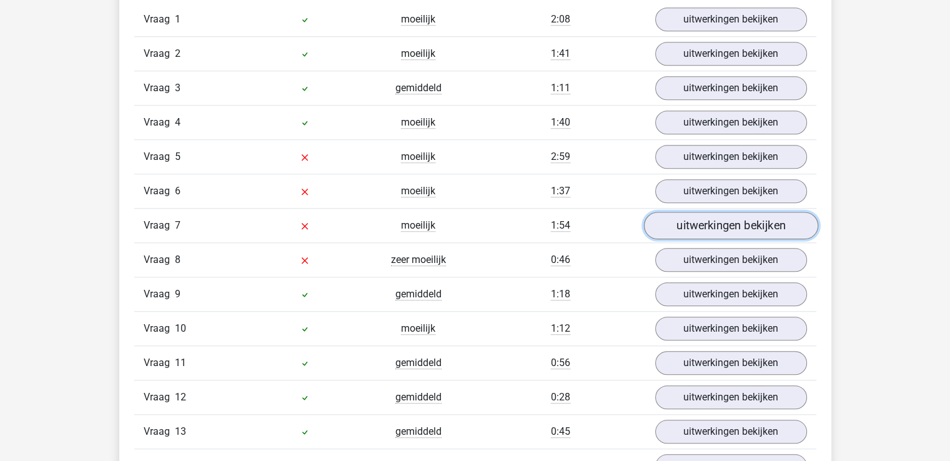
click at [704, 225] on link "uitwerkingen bekijken" at bounding box center [731, 225] width 174 height 27
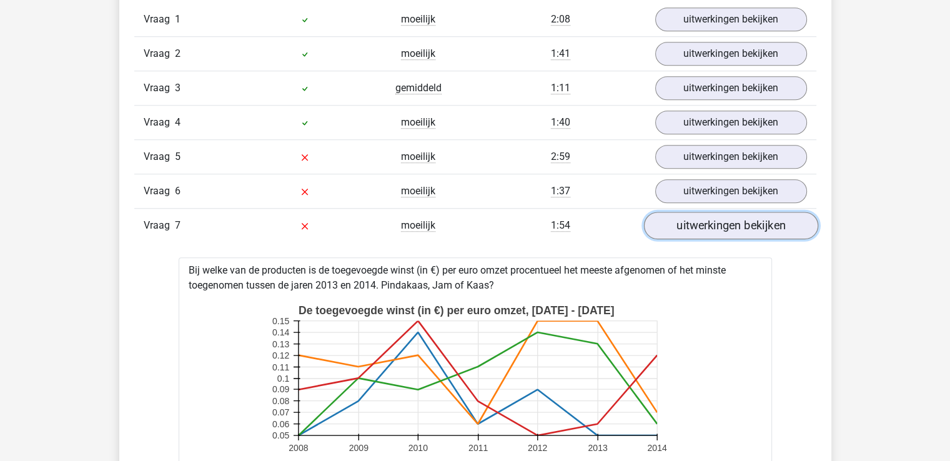
click at [704, 226] on link "uitwerkingen bekijken" at bounding box center [731, 225] width 174 height 27
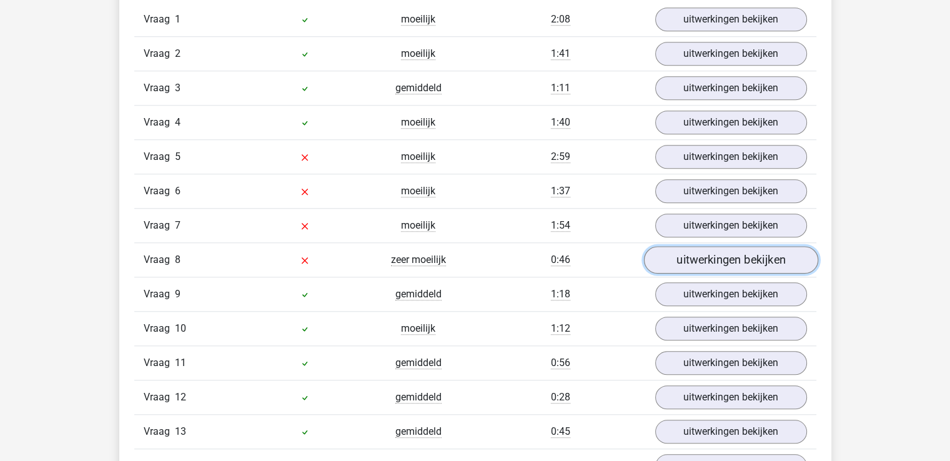
click at [716, 262] on link "uitwerkingen bekijken" at bounding box center [731, 259] width 174 height 27
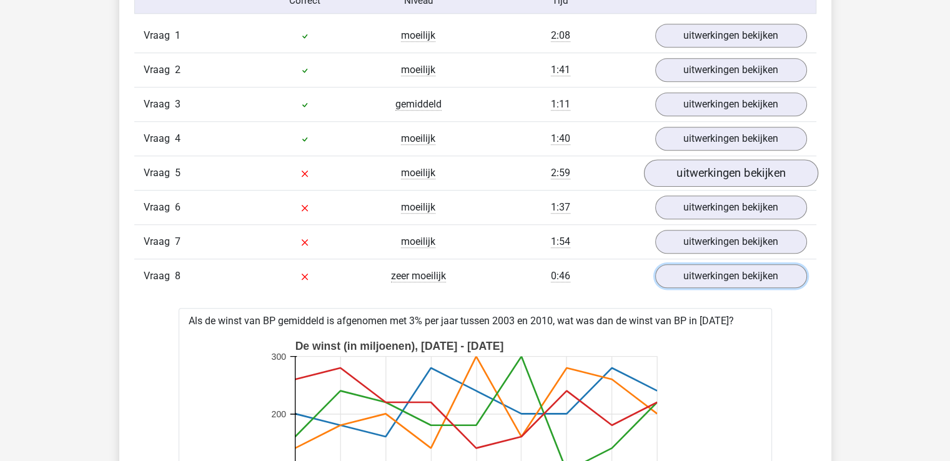
scroll to position [951, 0]
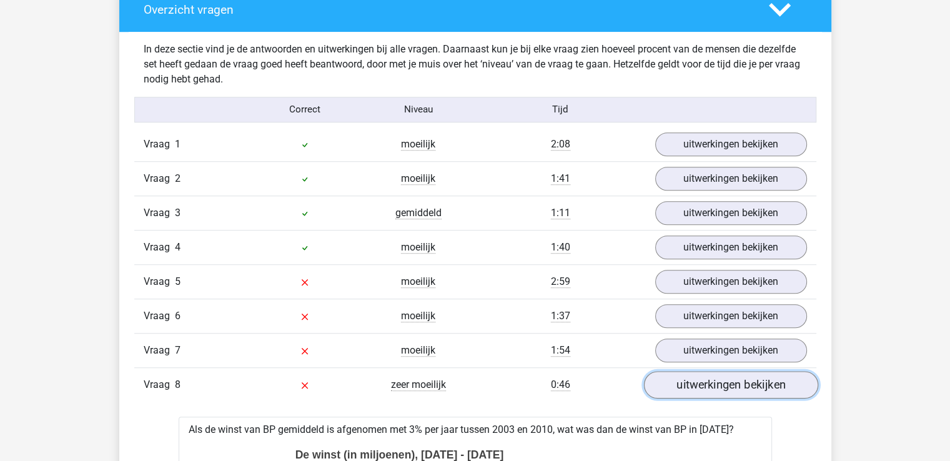
click at [693, 373] on link "uitwerkingen bekijken" at bounding box center [731, 384] width 174 height 27
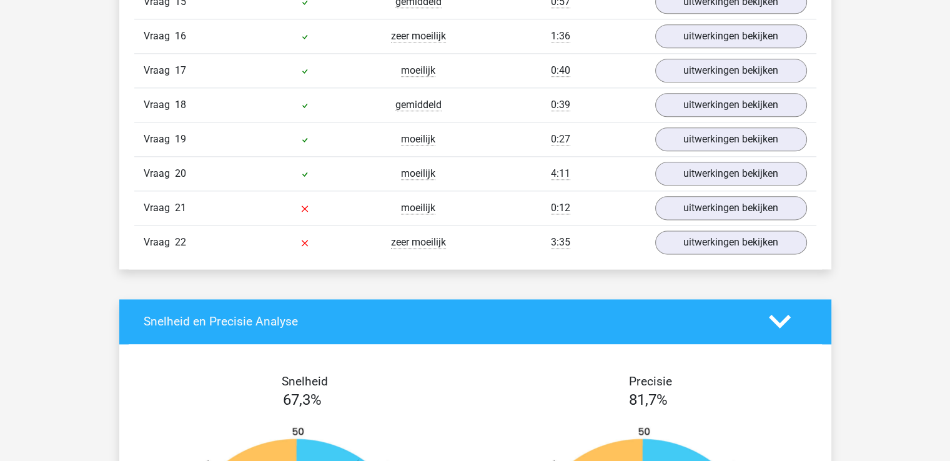
scroll to position [1576, 0]
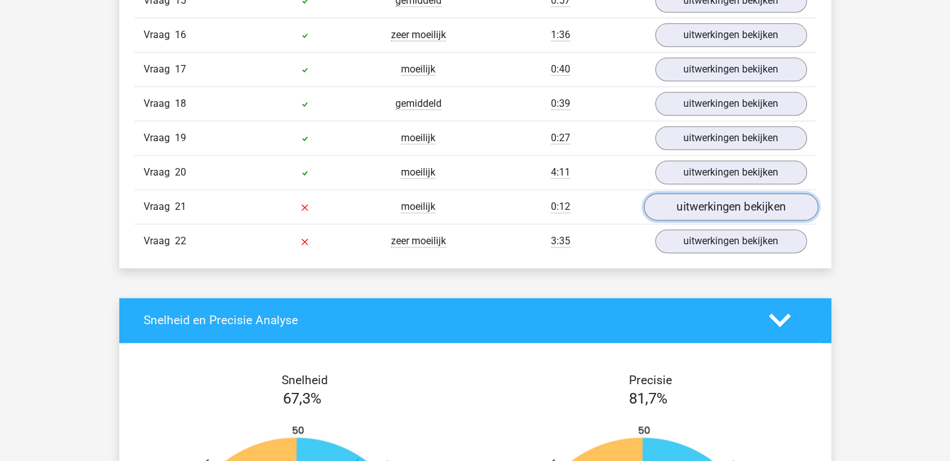
click at [709, 196] on link "uitwerkingen bekijken" at bounding box center [731, 206] width 174 height 27
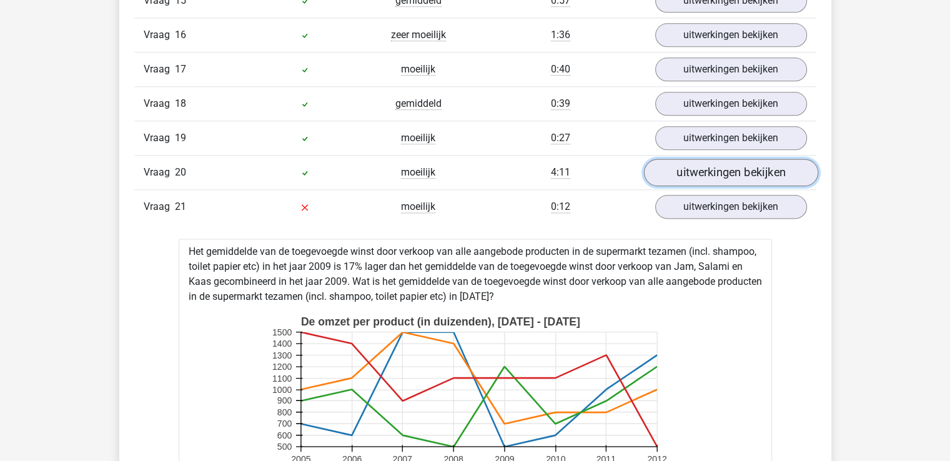
click at [718, 165] on link "uitwerkingen bekijken" at bounding box center [731, 172] width 174 height 27
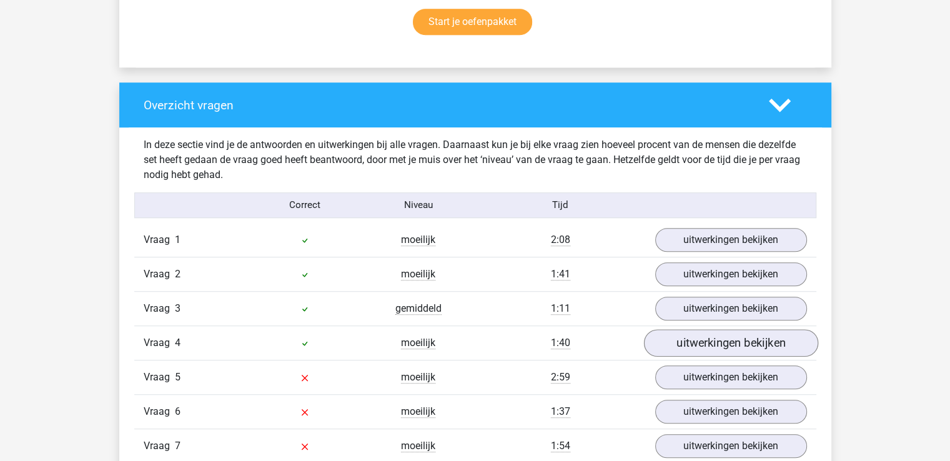
scroll to position [951, 0]
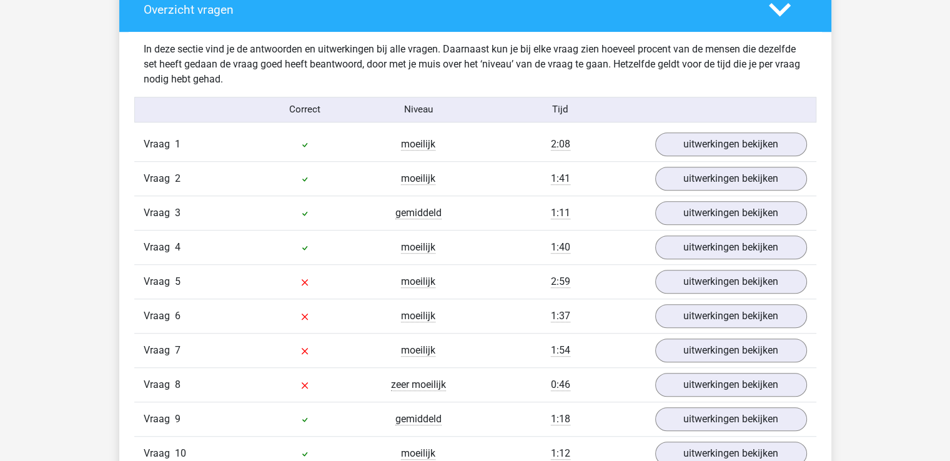
click at [735, 157] on div "Vraag 1 moeilijk 2:08 uitwerkingen bekijken" at bounding box center [475, 144] width 682 height 34
click at [737, 153] on link "uitwerkingen bekijken" at bounding box center [731, 144] width 174 height 27
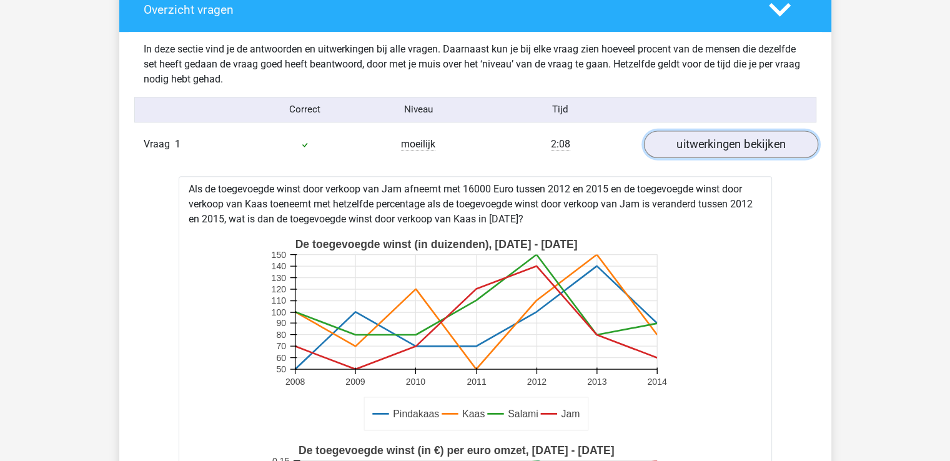
click at [739, 154] on link "uitwerkingen bekijken" at bounding box center [731, 144] width 174 height 27
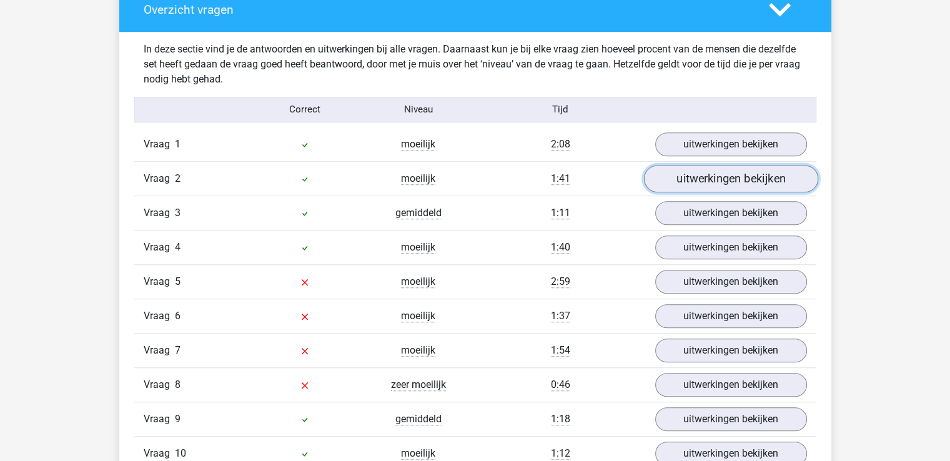
click at [716, 183] on link "uitwerkingen bekijken" at bounding box center [731, 178] width 174 height 27
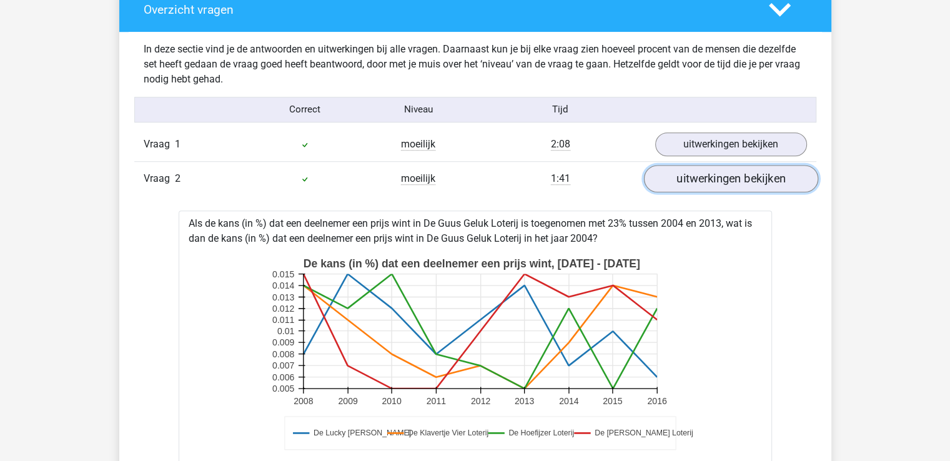
click at [719, 181] on link "uitwerkingen bekijken" at bounding box center [731, 178] width 174 height 27
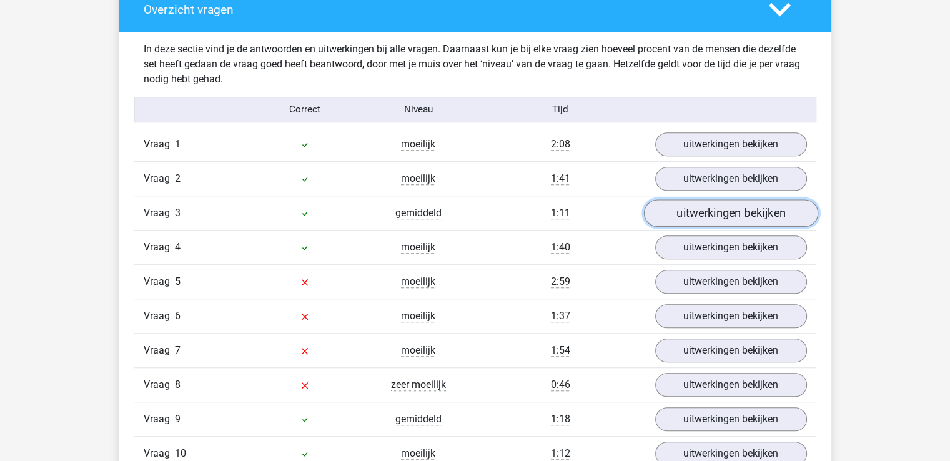
click at [713, 208] on link "uitwerkingen bekijken" at bounding box center [731, 212] width 174 height 27
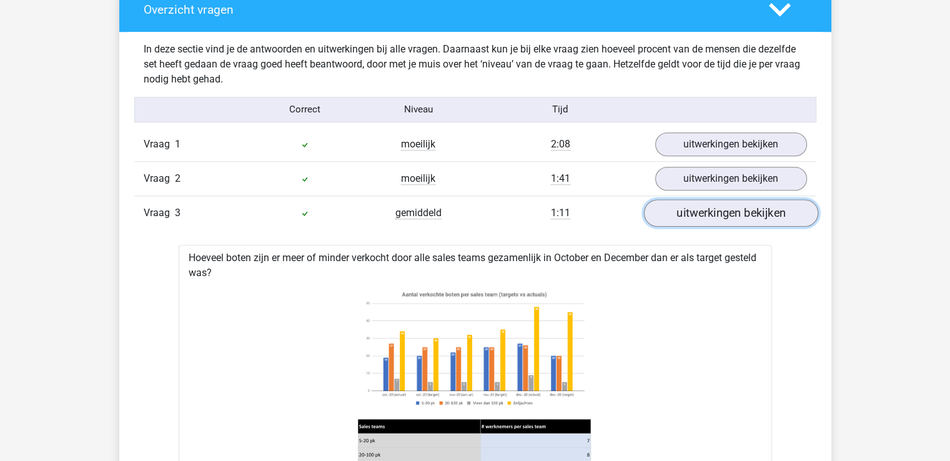
click at [712, 208] on link "uitwerkingen bekijken" at bounding box center [731, 212] width 174 height 27
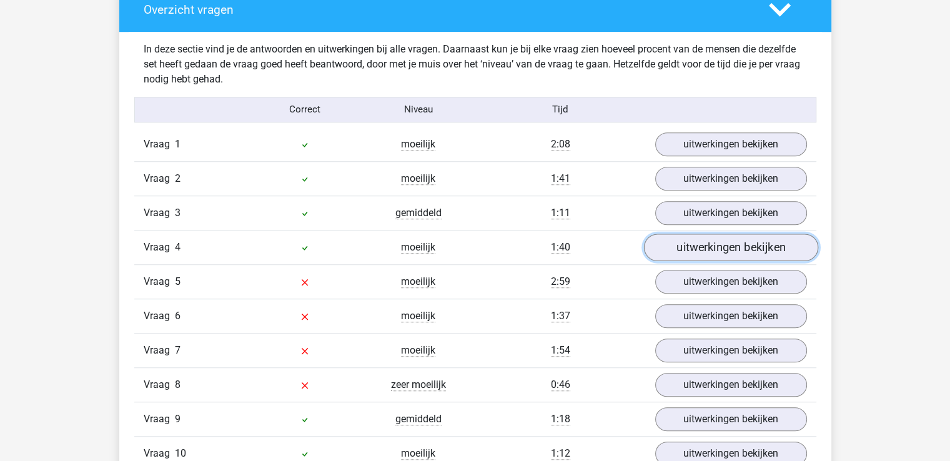
click at [710, 244] on link "uitwerkingen bekijken" at bounding box center [731, 247] width 174 height 27
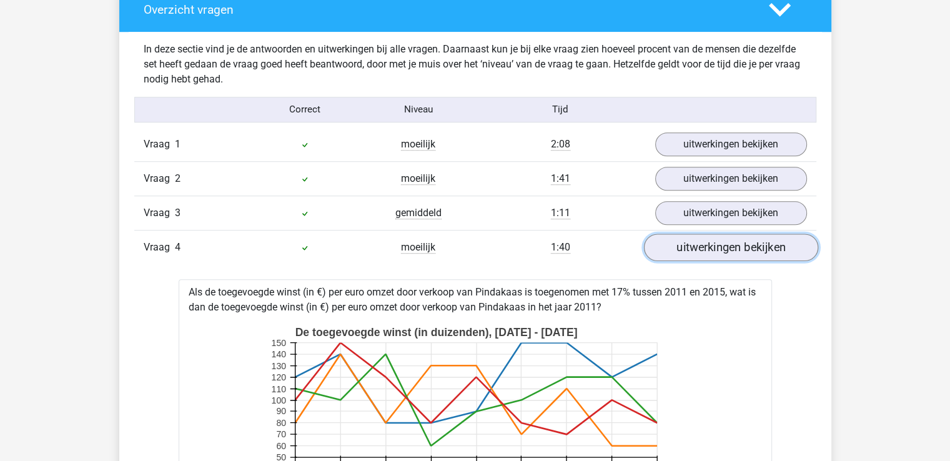
click at [710, 244] on link "uitwerkingen bekijken" at bounding box center [731, 247] width 174 height 27
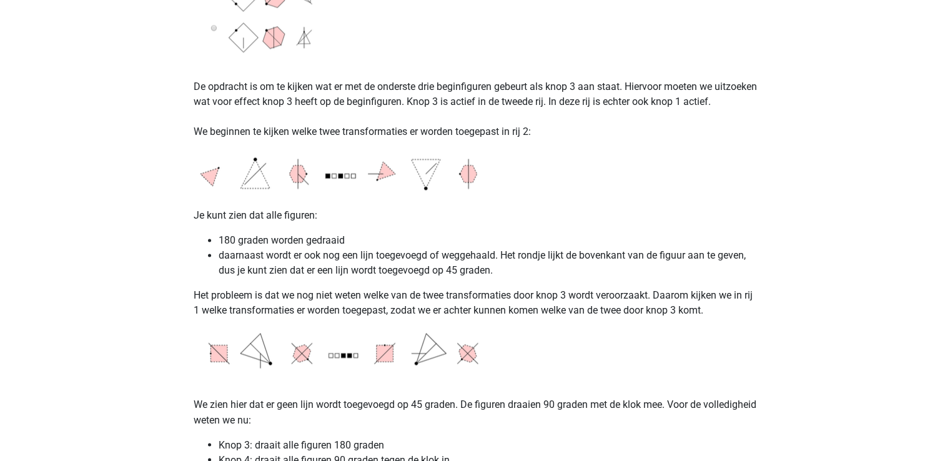
scroll to position [2031, 0]
